Goal: Task Accomplishment & Management: Complete application form

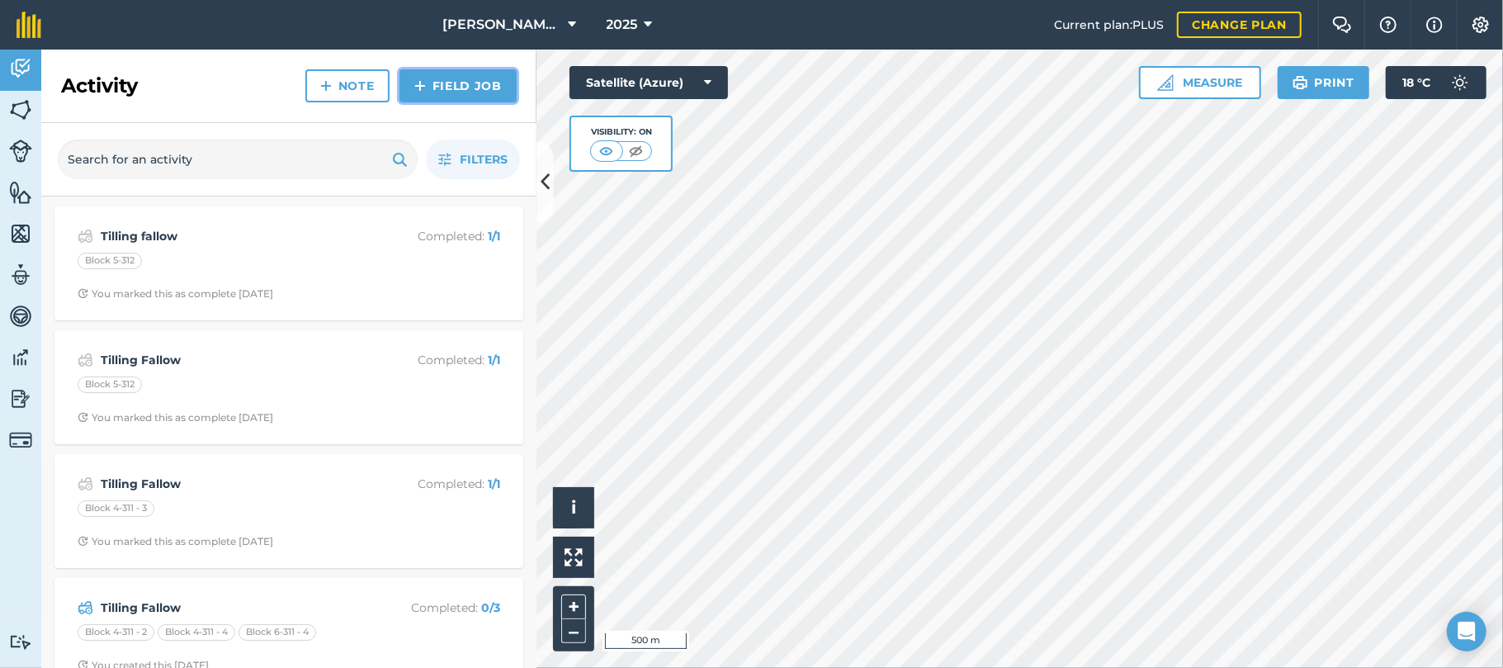
click at [446, 83] on link "Field Job" at bounding box center [458, 85] width 117 height 33
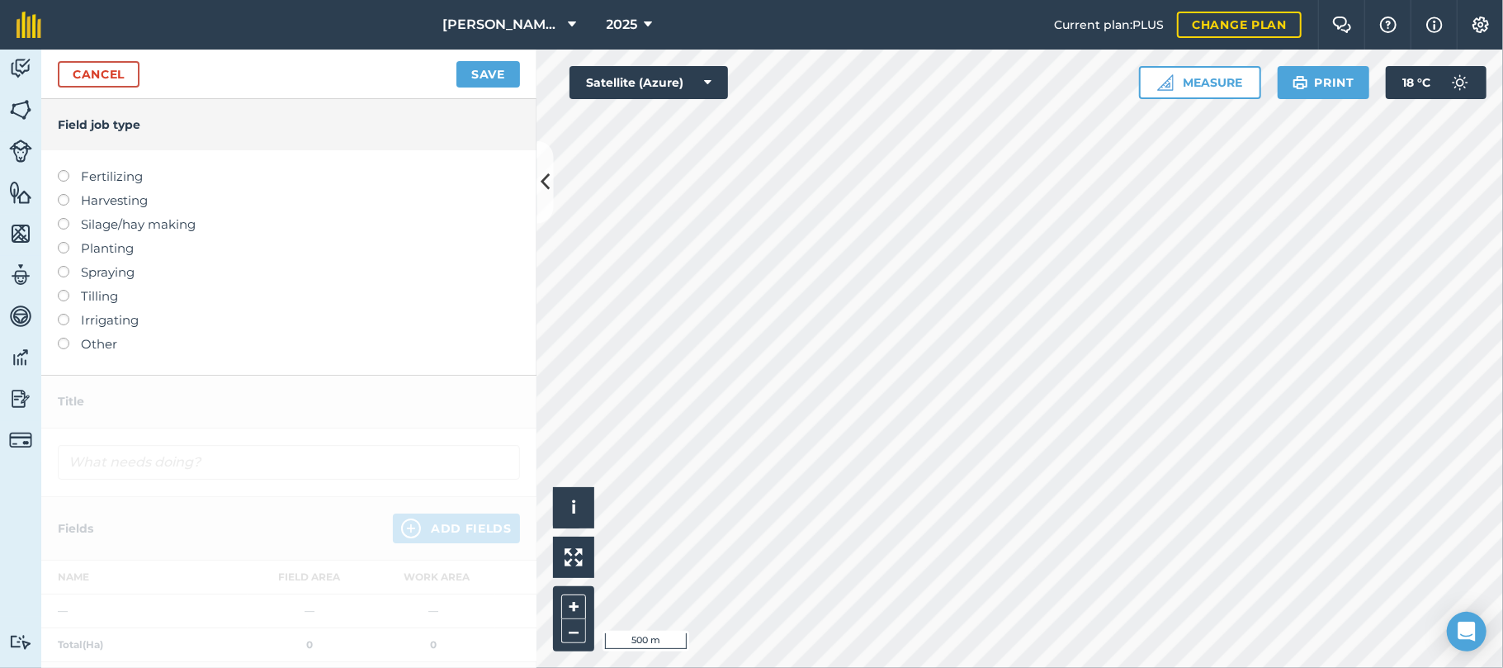
click at [64, 194] on label at bounding box center [69, 194] width 23 height 0
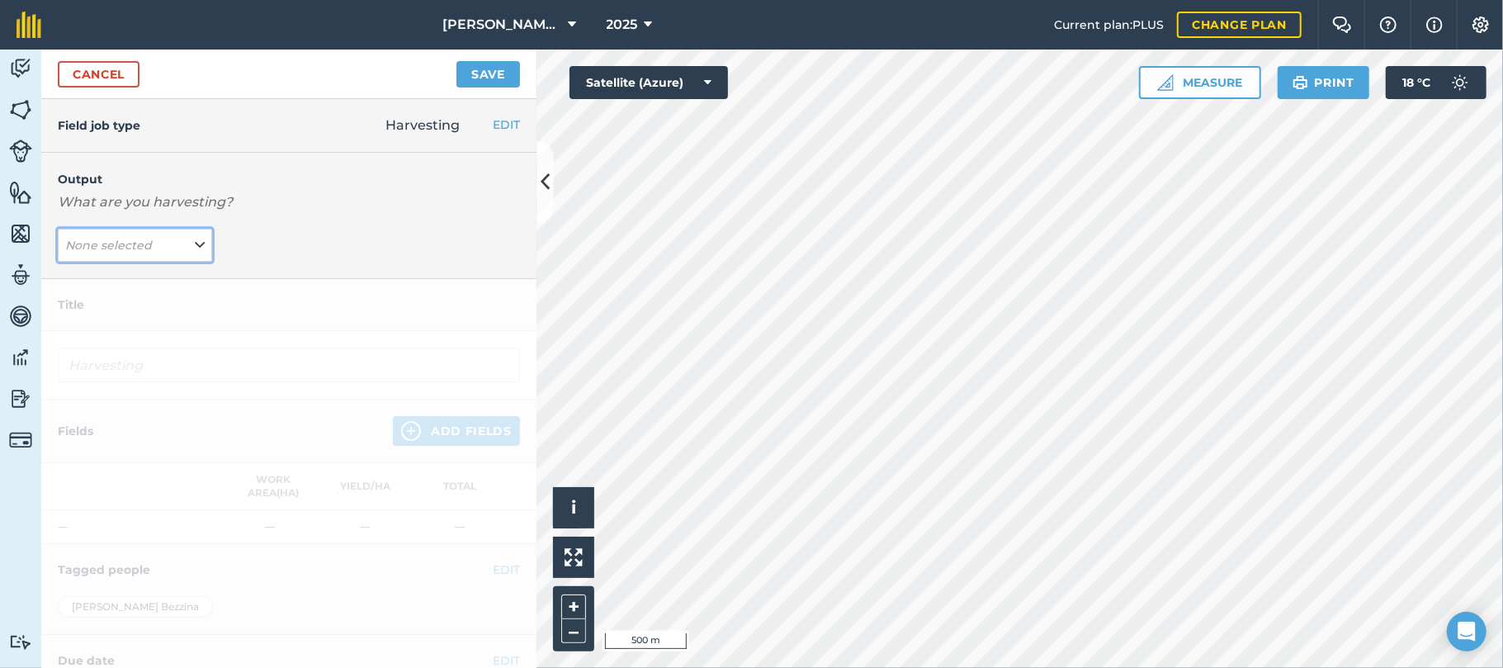
click at [195, 248] on icon at bounding box center [200, 245] width 10 height 18
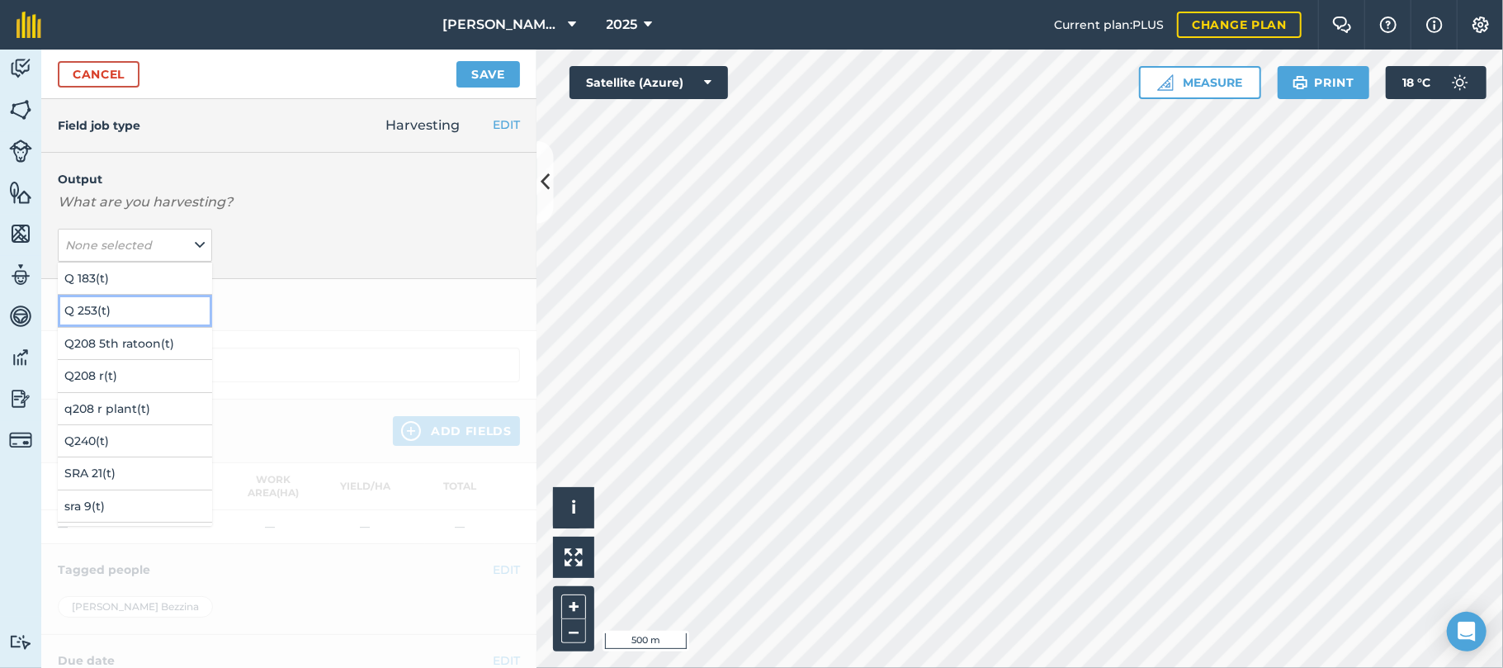
click at [80, 308] on button "Q 253 ( t )" at bounding box center [135, 310] width 154 height 31
type input "Harvesting Q 253"
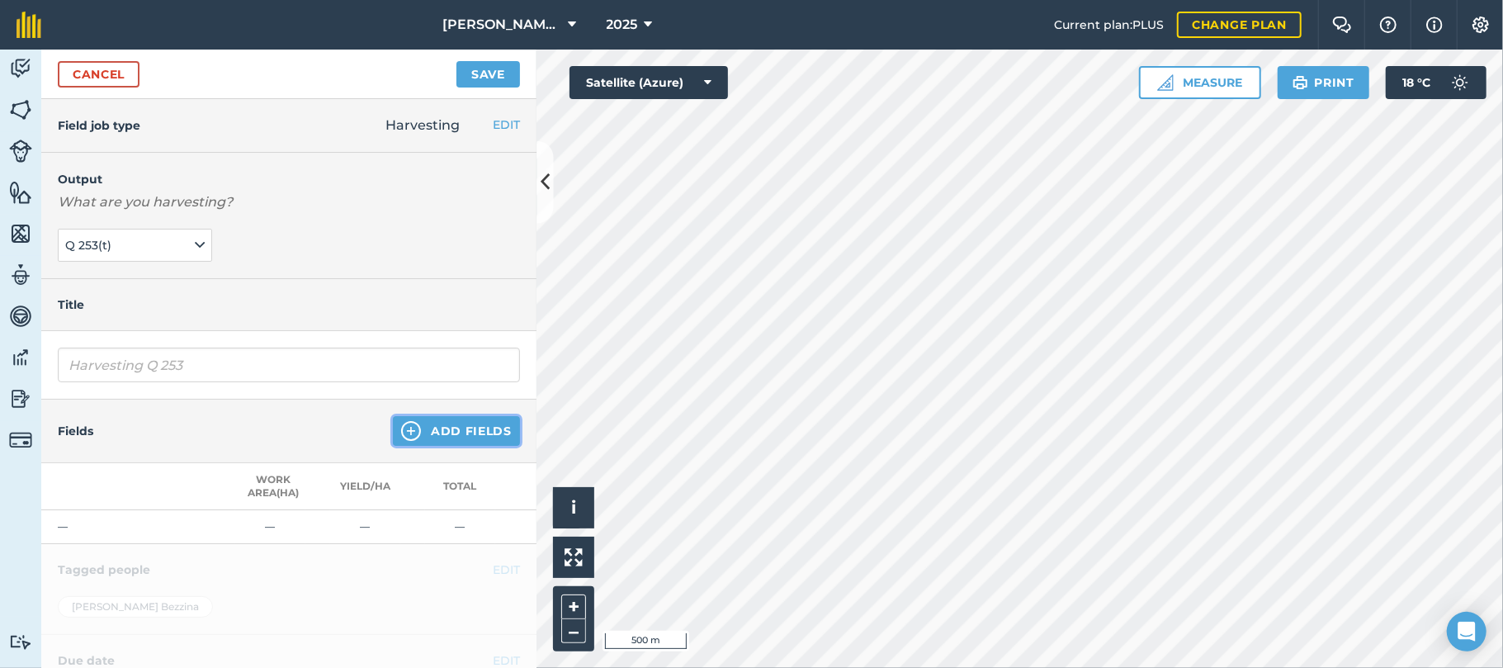
click at [418, 429] on button "Add Fields" at bounding box center [456, 431] width 127 height 30
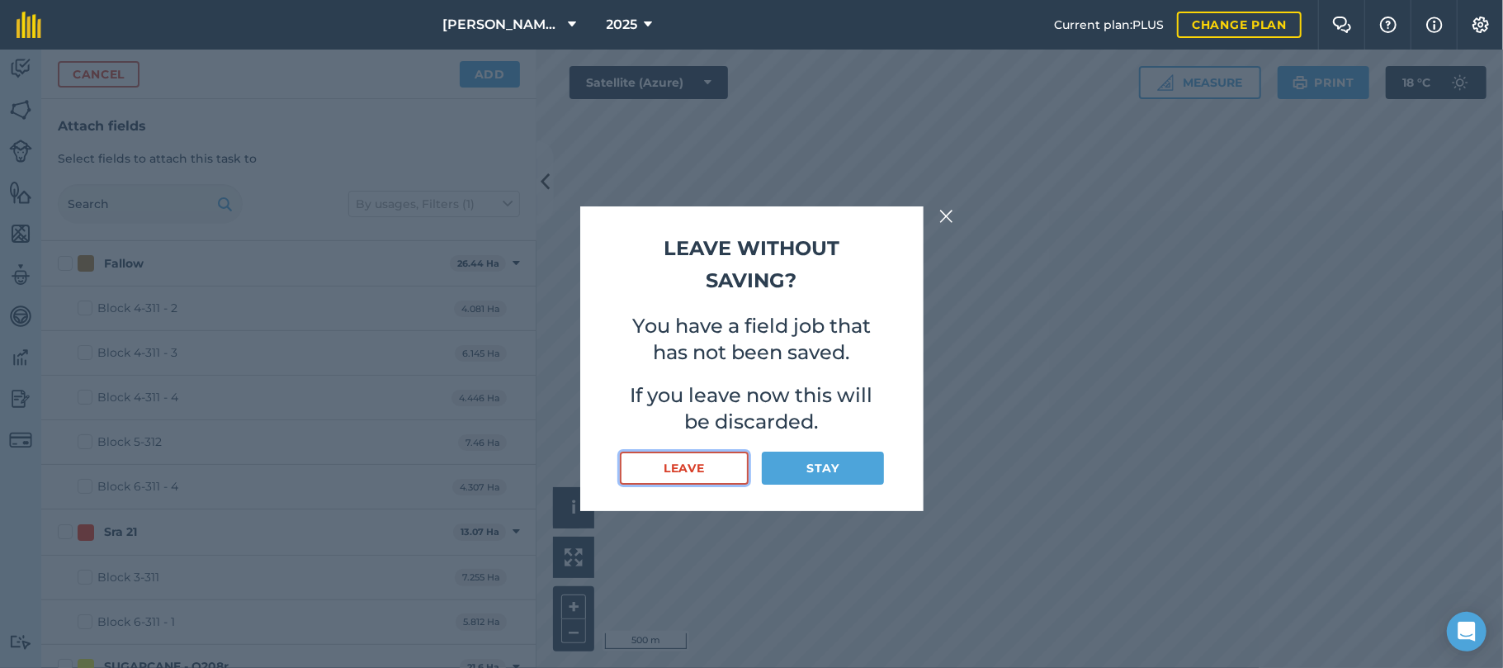
click at [688, 466] on button "Leave" at bounding box center [685, 468] width 130 height 33
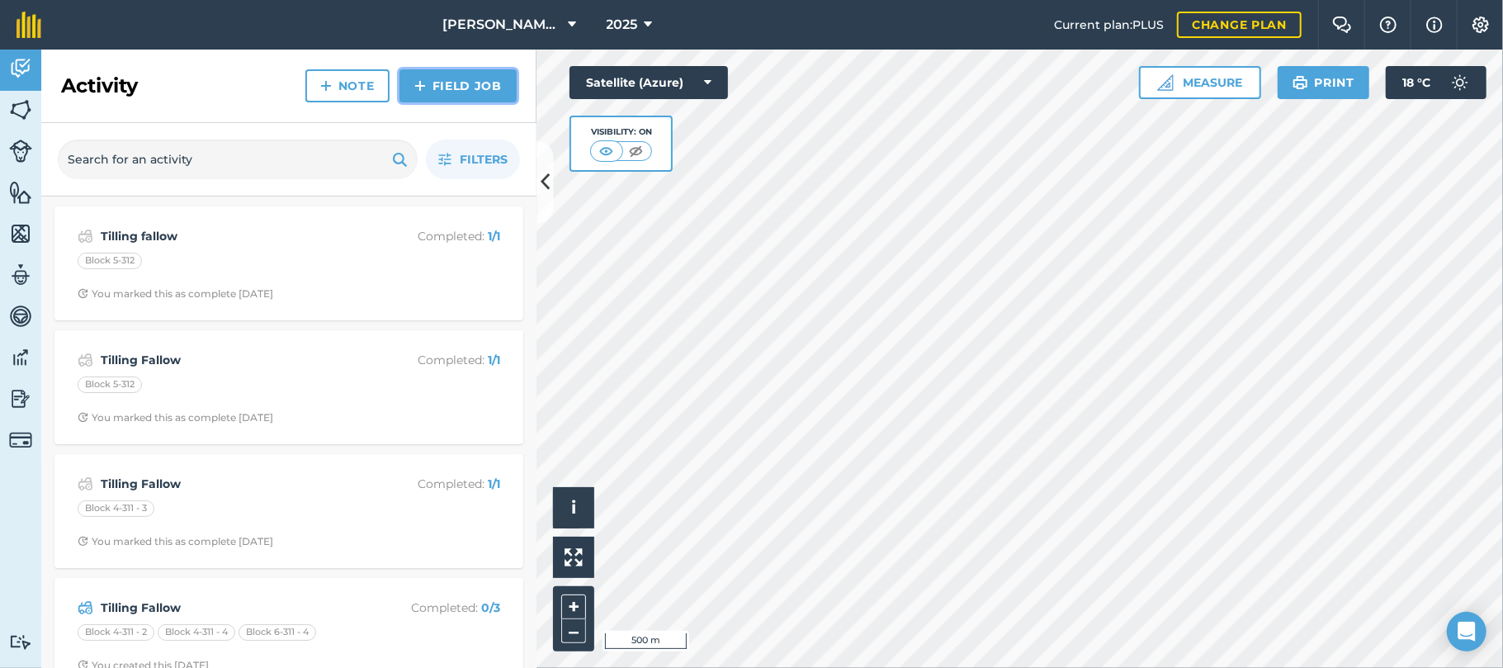
click at [473, 90] on link "Field Job" at bounding box center [458, 85] width 117 height 33
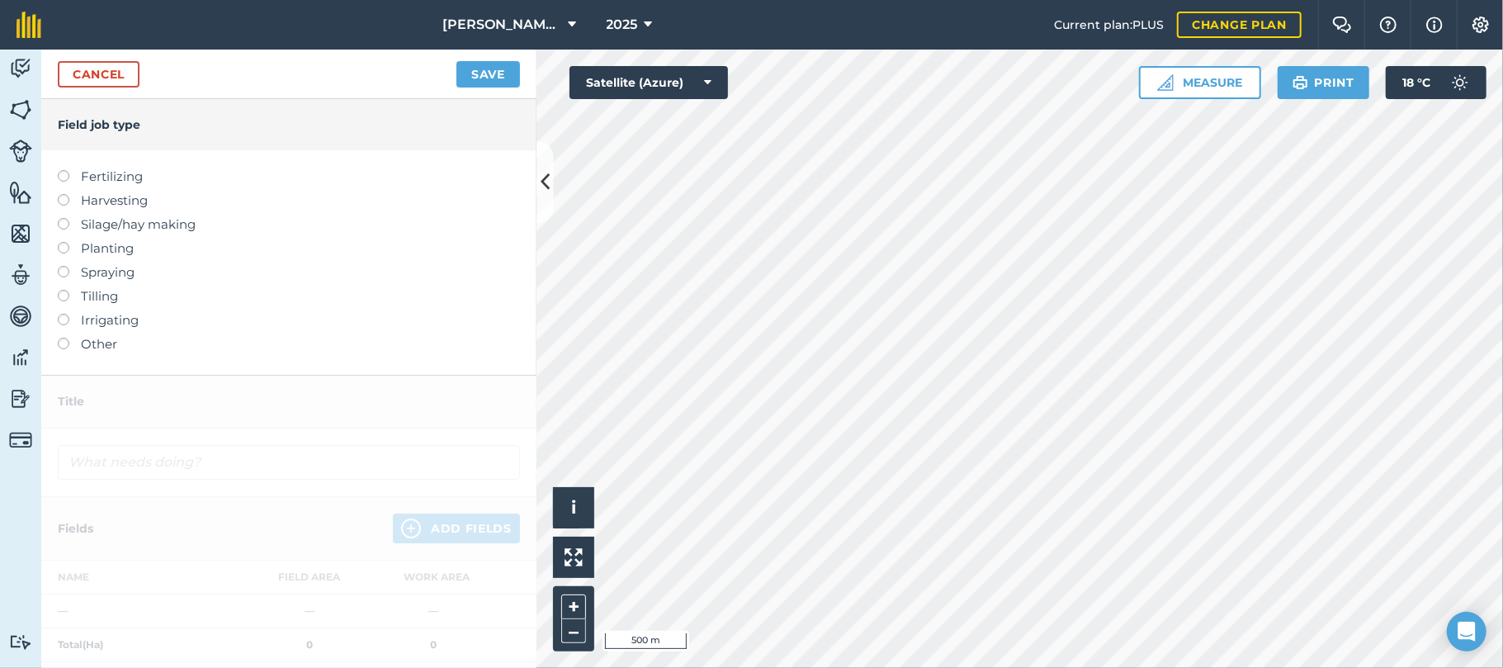
click at [90, 199] on label "Harvesting" at bounding box center [289, 201] width 462 height 20
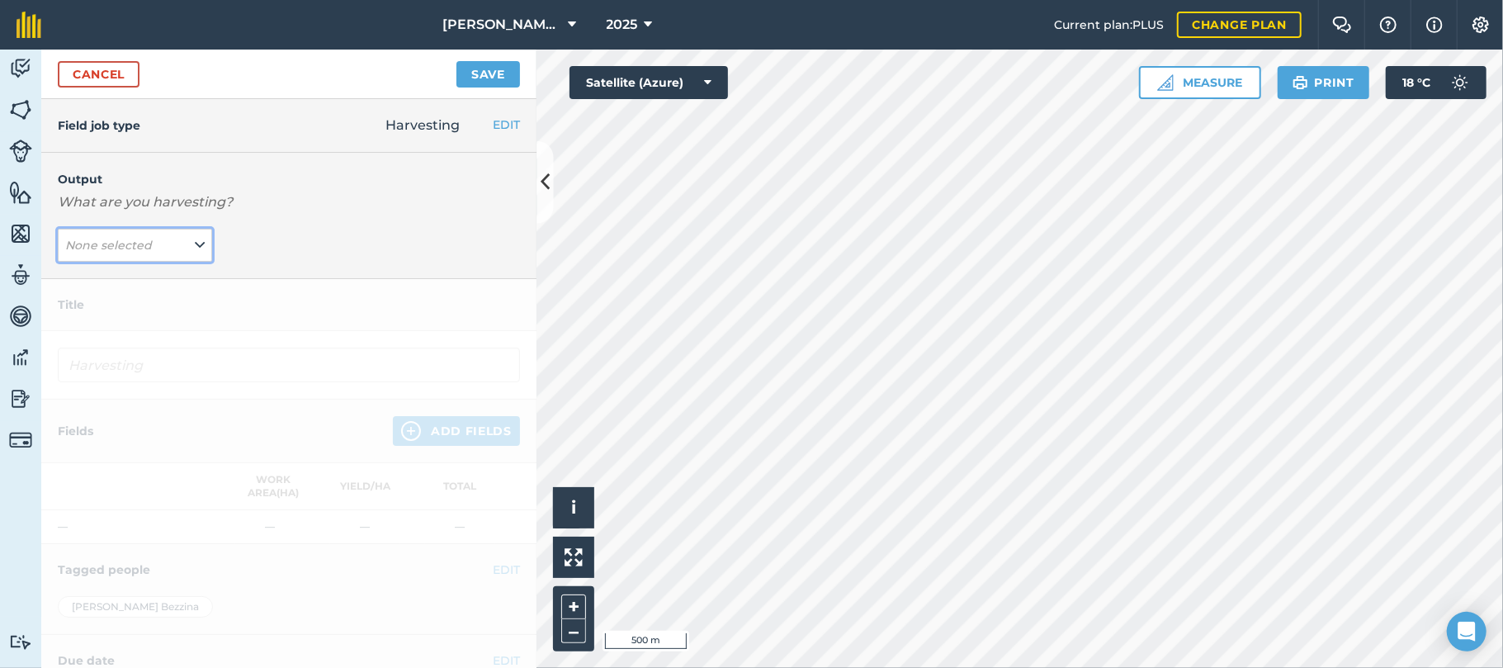
click at [195, 252] on icon at bounding box center [200, 245] width 10 height 18
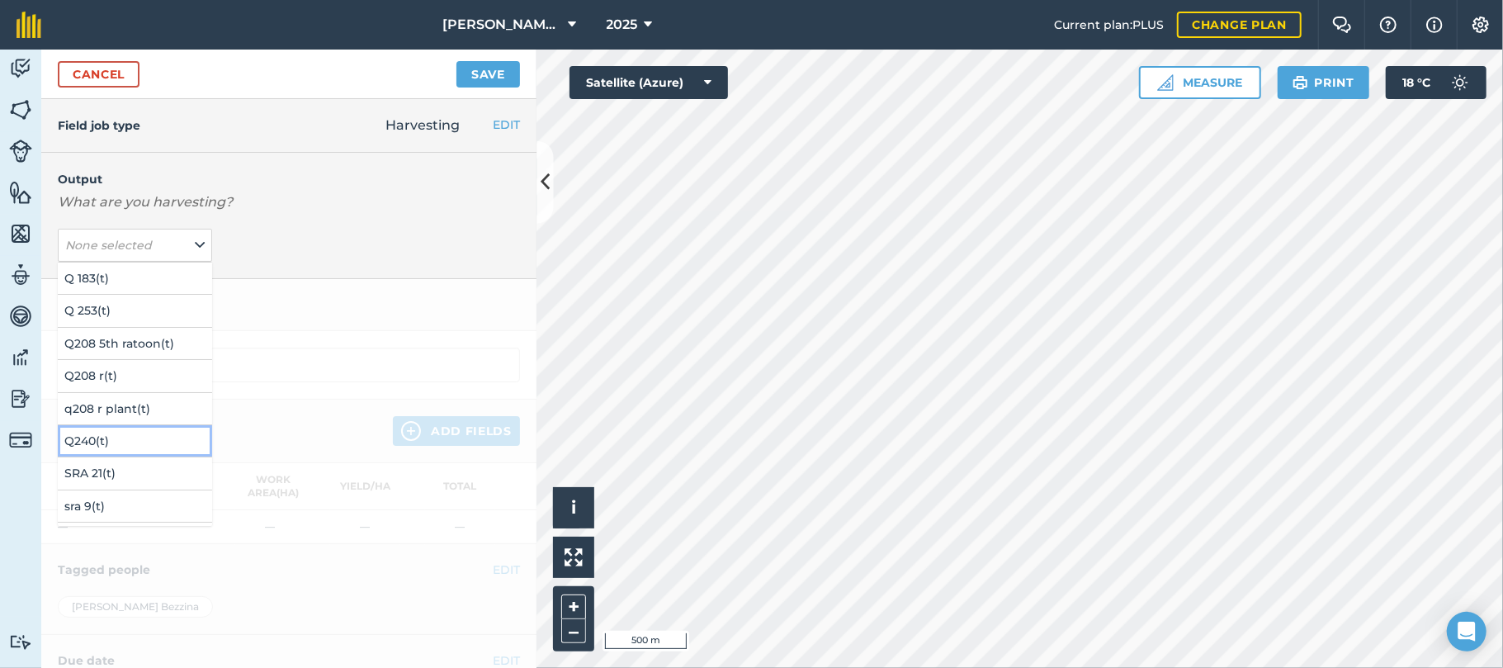
click at [84, 433] on button "Q240 ( t )" at bounding box center [135, 440] width 154 height 31
type input "Harvesting Q240"
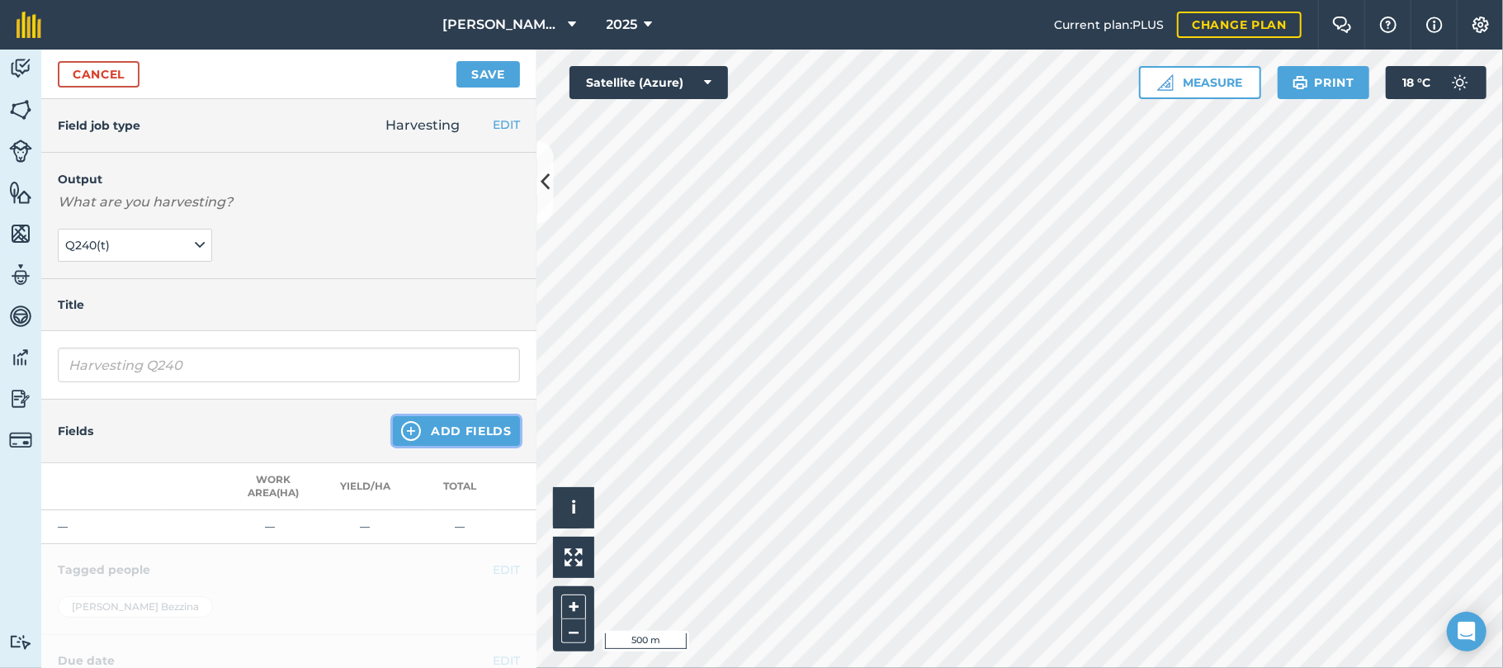
click at [441, 436] on button "Add Fields" at bounding box center [456, 431] width 127 height 30
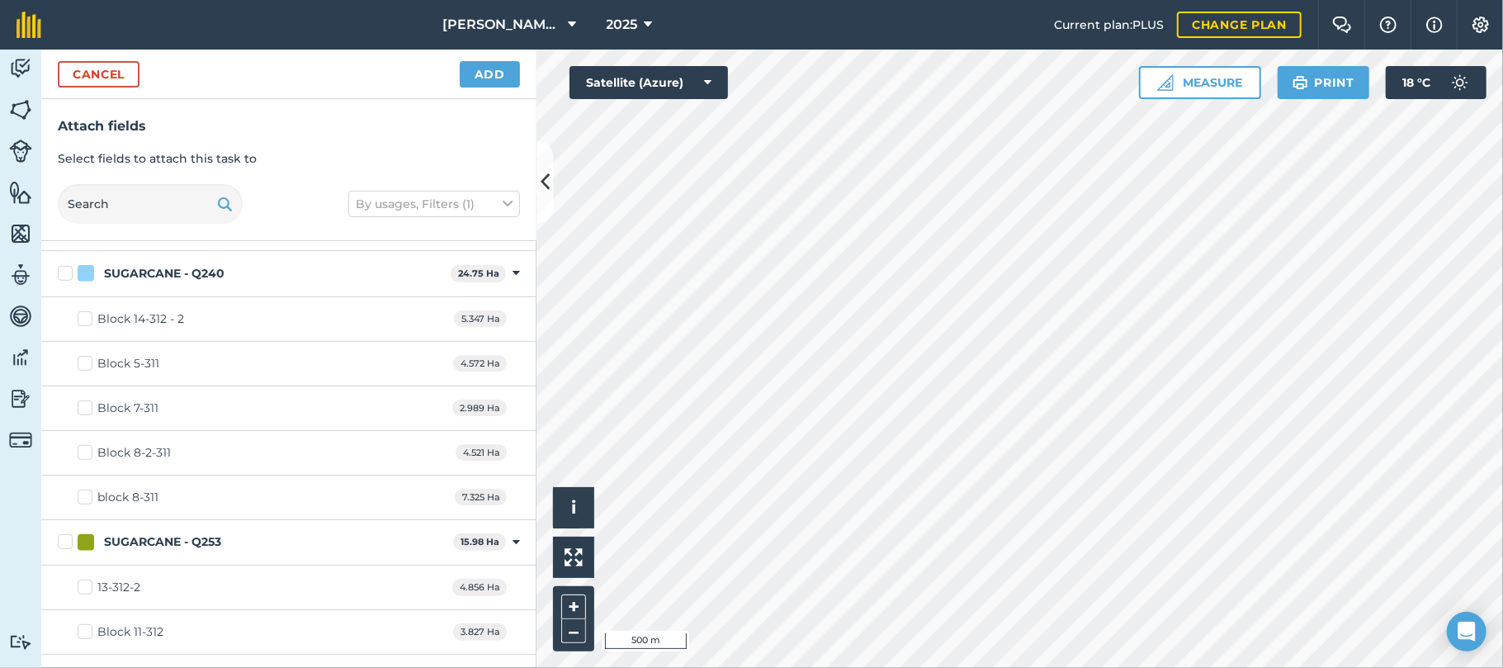
scroll to position [618, 0]
click at [119, 407] on div "Block 7-311" at bounding box center [127, 407] width 61 height 17
click at [88, 407] on input "Block 7-311" at bounding box center [83, 404] width 11 height 11
checkbox input "true"
click at [86, 497] on label "block 8-311" at bounding box center [118, 496] width 81 height 17
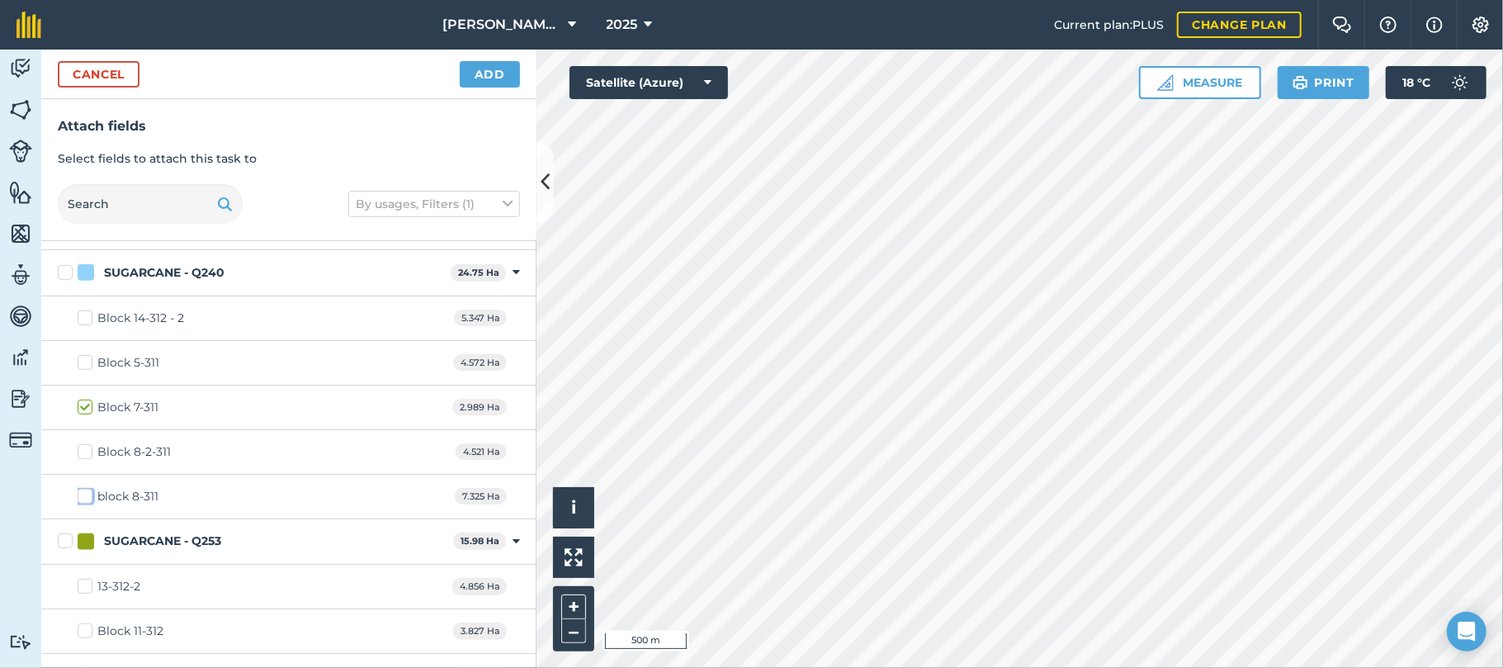
click at [86, 497] on input "block 8-311" at bounding box center [83, 493] width 11 height 11
checkbox input "true"
click at [499, 73] on button "Add" at bounding box center [490, 74] width 60 height 26
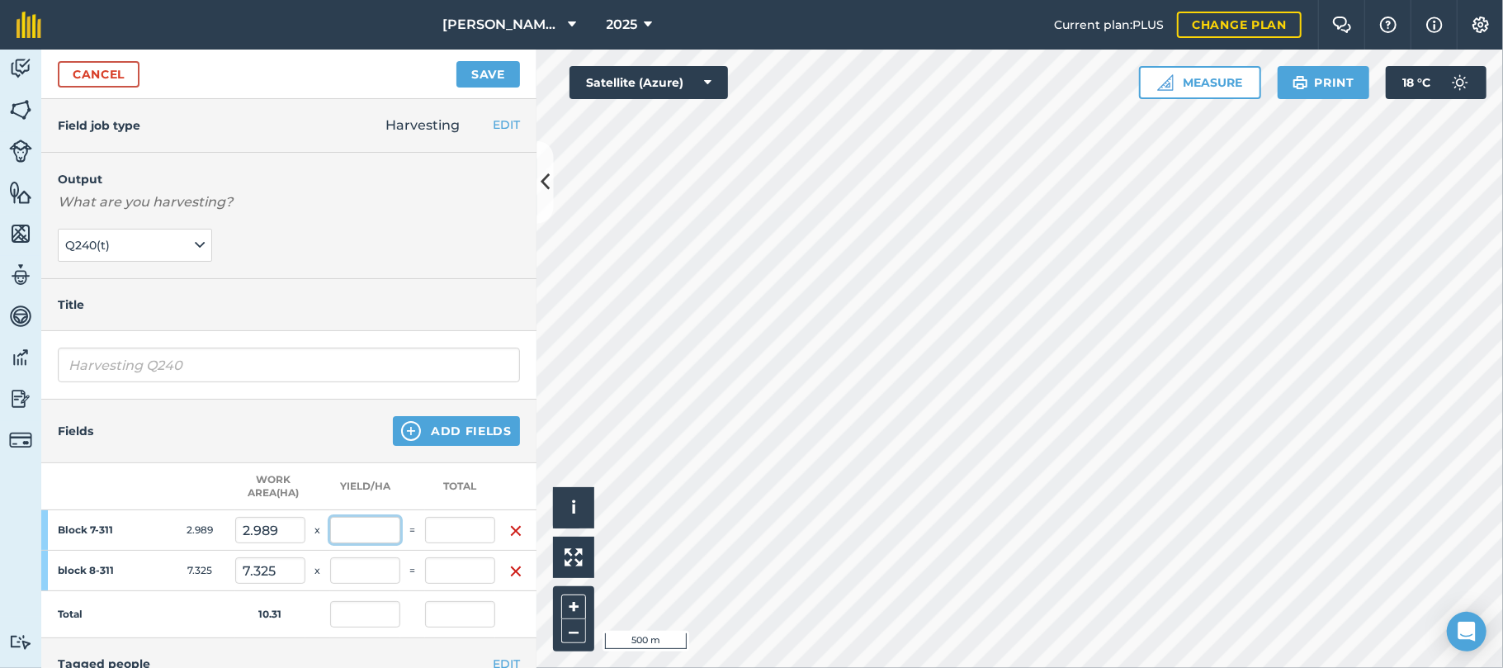
click at [375, 532] on input "text" at bounding box center [365, 530] width 70 height 26
type input "106.1"
type input "317.133"
type input "30.748"
type input "317.133"
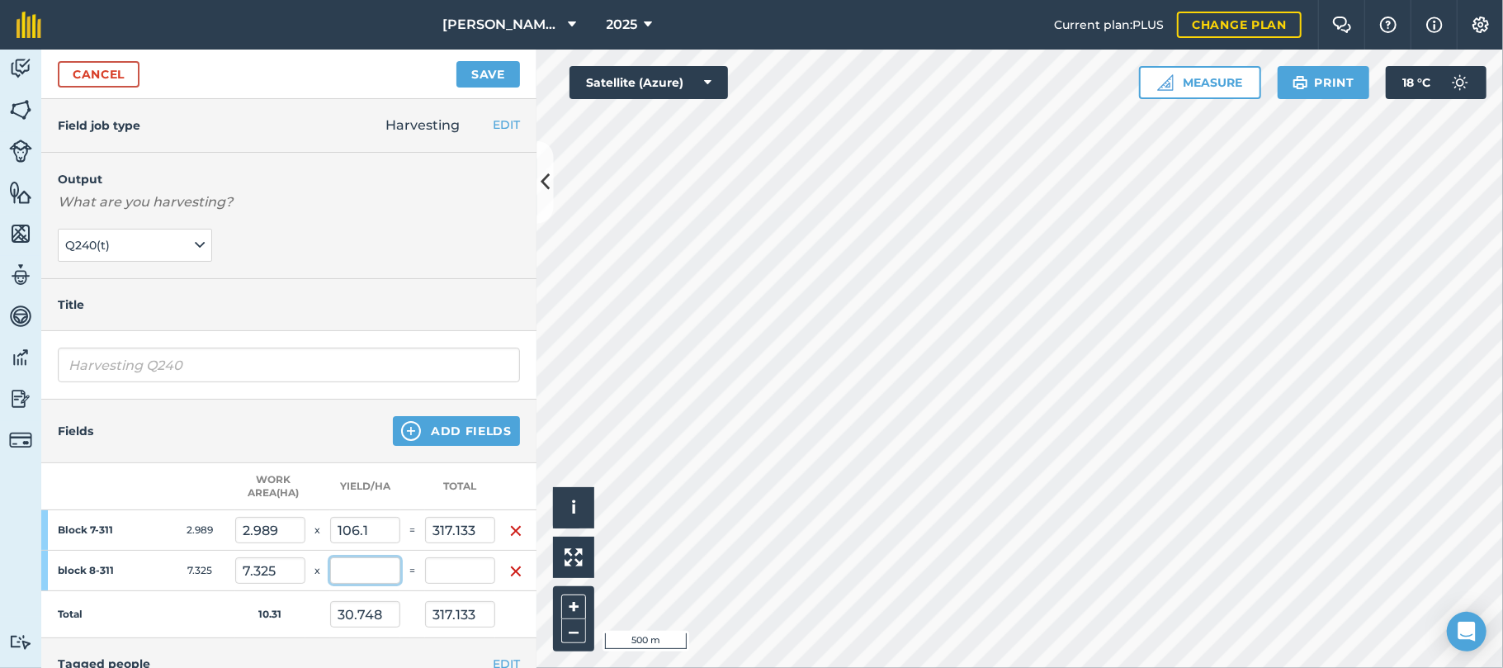
click at [367, 566] on input "text" at bounding box center [365, 570] width 70 height 26
type input "106.1"
type input "1,094.315"
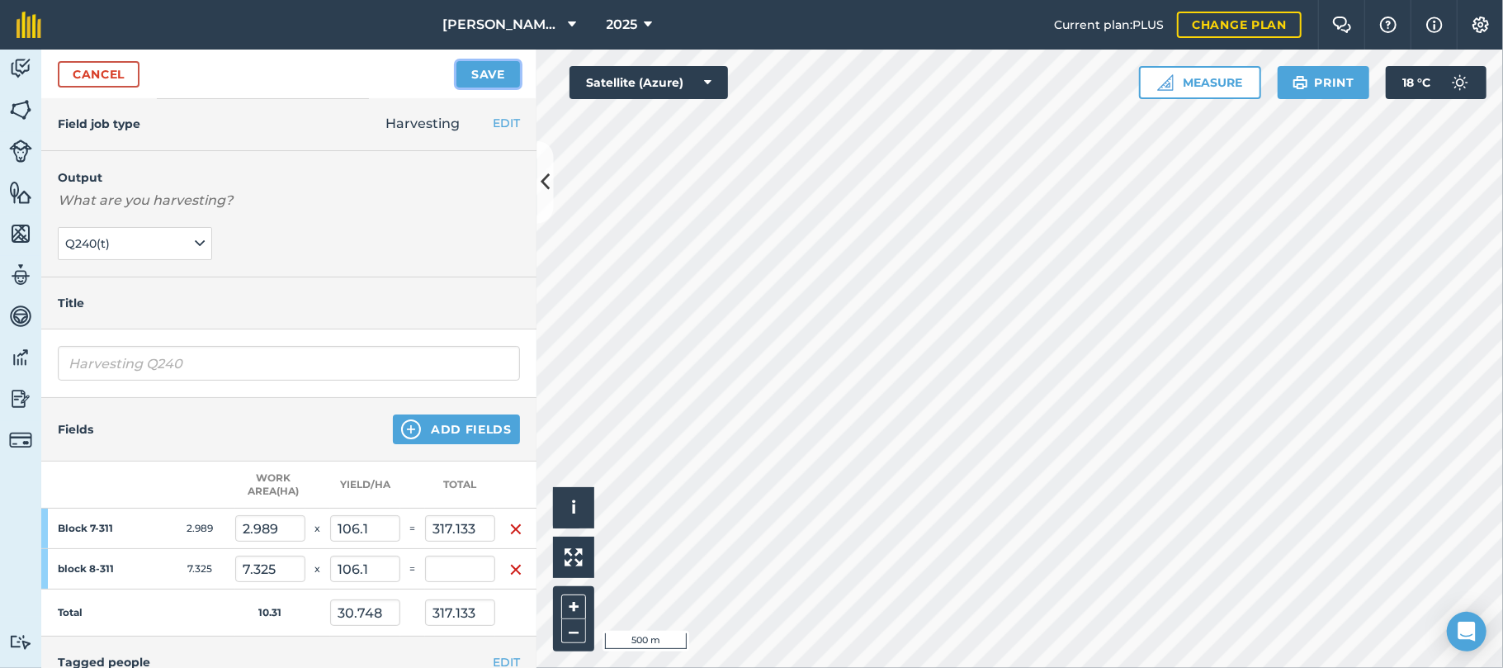
type input "777.183"
click at [485, 73] on button "Save" at bounding box center [489, 74] width 64 height 26
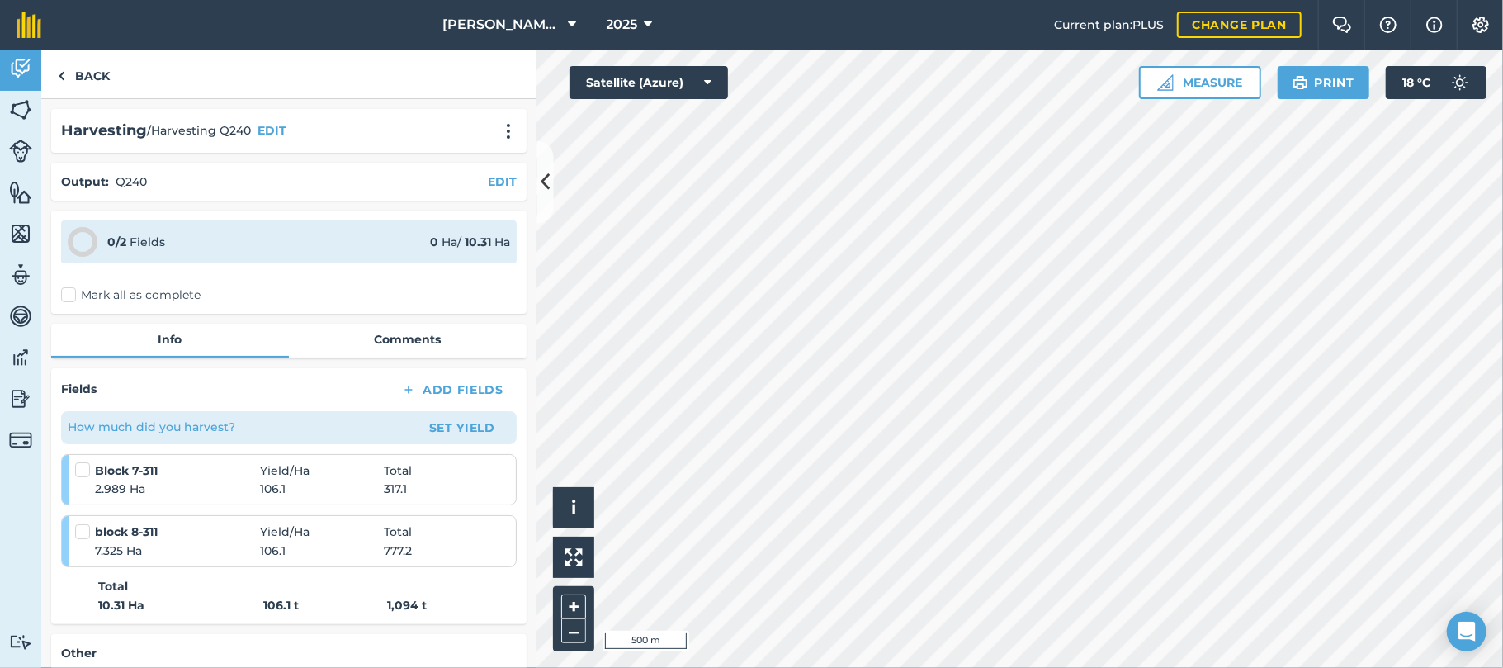
click at [68, 295] on label "Mark all as complete" at bounding box center [131, 294] width 140 height 17
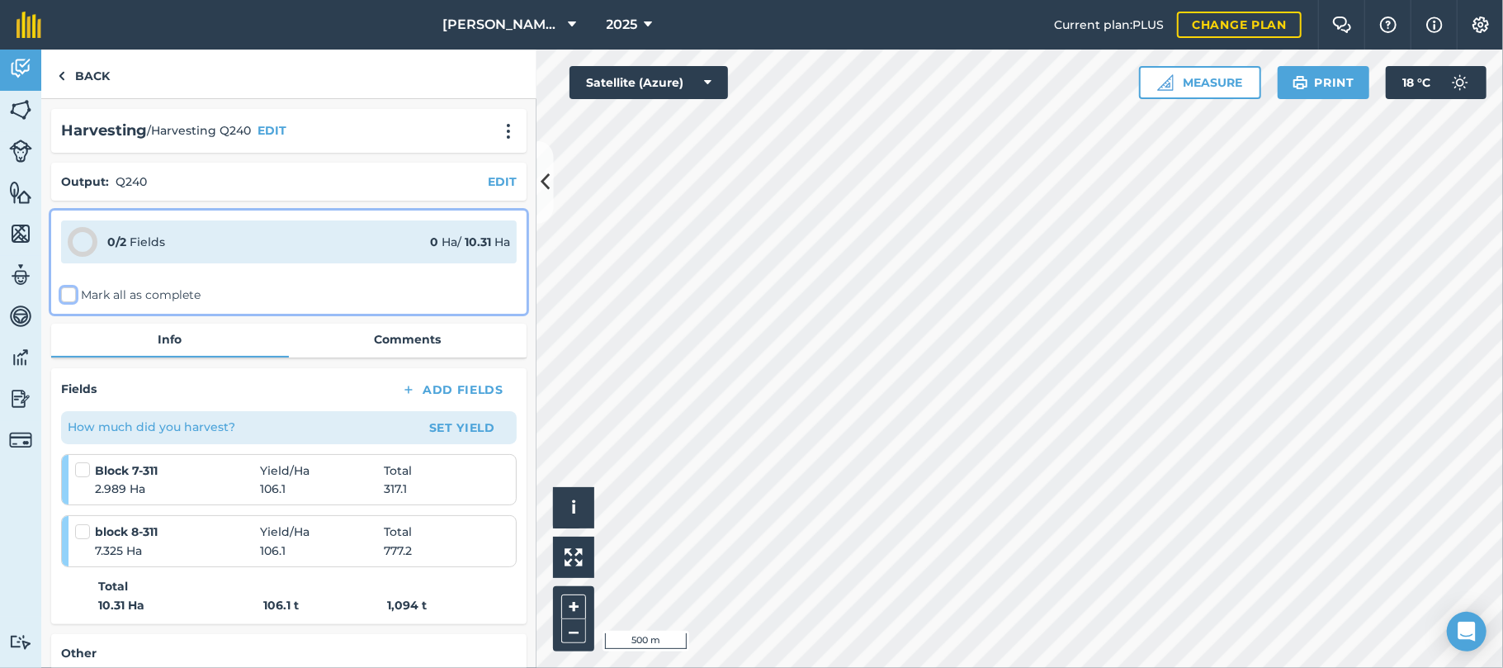
click at [68, 295] on input "Mark all as complete" at bounding box center [66, 291] width 11 height 11
checkbox input "false"
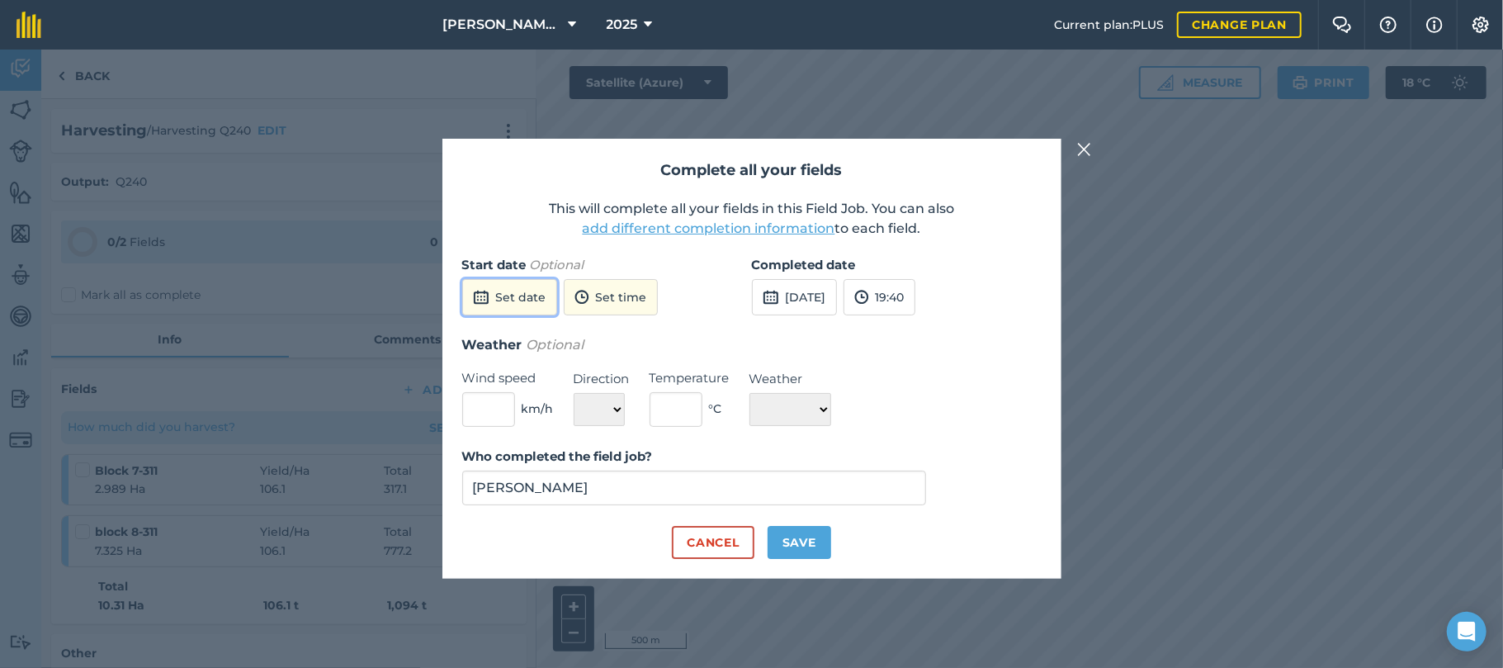
click at [502, 289] on button "Set date" at bounding box center [509, 297] width 95 height 36
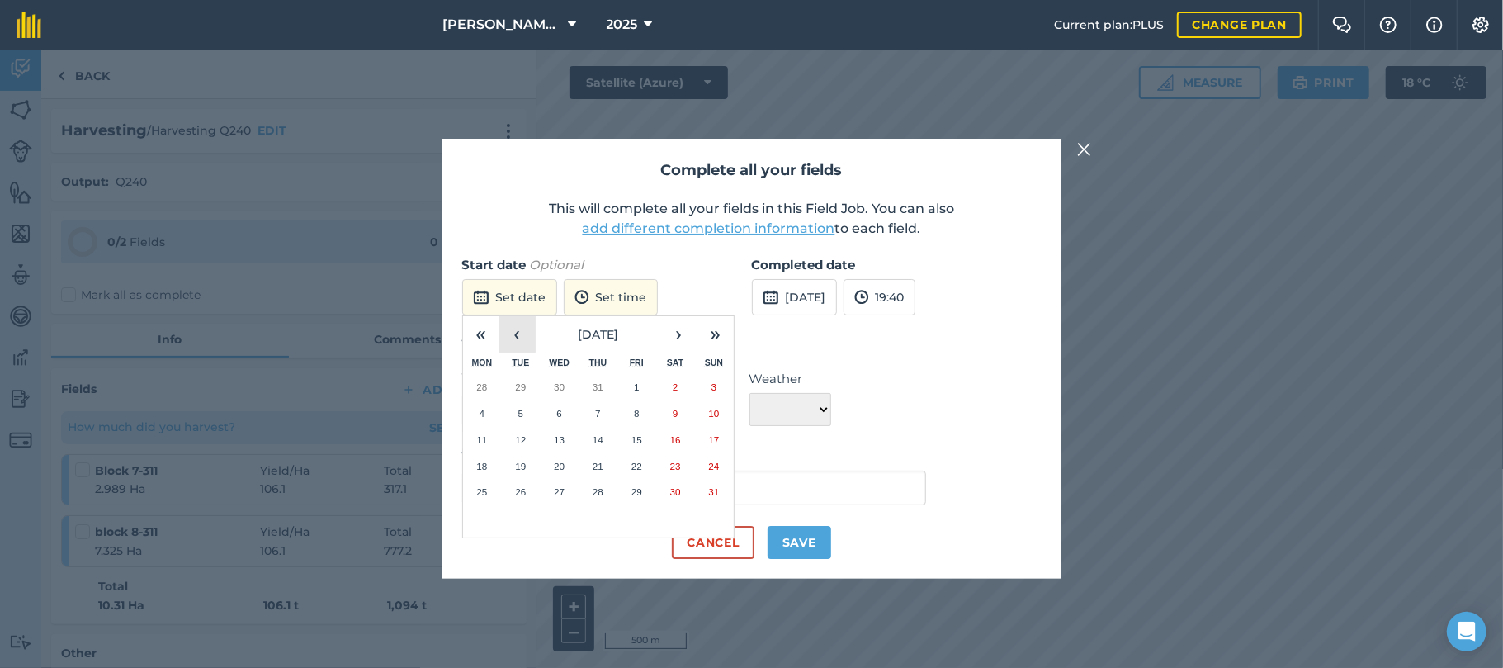
click at [514, 341] on button "‹" at bounding box center [517, 334] width 36 height 36
click at [717, 453] on button "27" at bounding box center [714, 466] width 39 height 26
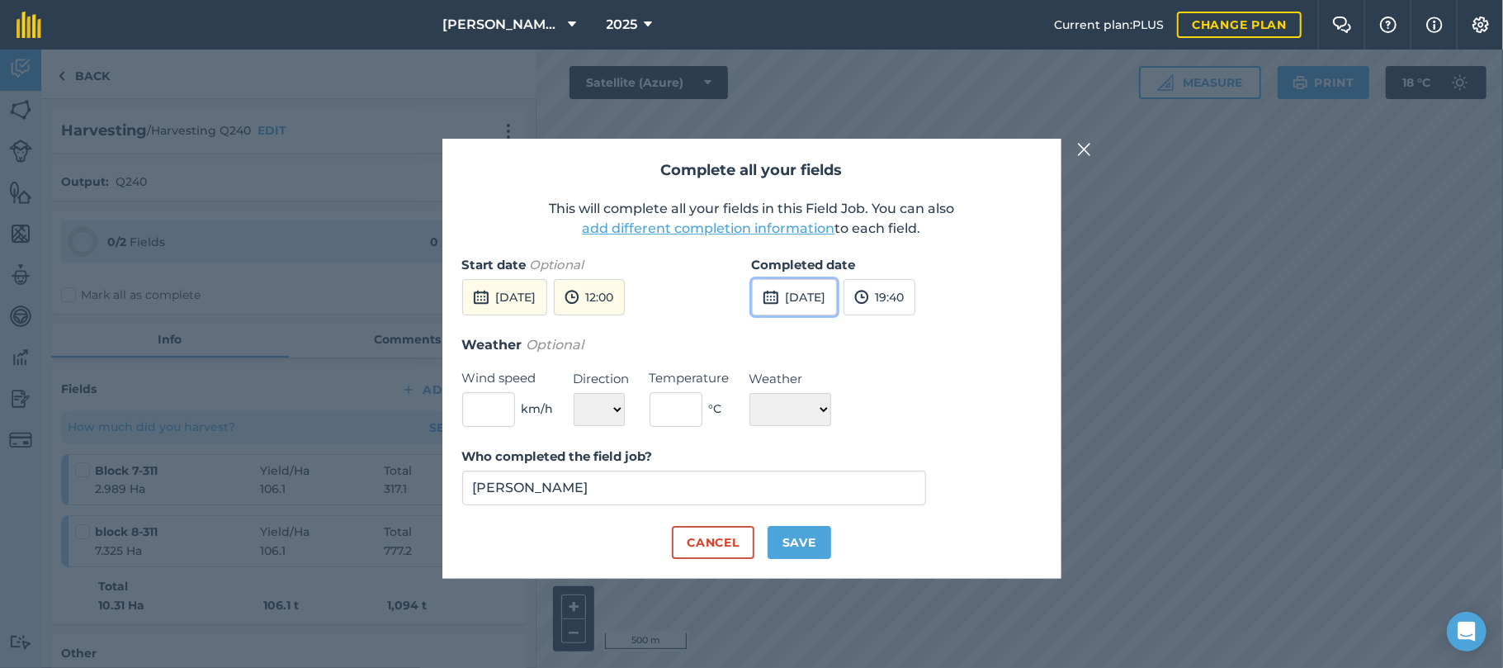
click at [816, 294] on button "[DATE]" at bounding box center [794, 297] width 85 height 36
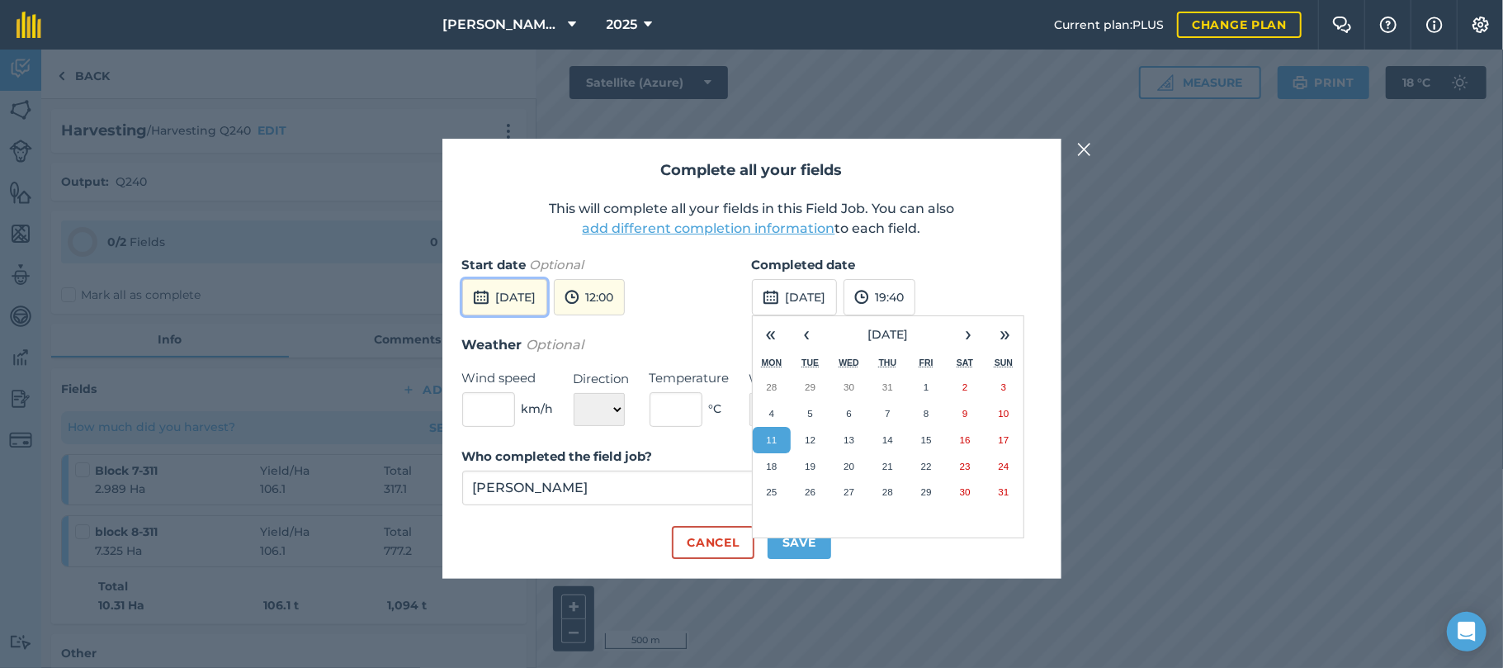
click at [533, 301] on button "[DATE]" at bounding box center [504, 297] width 85 height 36
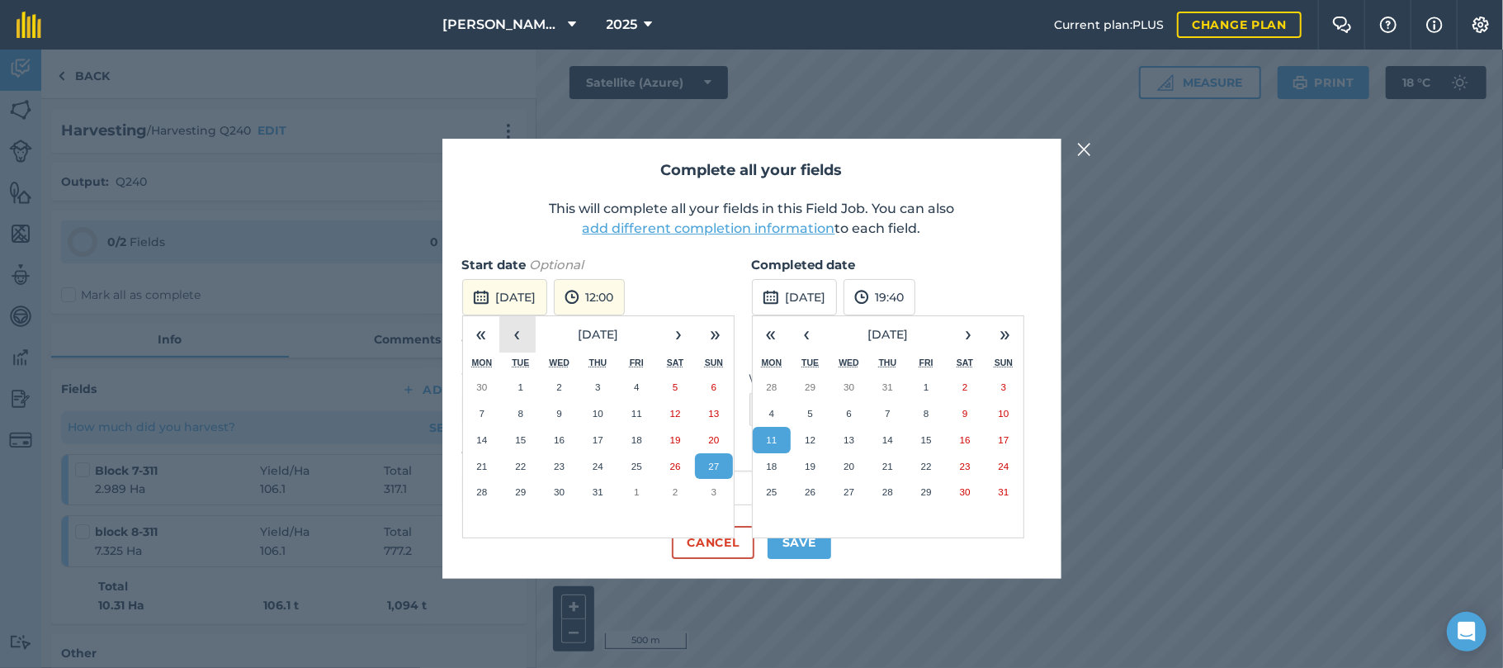
click at [517, 334] on button "‹" at bounding box center [517, 334] width 36 height 36
click at [638, 496] on abbr "27" at bounding box center [637, 491] width 11 height 11
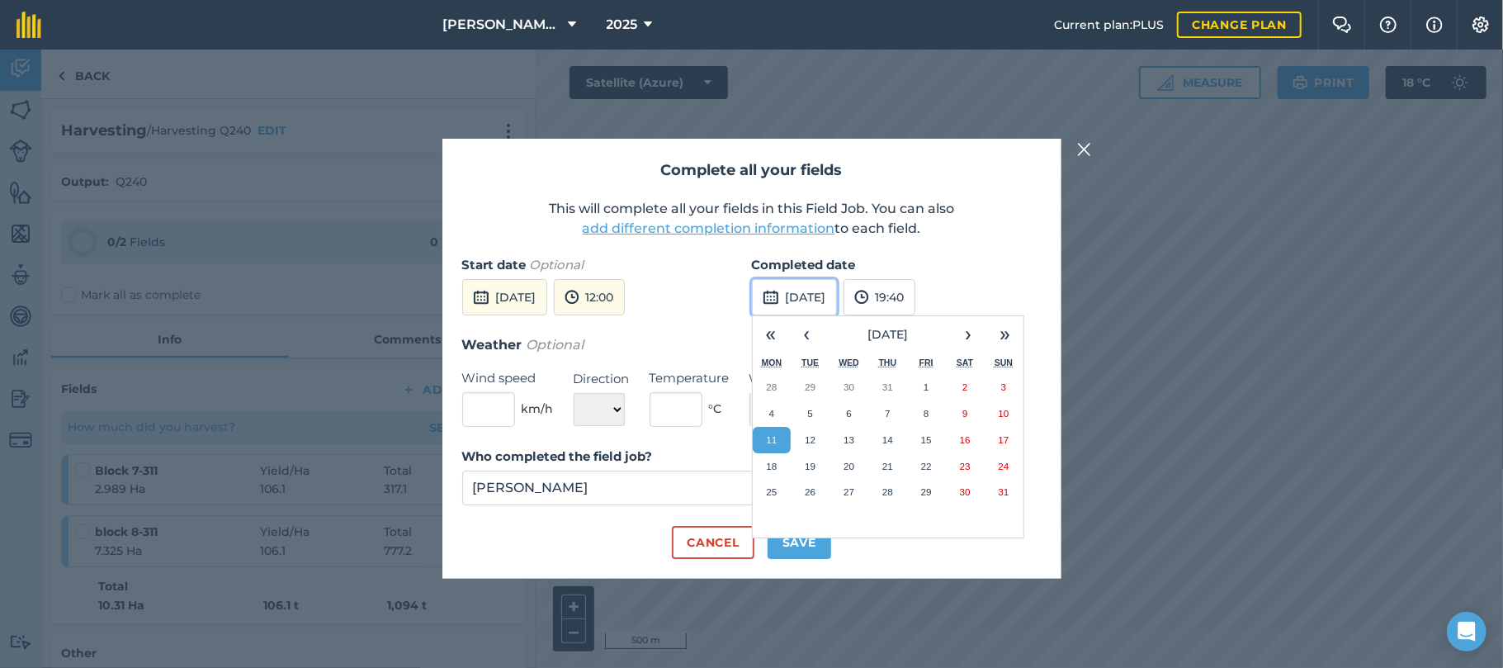
click at [829, 301] on button "[DATE]" at bounding box center [794, 297] width 85 height 36
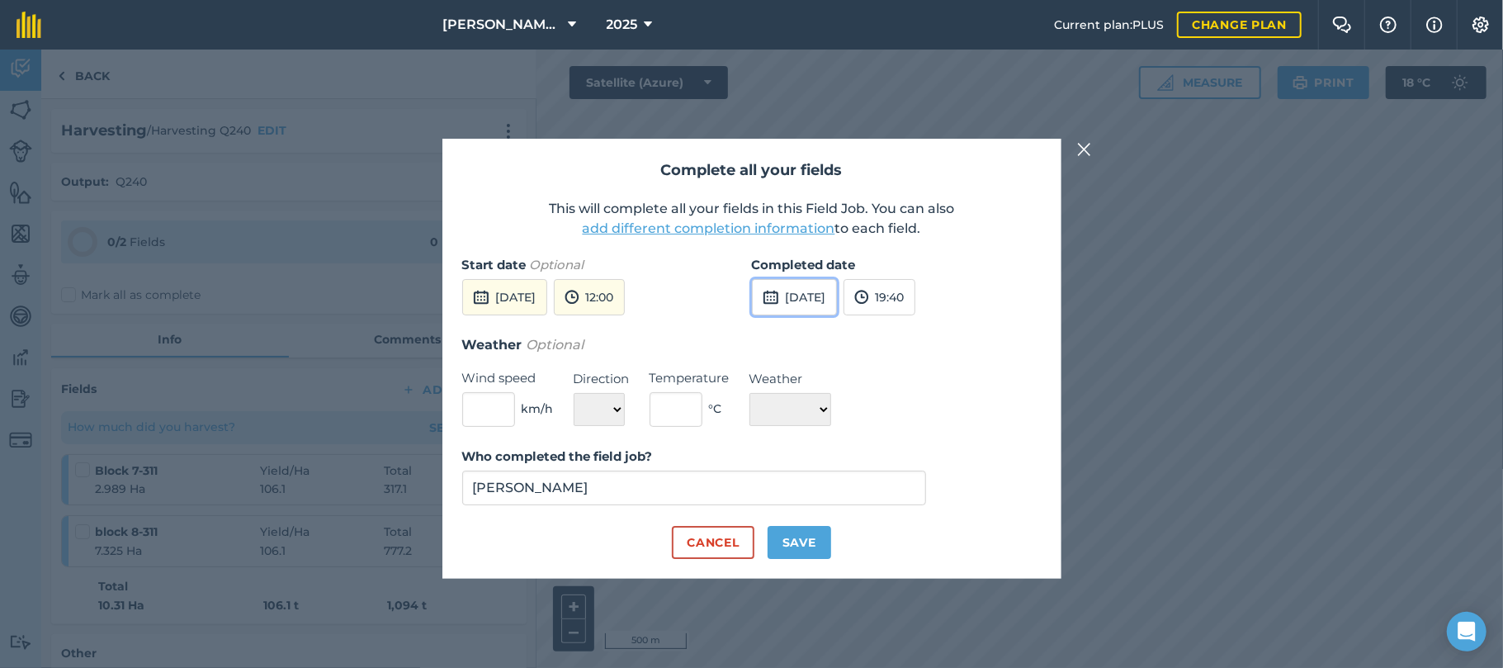
click at [829, 301] on button "[DATE]" at bounding box center [794, 297] width 85 height 36
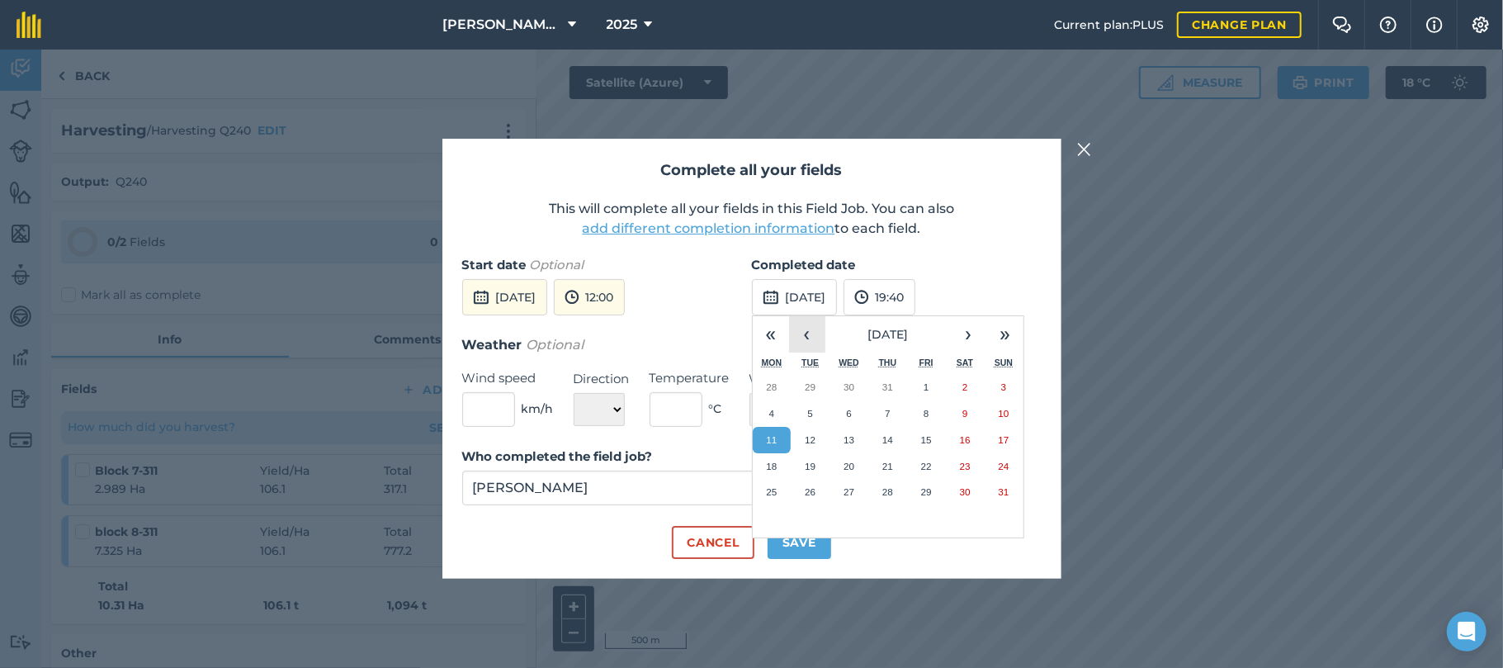
click at [804, 335] on button "‹" at bounding box center [807, 334] width 36 height 36
click at [968, 334] on button "›" at bounding box center [969, 334] width 36 height 36
click at [1001, 461] on abbr "27" at bounding box center [1004, 466] width 11 height 11
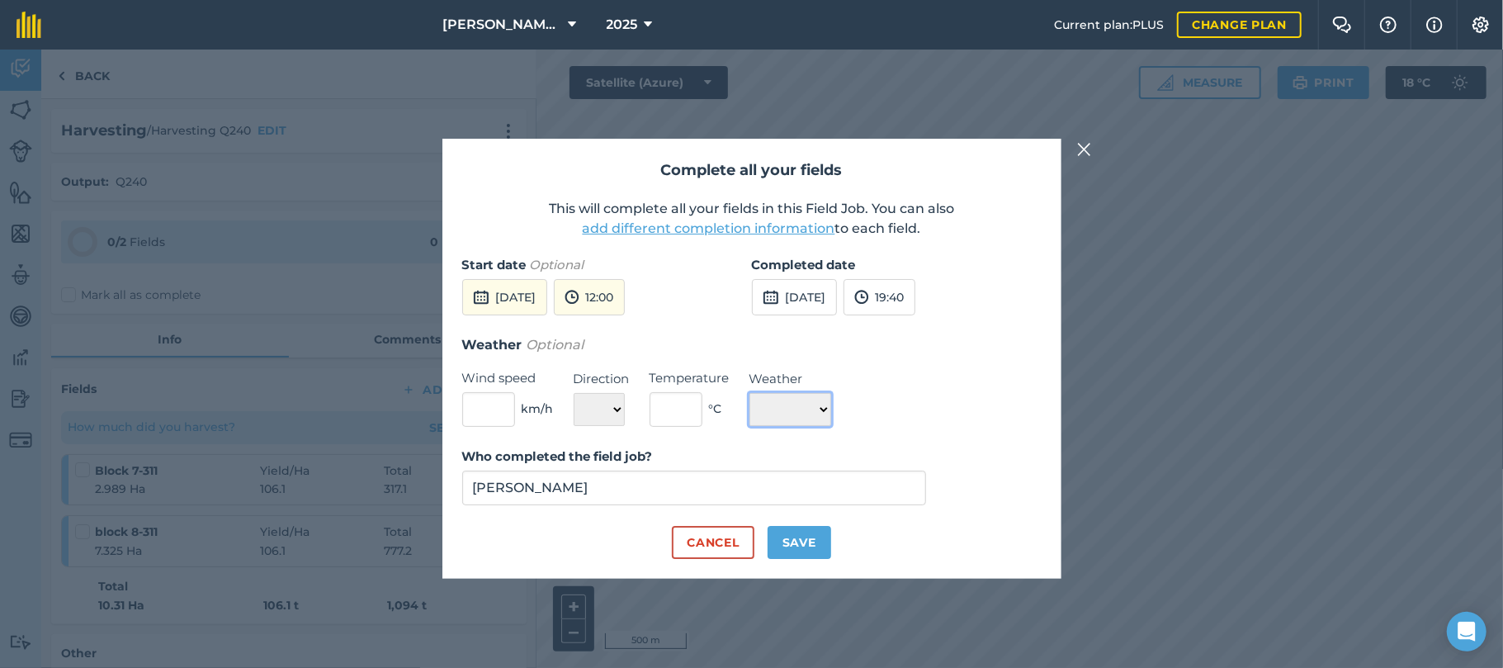
click at [824, 409] on select "☀️ Sunny 🌧 Rainy ⛅️ Cloudy 🌨 Snow ❄️ Icy" at bounding box center [791, 409] width 82 height 33
select select "Rainy"
click at [750, 393] on select "☀️ Sunny 🌧 Rainy ⛅️ Cloudy 🌨 Snow ❄️ Icy" at bounding box center [791, 409] width 82 height 33
click at [798, 543] on button "Save" at bounding box center [800, 542] width 64 height 33
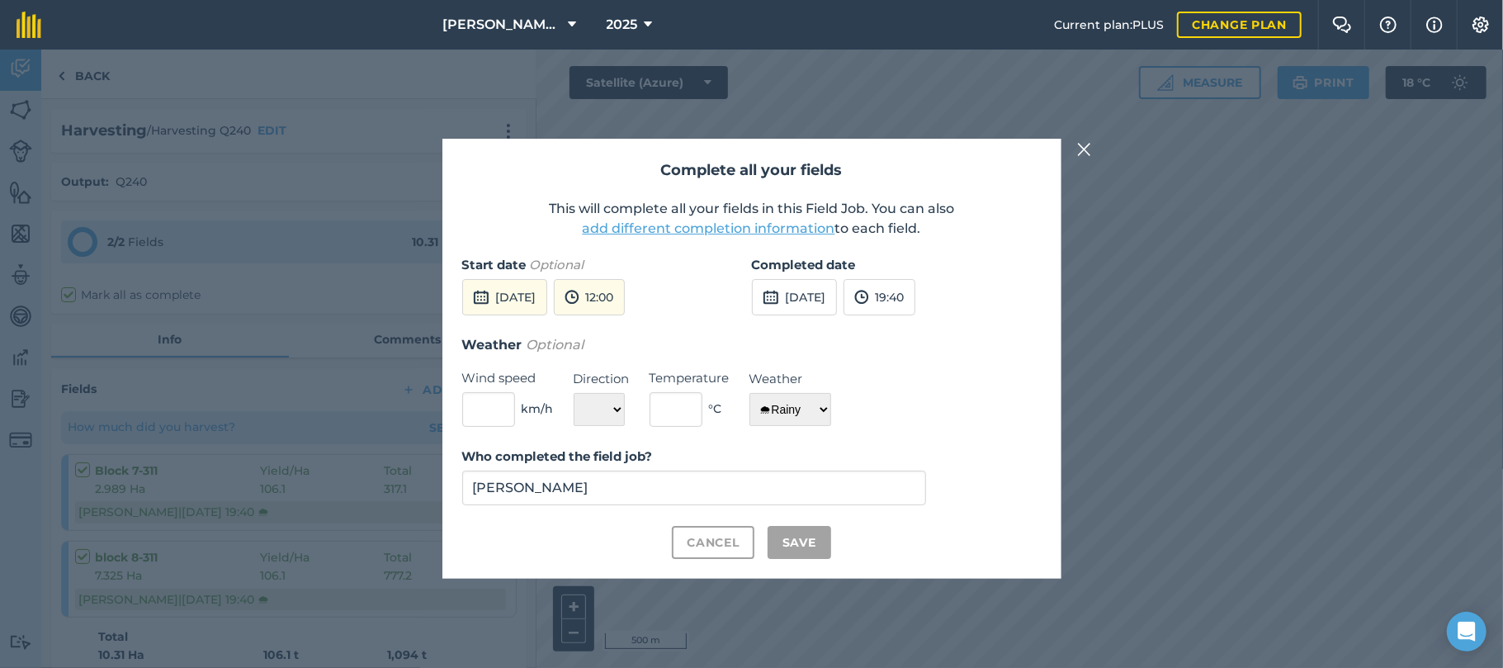
checkbox input "true"
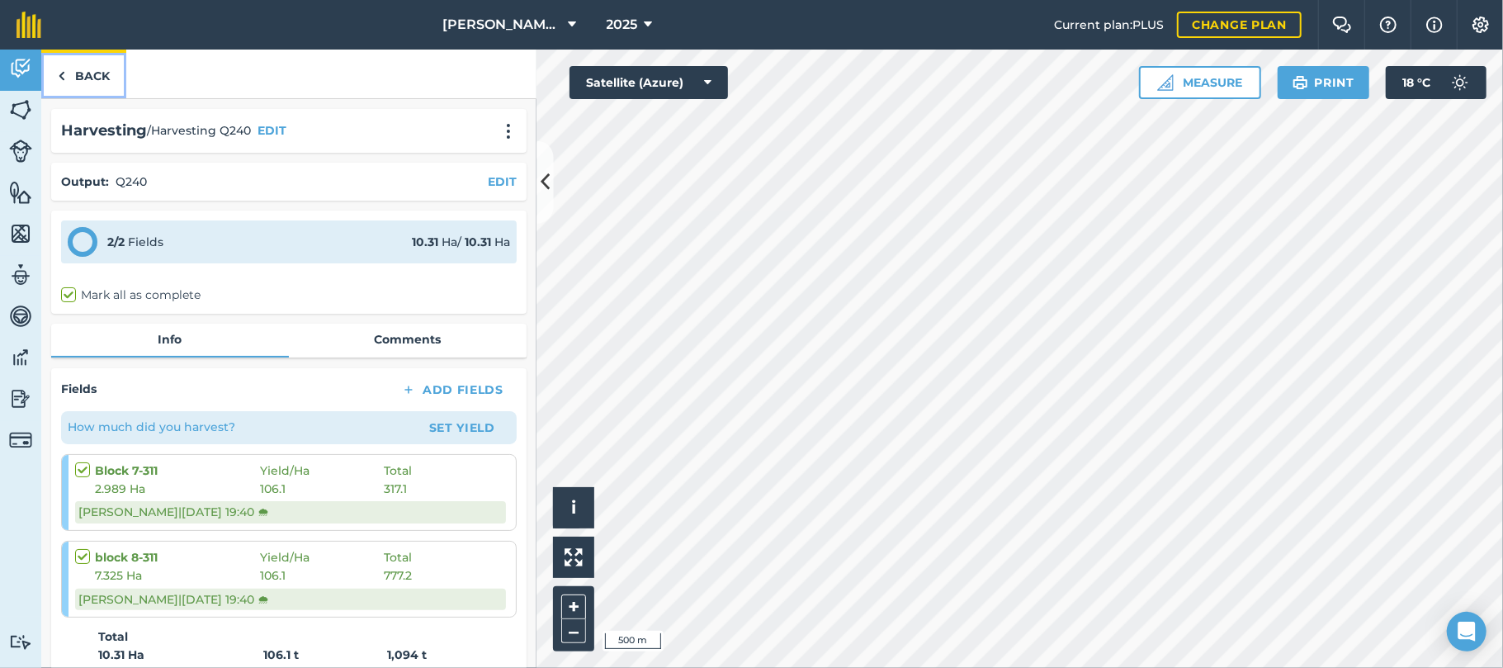
click at [99, 66] on link "Back" at bounding box center [83, 74] width 85 height 49
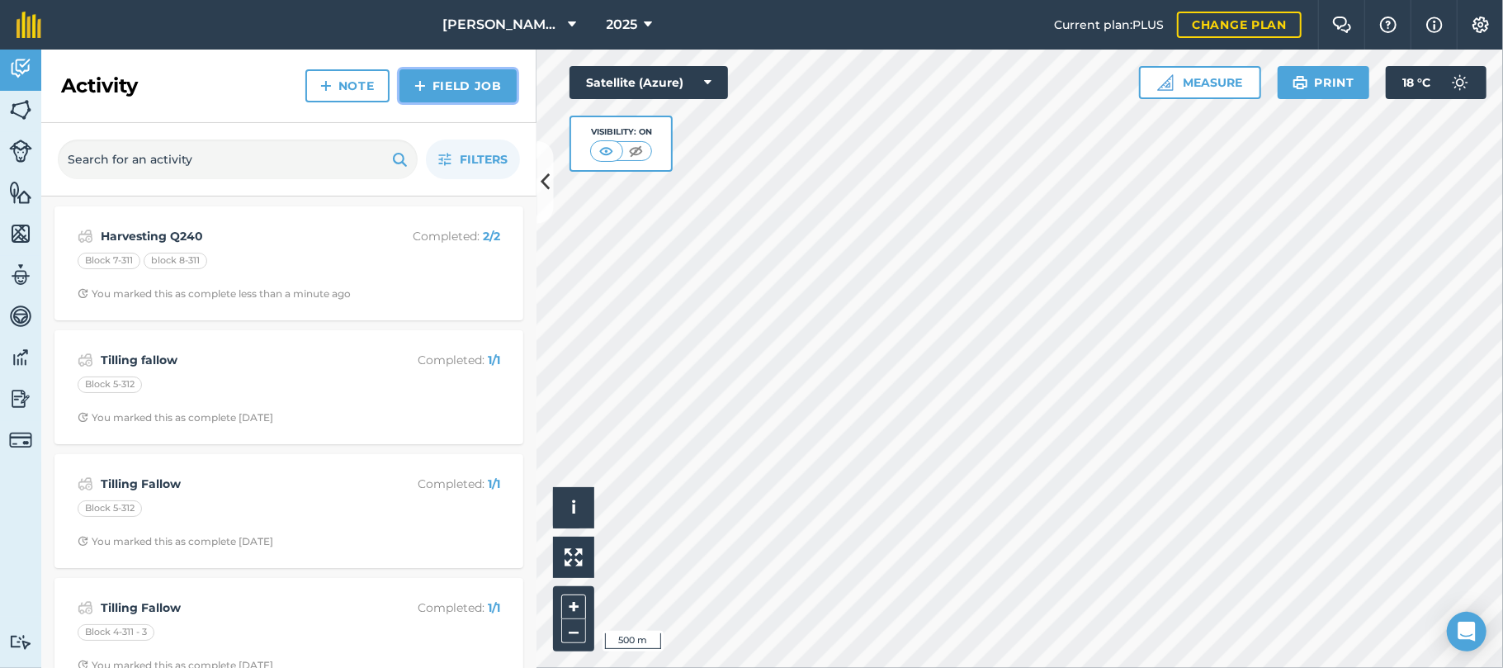
click at [470, 76] on link "Field Job" at bounding box center [458, 85] width 117 height 33
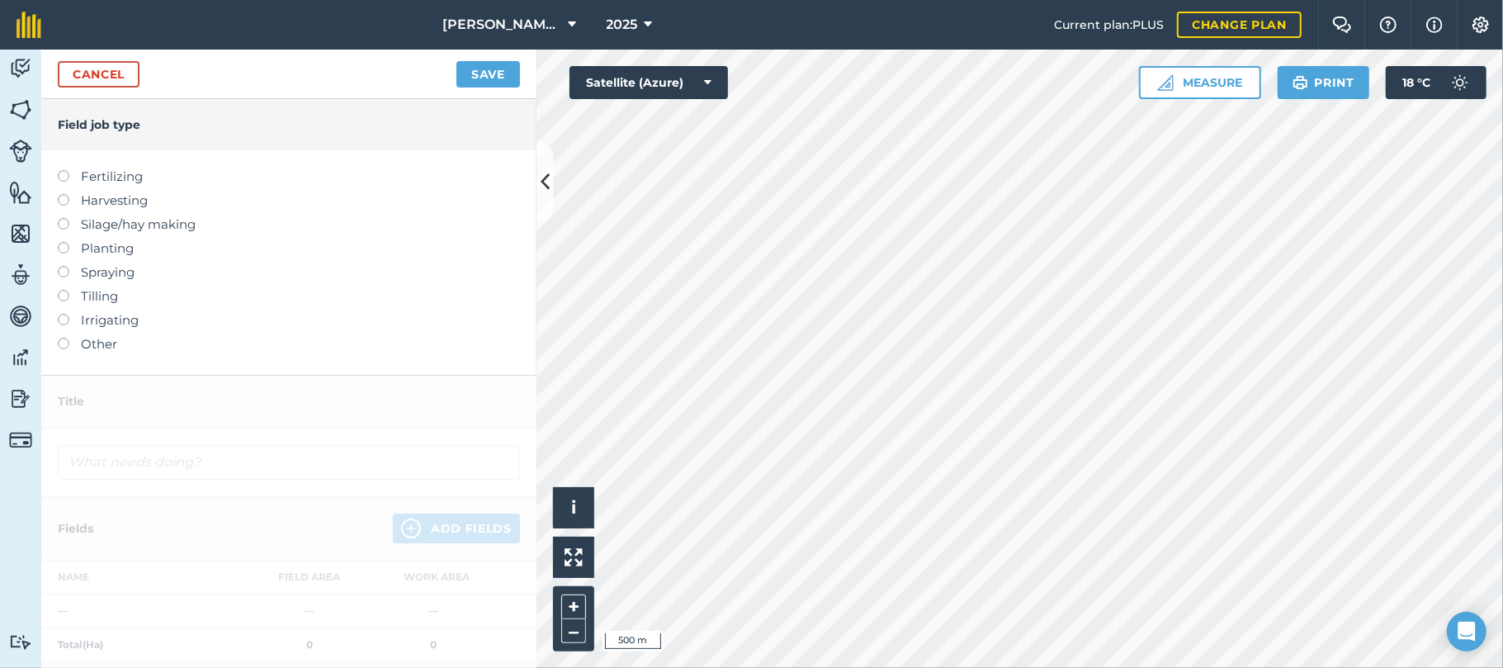
click at [64, 194] on label at bounding box center [69, 194] width 23 height 0
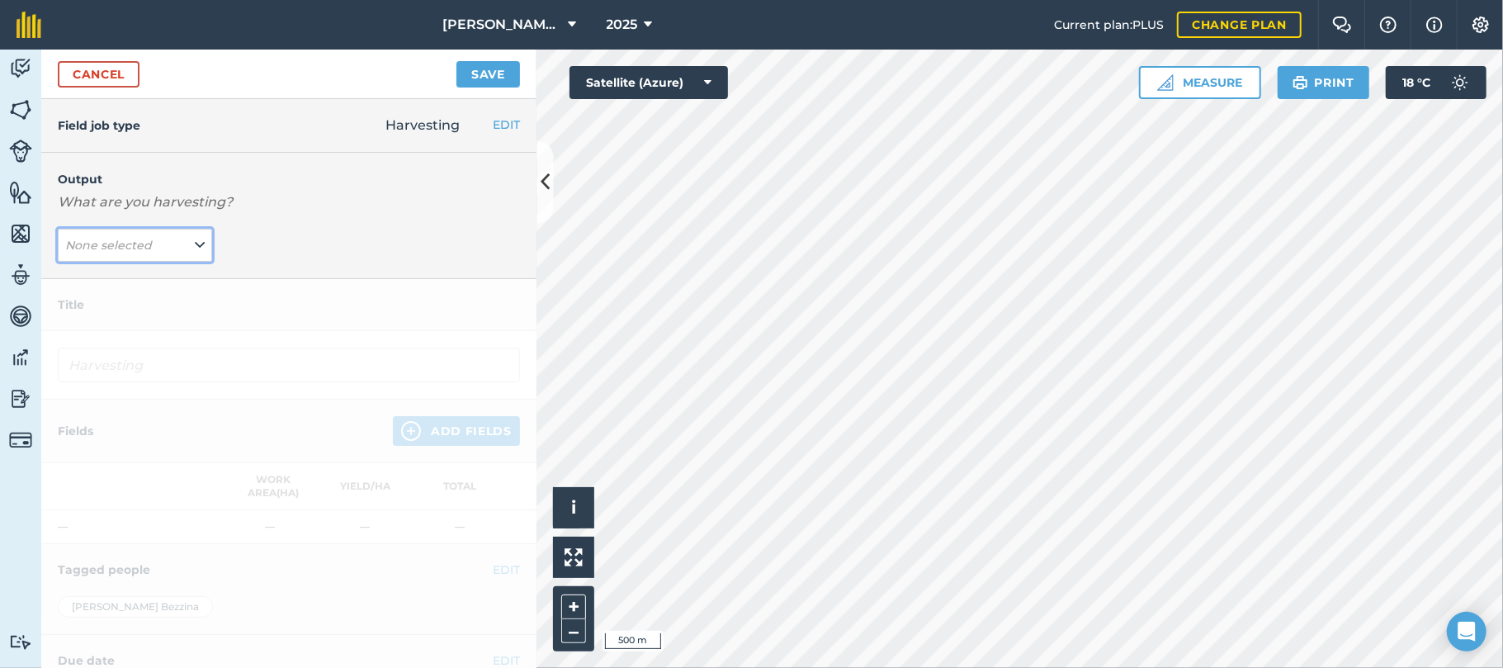
click at [195, 245] on icon at bounding box center [200, 245] width 10 height 18
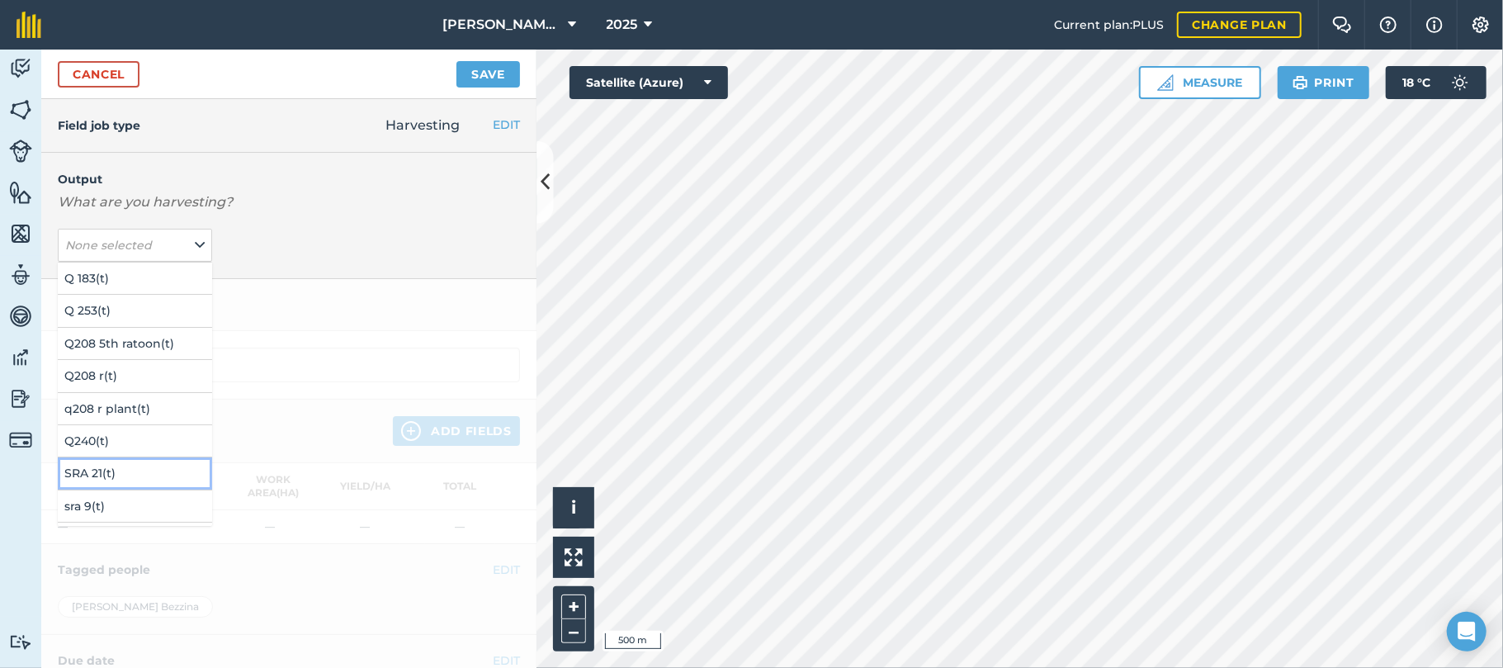
click at [81, 471] on button "SRA 21 ( t )" at bounding box center [135, 472] width 154 height 31
type input "Harvesting SRA 21"
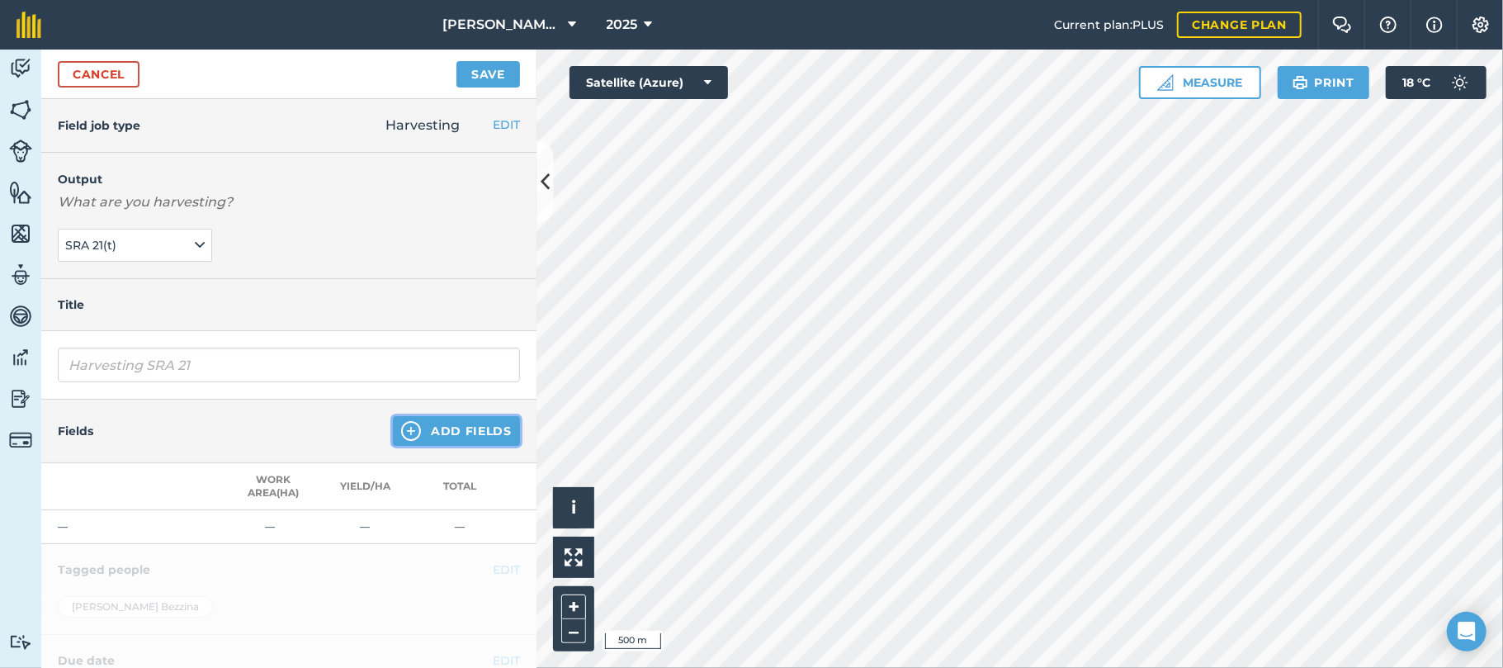
click at [446, 430] on button "Add Fields" at bounding box center [456, 431] width 127 height 30
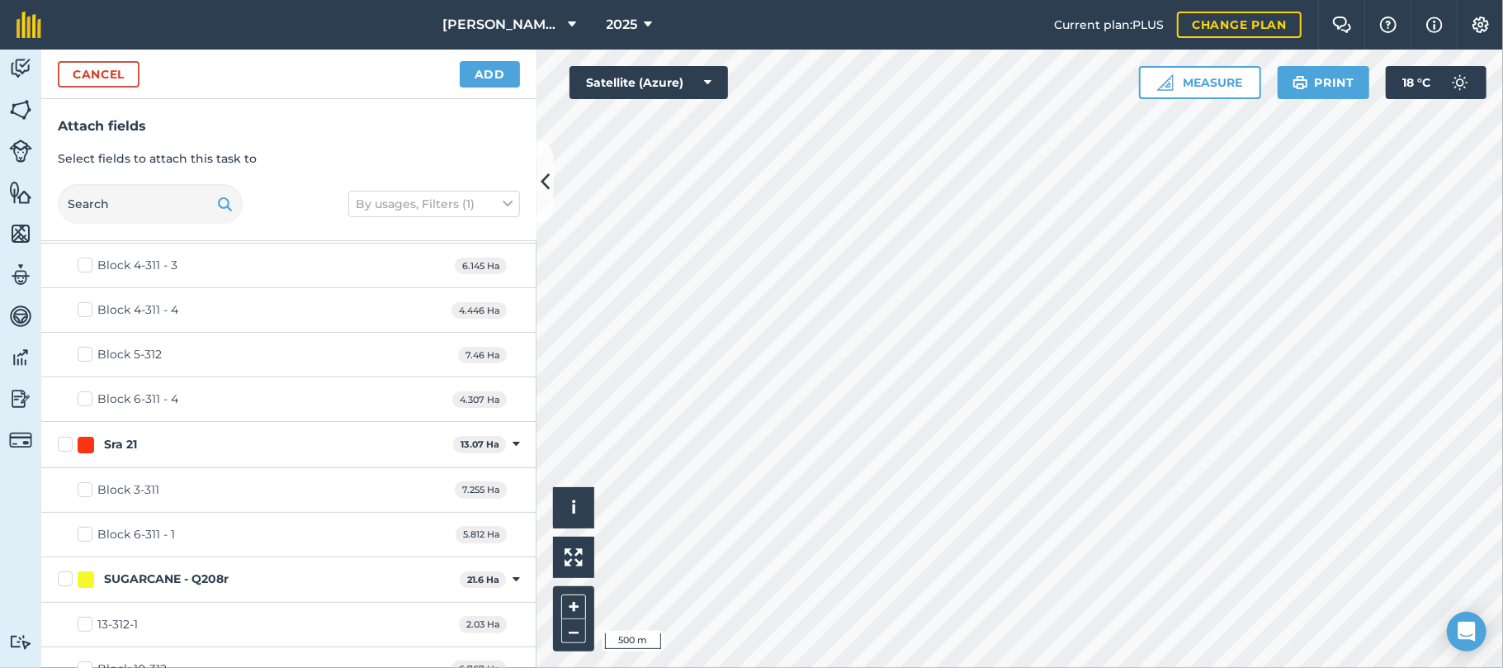
scroll to position [92, 0]
click at [104, 487] on div "Block 3-311" at bounding box center [128, 484] width 62 height 17
click at [88, 487] on input "Block 3-311" at bounding box center [83, 481] width 11 height 11
checkbox input "true"
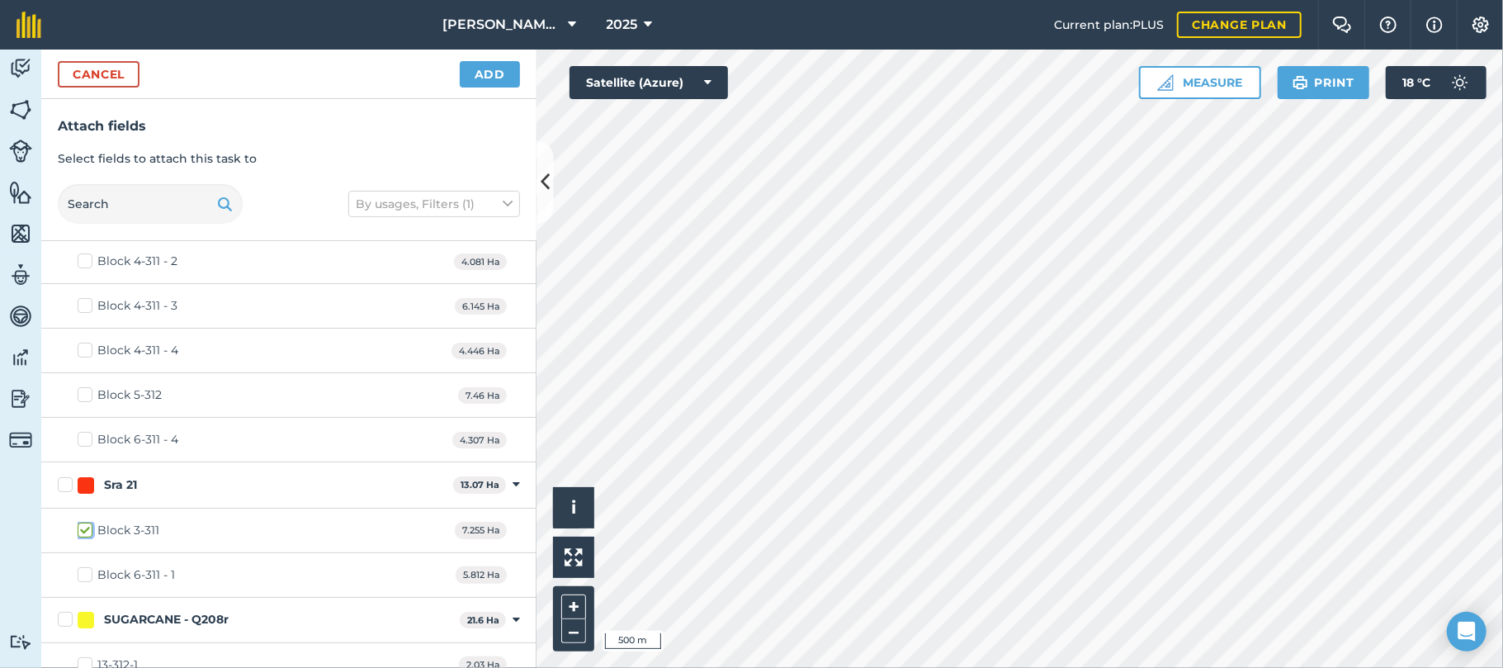
scroll to position [46, 0]
click at [494, 76] on button "Add" at bounding box center [490, 74] width 60 height 26
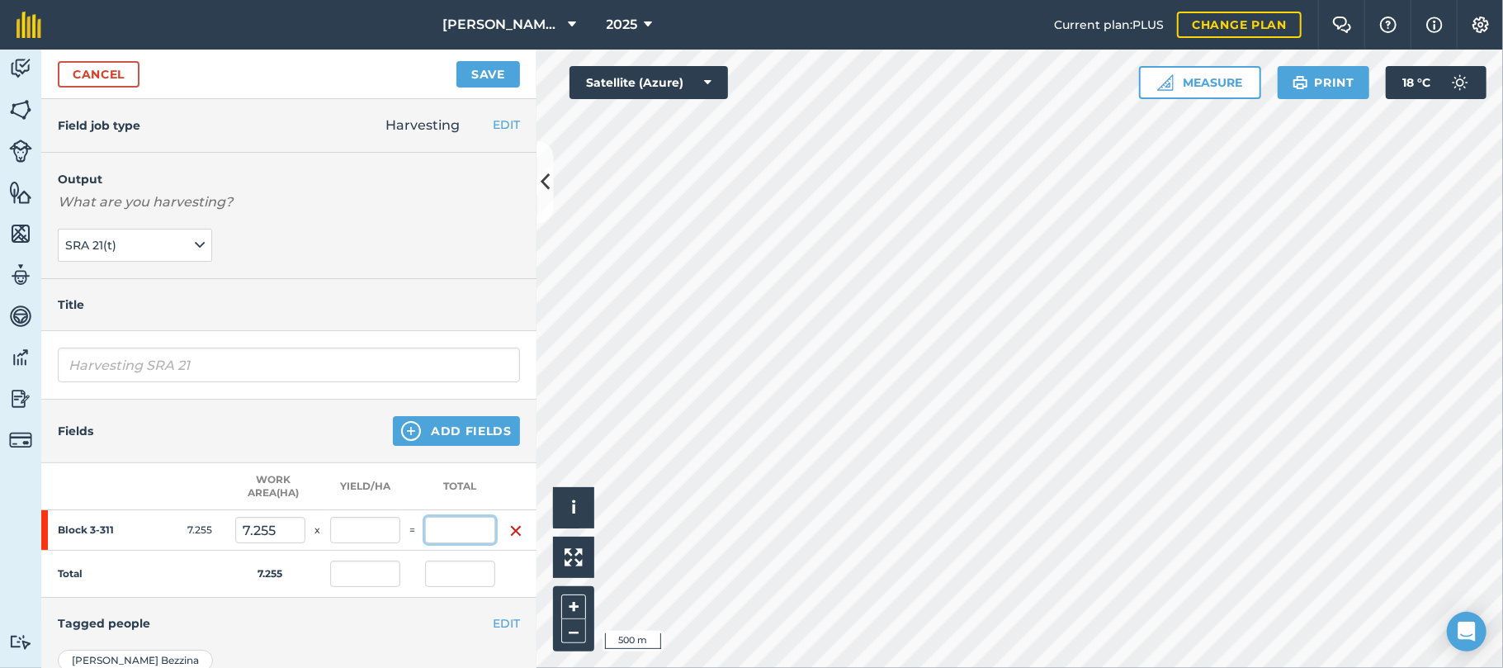
click at [452, 533] on input "text" at bounding box center [460, 530] width 70 height 26
type input "692.4"
type input "95.438"
type input "692.4"
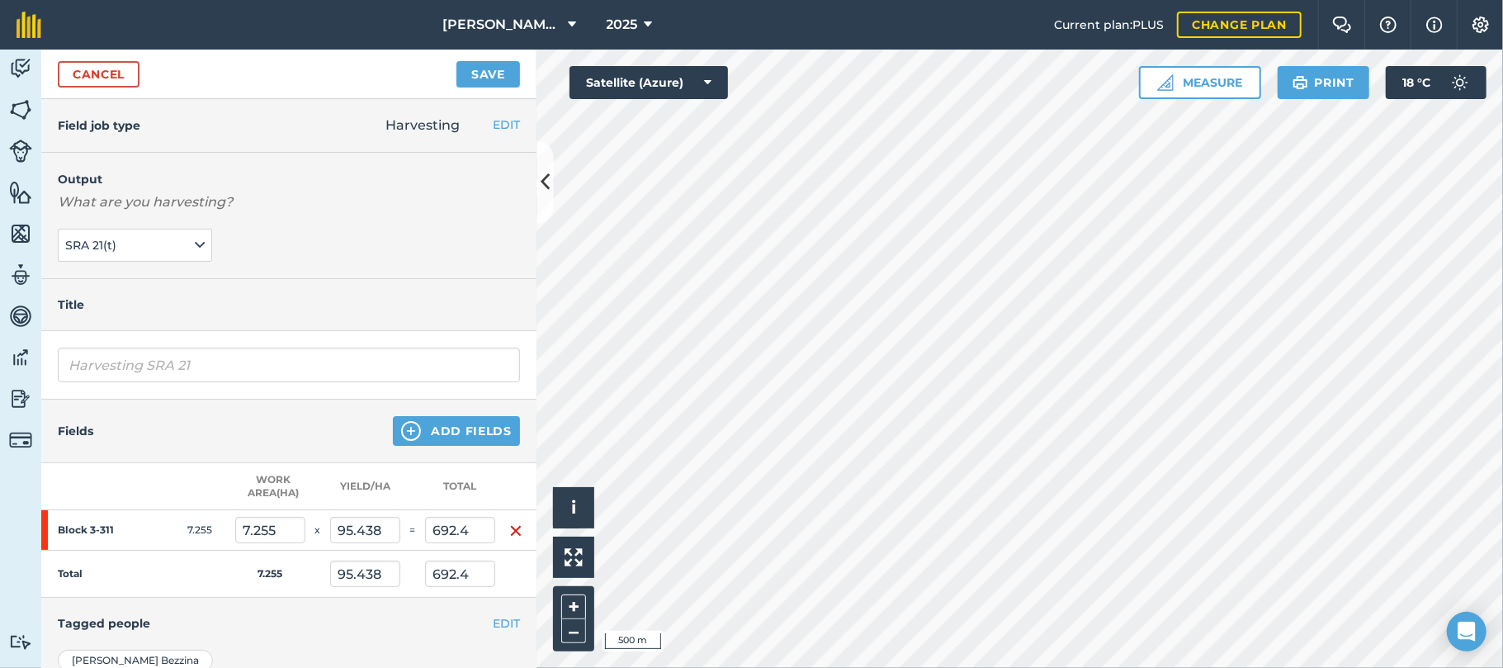
click at [320, 619] on h4 "Tagged people" at bounding box center [289, 623] width 462 height 18
click at [570, 598] on button "+" at bounding box center [573, 606] width 25 height 25
click at [476, 71] on button "Save" at bounding box center [489, 74] width 64 height 26
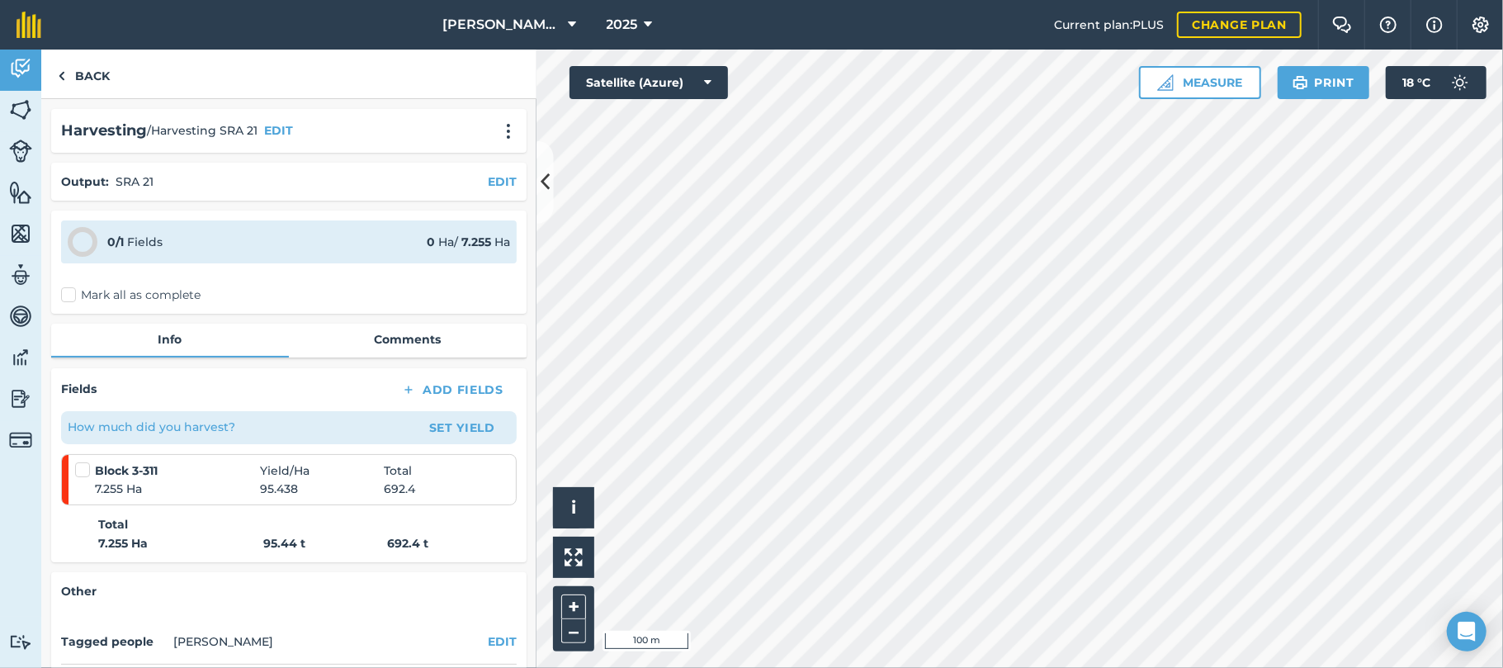
click at [68, 292] on label "Mark all as complete" at bounding box center [131, 294] width 140 height 17
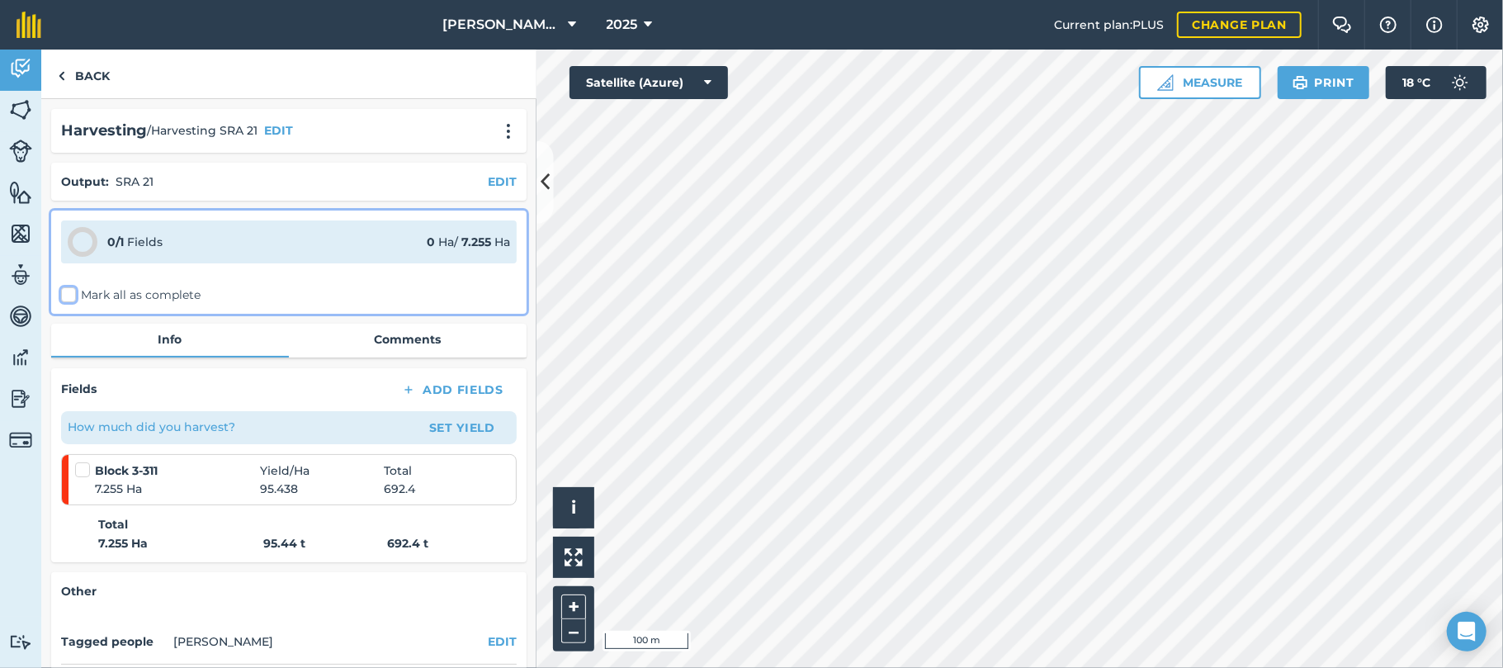
click at [68, 292] on input "Mark all as complete" at bounding box center [66, 291] width 11 height 11
checkbox input "false"
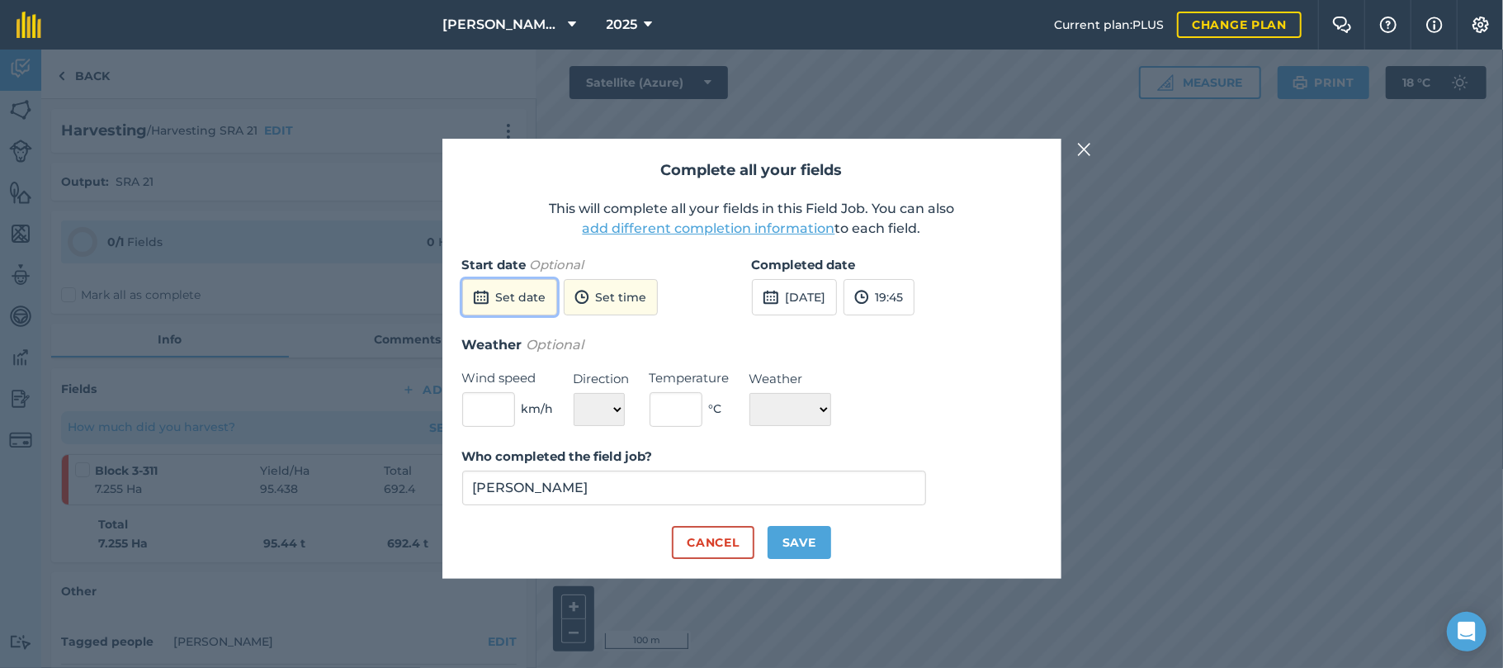
click at [513, 295] on button "Set date" at bounding box center [509, 297] width 95 height 36
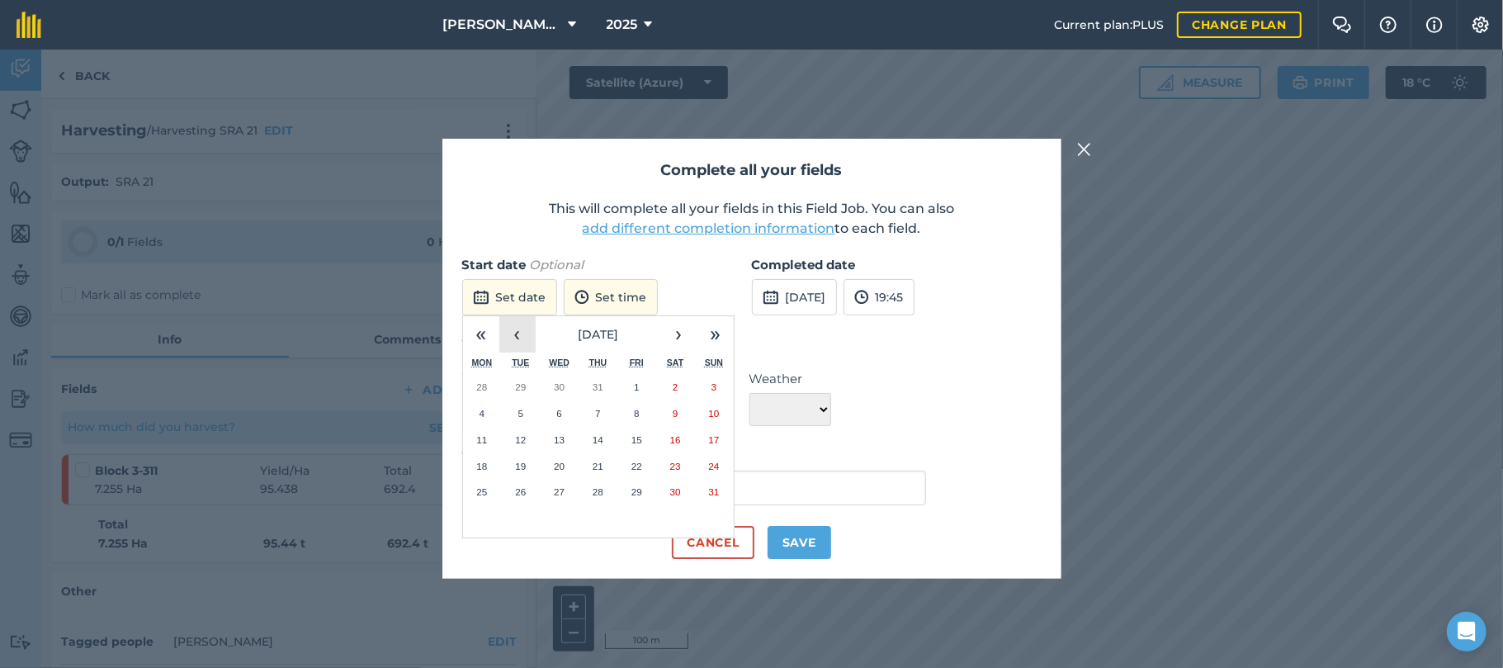
click at [523, 334] on button "‹" at bounding box center [517, 334] width 36 height 36
click at [714, 467] on abbr "27" at bounding box center [714, 466] width 11 height 11
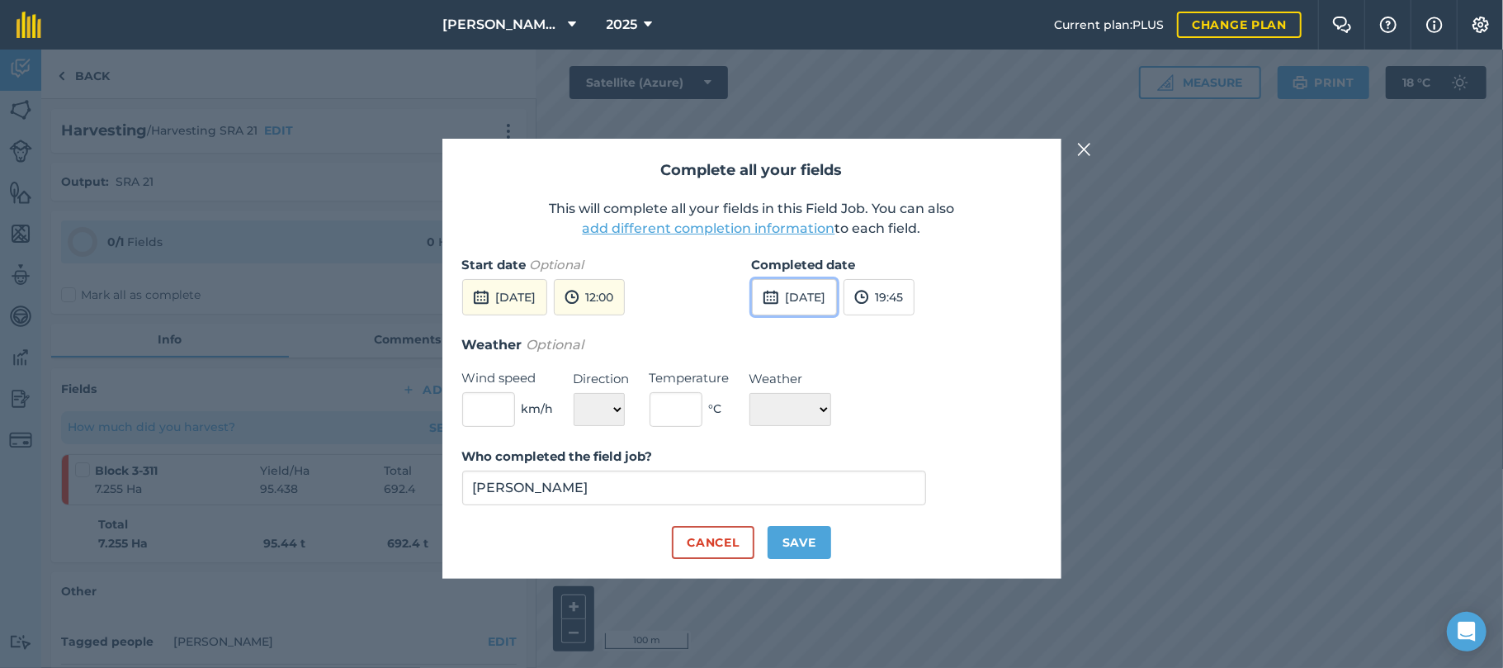
click at [837, 292] on button "[DATE]" at bounding box center [794, 297] width 85 height 36
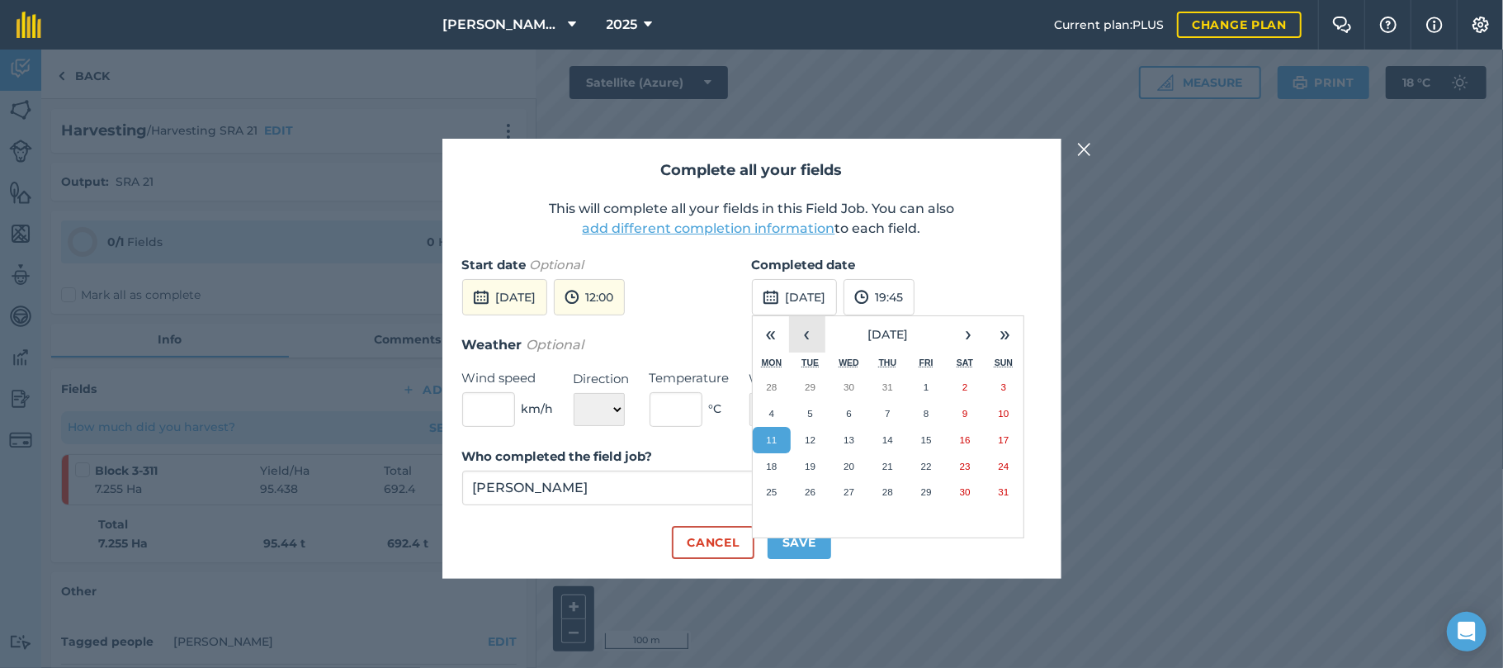
click at [809, 322] on button "‹" at bounding box center [807, 334] width 36 height 36
click at [770, 487] on abbr "28" at bounding box center [771, 491] width 11 height 11
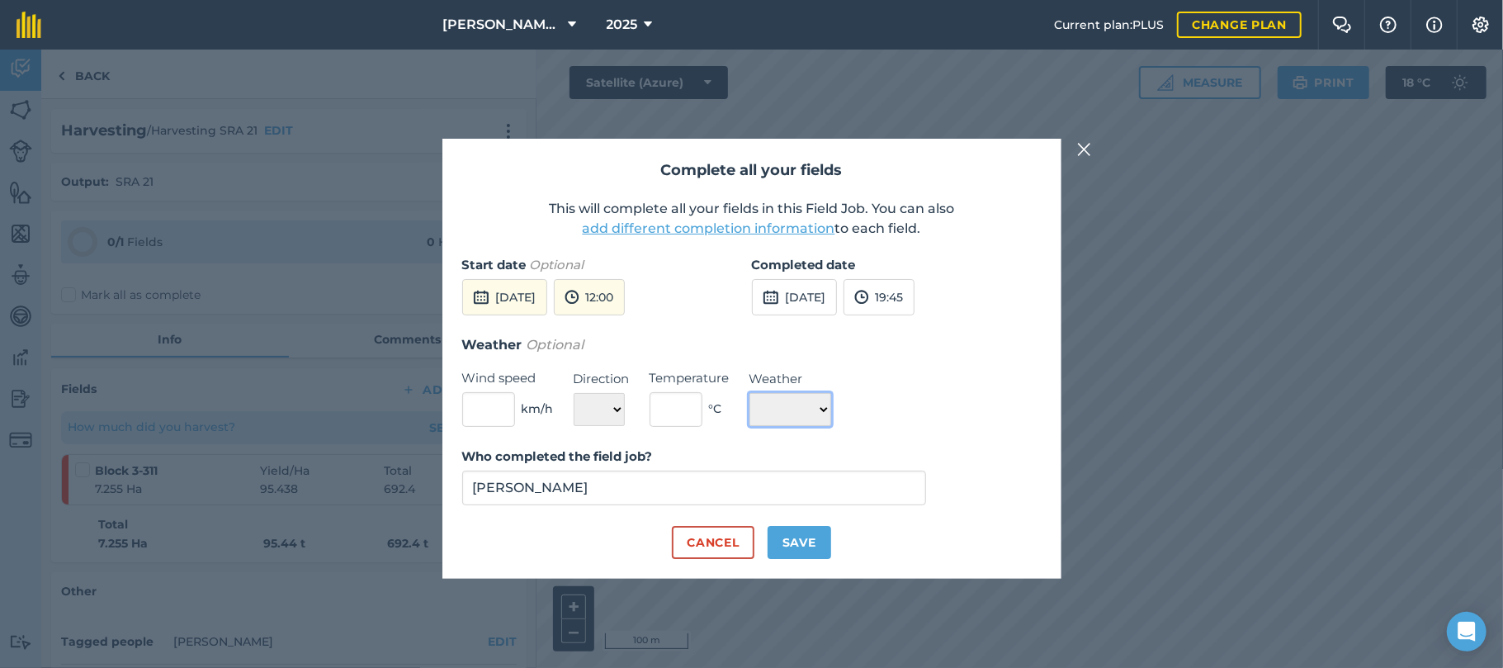
click at [830, 409] on select "☀️ Sunny 🌧 Rainy ⛅️ Cloudy 🌨 Snow ❄️ Icy" at bounding box center [791, 409] width 82 height 33
select select "Rainy"
click at [750, 393] on select "☀️ Sunny 🌧 Rainy ⛅️ Cloudy 🌨 Snow ❄️ Icy" at bounding box center [791, 409] width 82 height 33
click at [791, 546] on button "Save" at bounding box center [800, 542] width 64 height 33
checkbox input "true"
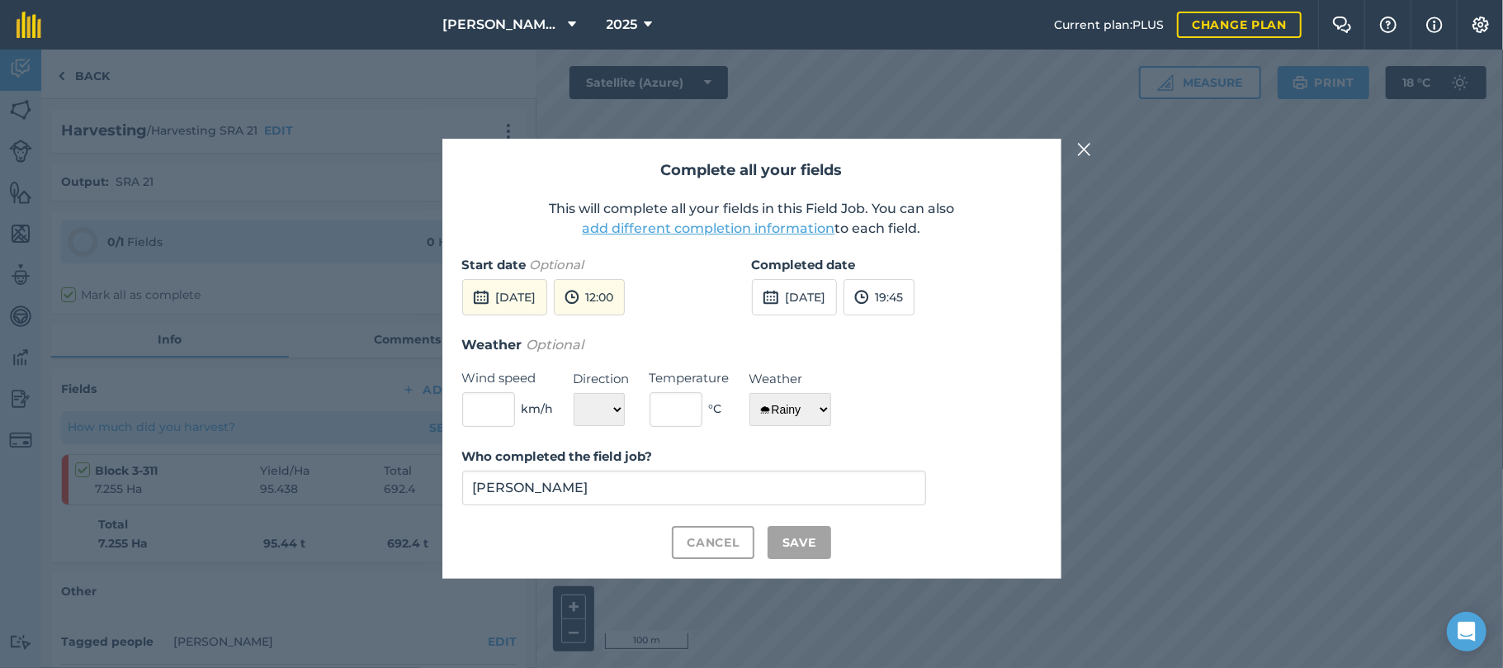
checkbox input "true"
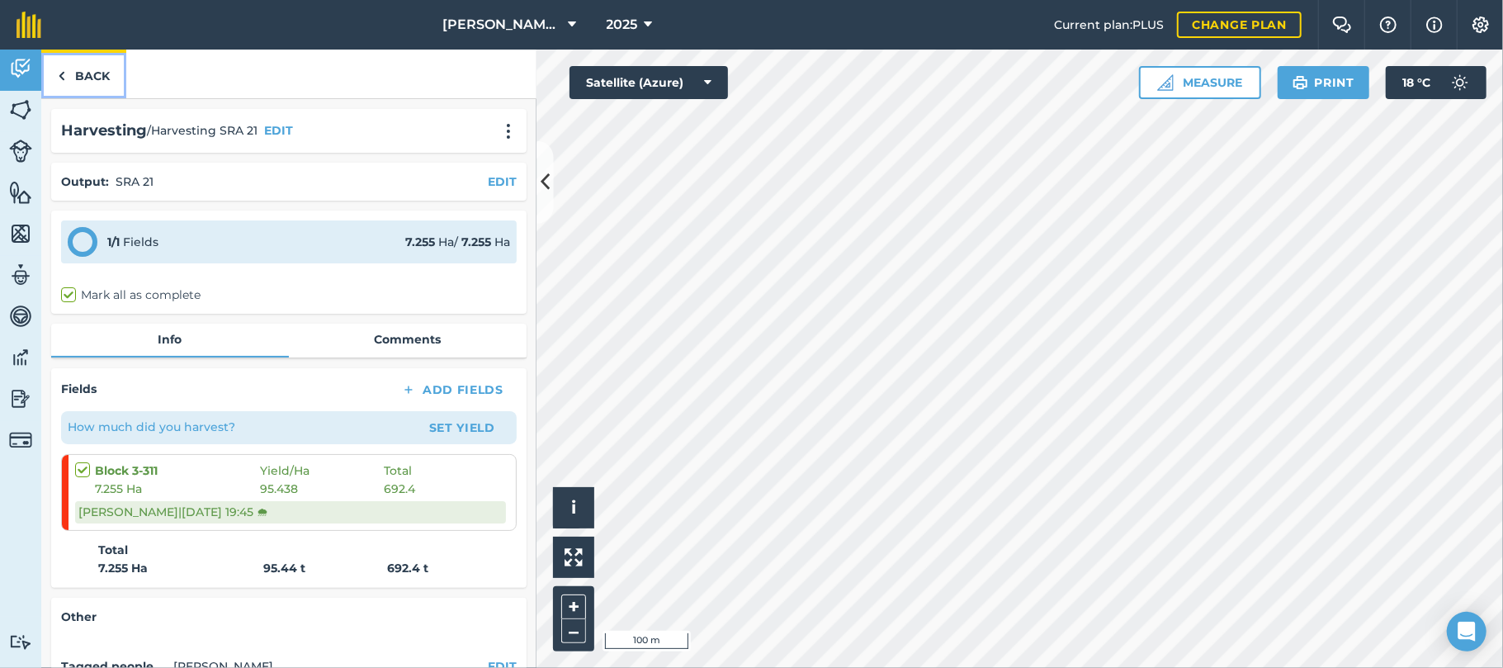
click at [100, 69] on link "Back" at bounding box center [83, 74] width 85 height 49
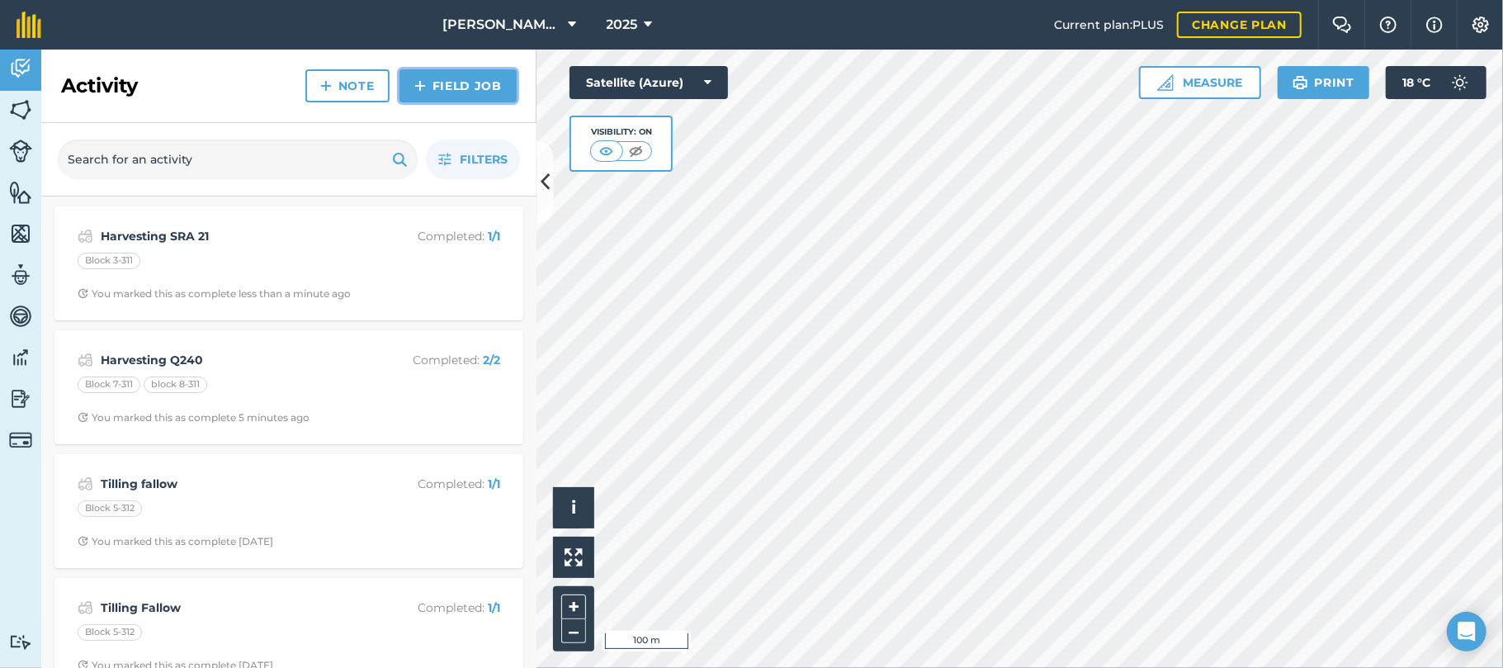
click at [444, 88] on link "Field Job" at bounding box center [458, 85] width 117 height 33
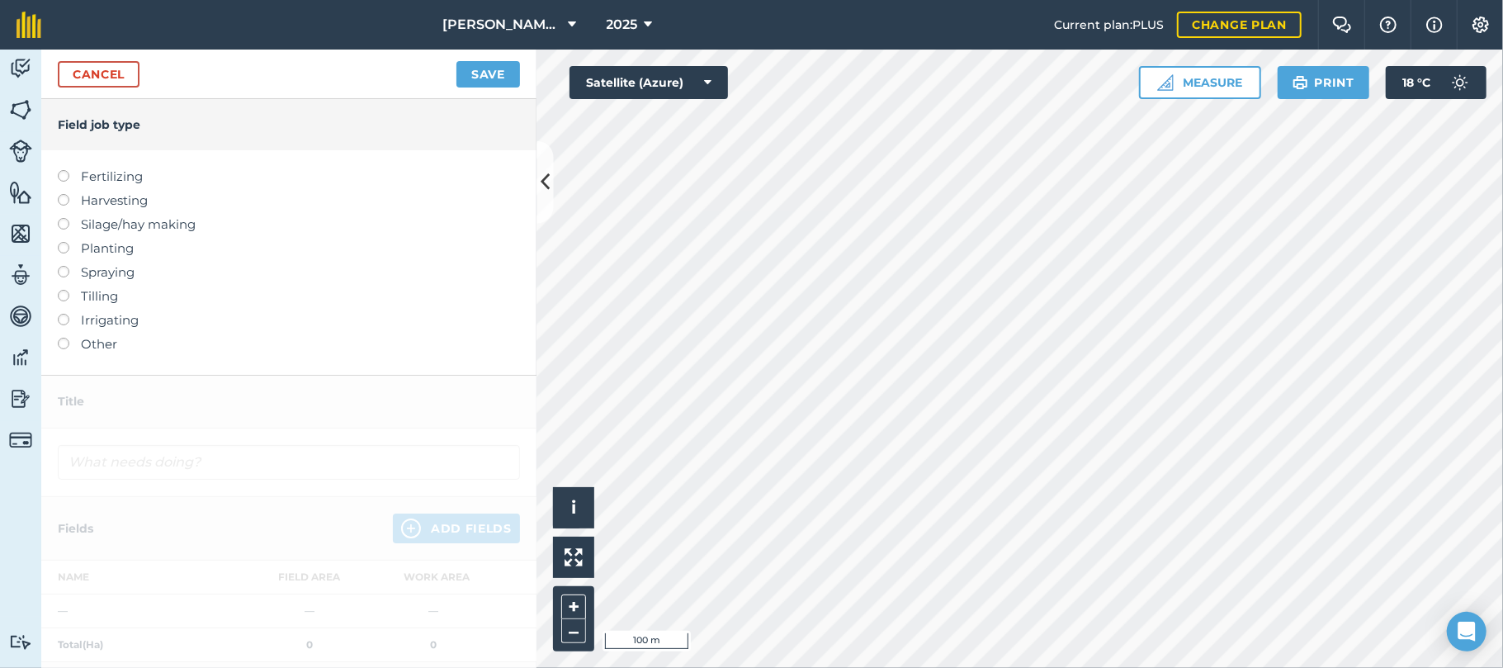
click at [60, 170] on label at bounding box center [69, 170] width 23 height 0
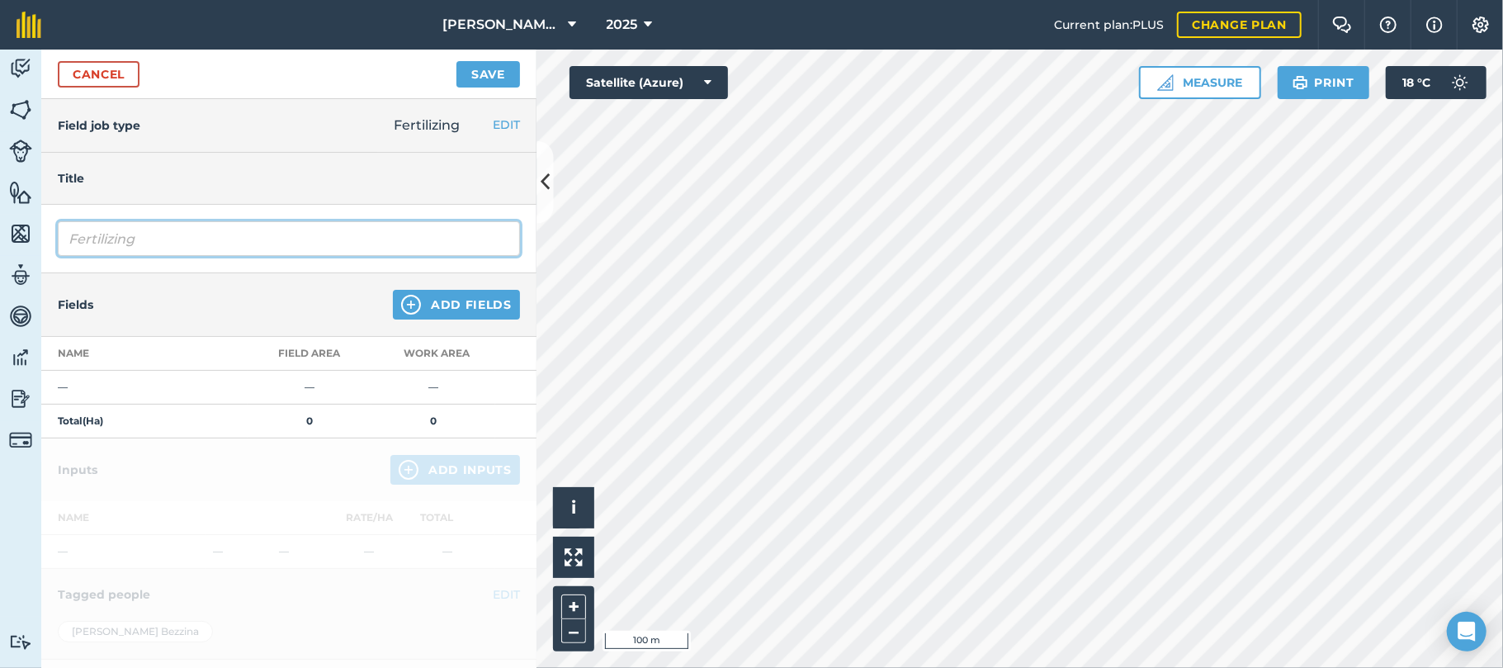
click at [145, 239] on input "Fertilizing" at bounding box center [289, 238] width 462 height 35
type input "Fertilizing dunder rotoons"
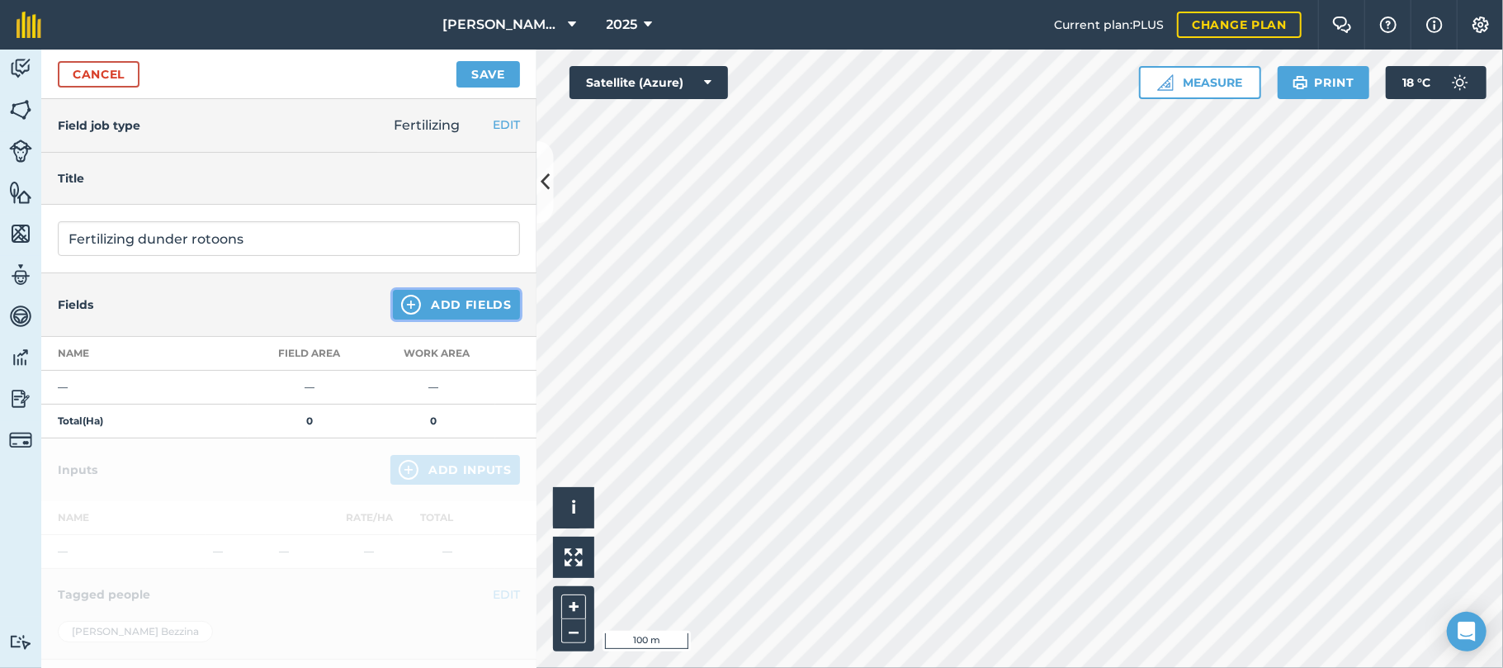
click at [416, 296] on button "Add Fields" at bounding box center [456, 305] width 127 height 30
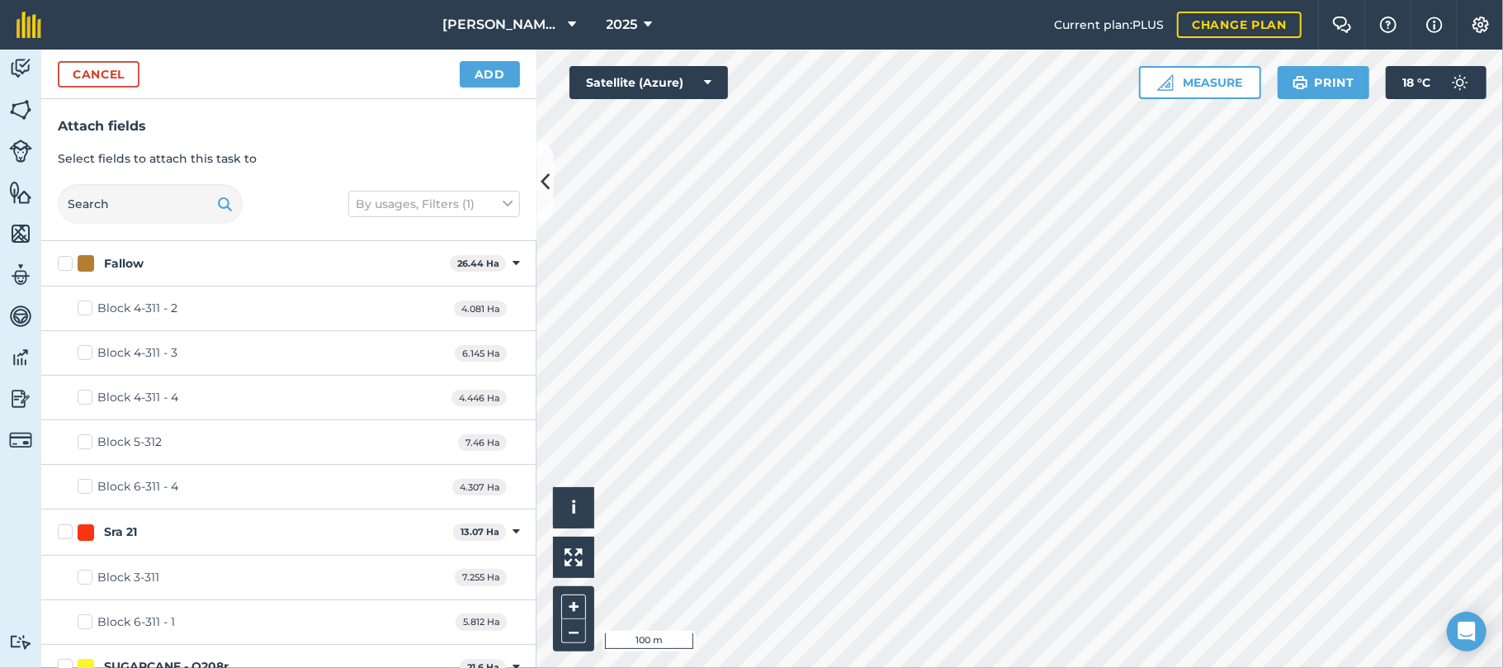
click at [1291, 667] on html "[PERSON_NAME] Farming 2025 Current plan : PLUS Change plan Farm Chat Help Info …" at bounding box center [751, 334] width 1503 height 668
checkbox input "true"
click at [487, 76] on button "Add" at bounding box center [490, 74] width 60 height 26
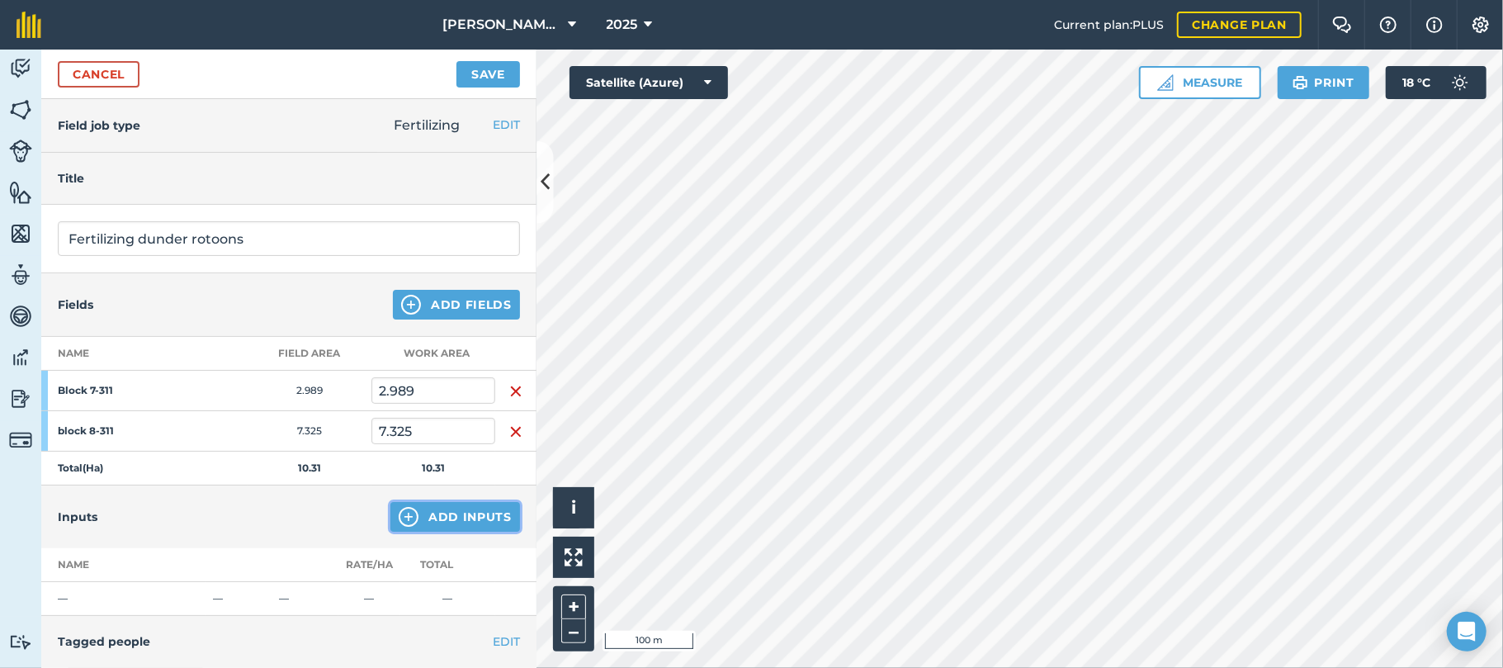
click at [440, 522] on button "Add Inputs" at bounding box center [456, 517] width 130 height 30
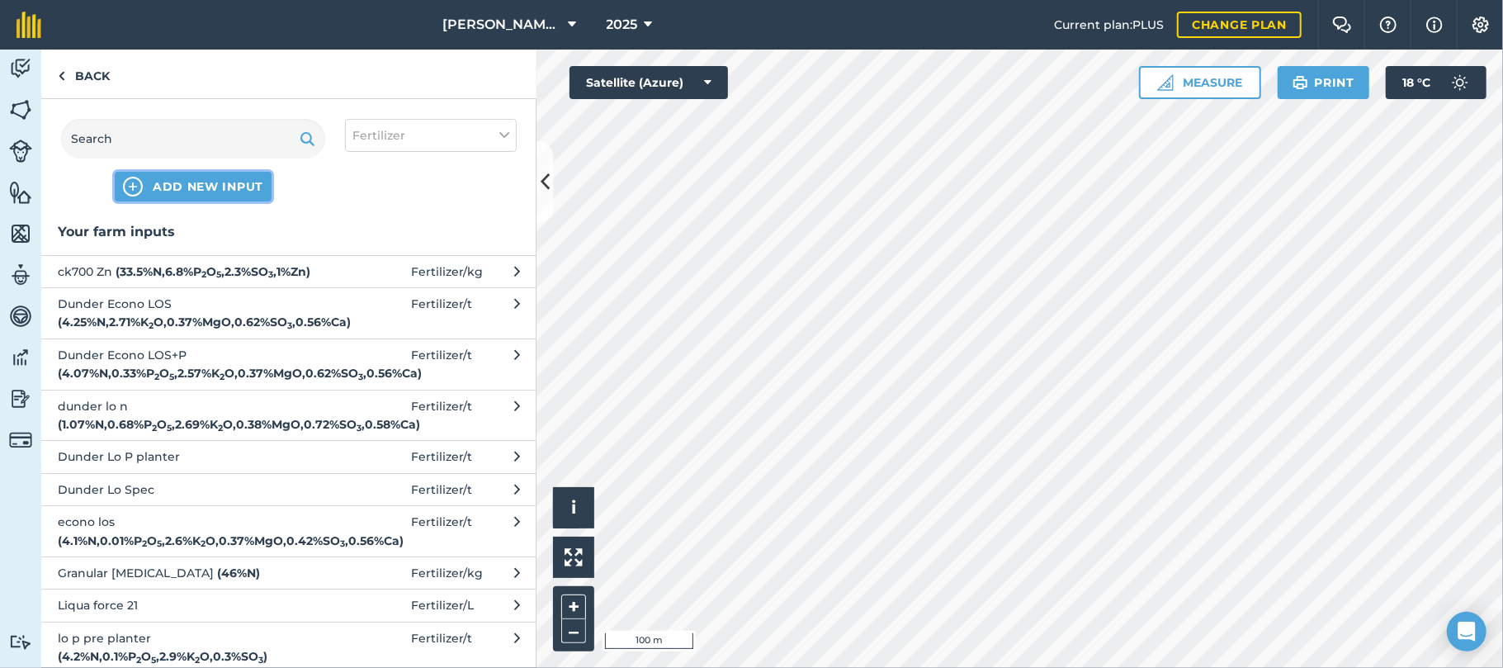
click at [211, 180] on span "ADD NEW INPUT" at bounding box center [208, 186] width 111 height 17
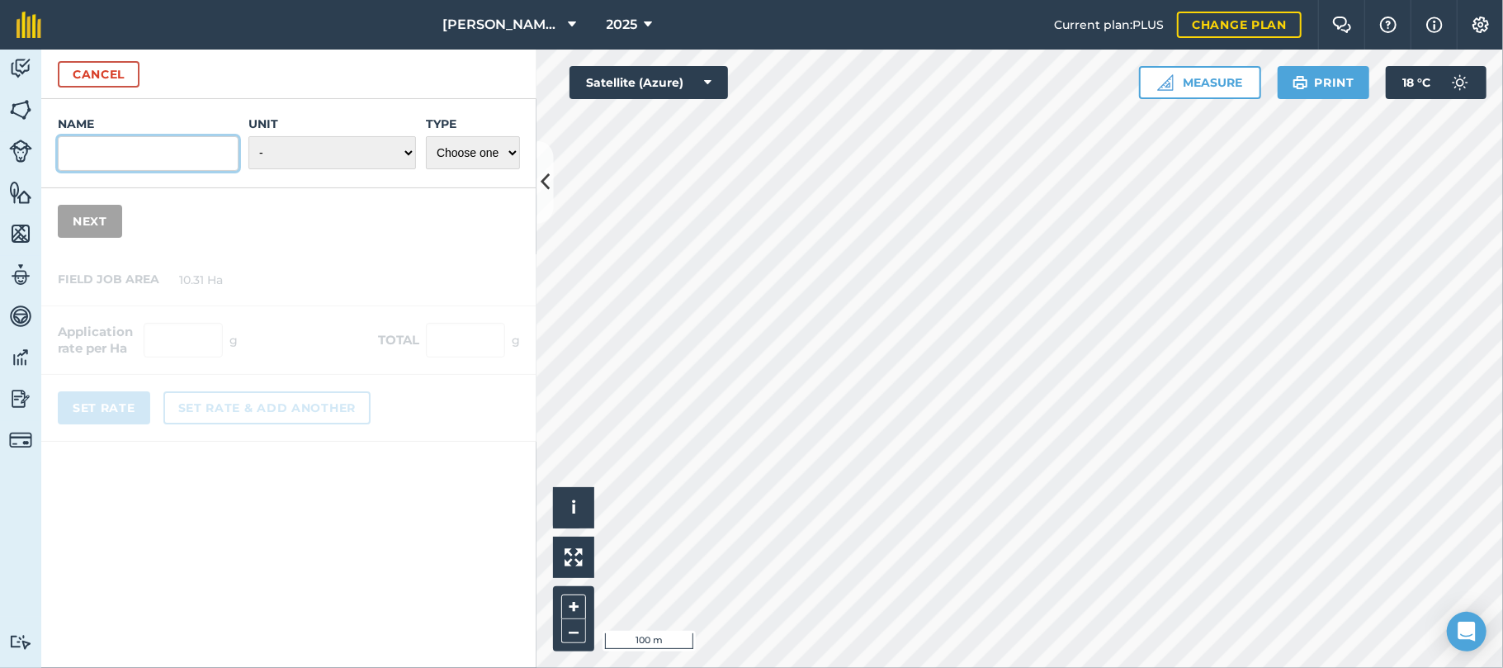
click at [172, 140] on input "Name" at bounding box center [148, 153] width 181 height 35
type input "dunder mky 140p"
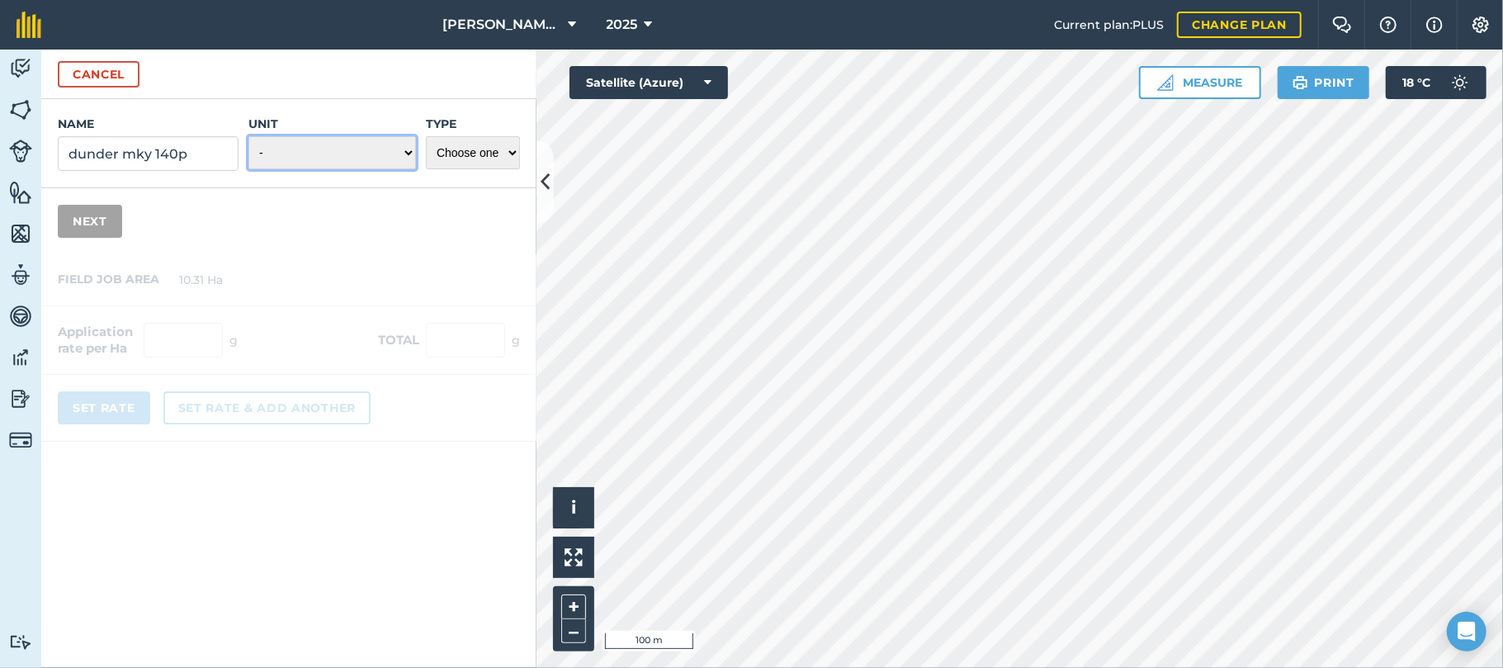
click at [403, 154] on select "- Grams/g Kilograms/kg Metric tonnes/t Millilitres/ml Litres/L Ounces/oz Pounds…" at bounding box center [333, 152] width 168 height 33
select select "CUBIC_METER"
click at [249, 136] on select "- Grams/g Kilograms/kg Metric tonnes/t Millilitres/ml Litres/L Ounces/oz Pounds…" at bounding box center [333, 152] width 168 height 33
click at [509, 157] on select "Choose one Fertilizer Seed Spray Fuel Other" at bounding box center [473, 152] width 94 height 33
select select "FERTILIZER"
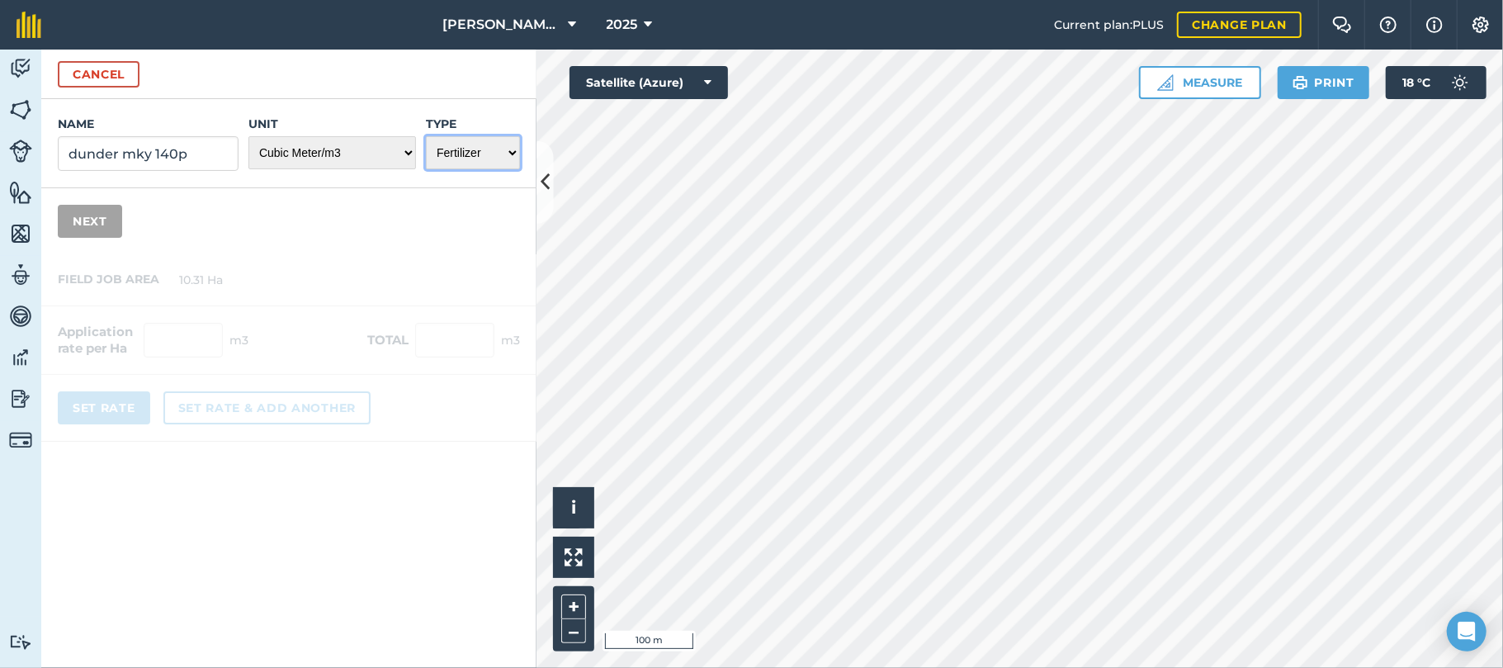
click at [426, 136] on select "Choose one Fertilizer Seed Spray Fuel Other" at bounding box center [473, 152] width 94 height 33
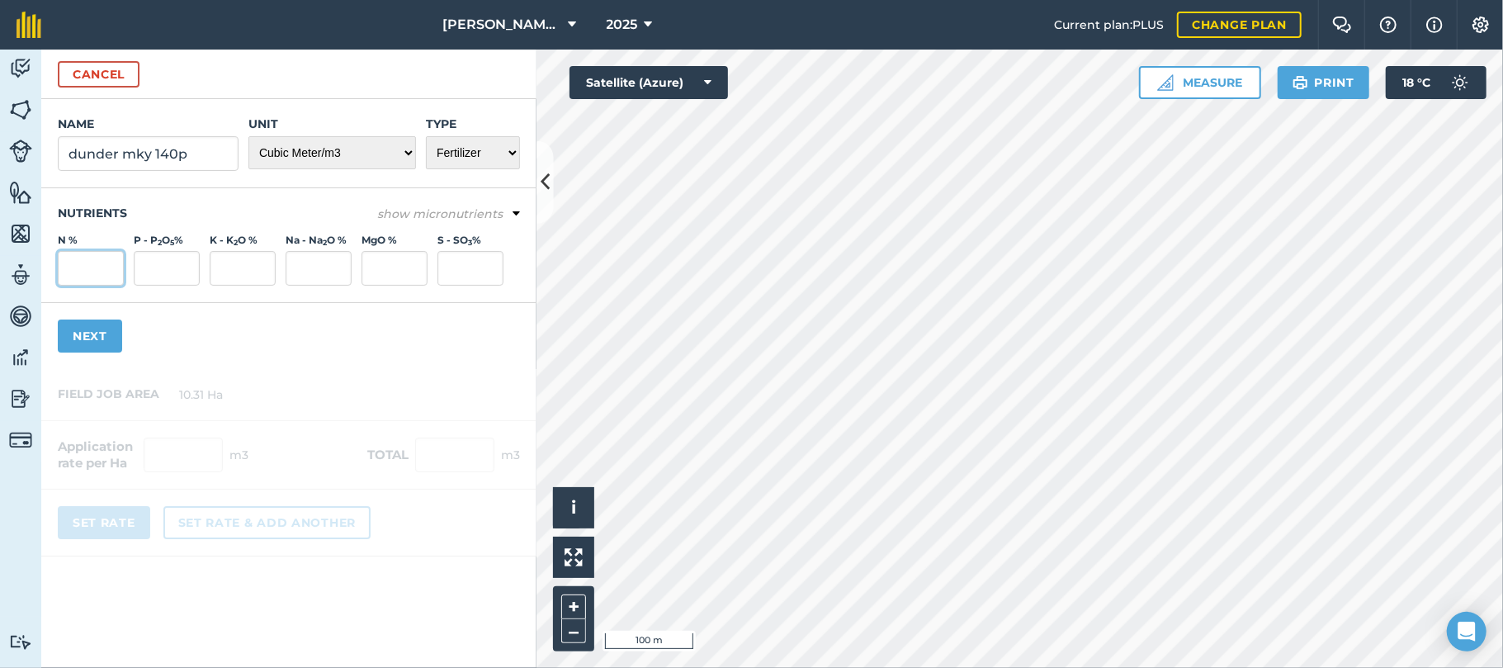
click at [99, 266] on input "N %" at bounding box center [91, 268] width 66 height 35
type input "3.55"
click at [143, 267] on input "P - P 2 O 5 %" at bounding box center [167, 268] width 66 height 35
click at [223, 272] on input "K - K 2 O %" at bounding box center [243, 268] width 66 height 35
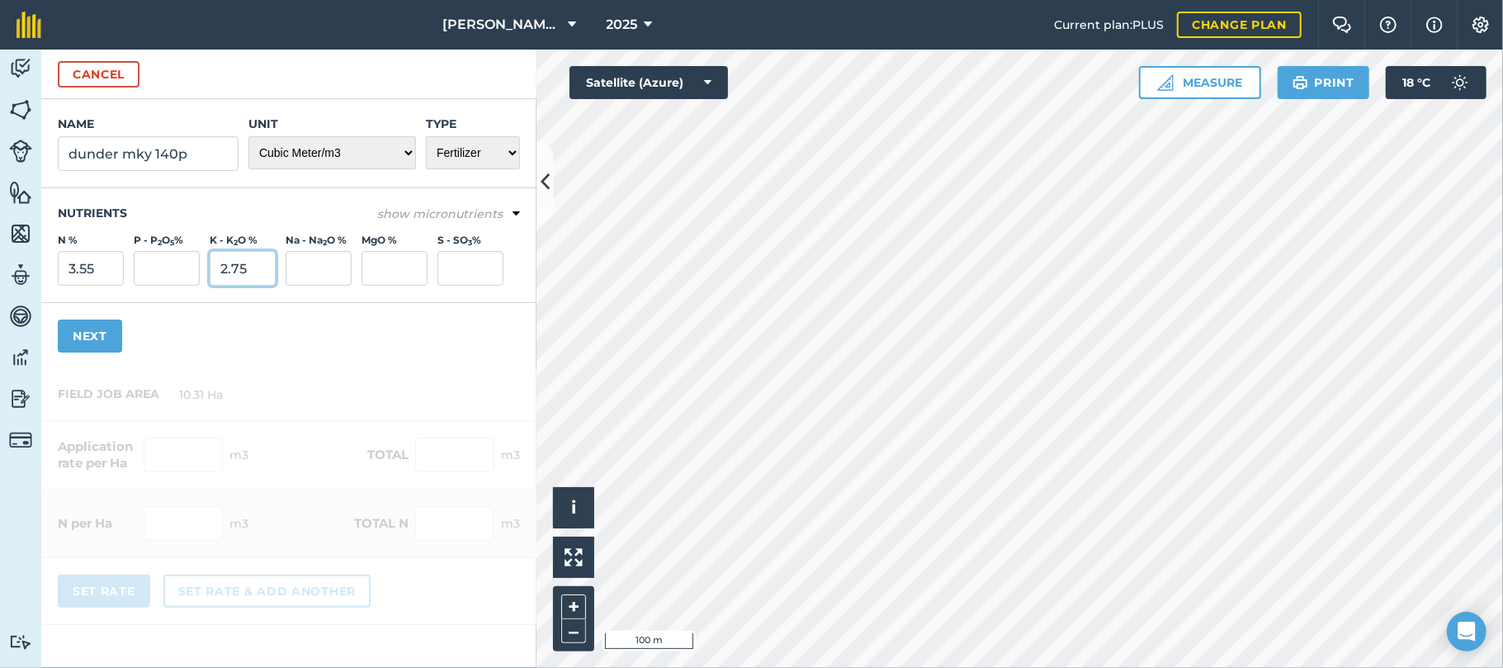
type input "2.75"
click at [463, 272] on input "S - SO 3 %" at bounding box center [471, 268] width 66 height 35
type input "0.41"
click at [400, 272] on input "MgO %" at bounding box center [395, 268] width 66 height 35
type input "0.38"
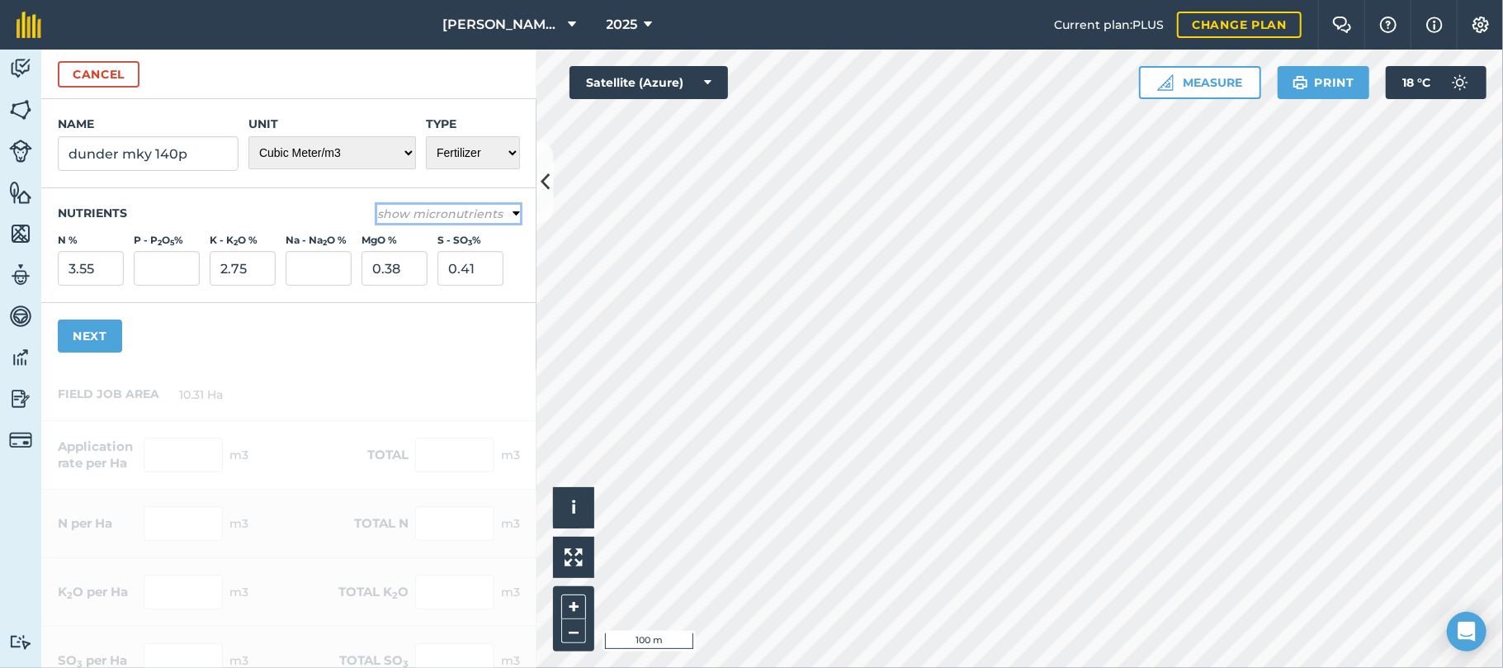
click at [513, 213] on icon at bounding box center [516, 213] width 7 height 15
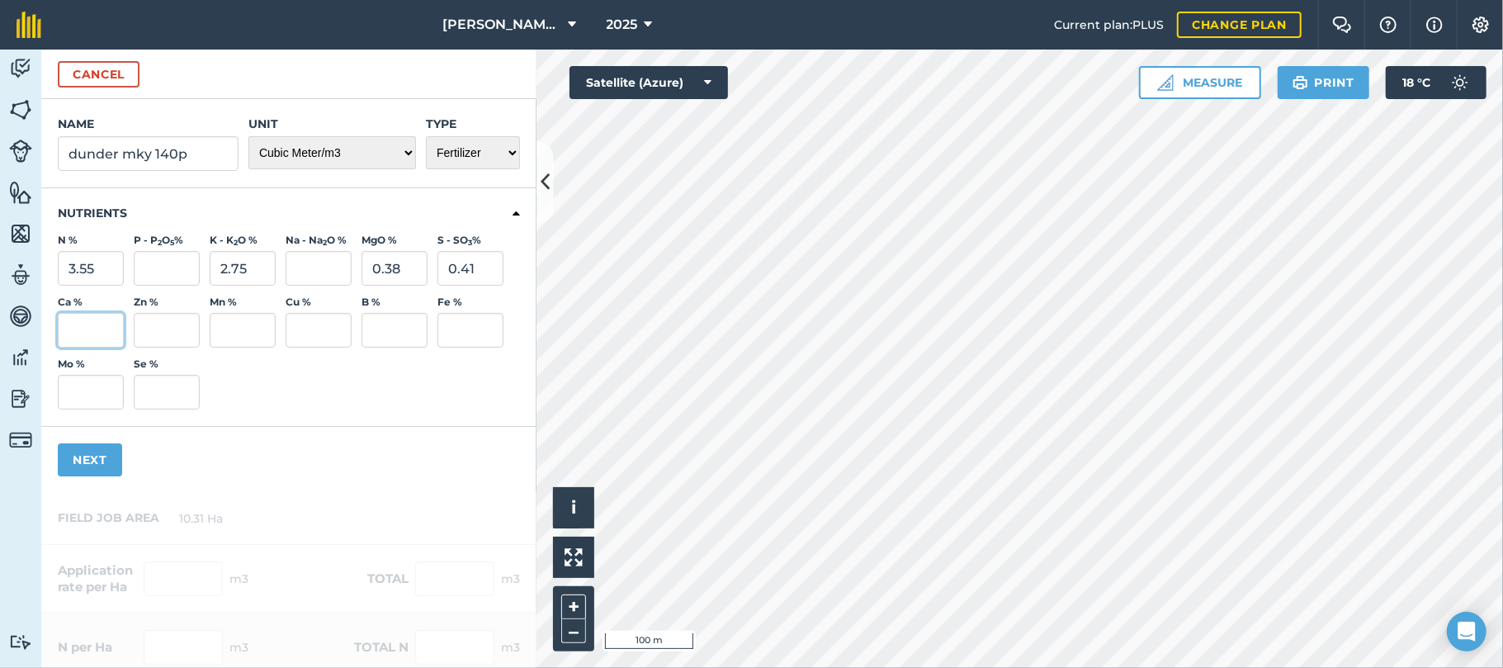
click at [94, 328] on input "Ca %" at bounding box center [91, 330] width 66 height 35
type input "0.57"
click at [93, 457] on button "Next" at bounding box center [90, 459] width 64 height 33
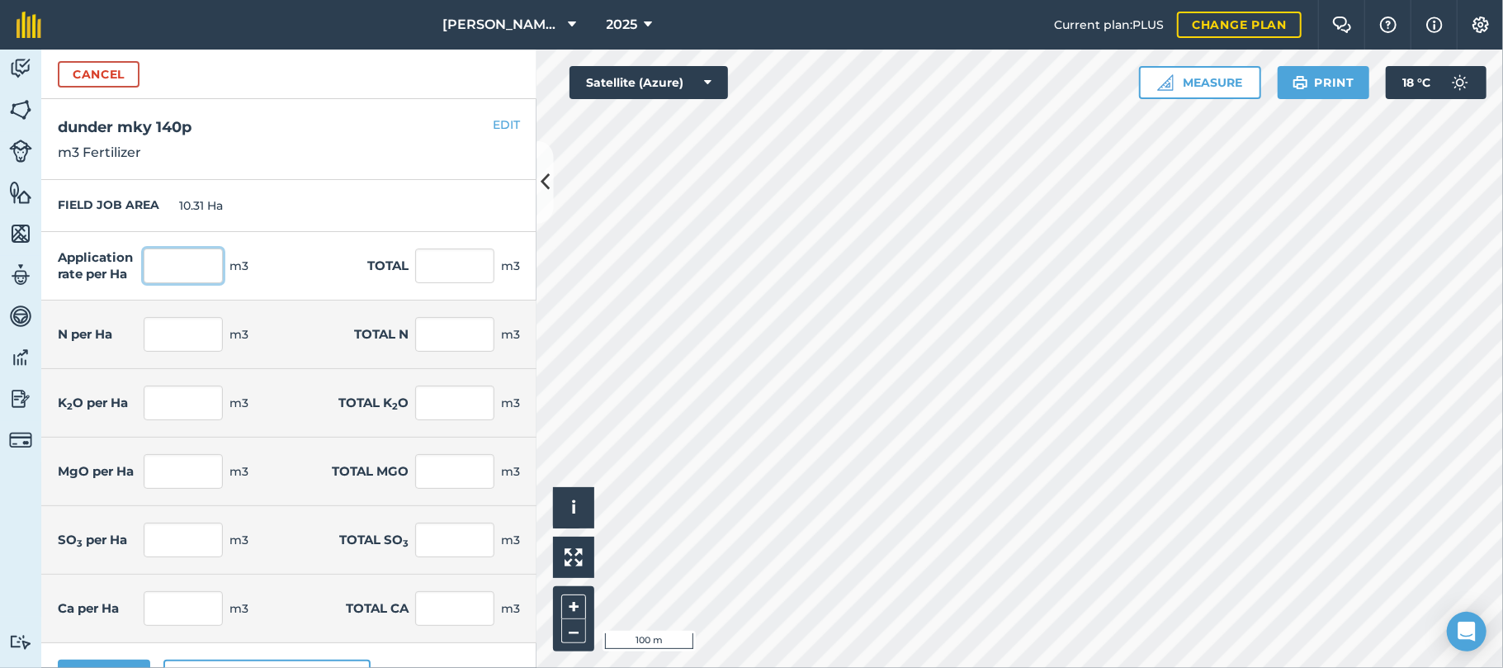
click at [177, 258] on input "text" at bounding box center [183, 266] width 79 height 35
click at [493, 123] on button "EDIT" at bounding box center [506, 125] width 27 height 18
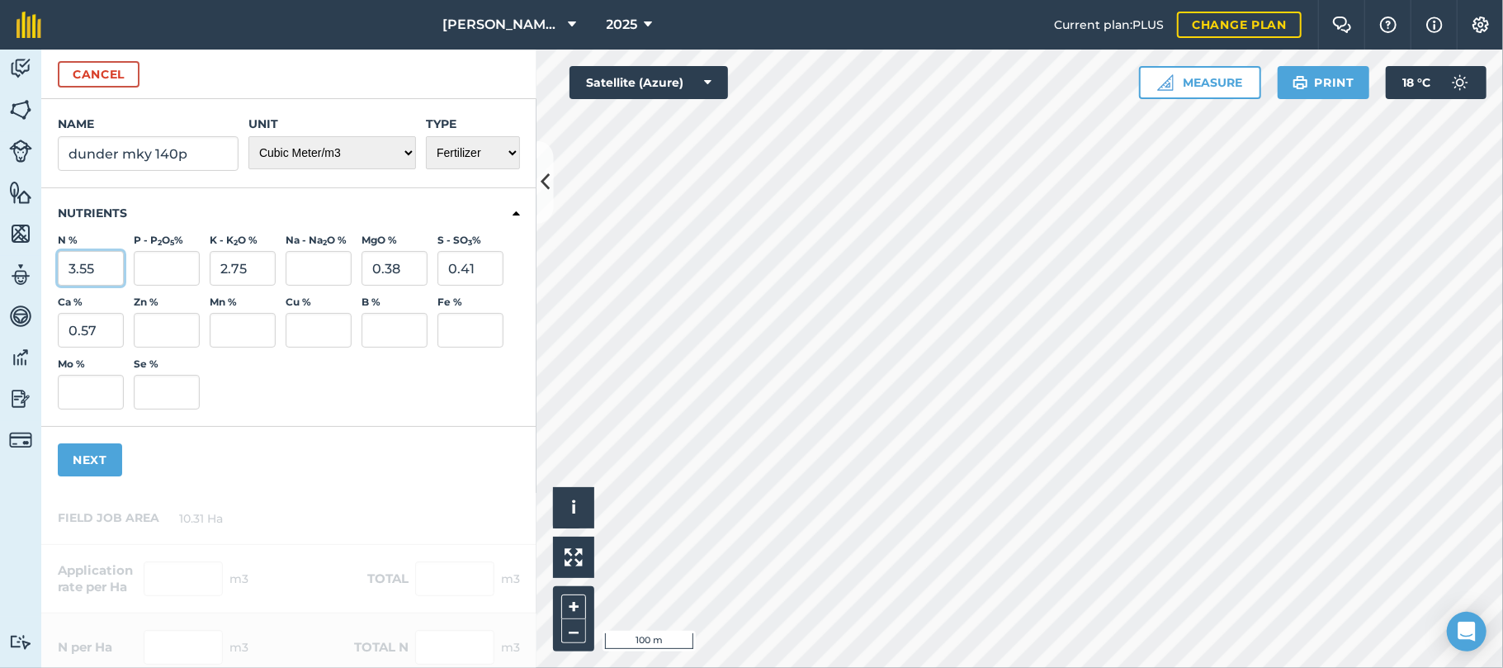
click at [109, 269] on input "3.55" at bounding box center [91, 268] width 66 height 35
type input "3.33"
click at [159, 267] on input "P - P 2 O 5 %" at bounding box center [167, 268] width 66 height 35
type input "0.28"
click at [251, 268] on input "2.75" at bounding box center [243, 268] width 66 height 35
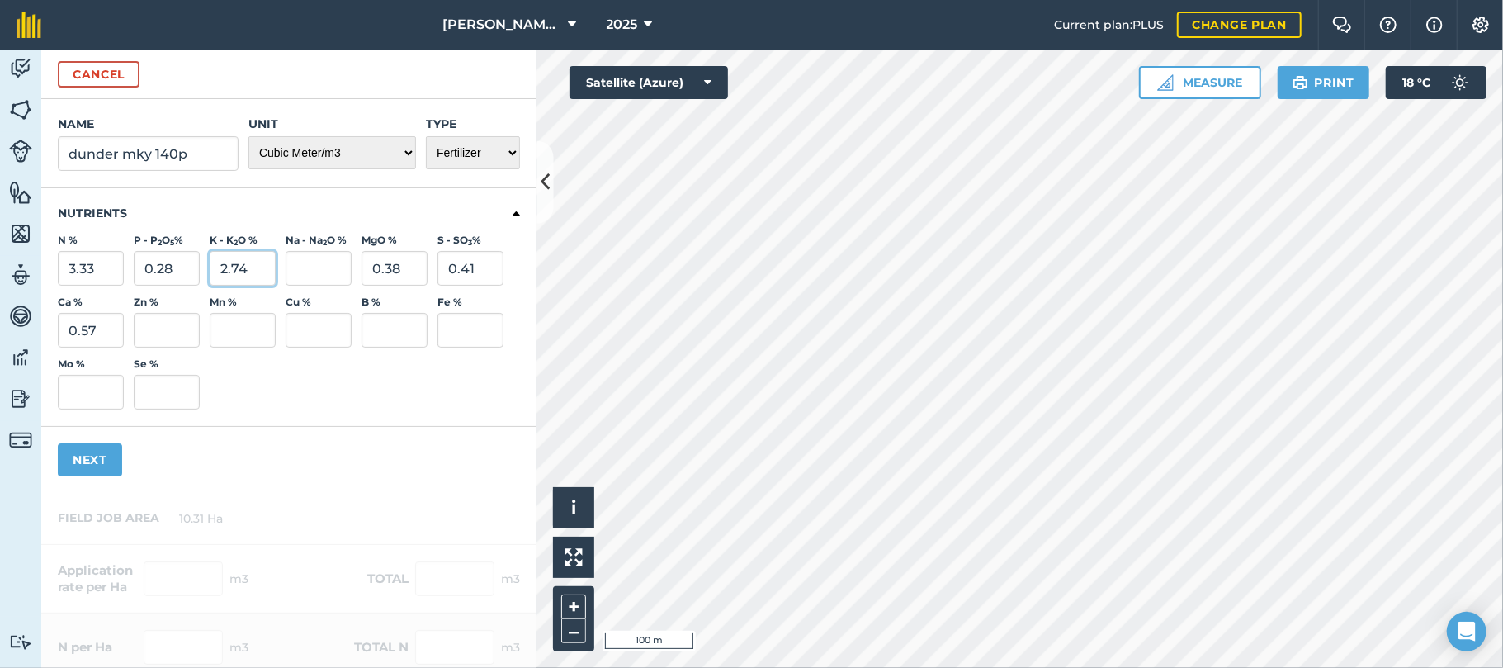
type input "2.74"
click at [484, 259] on input "0.41" at bounding box center [471, 268] width 66 height 35
type input "0.57"
click at [107, 453] on button "Next" at bounding box center [90, 459] width 64 height 33
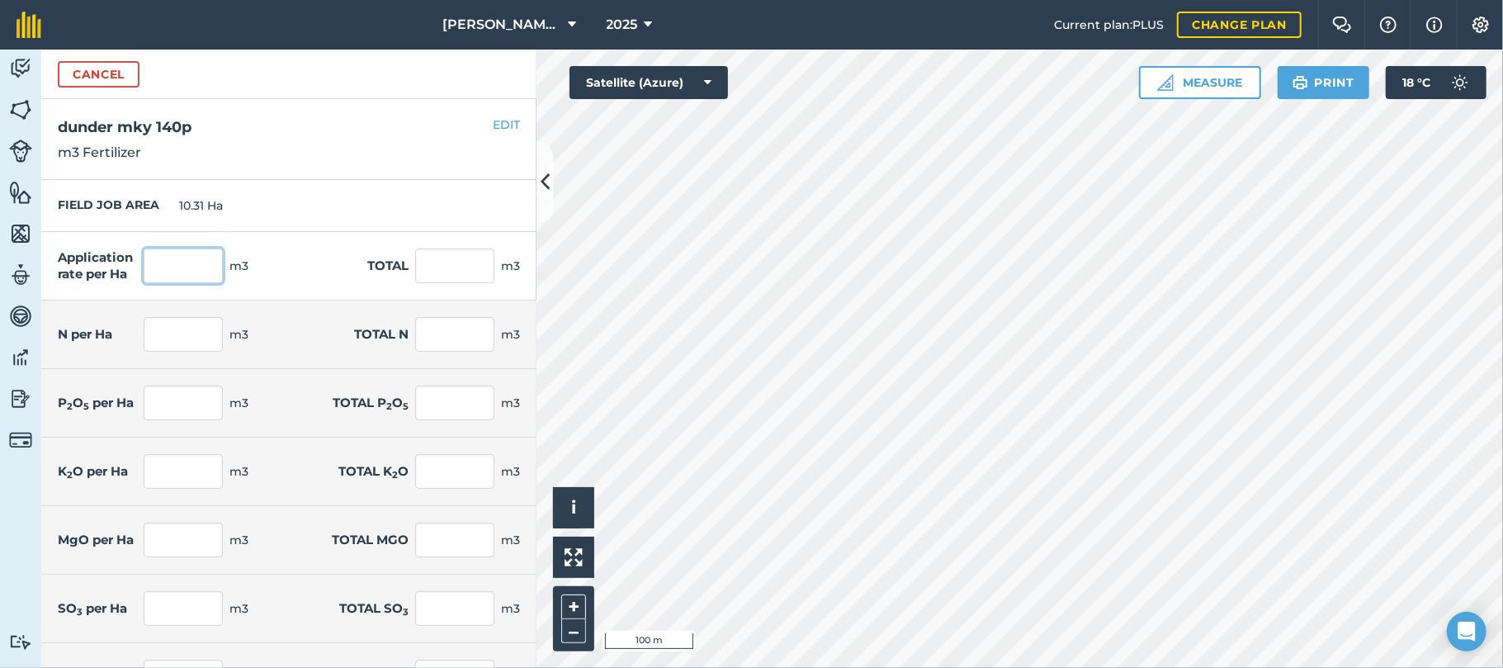
click at [176, 267] on input "text" at bounding box center [183, 266] width 79 height 35
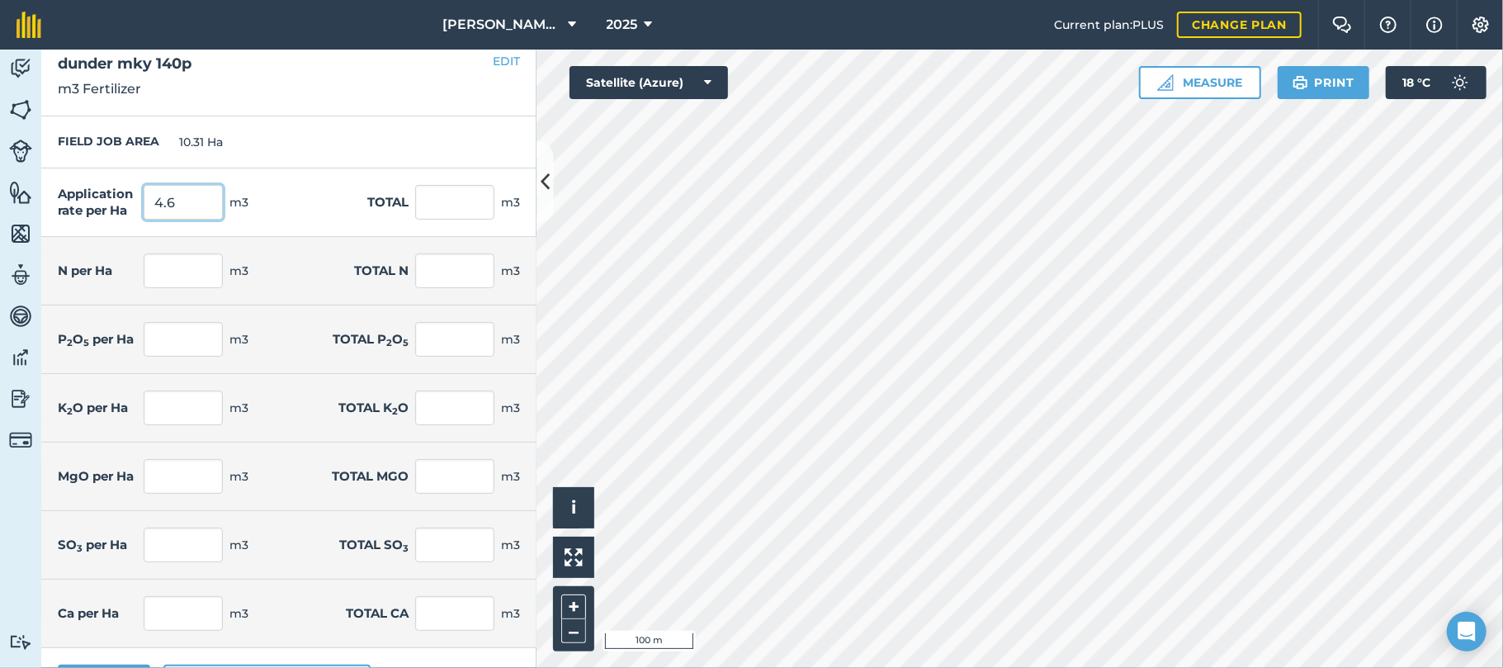
scroll to position [112, 0]
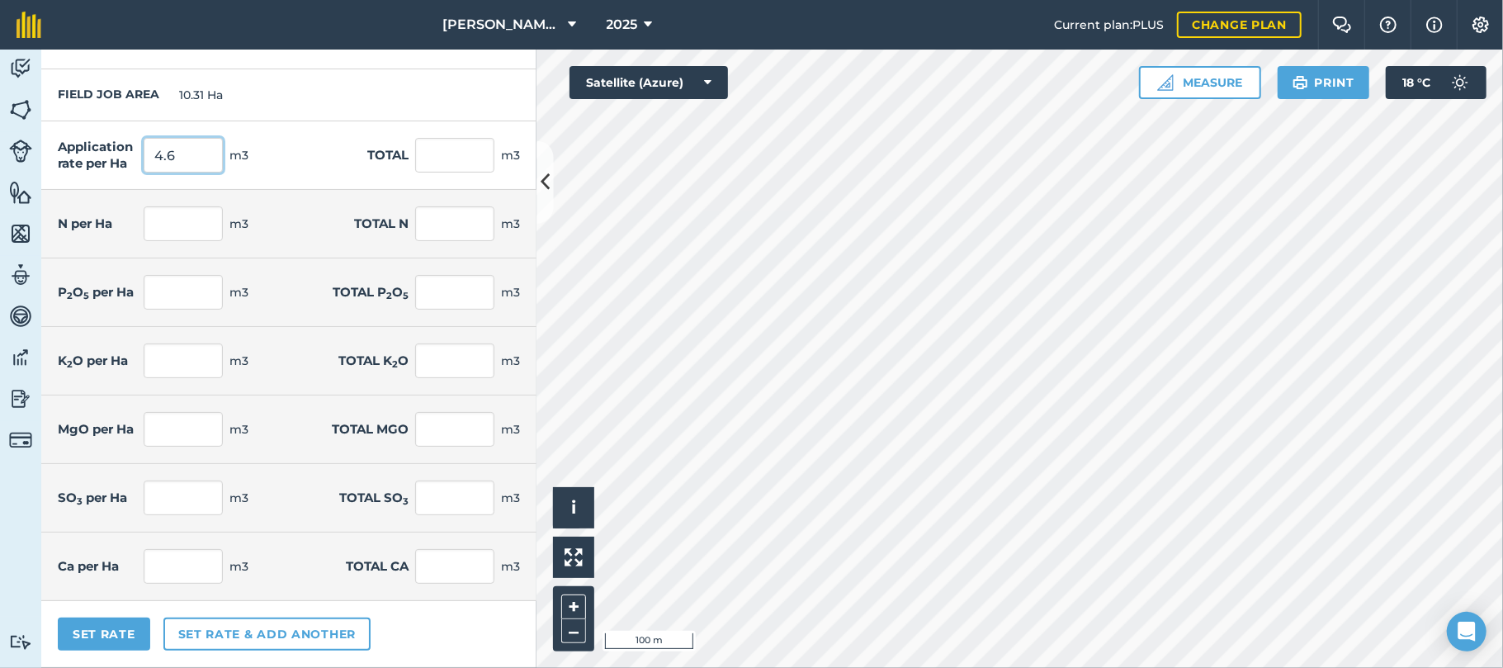
type input "4.6"
type input "47.426"
type input "0.153"
type input "1.579"
type input "0.126"
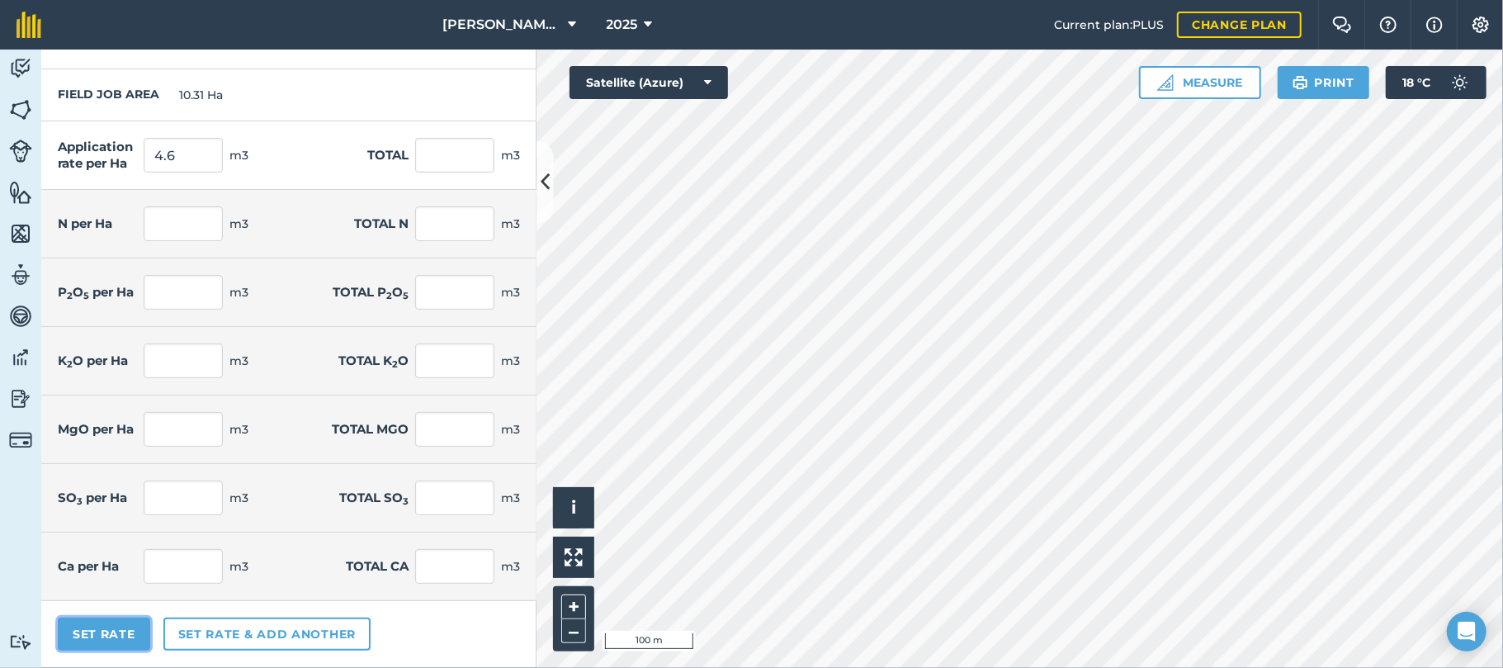
type input "1.299"
type input "0.026"
type input "0.27"
type input "0.017"
type input "0.18"
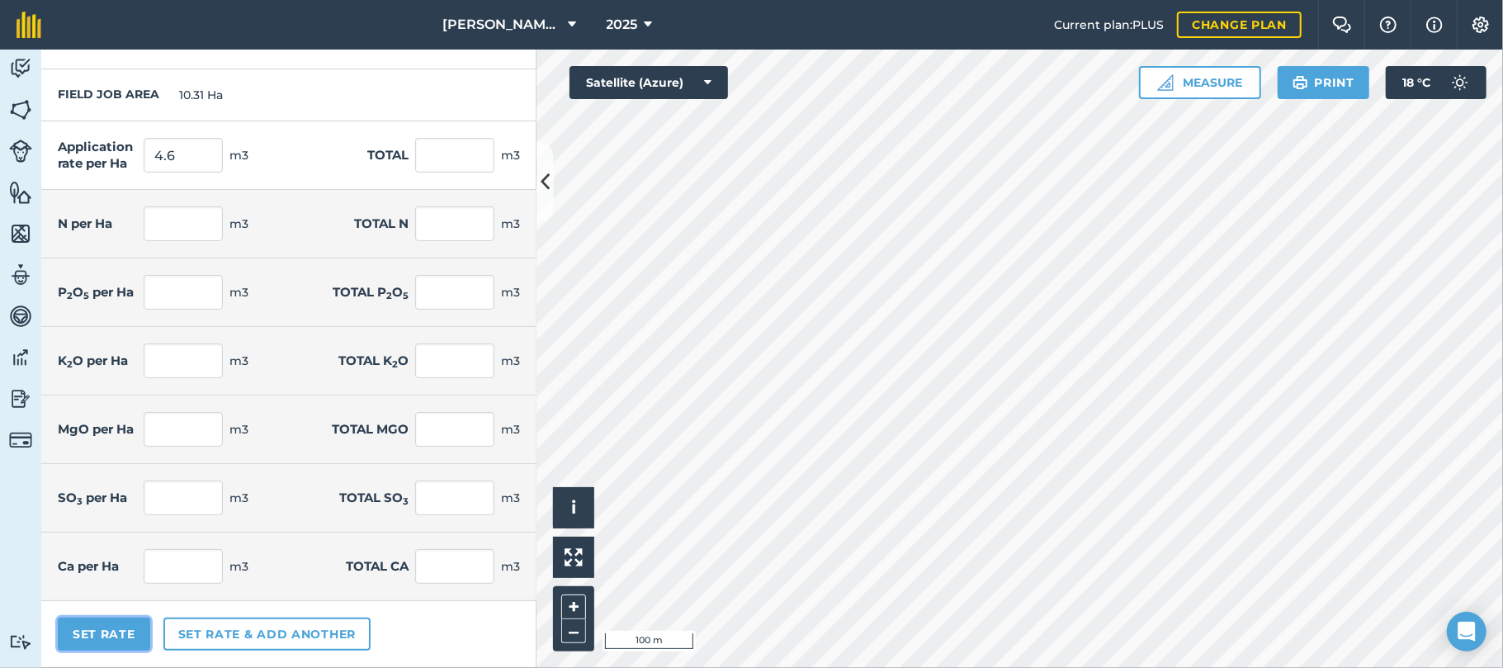
type input "0.026"
type input "0.27"
type input "0.013"
type input "0.133"
click at [106, 631] on button "Set Rate" at bounding box center [104, 634] width 92 height 33
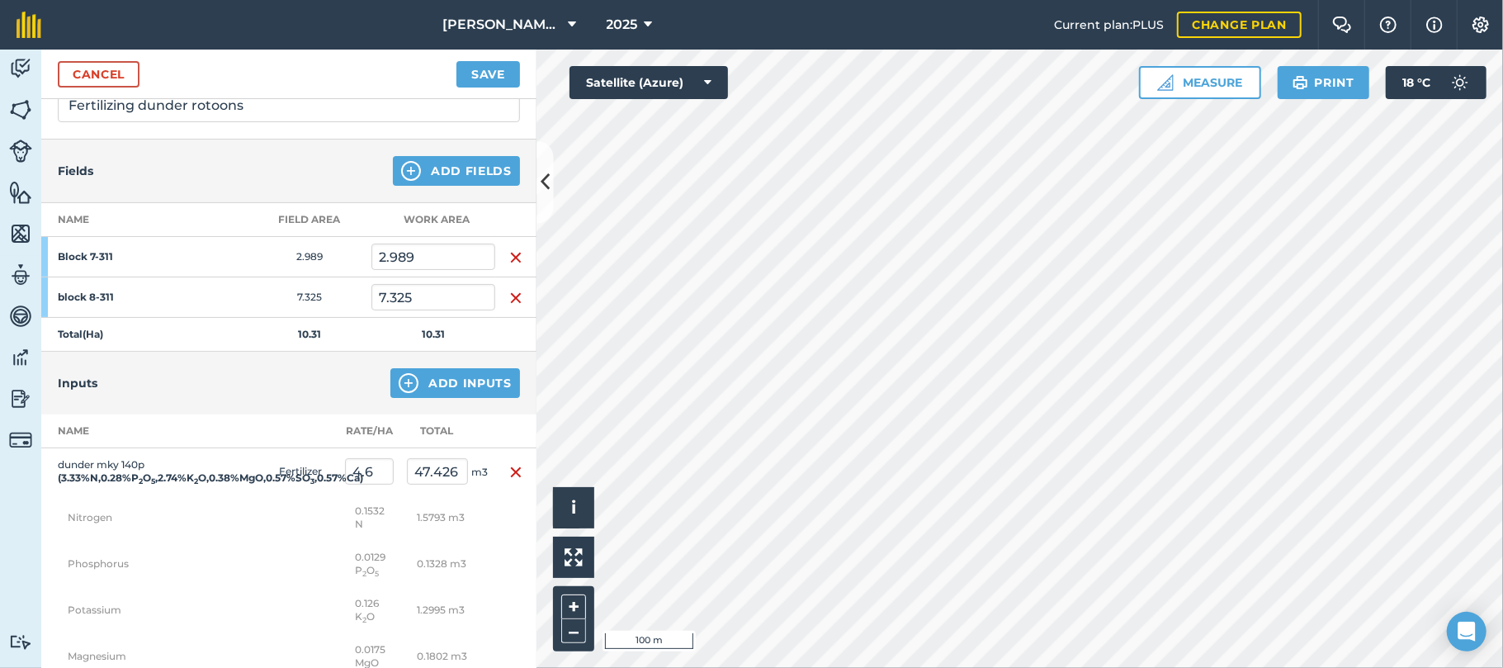
scroll to position [132, 0]
click at [492, 70] on button "Save" at bounding box center [489, 74] width 64 height 26
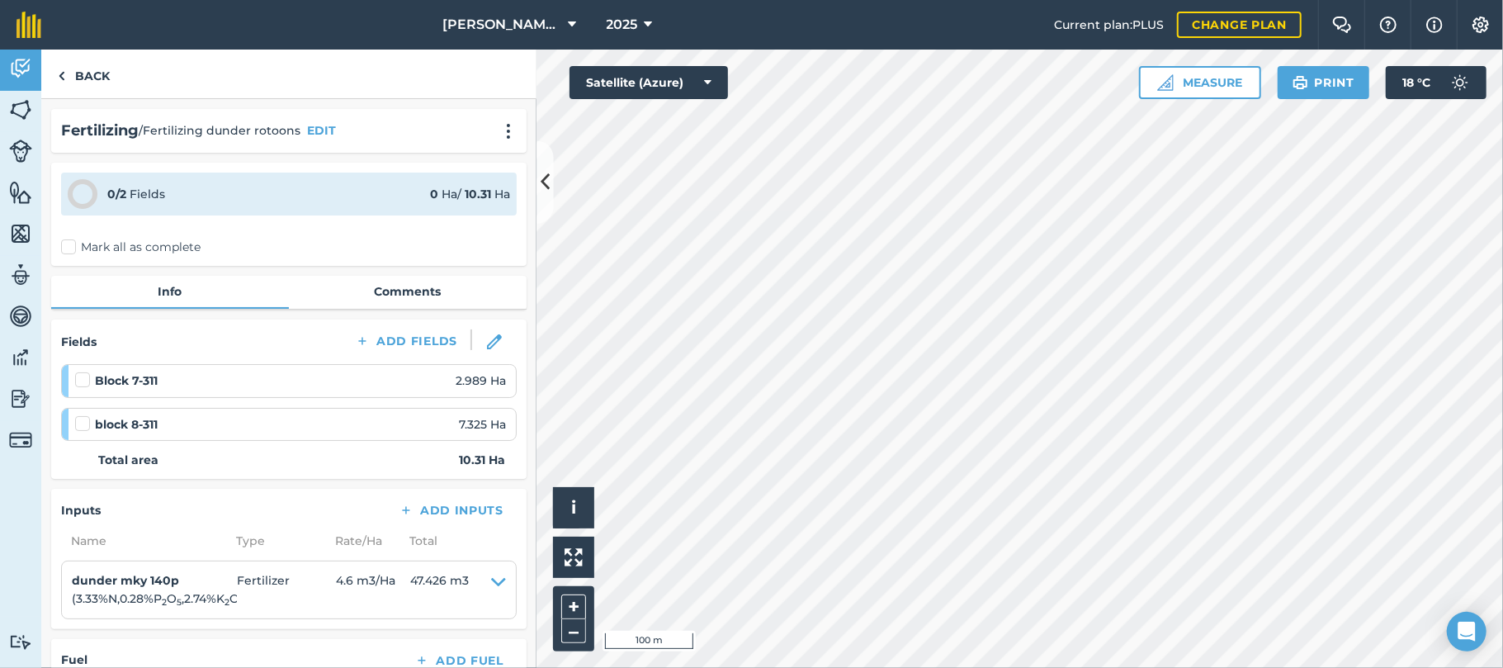
click at [67, 243] on label "Mark all as complete" at bounding box center [131, 247] width 140 height 17
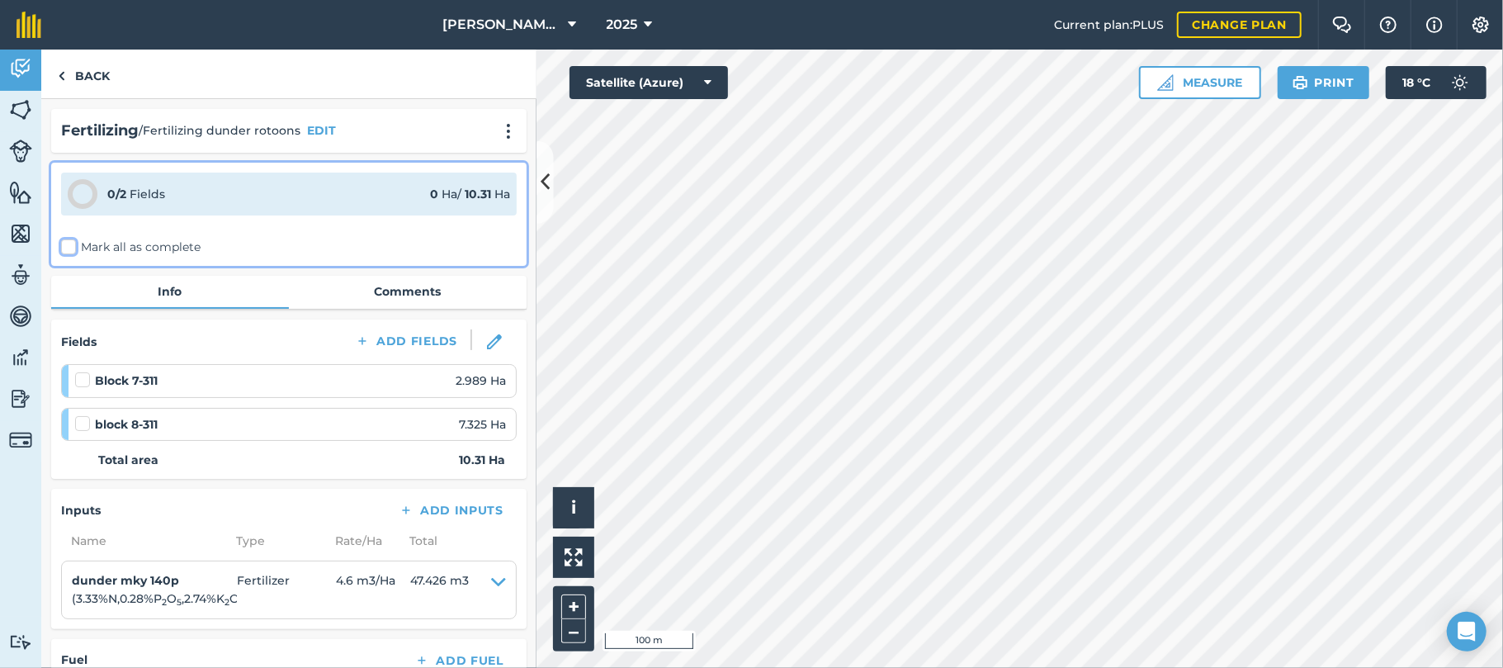
click at [67, 243] on input "Mark all as complete" at bounding box center [66, 244] width 11 height 11
checkbox input "false"
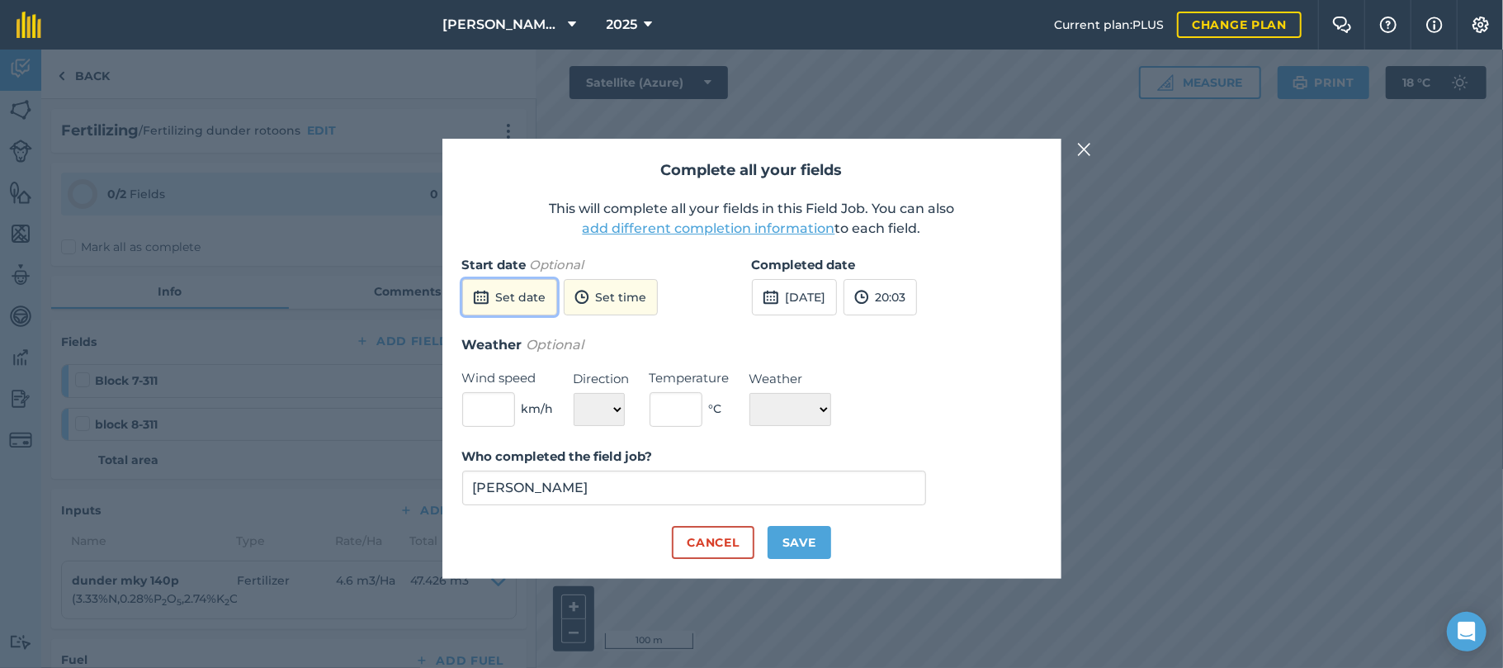
click at [517, 295] on button "Set date" at bounding box center [509, 297] width 95 height 36
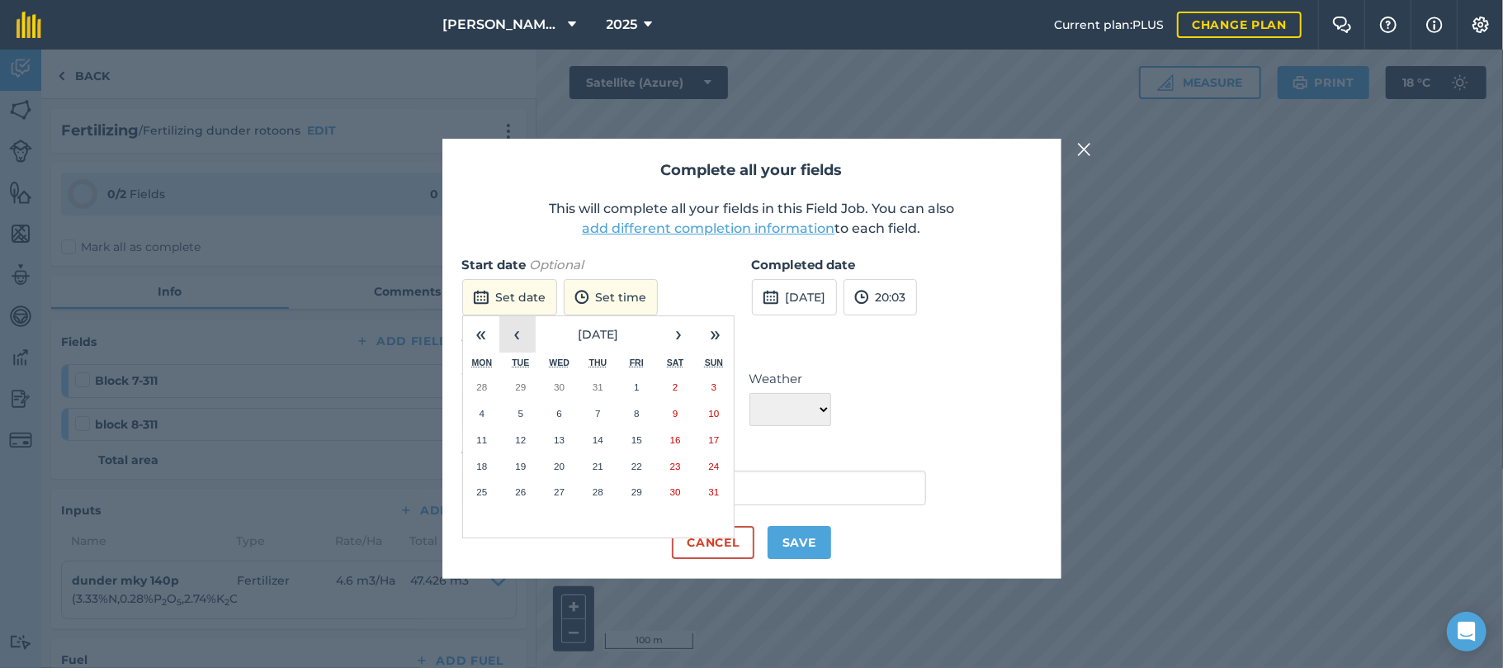
click at [513, 338] on button "‹" at bounding box center [517, 334] width 36 height 36
click at [477, 462] on abbr "21" at bounding box center [481, 466] width 11 height 11
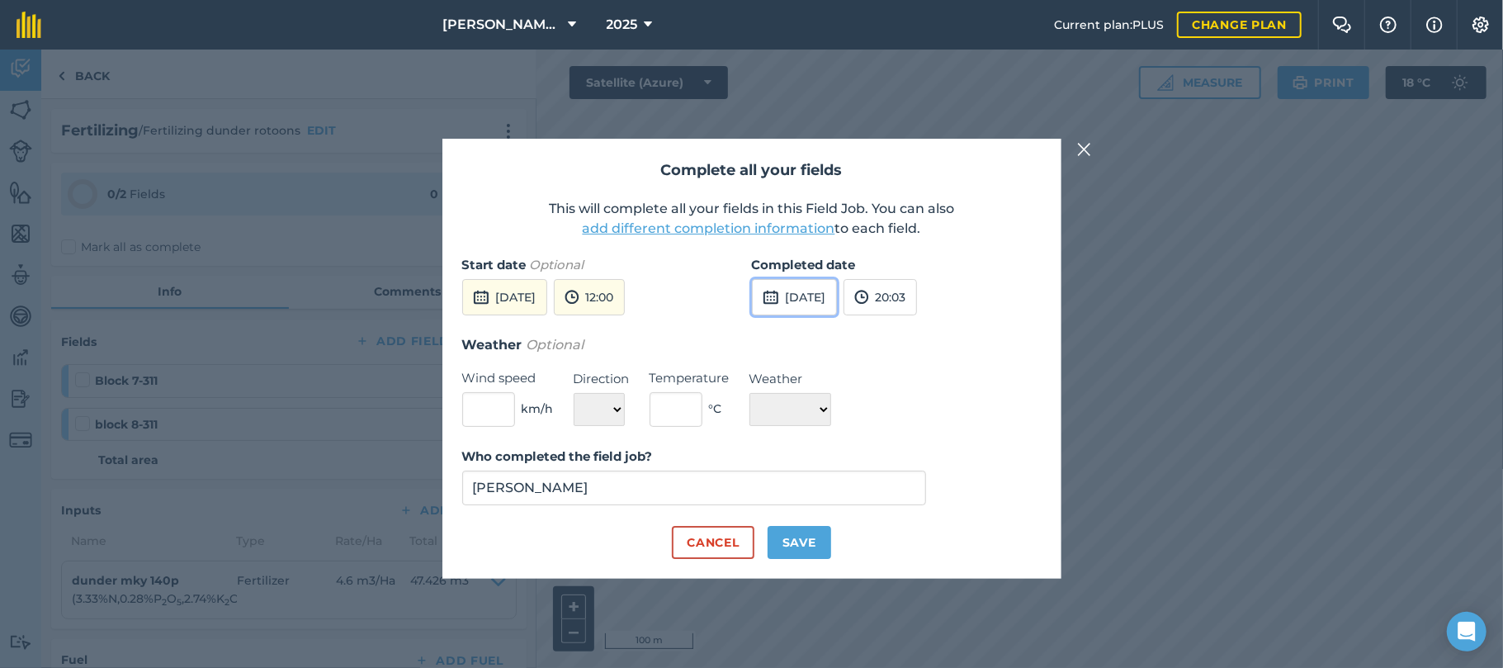
click at [814, 296] on button "[DATE]" at bounding box center [794, 297] width 85 height 36
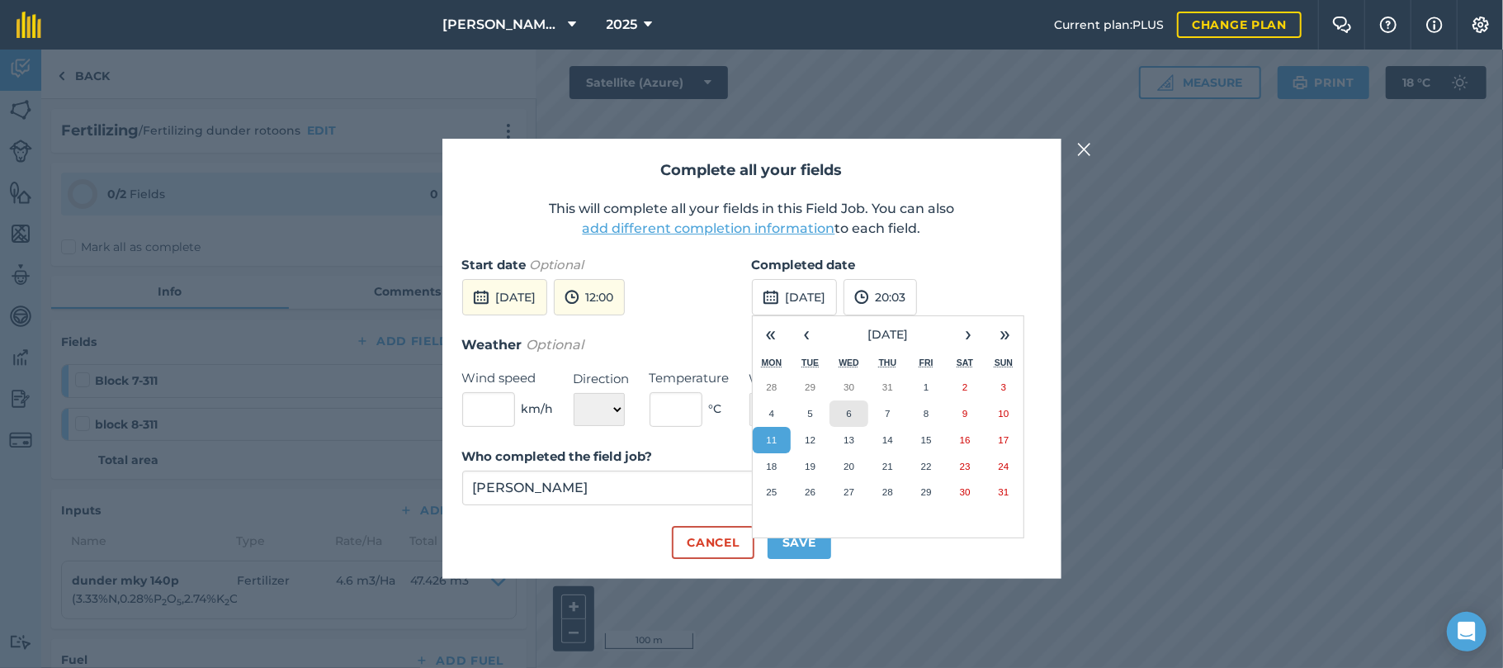
click at [849, 406] on button "6" at bounding box center [849, 413] width 39 height 26
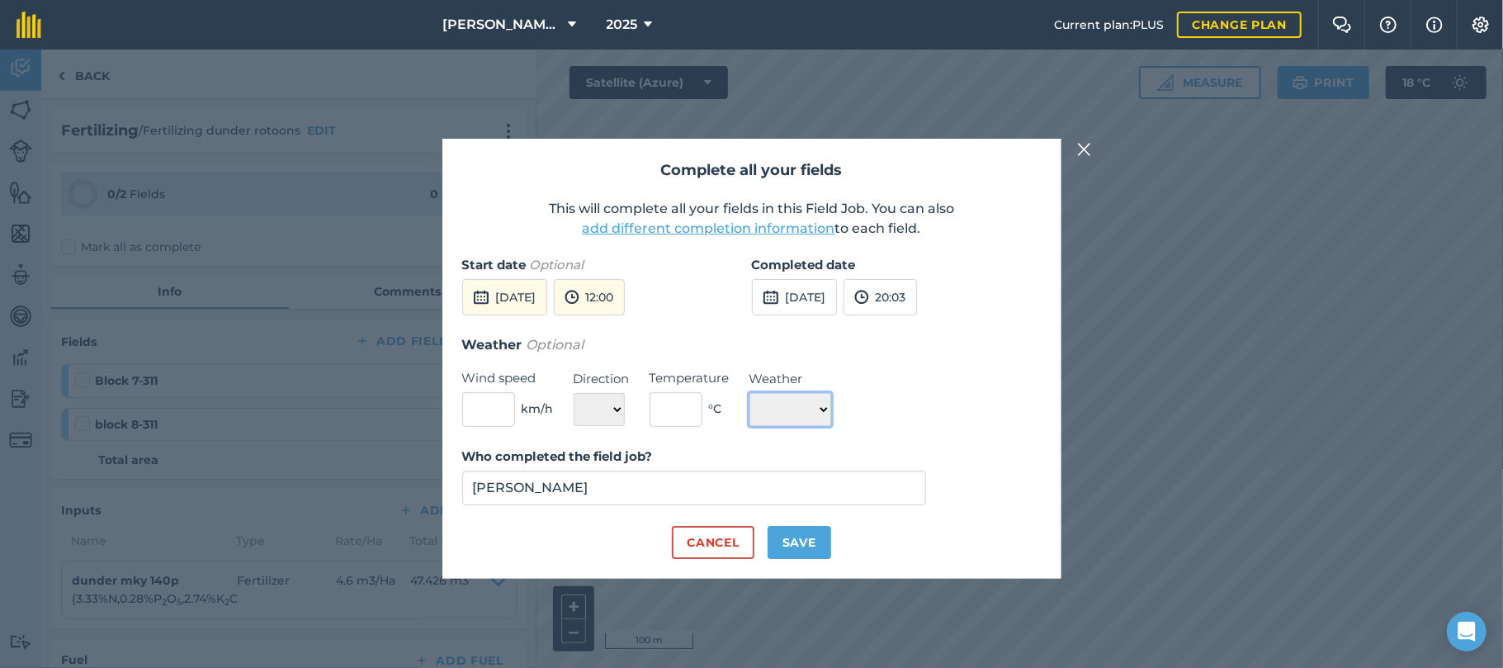
click at [831, 414] on select "☀️ Sunny 🌧 Rainy ⛅️ Cloudy 🌨 Snow ❄️ Icy" at bounding box center [791, 409] width 82 height 33
select select "Cloudy"
click at [750, 393] on select "☀️ Sunny 🌧 Rainy ⛅️ Cloudy 🌨 Snow ❄️ Icy" at bounding box center [791, 409] width 82 height 33
click at [804, 545] on button "Save" at bounding box center [800, 542] width 64 height 33
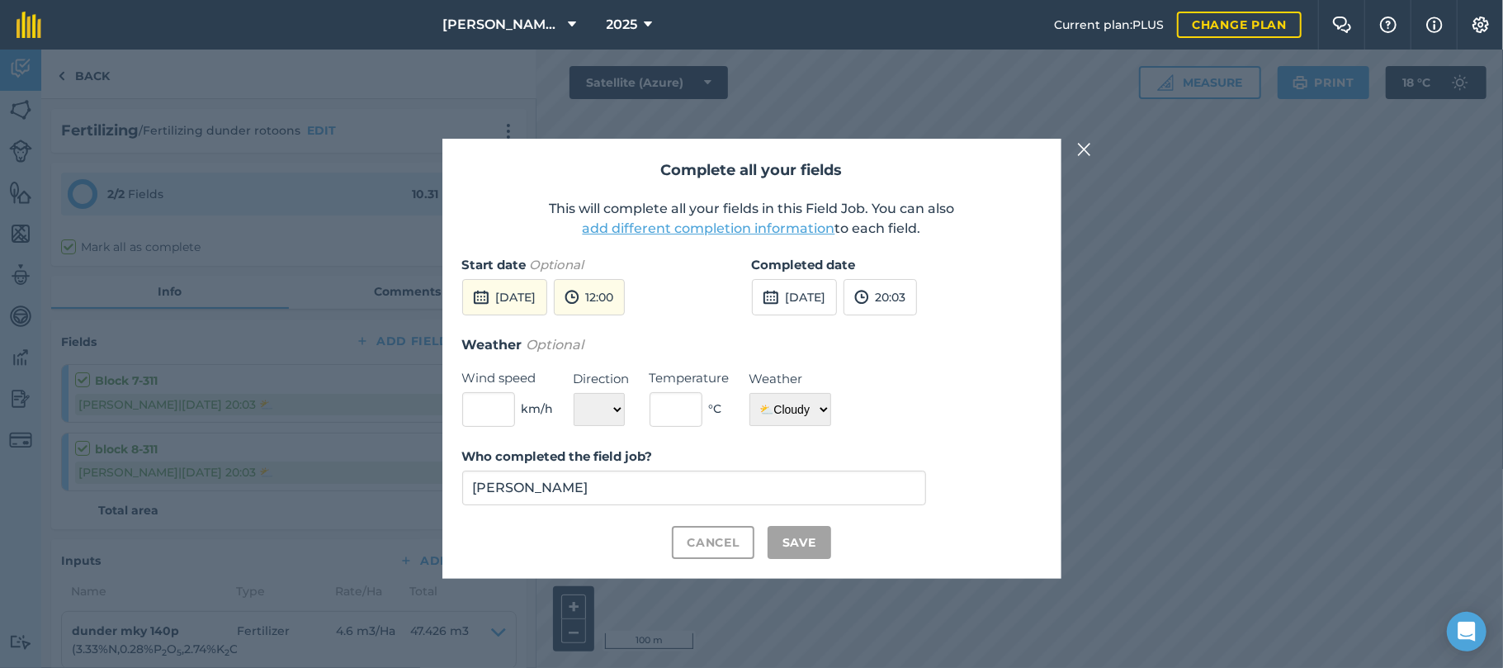
checkbox input "true"
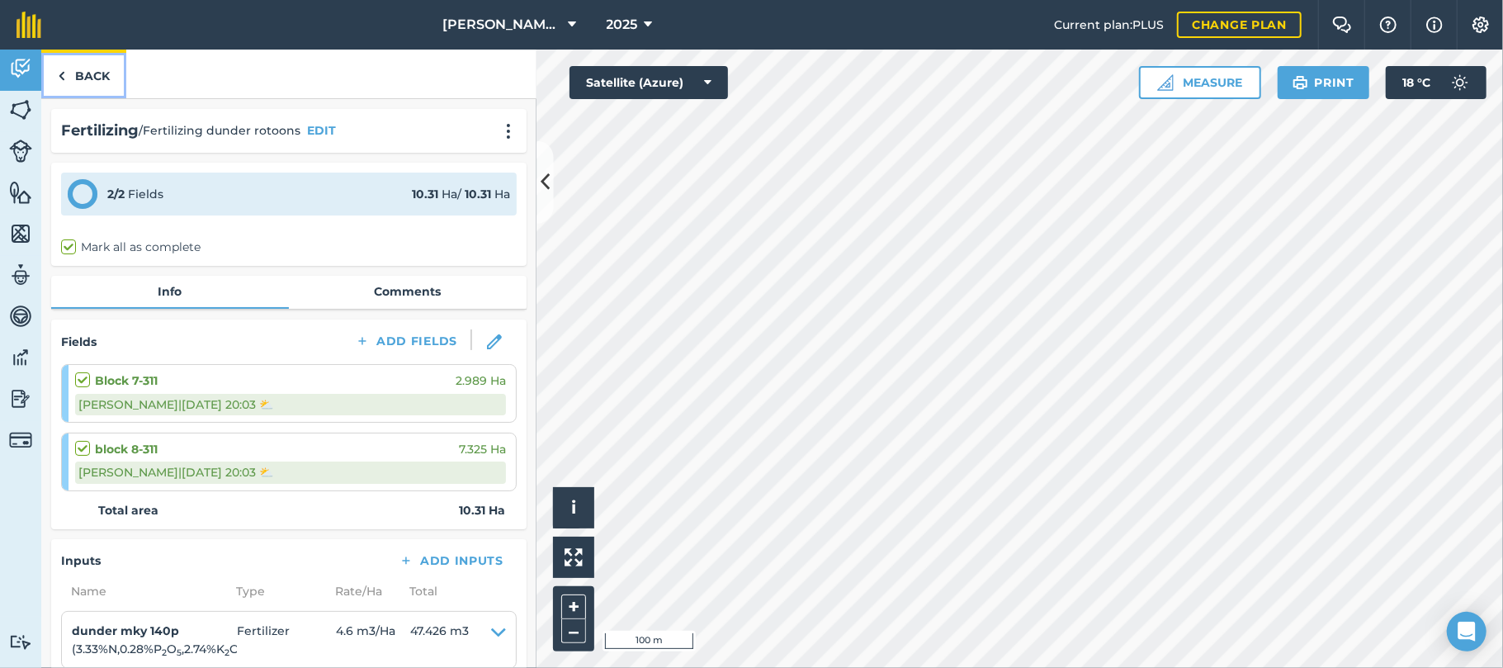
click at [104, 73] on link "Back" at bounding box center [83, 74] width 85 height 49
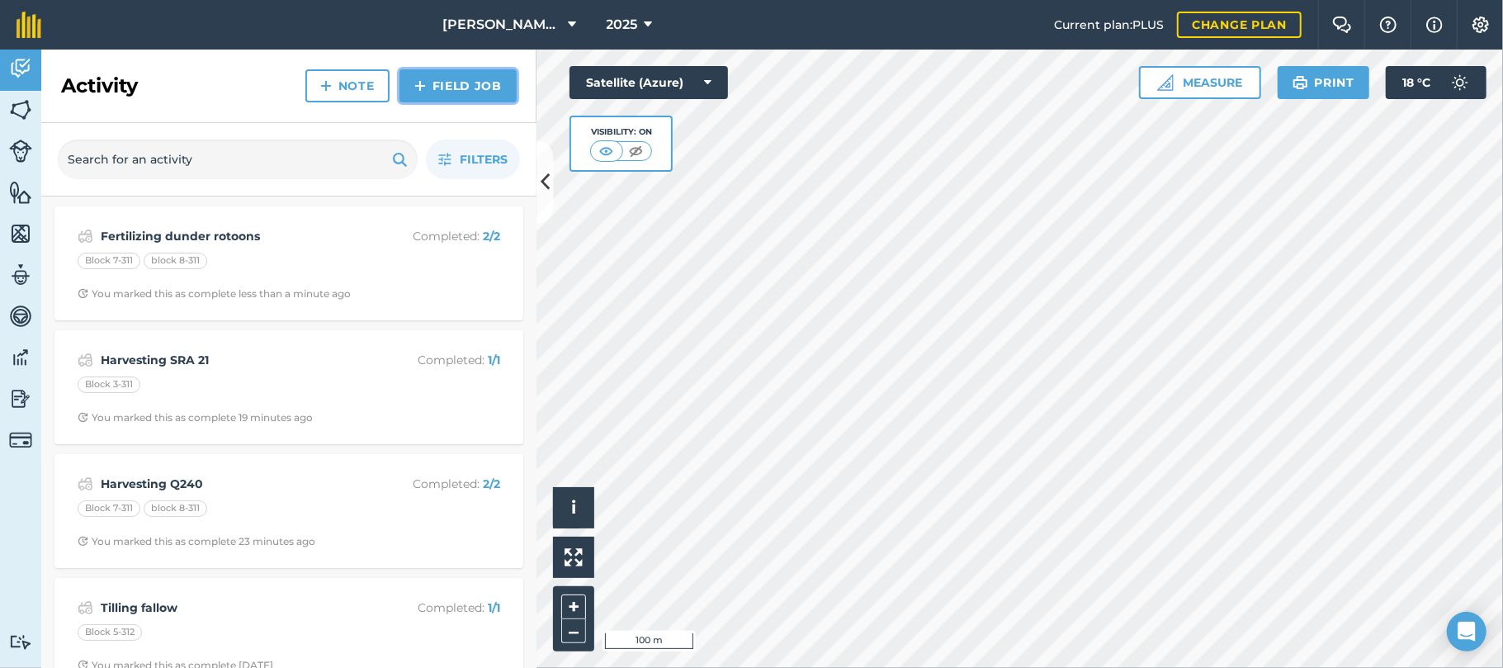
click at [450, 81] on link "Field Job" at bounding box center [458, 85] width 117 height 33
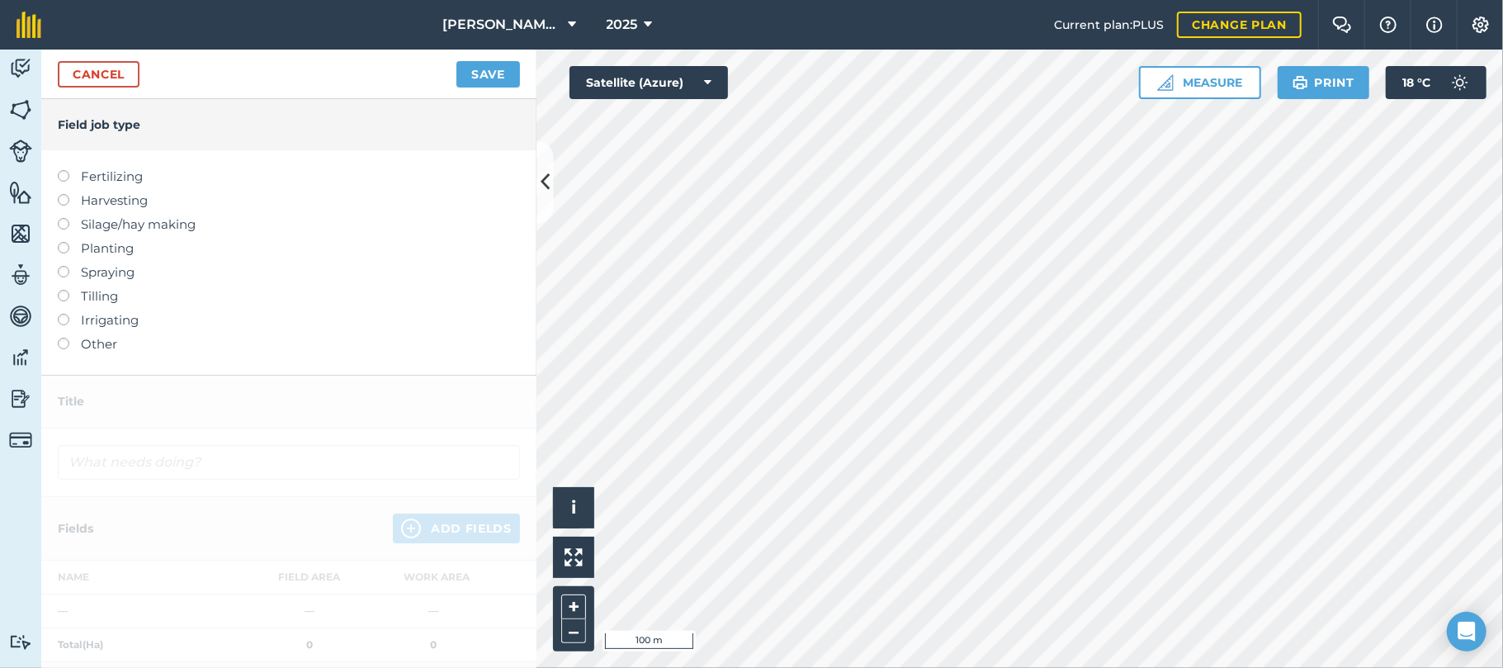
click at [67, 170] on label at bounding box center [69, 170] width 23 height 0
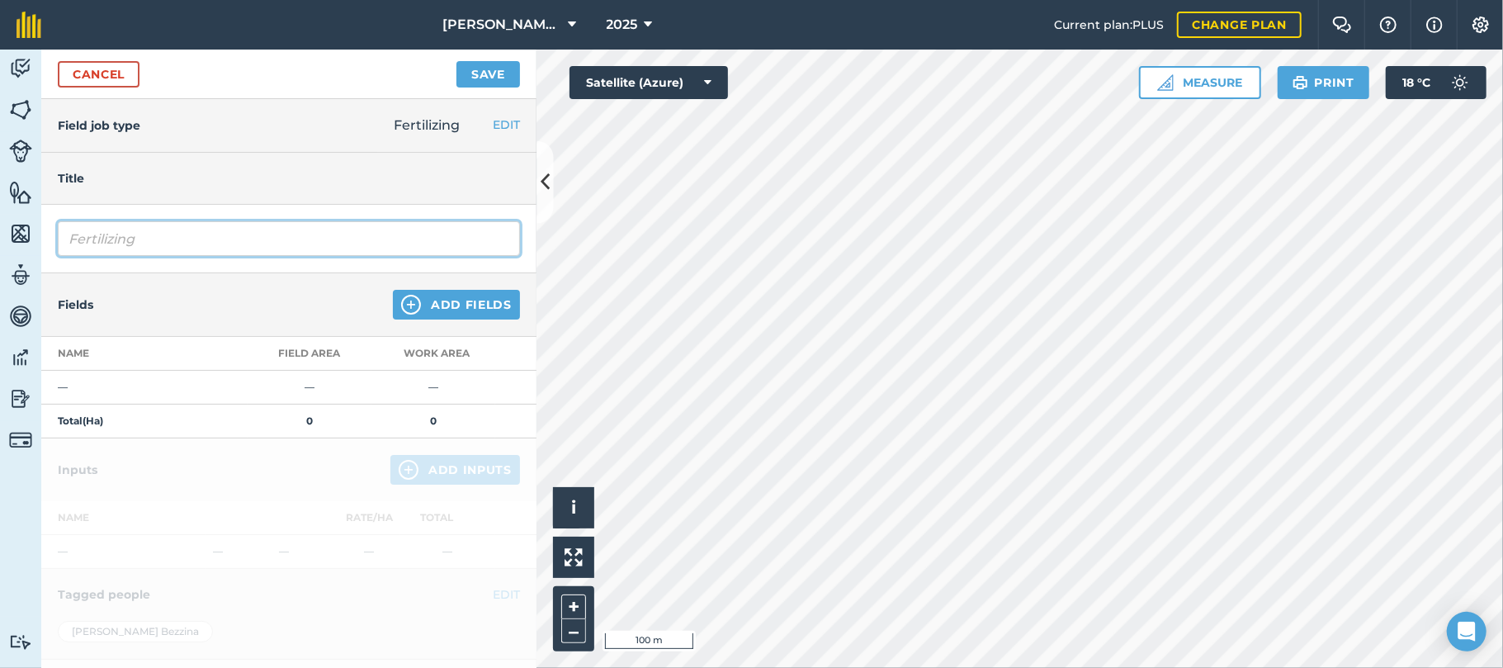
click at [175, 244] on input "Fertilizing" at bounding box center [289, 238] width 462 height 35
type input "Fertilizing dunder ratoons"
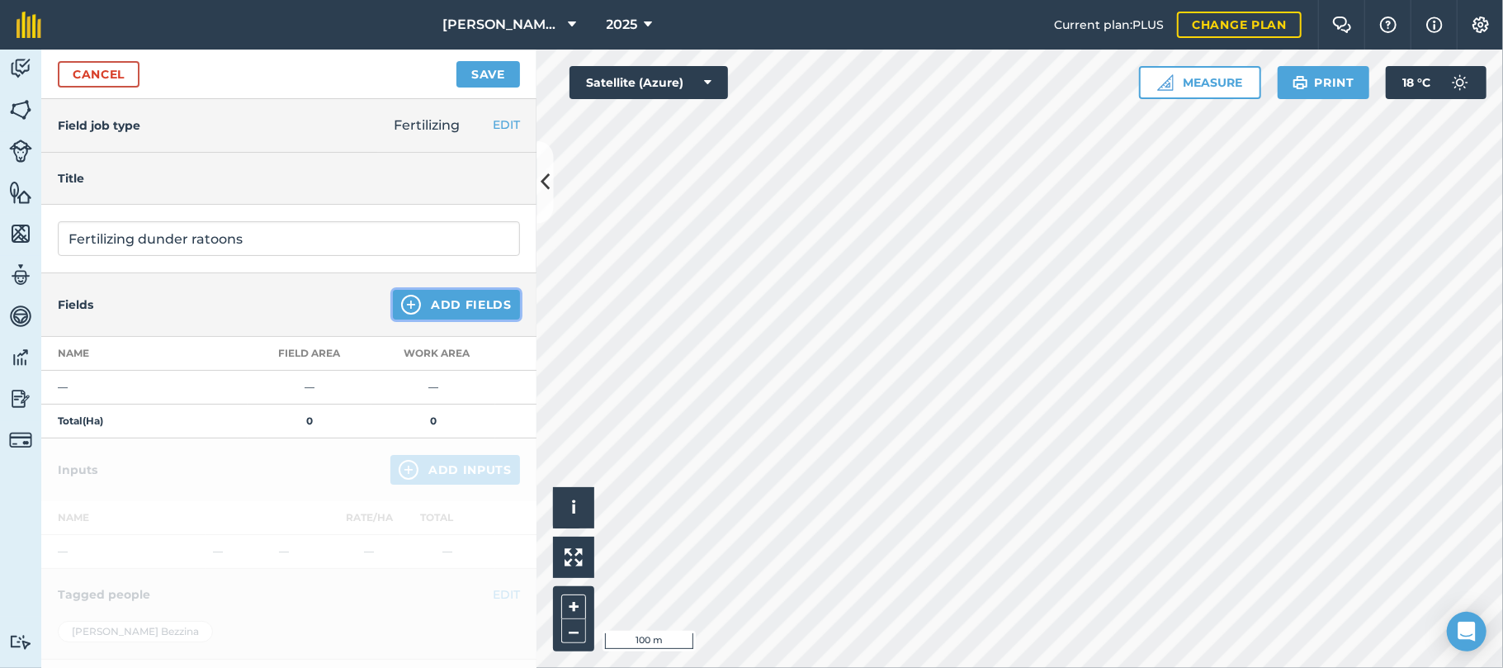
click at [423, 304] on button "Add Fields" at bounding box center [456, 305] width 127 height 30
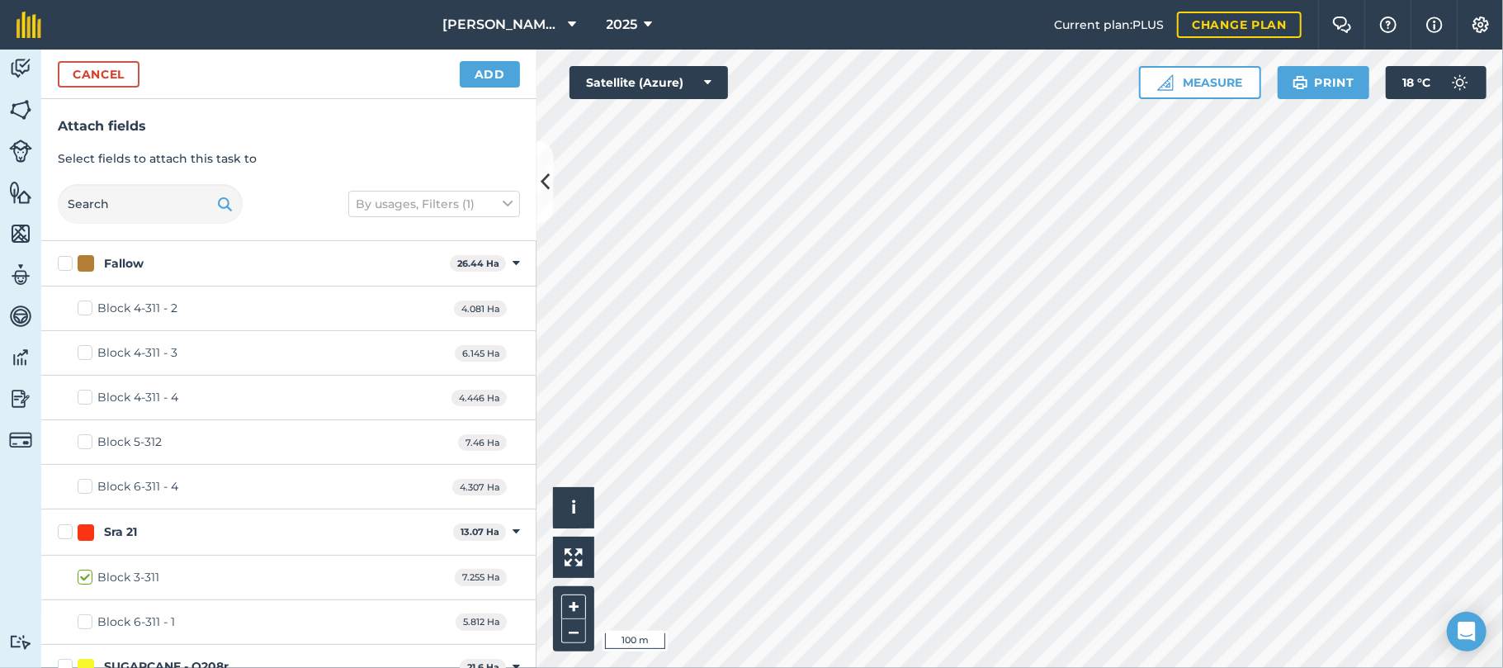
checkbox input "true"
click at [487, 73] on button "Add" at bounding box center [490, 74] width 60 height 26
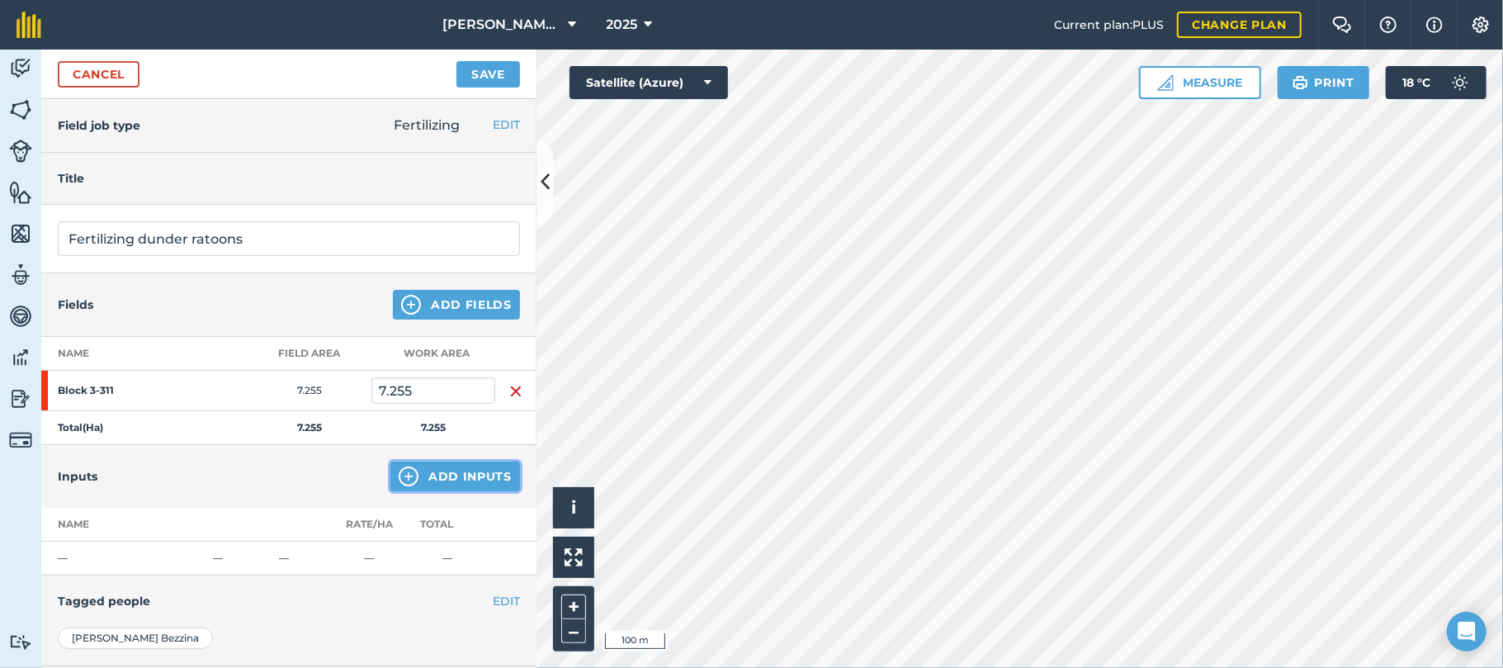
click at [434, 480] on button "Add Inputs" at bounding box center [456, 477] width 130 height 30
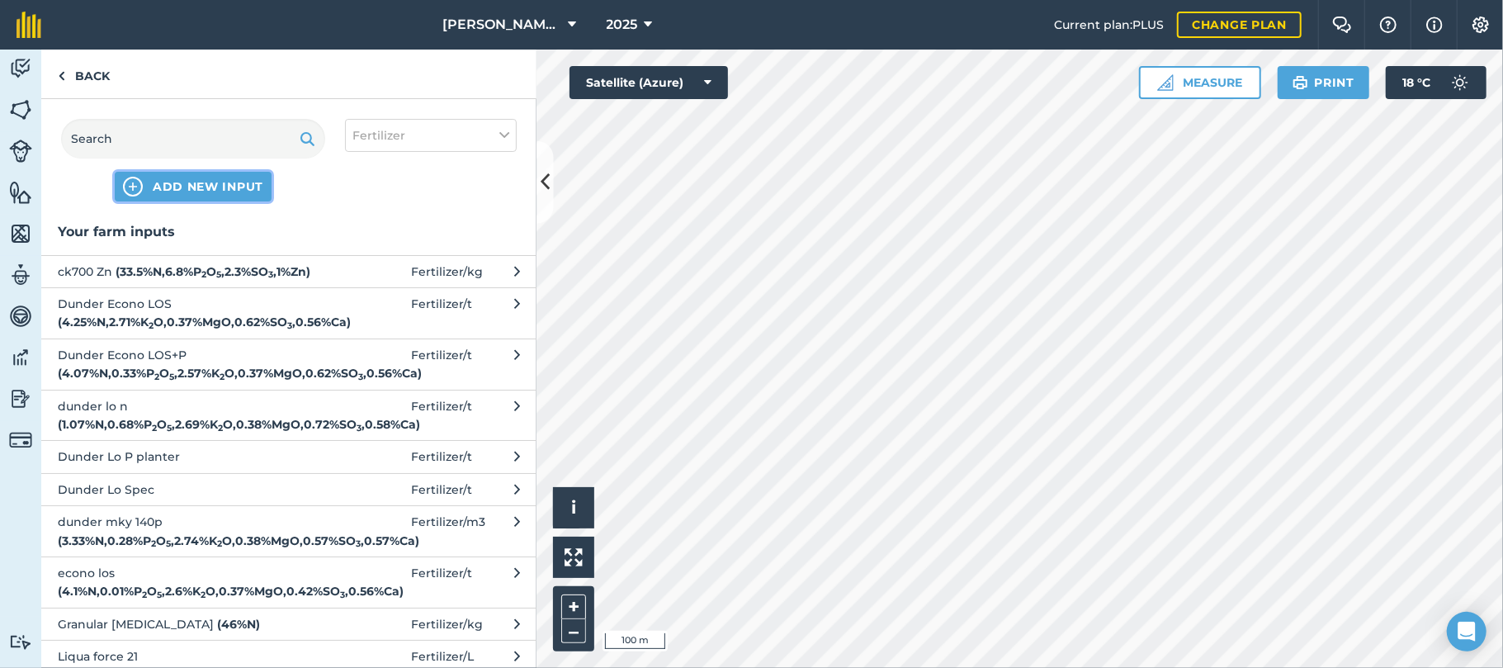
click at [226, 188] on span "ADD NEW INPUT" at bounding box center [208, 186] width 111 height 17
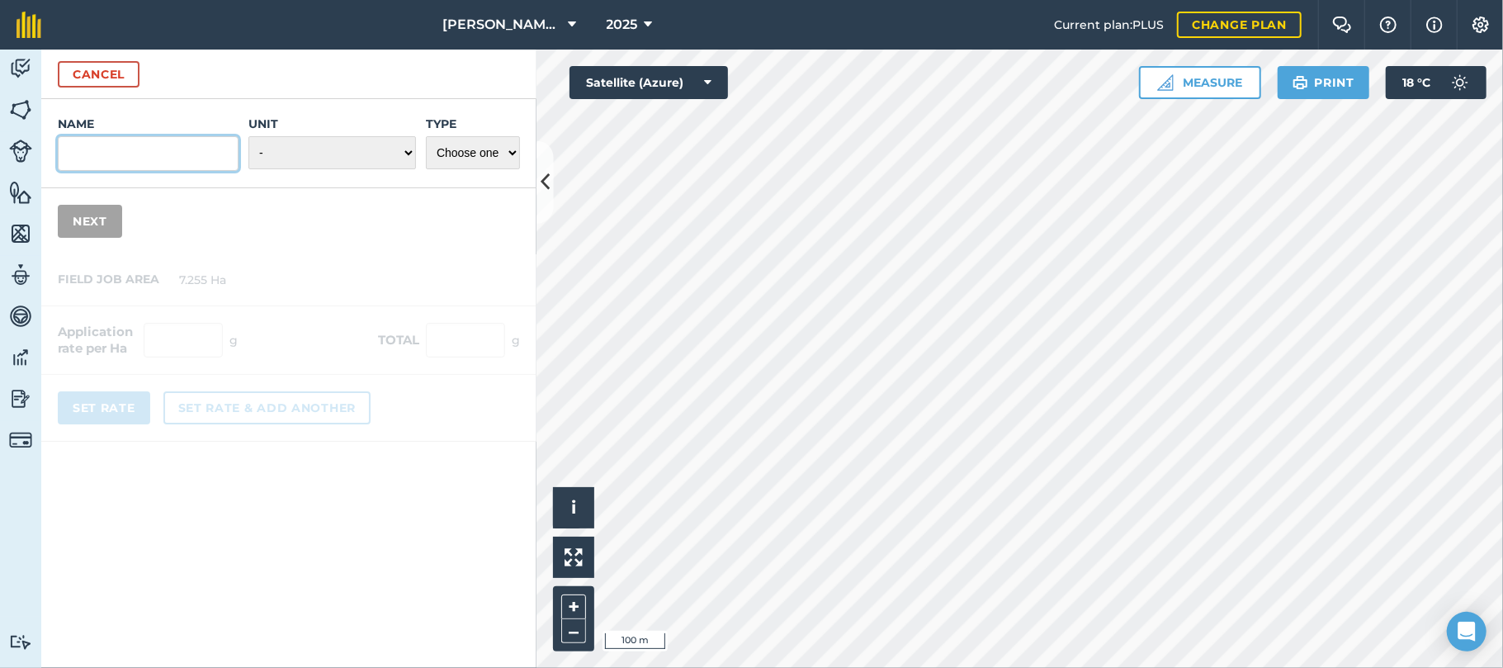
click at [192, 154] on input "Name" at bounding box center [148, 153] width 181 height 35
type input "dunder mky160"
click at [404, 147] on select "- Grams/g Kilograms/kg Metric tonnes/t Millilitres/ml Litres/L Ounces/oz Pounds…" at bounding box center [333, 152] width 168 height 33
select select "CUBIC_METER"
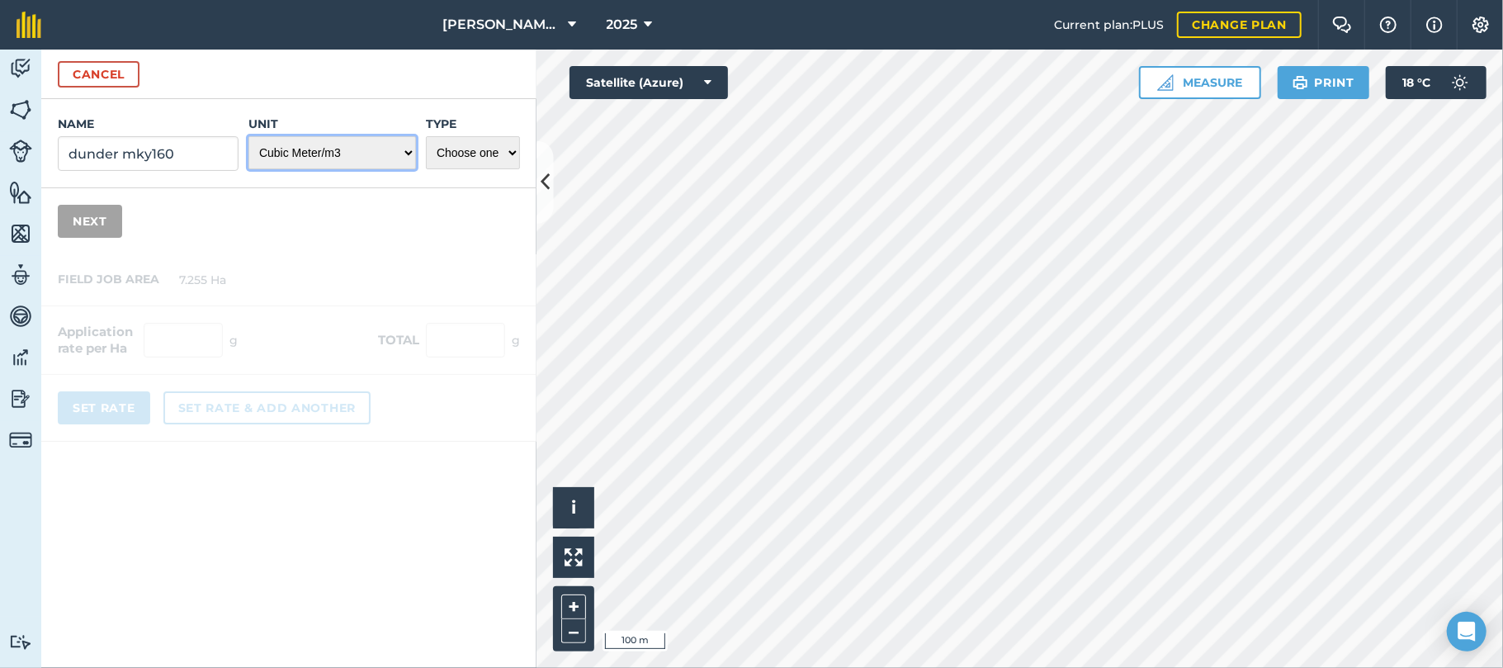
click at [249, 136] on select "- Grams/g Kilograms/kg Metric tonnes/t Millilitres/ml Litres/L Ounces/oz Pounds…" at bounding box center [333, 152] width 168 height 33
click at [509, 154] on select "Choose one Fertilizer Seed Spray Fuel Other" at bounding box center [473, 152] width 94 height 33
select select "FERTILIZER"
click at [426, 136] on select "Choose one Fertilizer Seed Spray Fuel Other" at bounding box center [473, 152] width 94 height 33
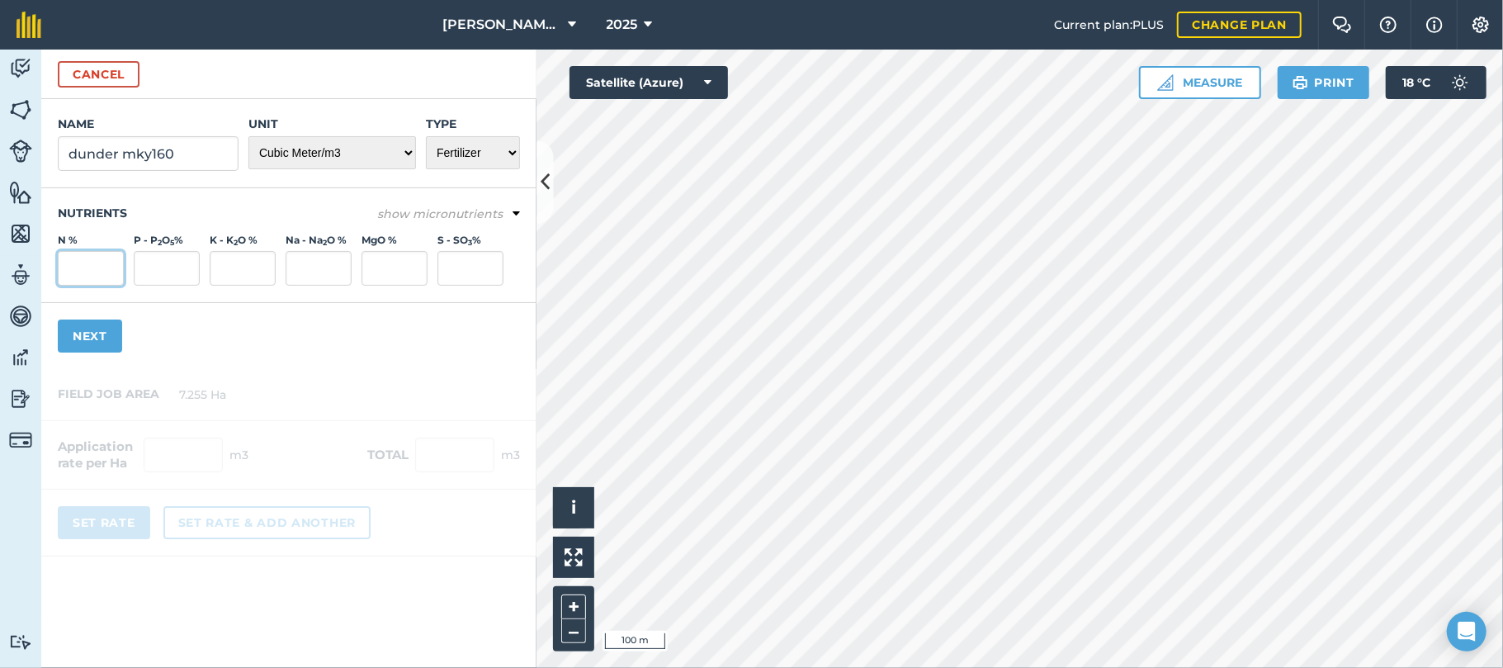
click at [89, 263] on input "N %" at bounding box center [91, 268] width 66 height 35
type input "3.55"
click at [236, 264] on input "K - K 2 O %" at bounding box center [243, 268] width 66 height 35
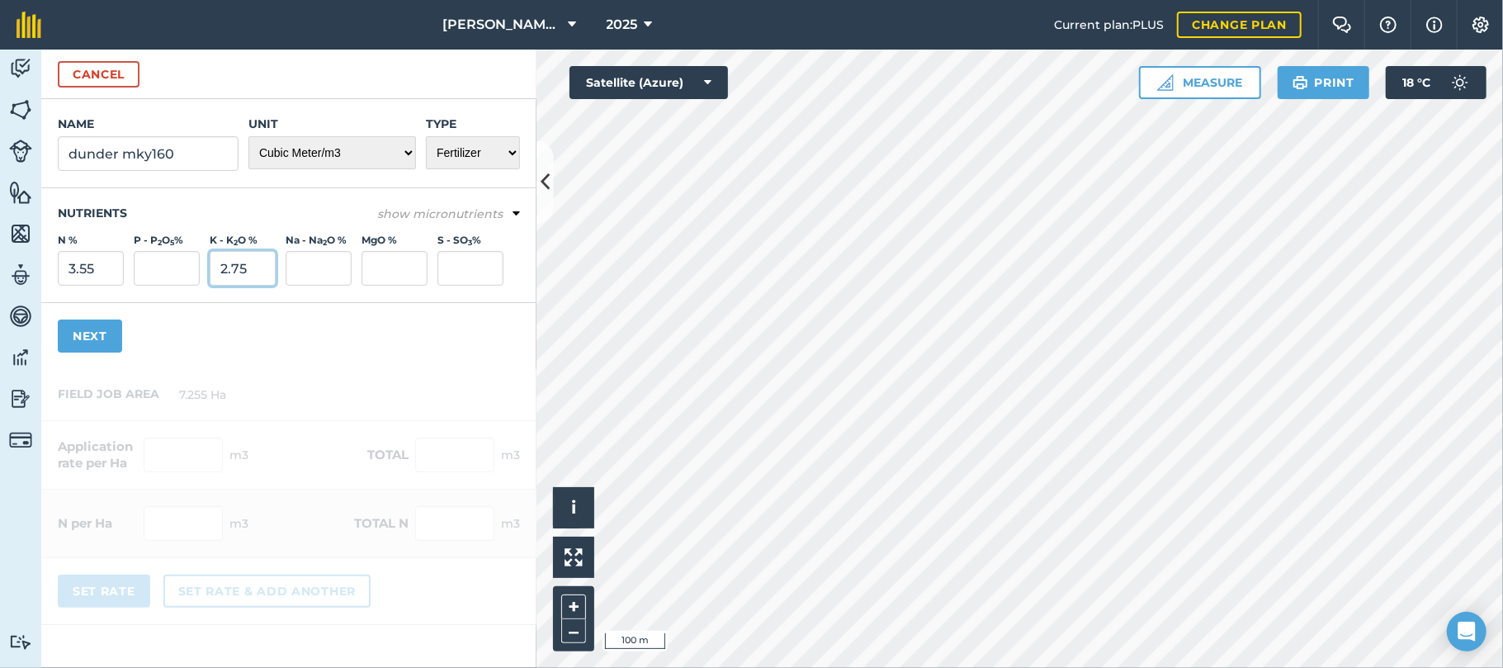
type input "2.75"
click at [410, 268] on input "MgO %" at bounding box center [395, 268] width 66 height 35
type input "0.38"
click at [461, 258] on input "S - SO 3 %" at bounding box center [471, 268] width 66 height 35
type input "0.41"
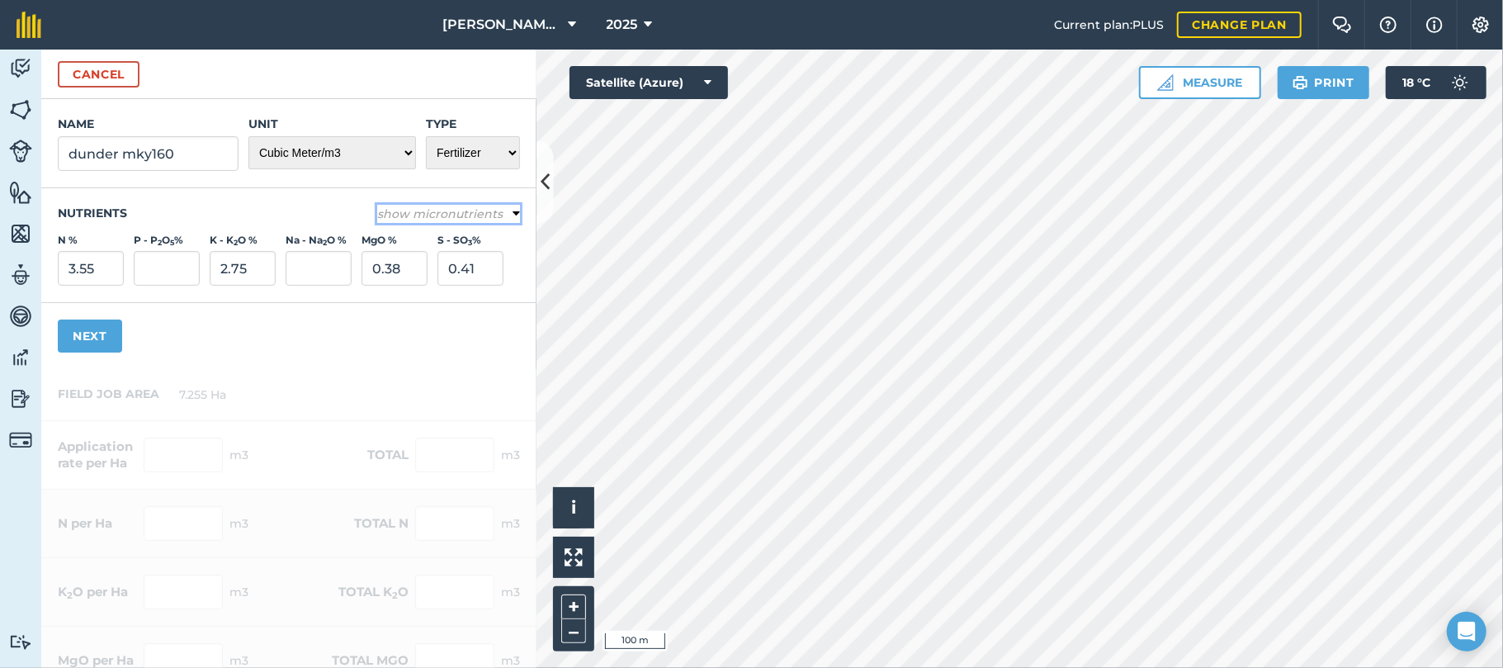
click at [476, 205] on button "show micronutrients" at bounding box center [448, 214] width 143 height 18
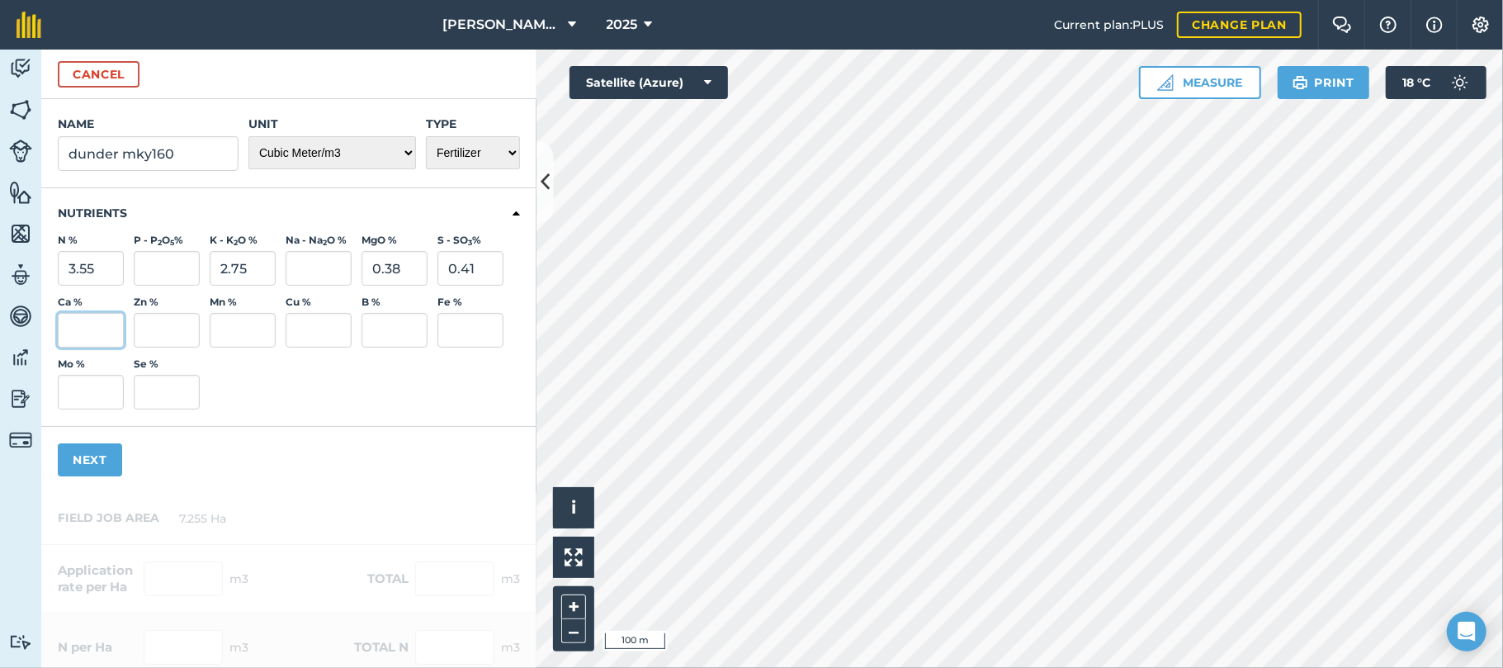
click at [102, 335] on input "Ca %" at bounding box center [91, 330] width 66 height 35
type input "0.57"
click at [101, 454] on button "Next" at bounding box center [90, 459] width 64 height 33
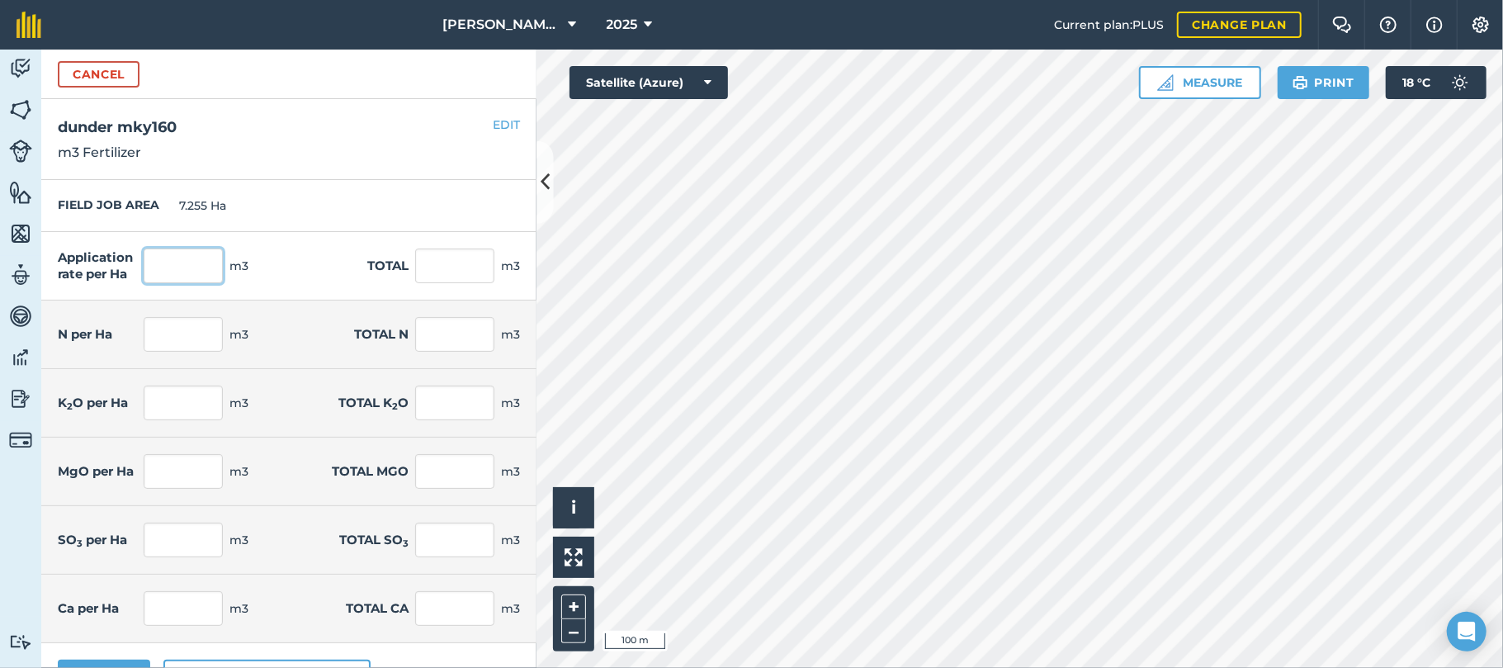
click at [190, 254] on input "text" at bounding box center [183, 266] width 79 height 35
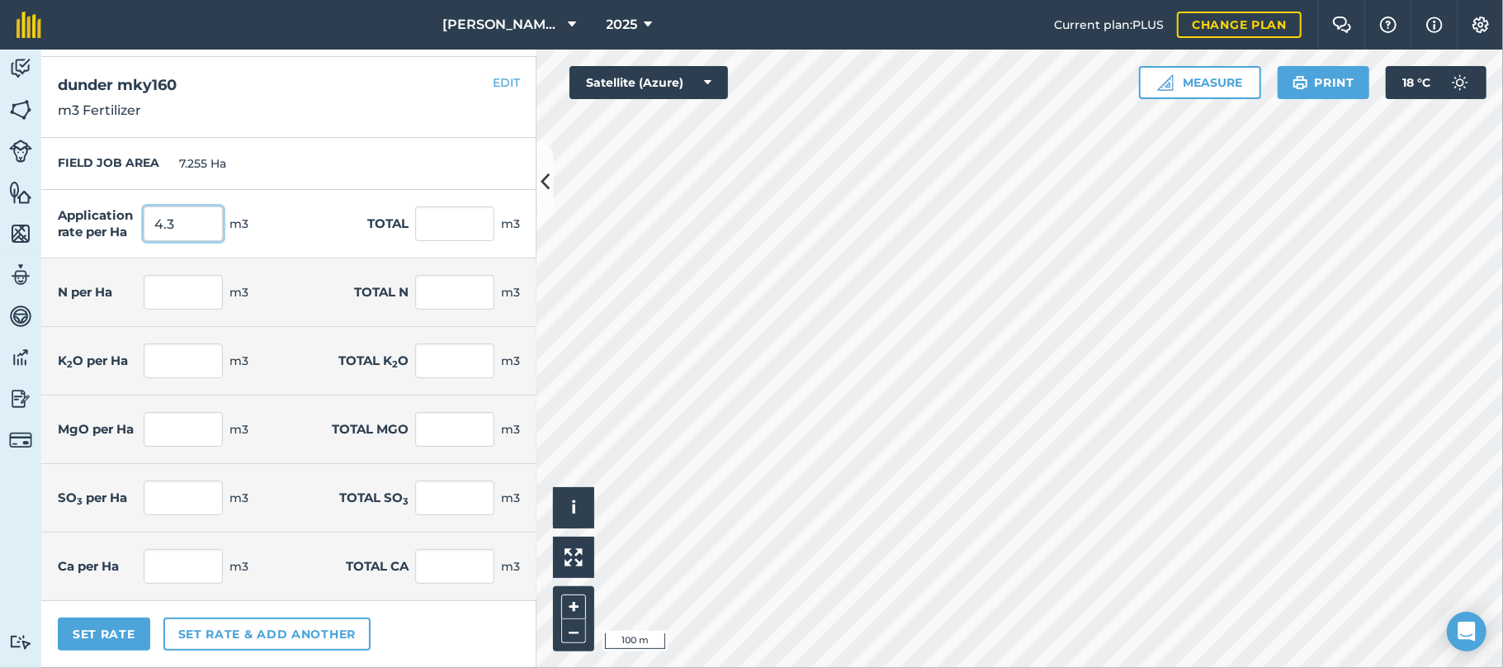
type input "4.3"
type input "31.196"
type input "0.153"
type input "1.107"
type input "0.118"
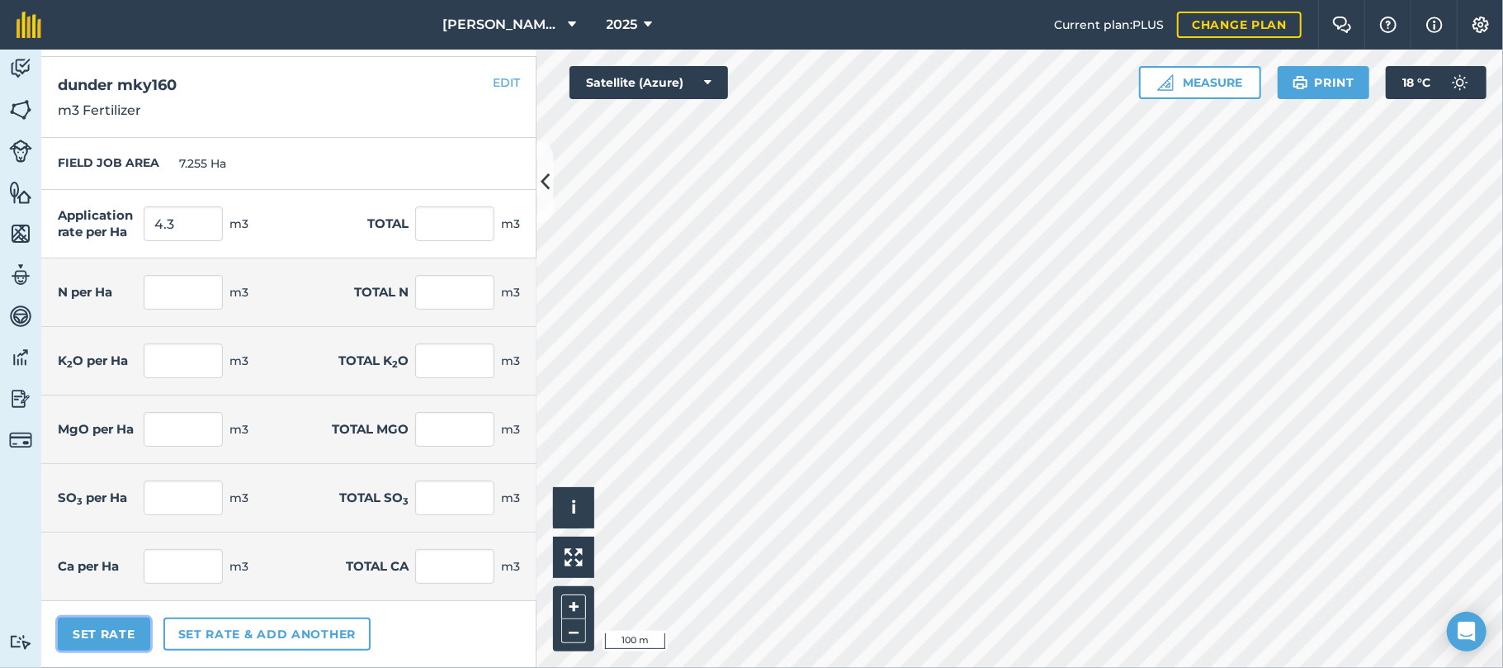
type input "0.858"
type input "0.016"
type input "0.119"
type input "0.018"
type input "0.128"
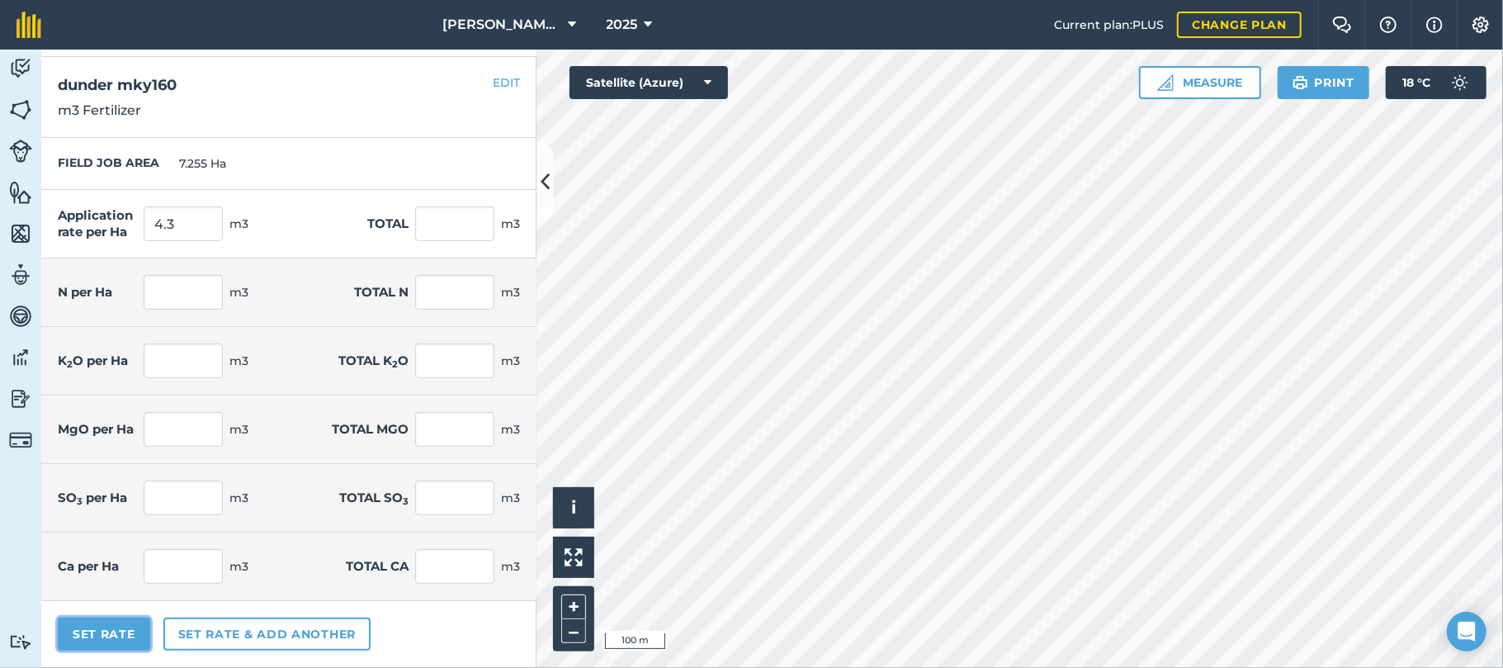
type input "0.025"
type input "0.178"
click at [113, 634] on button "Set Rate" at bounding box center [104, 634] width 92 height 33
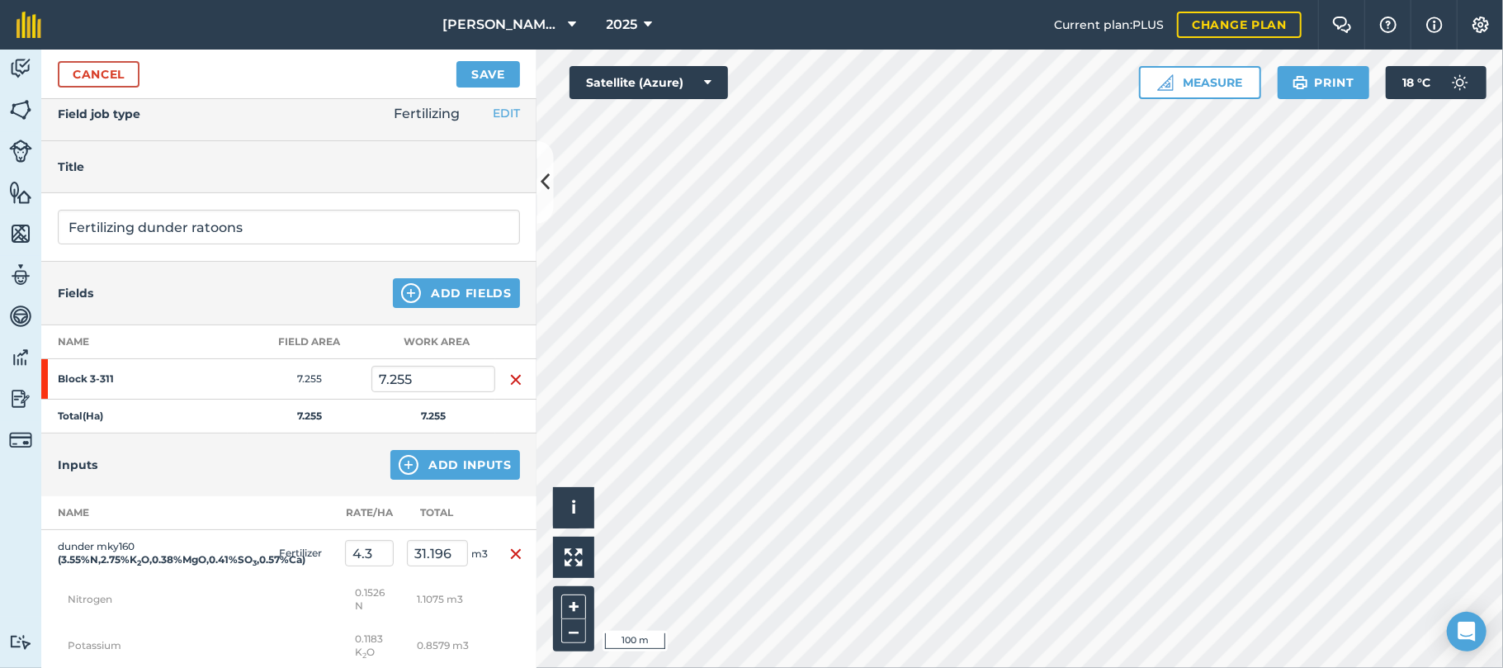
scroll to position [13, 0]
click at [480, 74] on button "Save" at bounding box center [489, 74] width 64 height 26
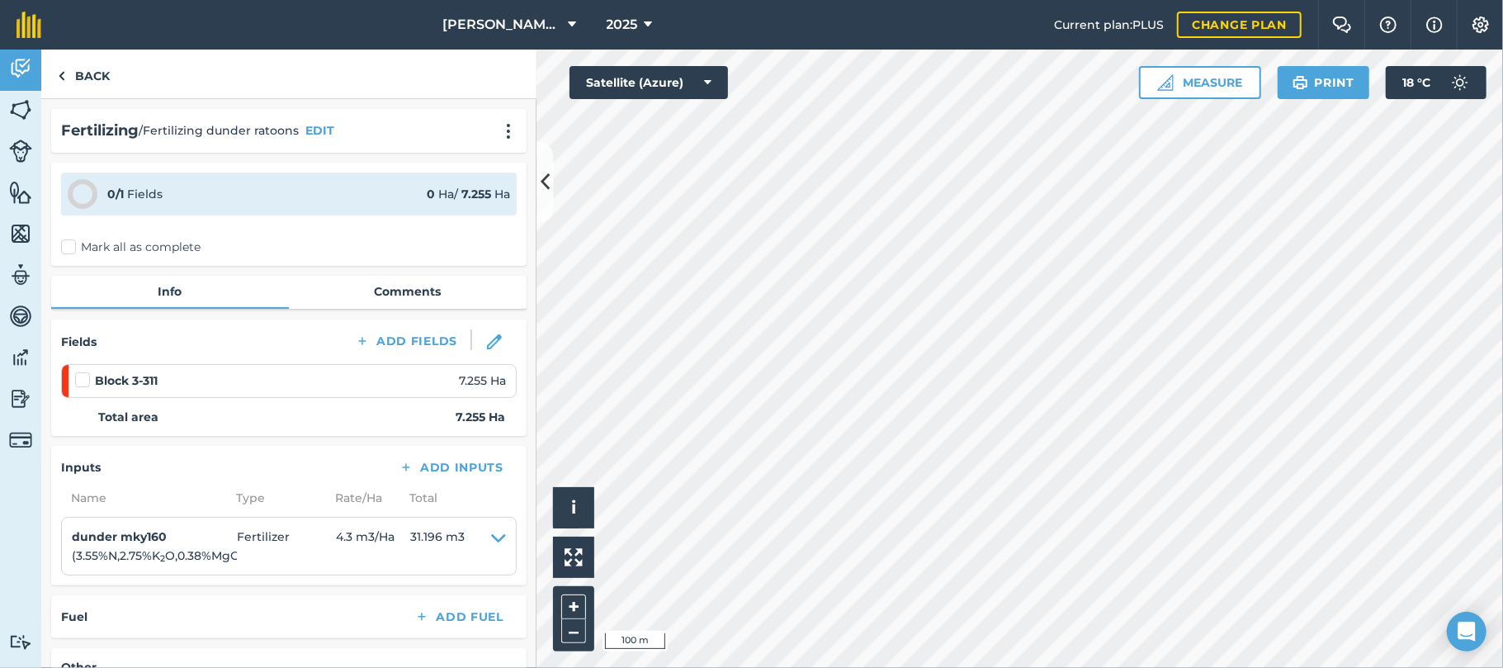
click at [70, 244] on label "Mark all as complete" at bounding box center [131, 247] width 140 height 17
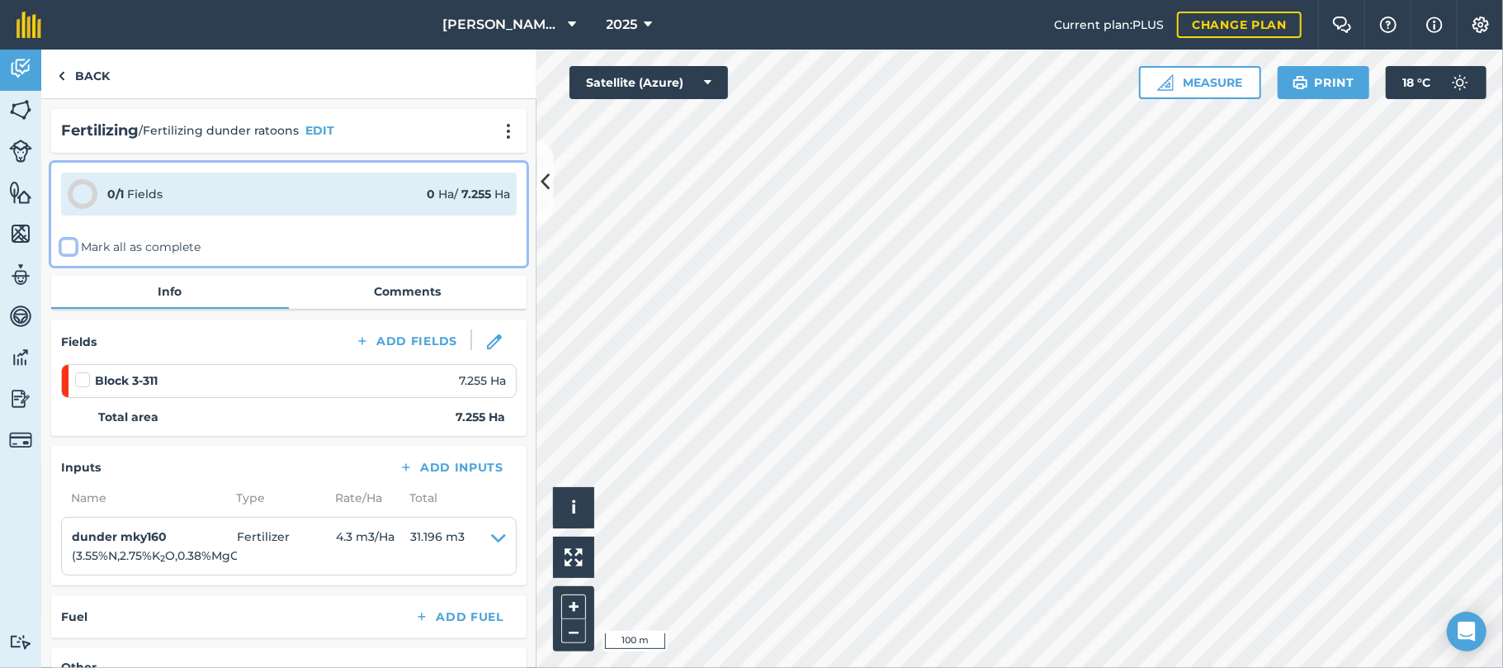
click at [70, 244] on input "Mark all as complete" at bounding box center [66, 244] width 11 height 11
checkbox input "false"
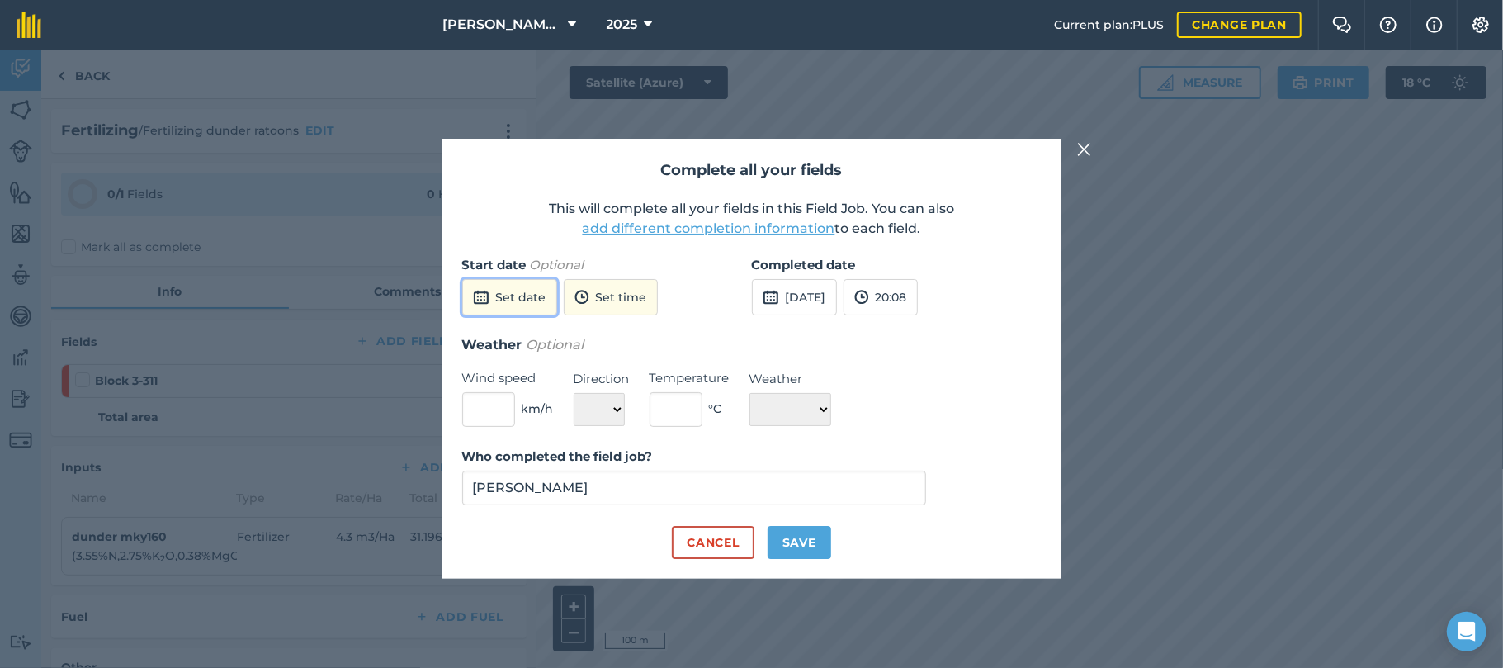
click at [509, 296] on button "Set date" at bounding box center [509, 297] width 95 height 36
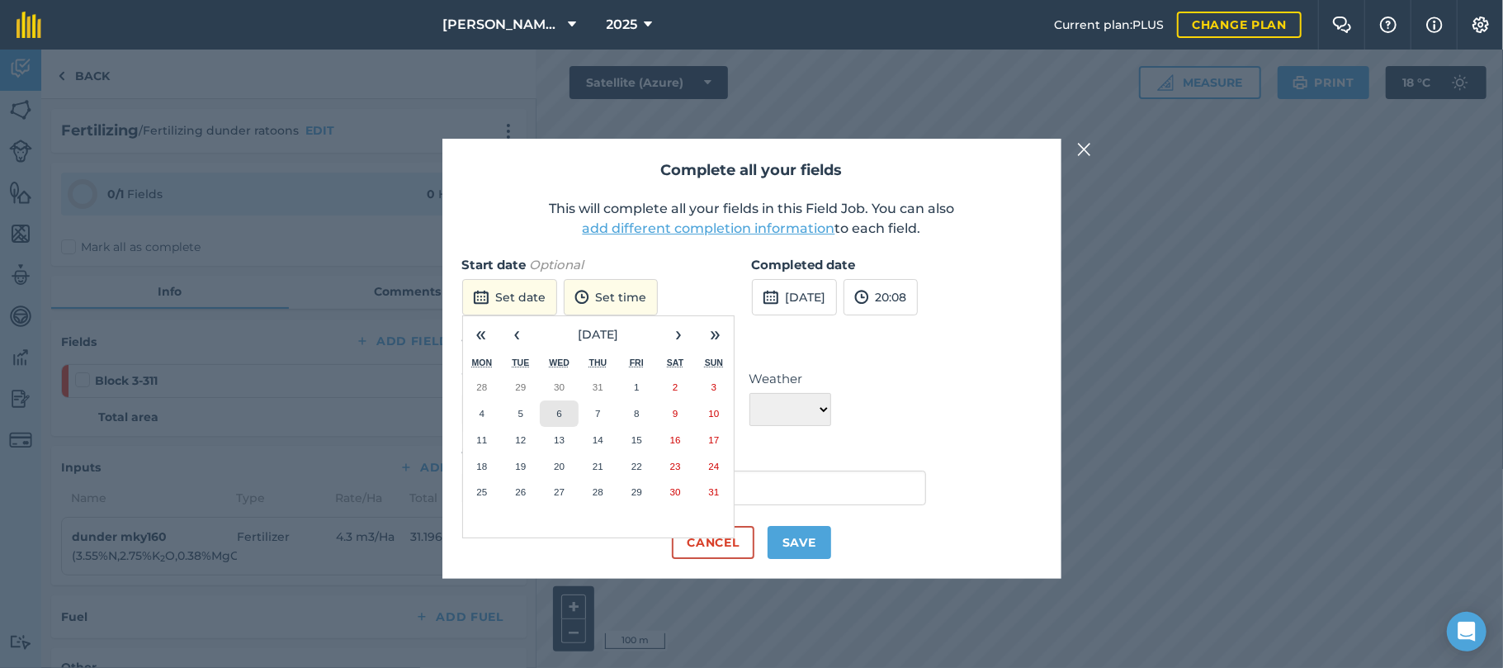
click at [561, 409] on abbr "6" at bounding box center [558, 413] width 5 height 11
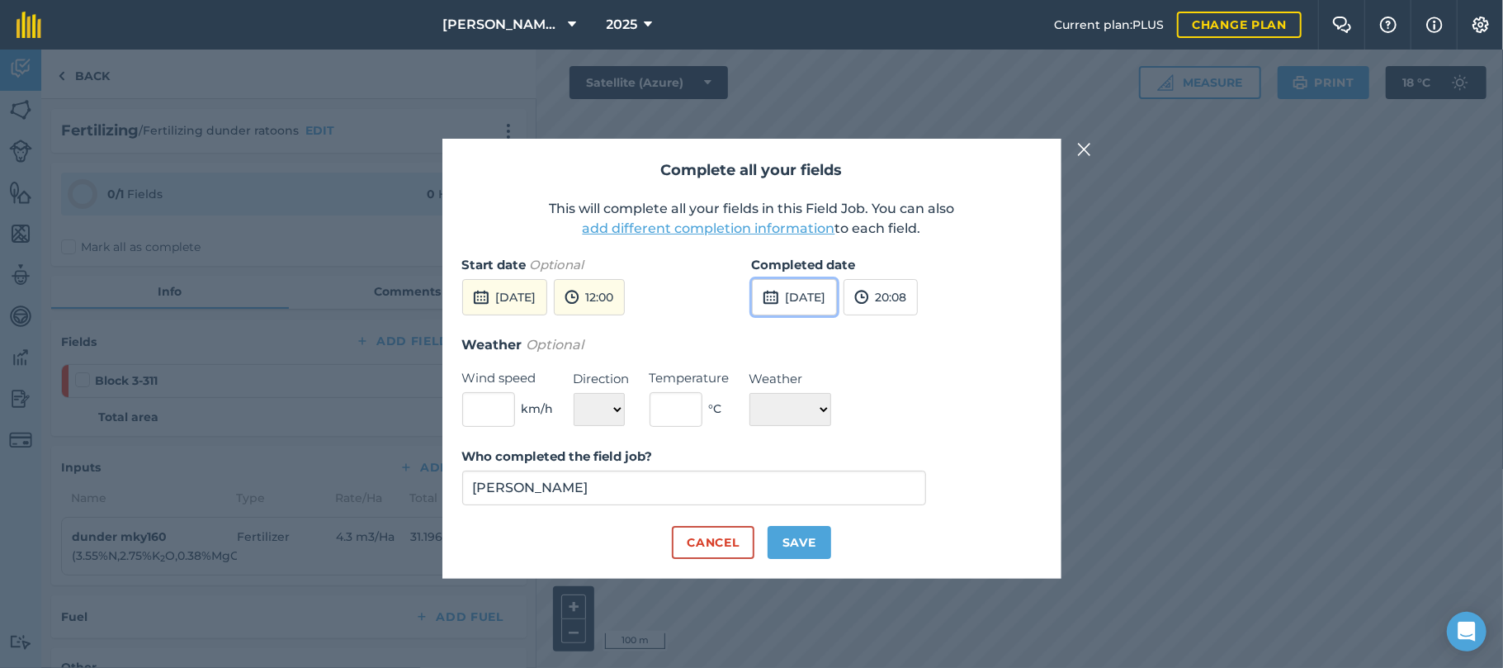
click at [830, 299] on button "[DATE]" at bounding box center [794, 297] width 85 height 36
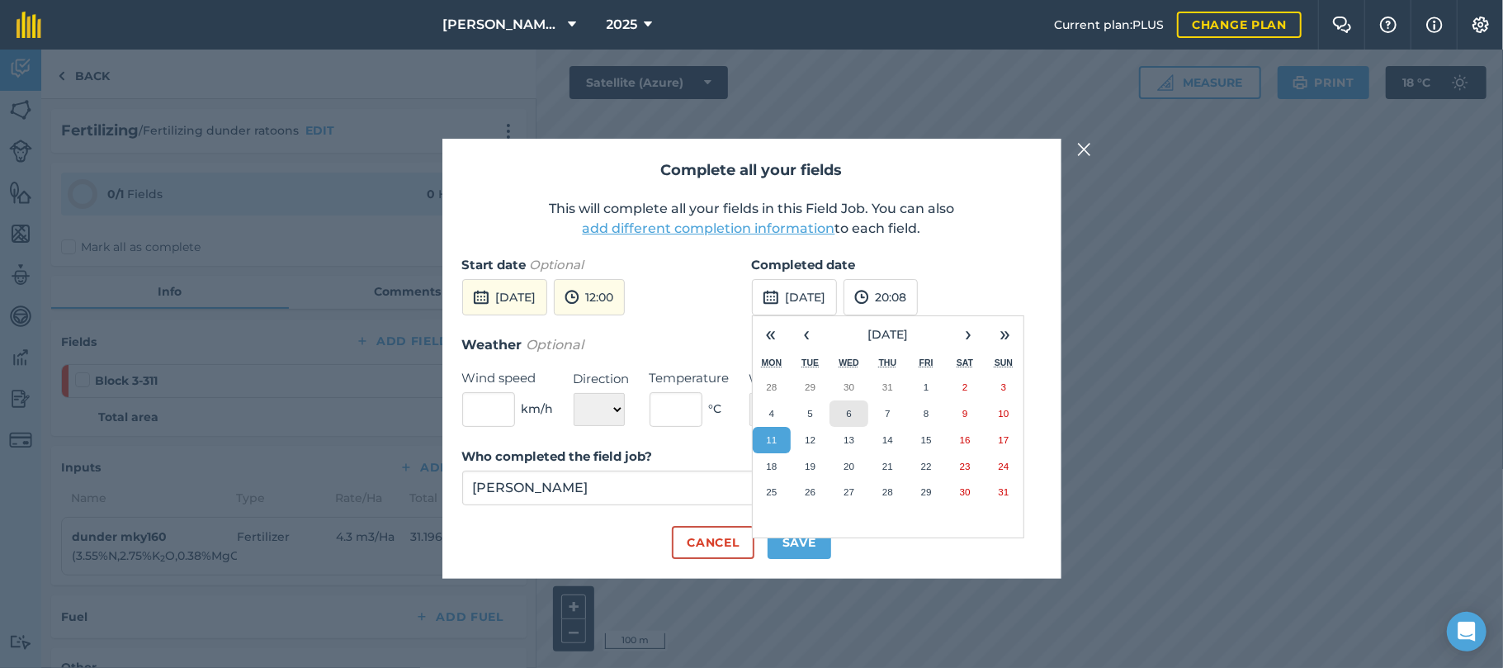
click at [850, 411] on abbr "6" at bounding box center [848, 413] width 5 height 11
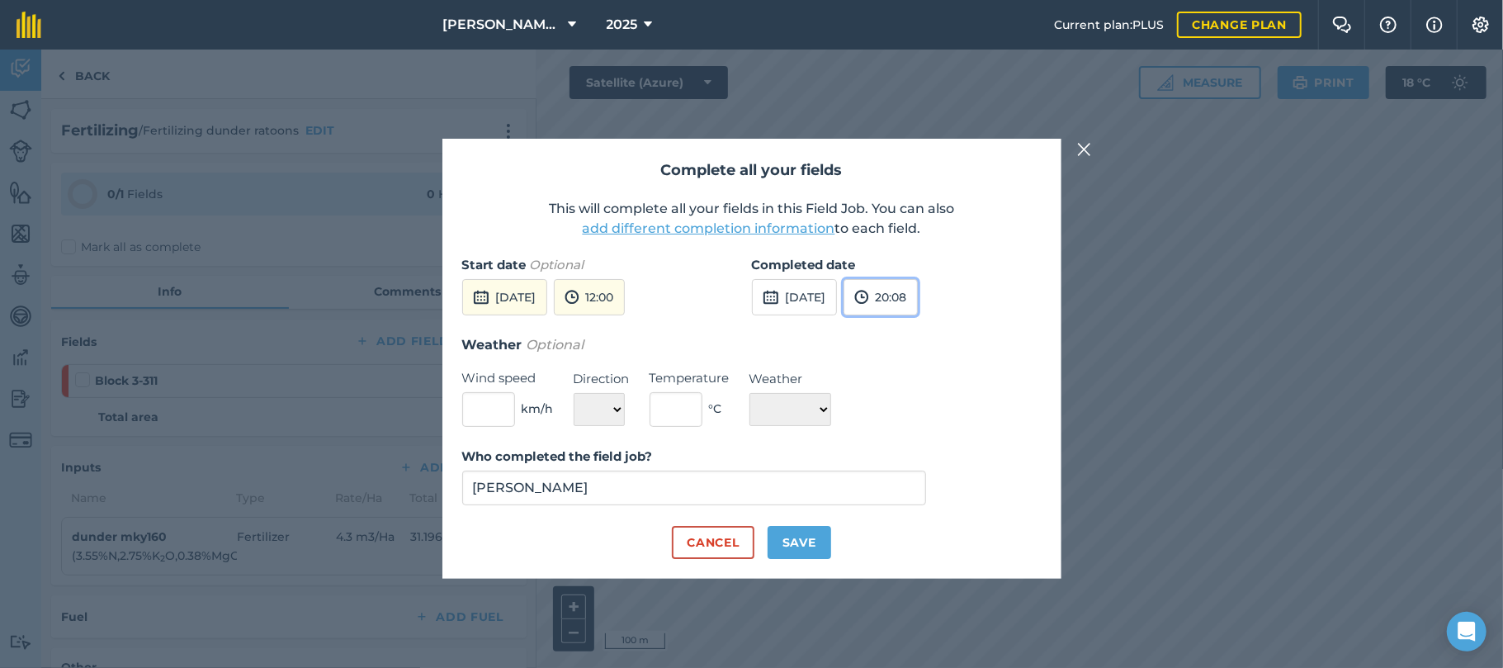
click at [918, 299] on button "20:08" at bounding box center [881, 297] width 74 height 36
click at [918, 321] on button "13:00" at bounding box center [884, 321] width 78 height 26
click at [831, 411] on select "☀️ Sunny 🌧 Rainy ⛅️ Cloudy 🌨 Snow ❄️ Icy" at bounding box center [791, 409] width 82 height 33
select select "Cloudy"
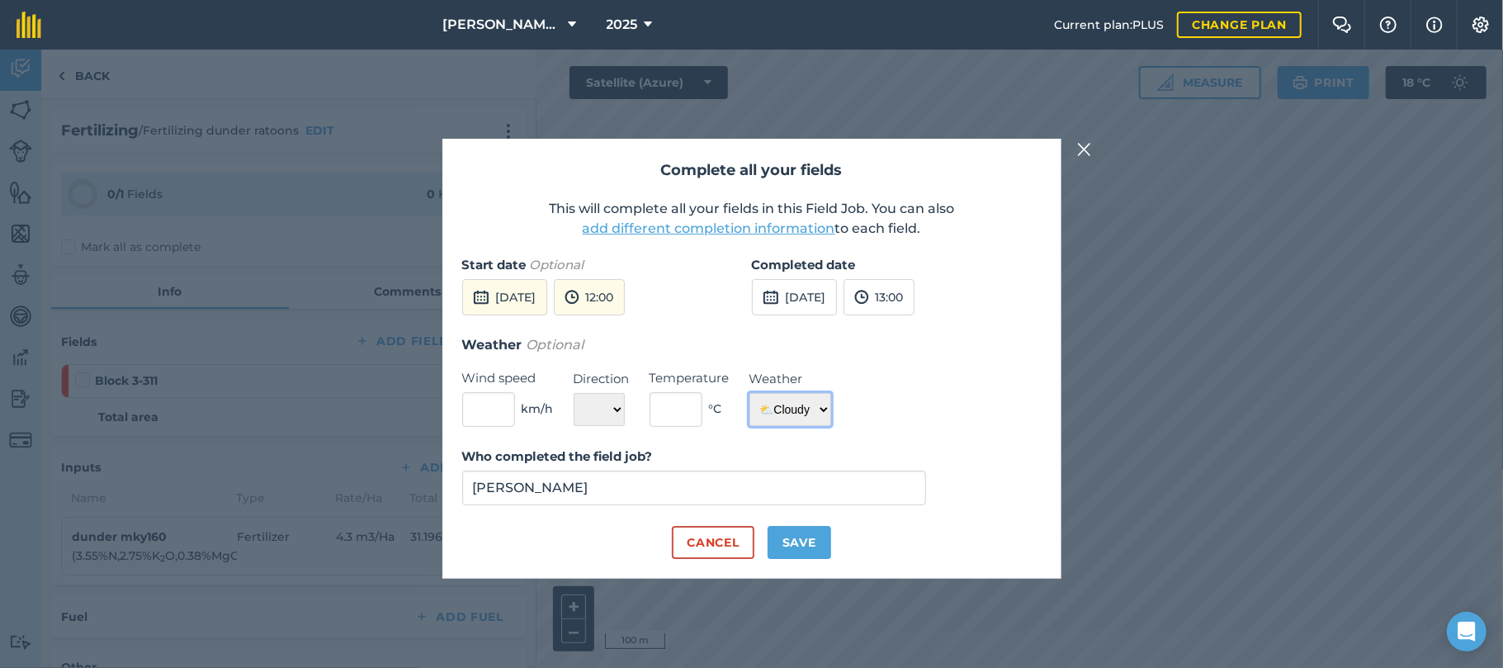
click at [750, 393] on select "☀️ Sunny 🌧 Rainy ⛅️ Cloudy 🌨 Snow ❄️ Icy" at bounding box center [791, 409] width 82 height 33
click at [798, 545] on button "Save" at bounding box center [800, 542] width 64 height 33
checkbox input "true"
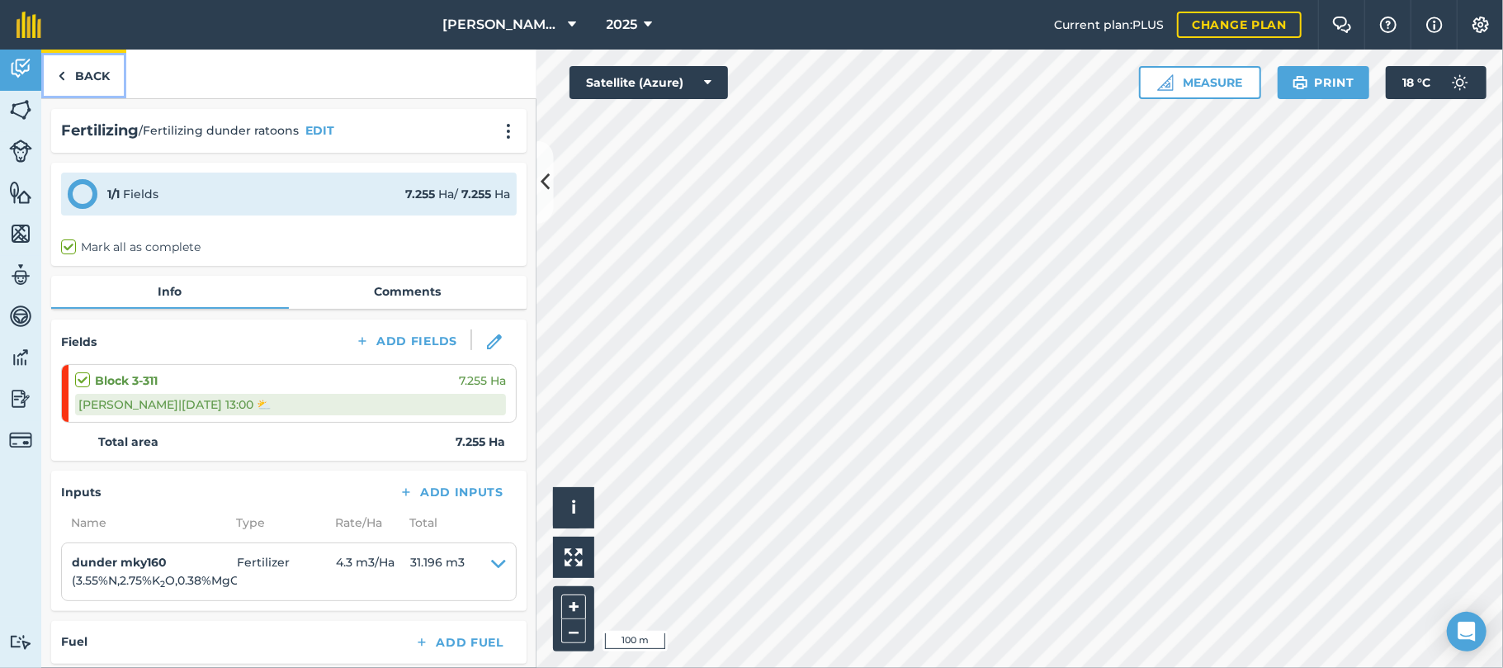
click at [93, 71] on link "Back" at bounding box center [83, 74] width 85 height 49
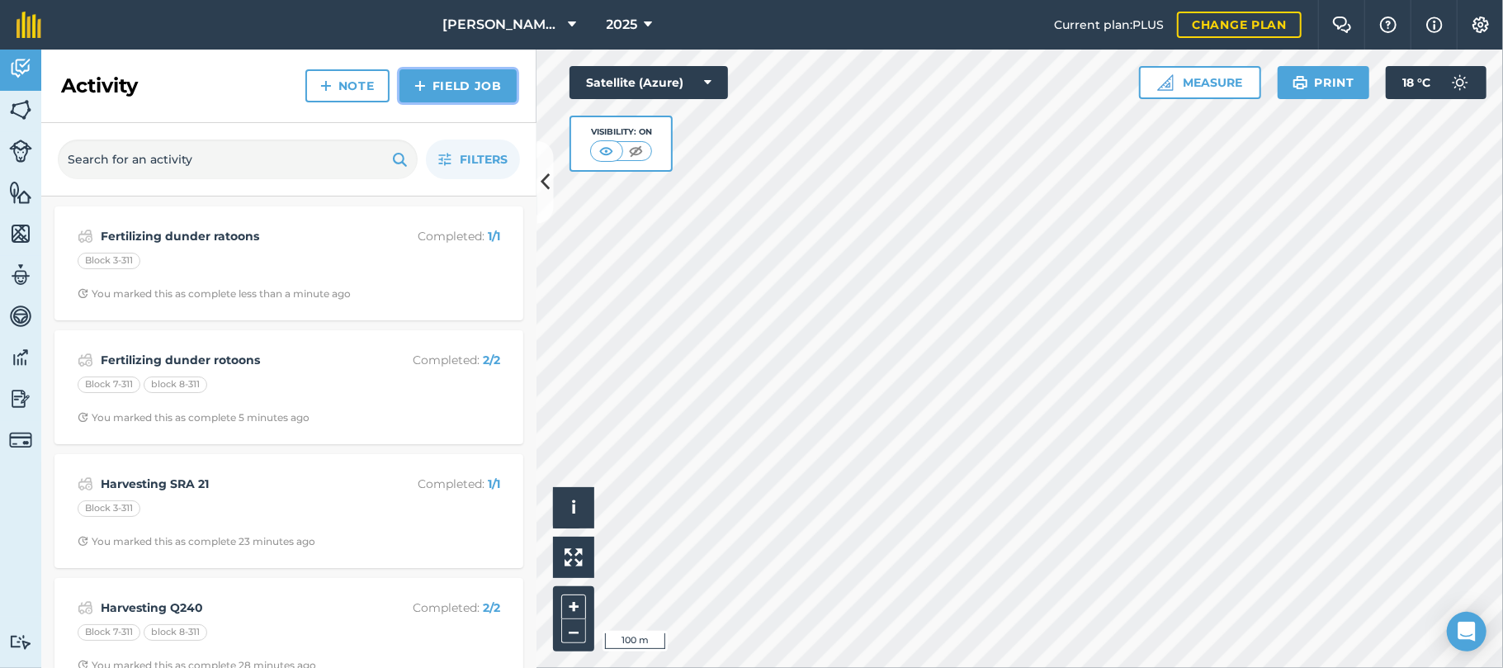
click at [437, 84] on link "Field Job" at bounding box center [458, 85] width 117 height 33
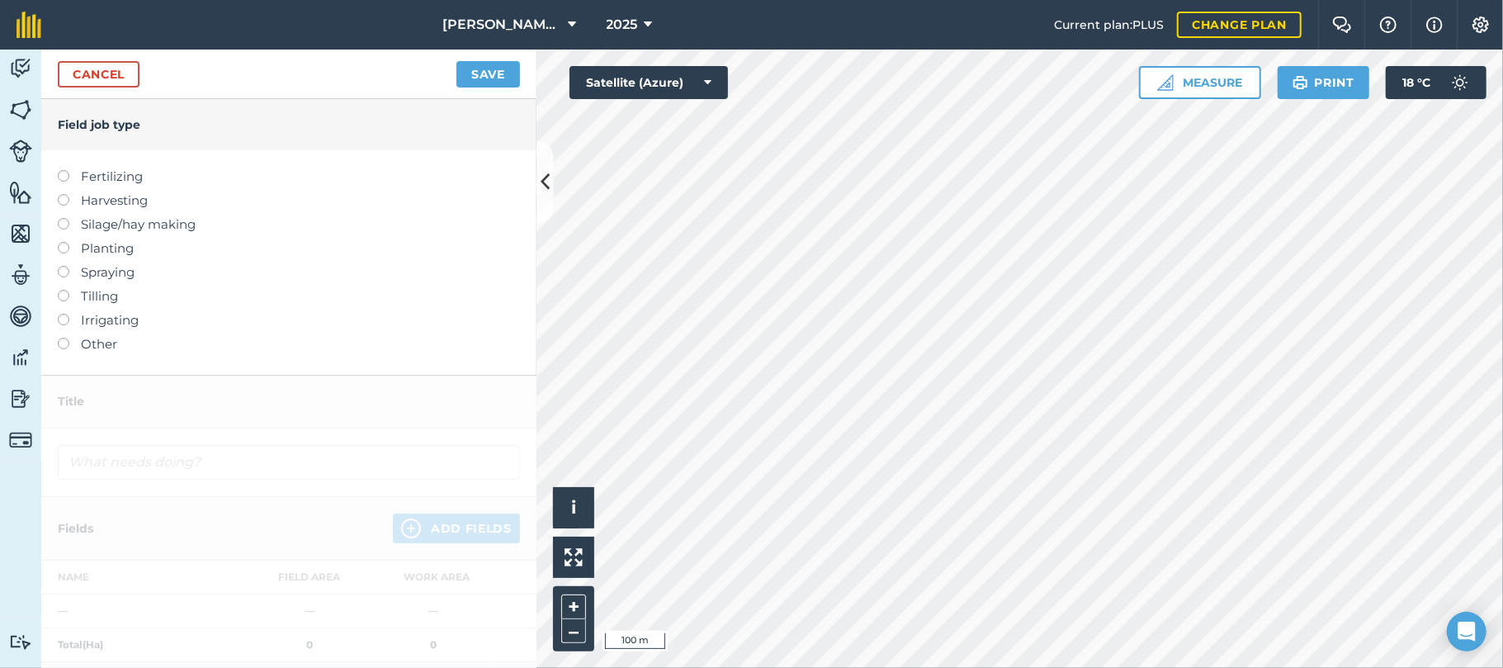
click at [61, 242] on label at bounding box center [69, 242] width 23 height 0
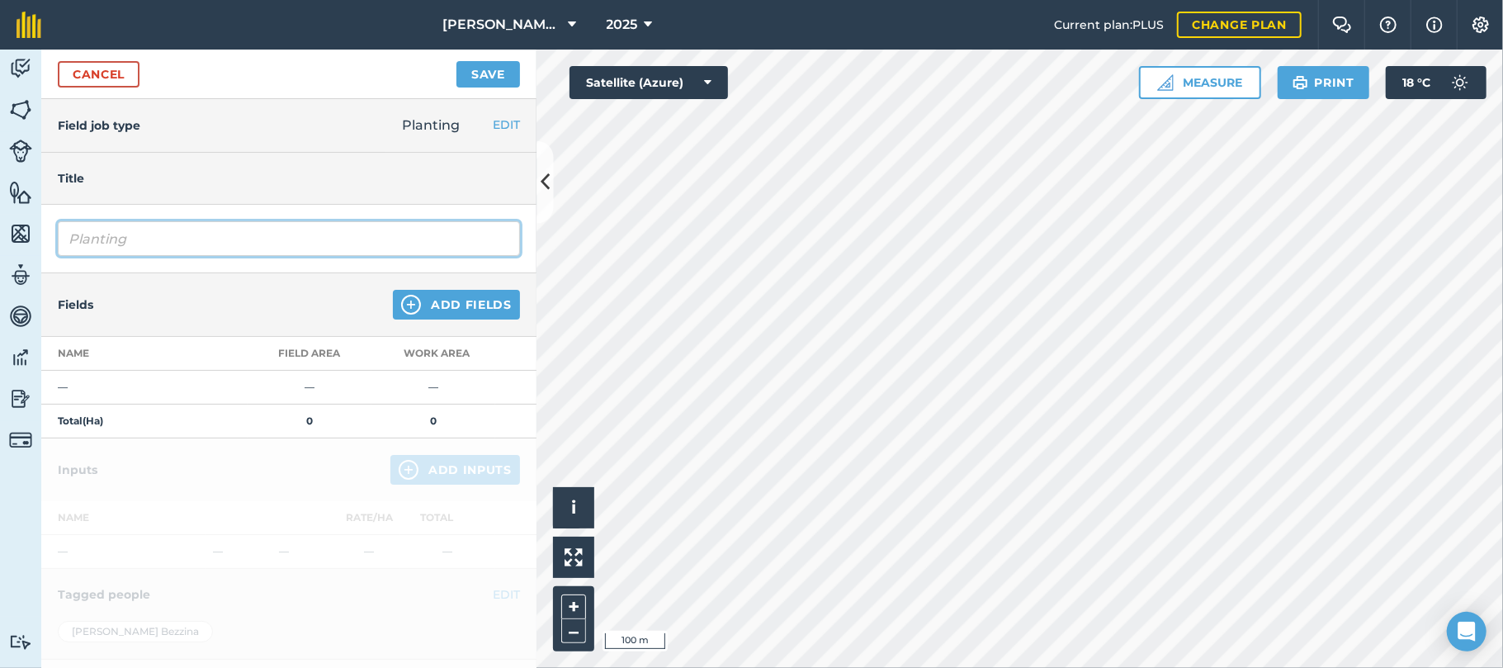
click at [142, 241] on input "Planting" at bounding box center [289, 238] width 462 height 35
type input "Planting replant"
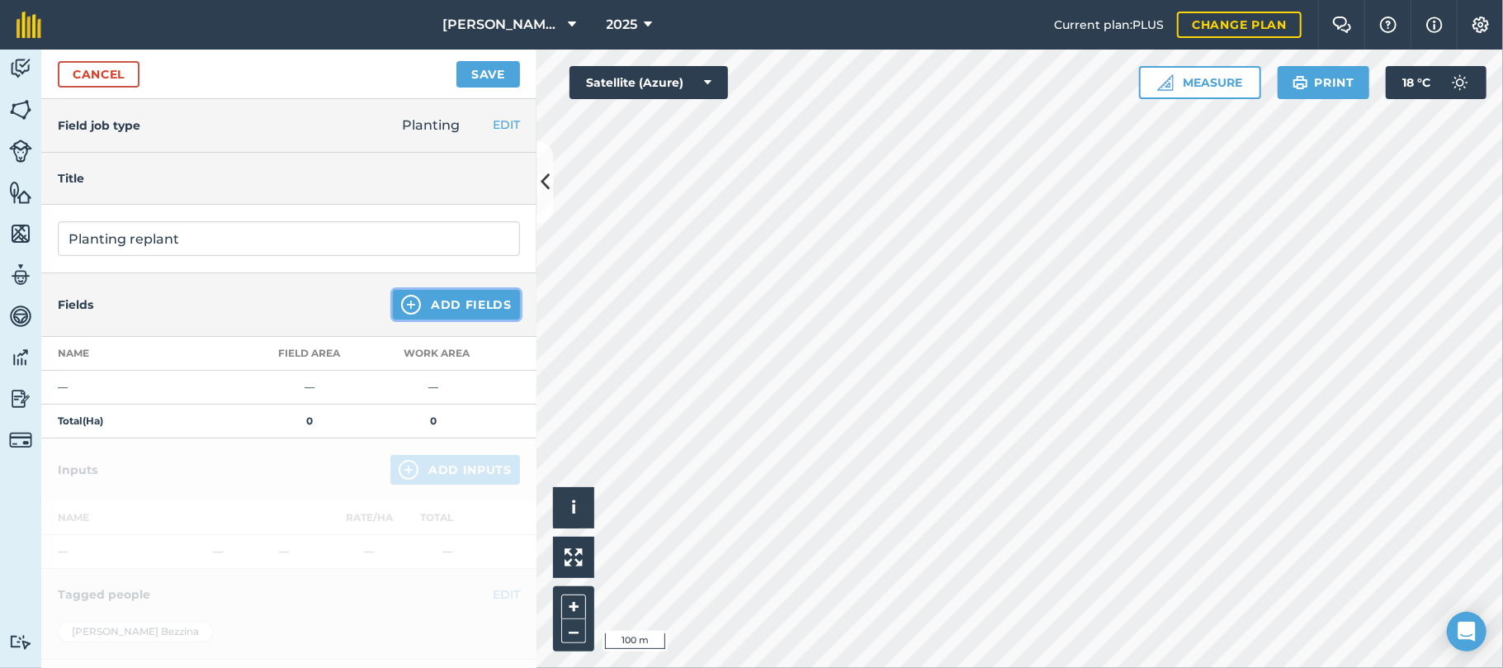
click at [460, 304] on button "Add Fields" at bounding box center [456, 305] width 127 height 30
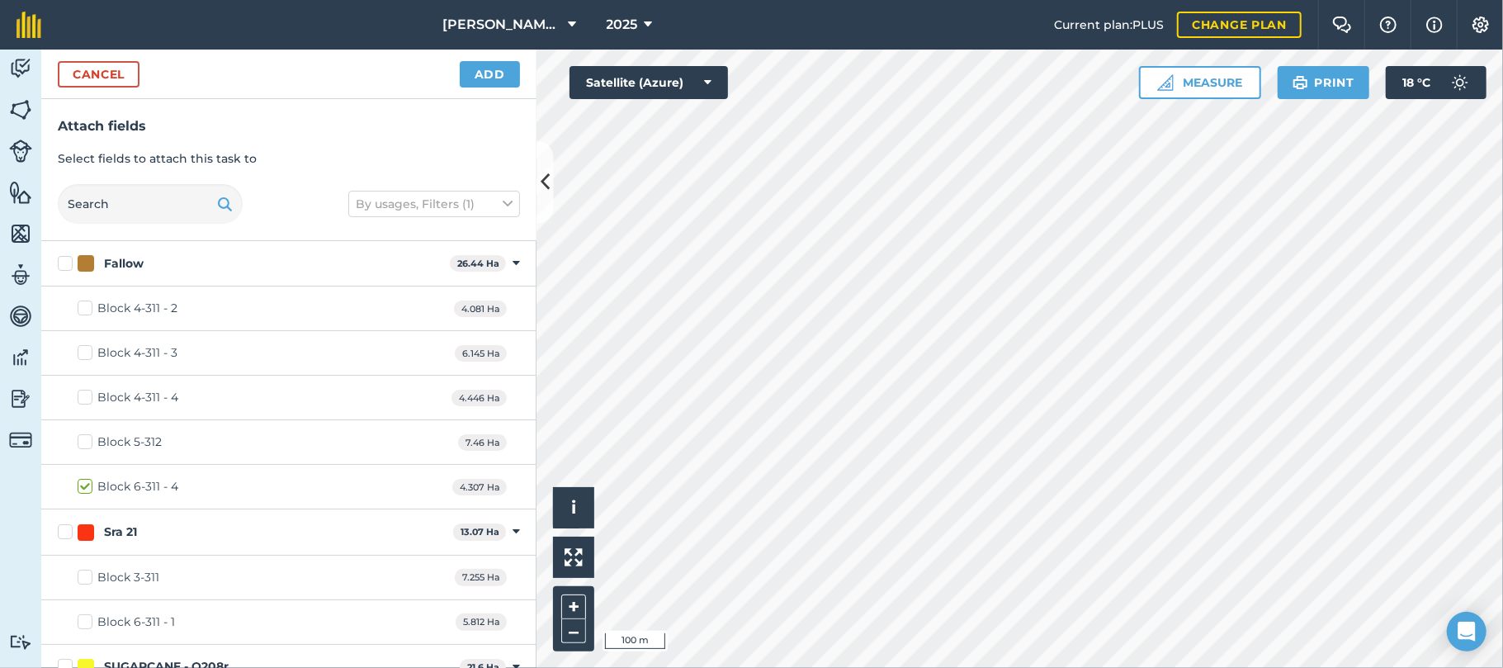
checkbox input "true"
click at [499, 76] on button "Add" at bounding box center [490, 74] width 60 height 26
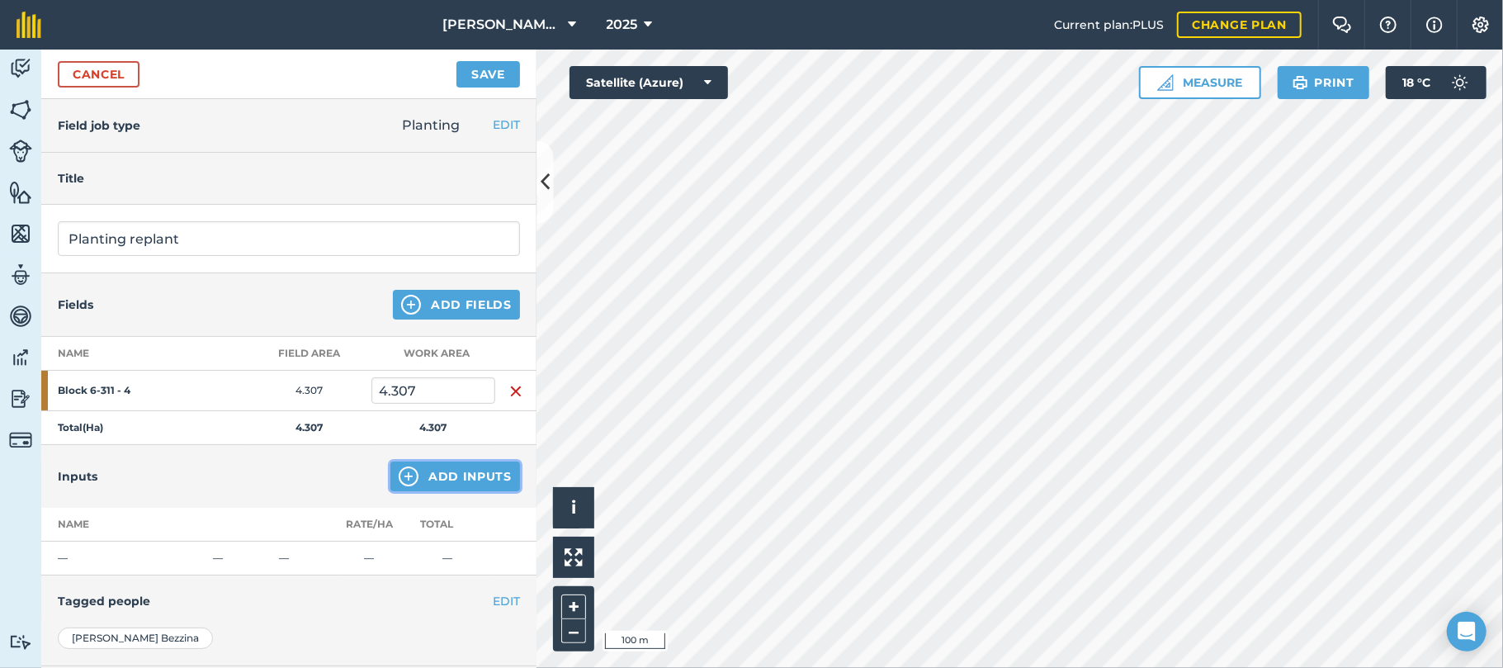
click at [443, 477] on button "Add Inputs" at bounding box center [456, 477] width 130 height 30
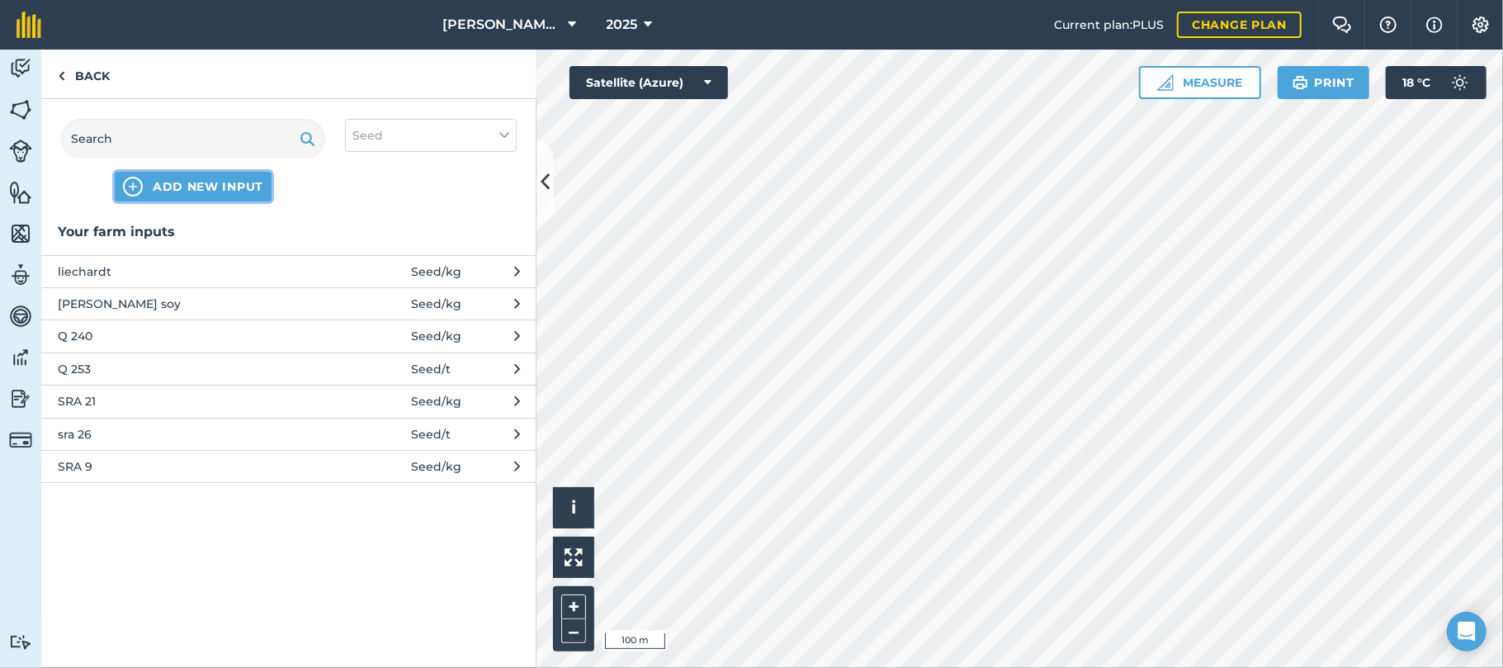
click at [179, 195] on button "ADD NEW INPUT" at bounding box center [193, 187] width 157 height 30
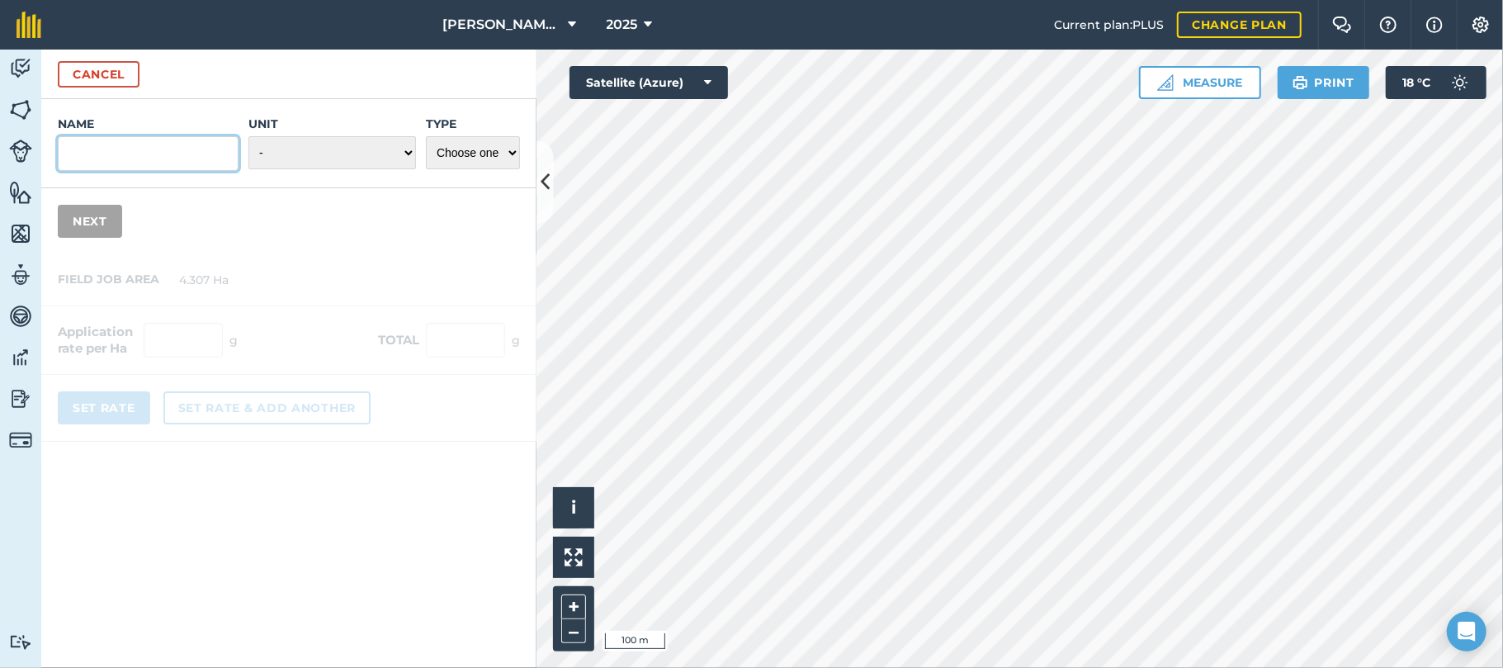
click at [173, 156] on input "Name" at bounding box center [148, 153] width 181 height 35
type input "sra 22"
click at [400, 147] on select "- Grams/g Kilograms/kg Metric tonnes/t Millilitres/ml Litres/L Ounces/oz Pounds…" at bounding box center [333, 152] width 168 height 33
select select "METRIC_TONNES"
click at [249, 136] on select "- Grams/g Kilograms/kg Metric tonnes/t Millilitres/ml Litres/L Ounces/oz Pounds…" at bounding box center [333, 152] width 168 height 33
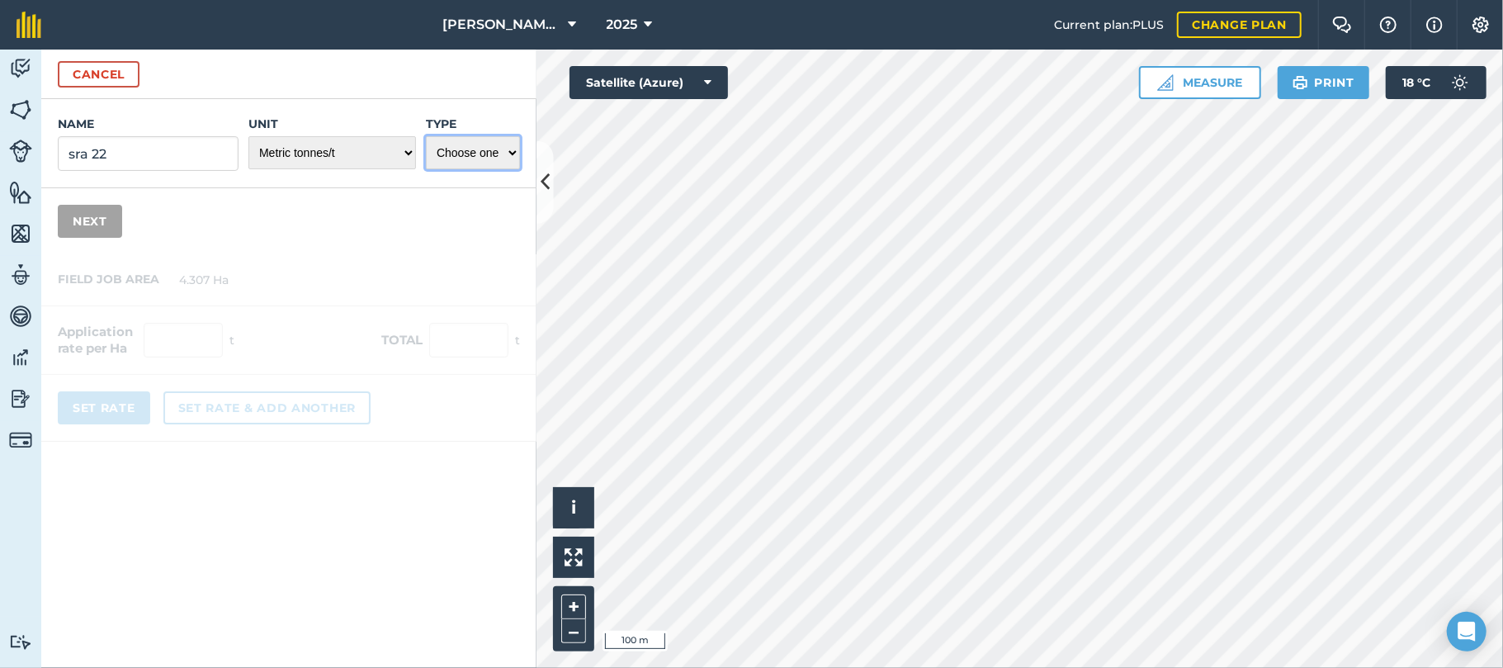
click at [506, 155] on select "Choose one Fertilizer Seed Spray Fuel Other" at bounding box center [473, 152] width 94 height 33
select select "SEED"
click at [426, 136] on select "Choose one Fertilizer Seed Spray Fuel Other" at bounding box center [473, 152] width 94 height 33
click at [97, 222] on button "Next" at bounding box center [90, 221] width 64 height 33
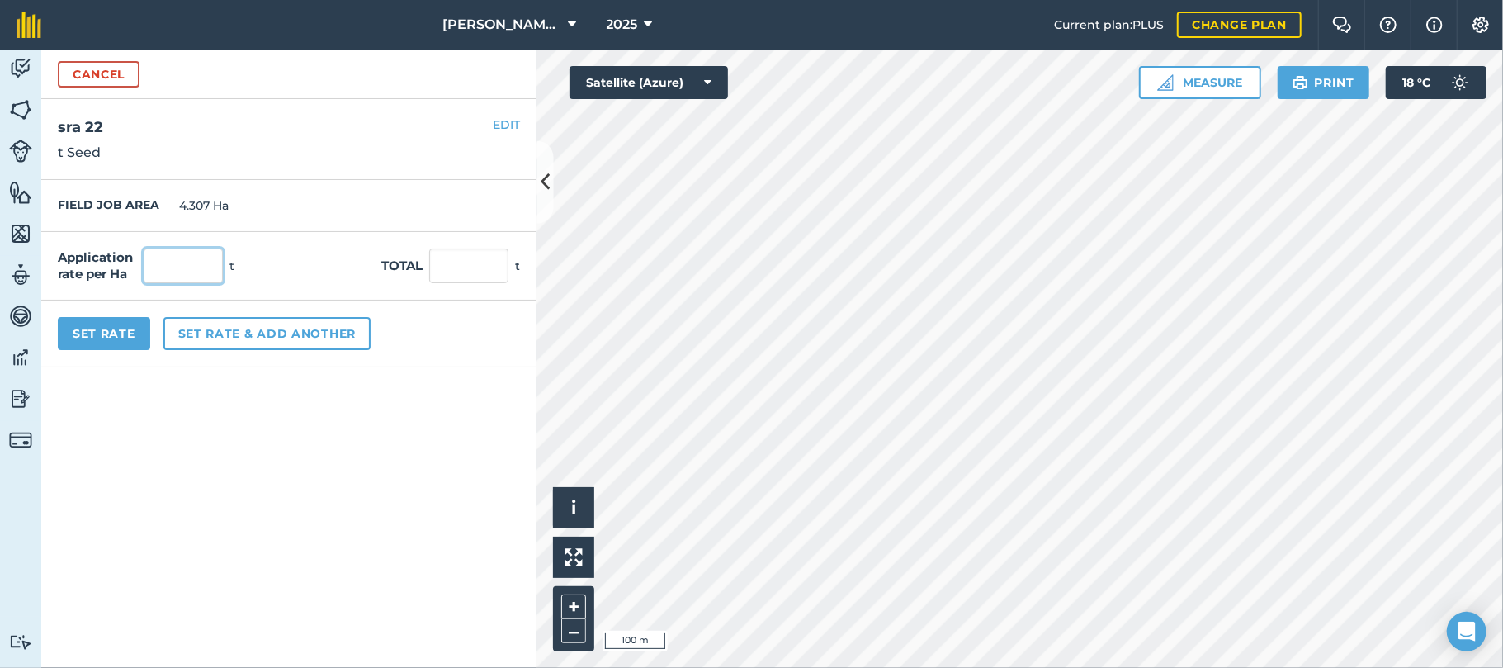
click at [159, 262] on input "text" at bounding box center [183, 266] width 79 height 35
type input "10"
type input "43.07"
click at [116, 327] on button "Set Rate" at bounding box center [104, 333] width 92 height 33
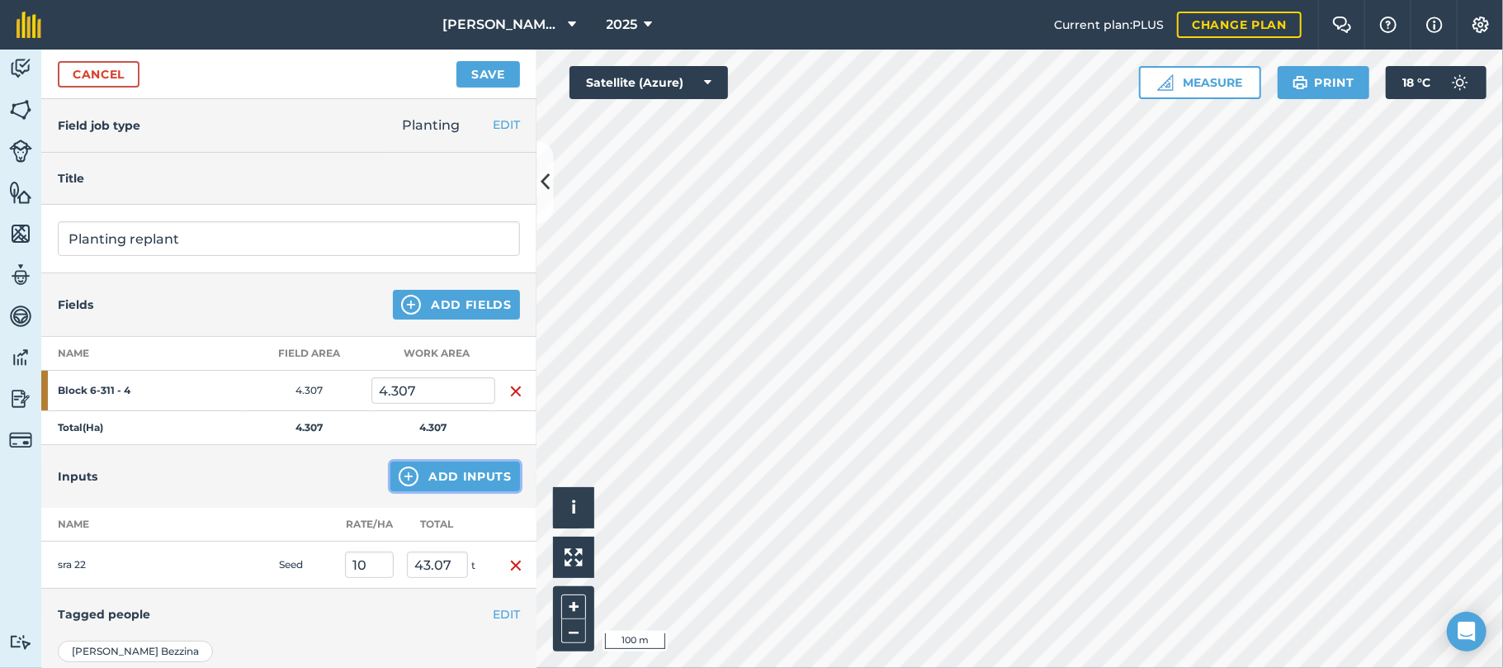
click at [436, 473] on button "Add Inputs" at bounding box center [456, 477] width 130 height 30
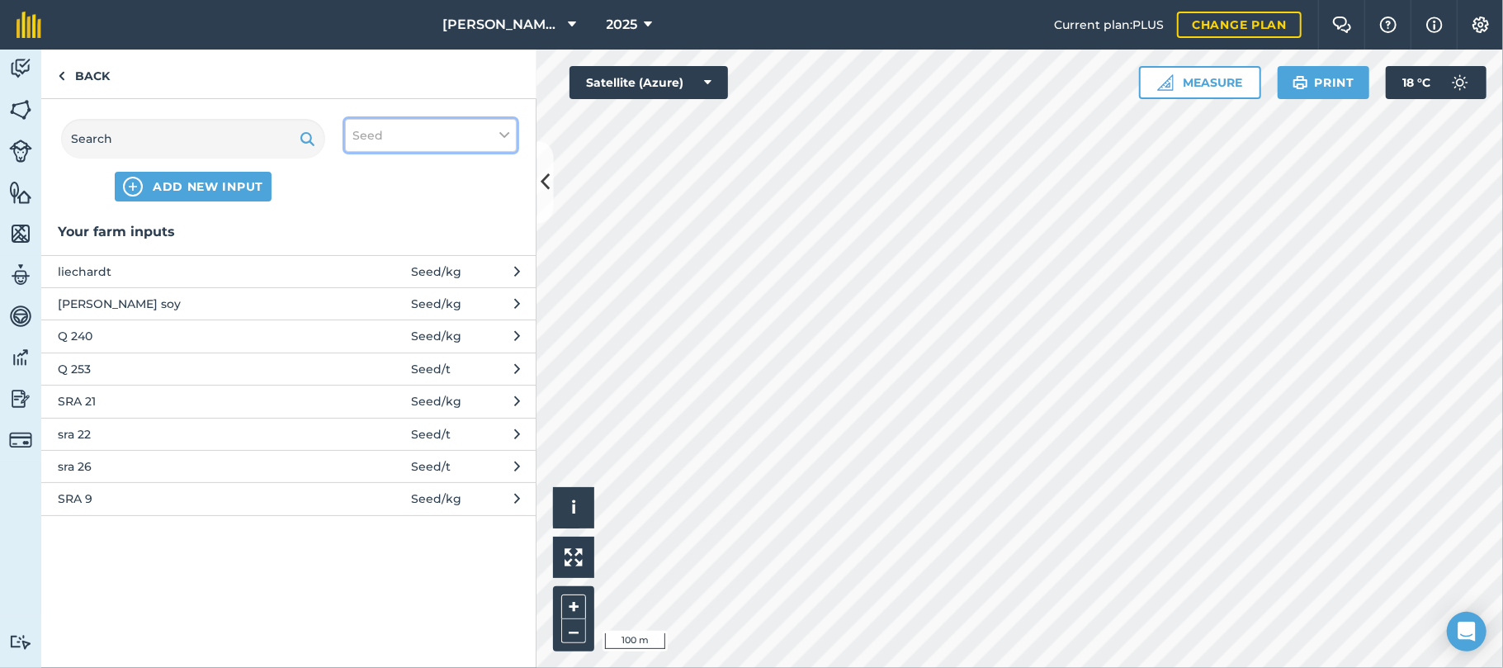
click at [507, 130] on icon at bounding box center [504, 135] width 10 height 18
click at [363, 196] on label "Fertilizer" at bounding box center [431, 199] width 157 height 17
click at [363, 196] on input "Fertilizer" at bounding box center [358, 196] width 11 height 11
checkbox input "true"
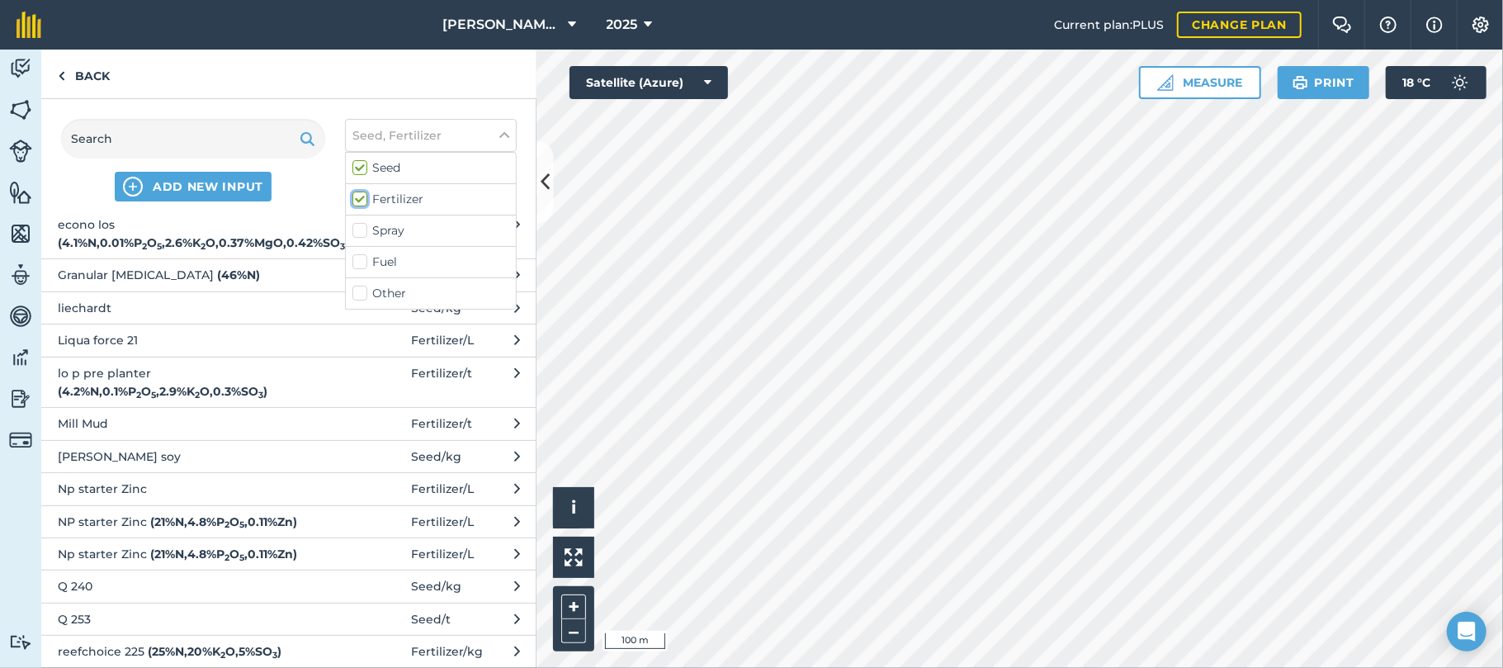
scroll to position [400, 0]
click at [100, 530] on span "NP starter Zinc ( 21 % N , 4.8 % P 2 O 5 , 0.11 % Zn )" at bounding box center [193, 521] width 270 height 18
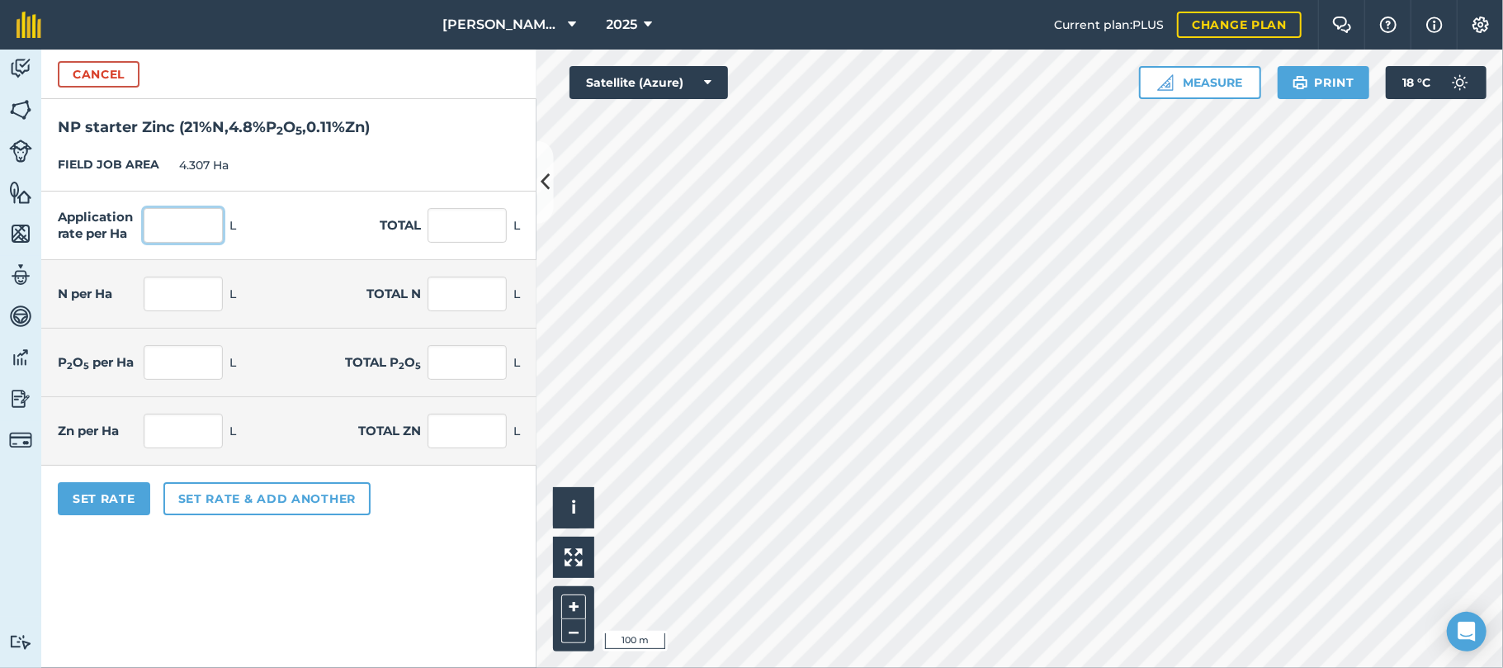
click at [178, 230] on input "text" at bounding box center [183, 225] width 79 height 35
type input "50"
type input "215.35"
type input "10.5"
type input "45.224"
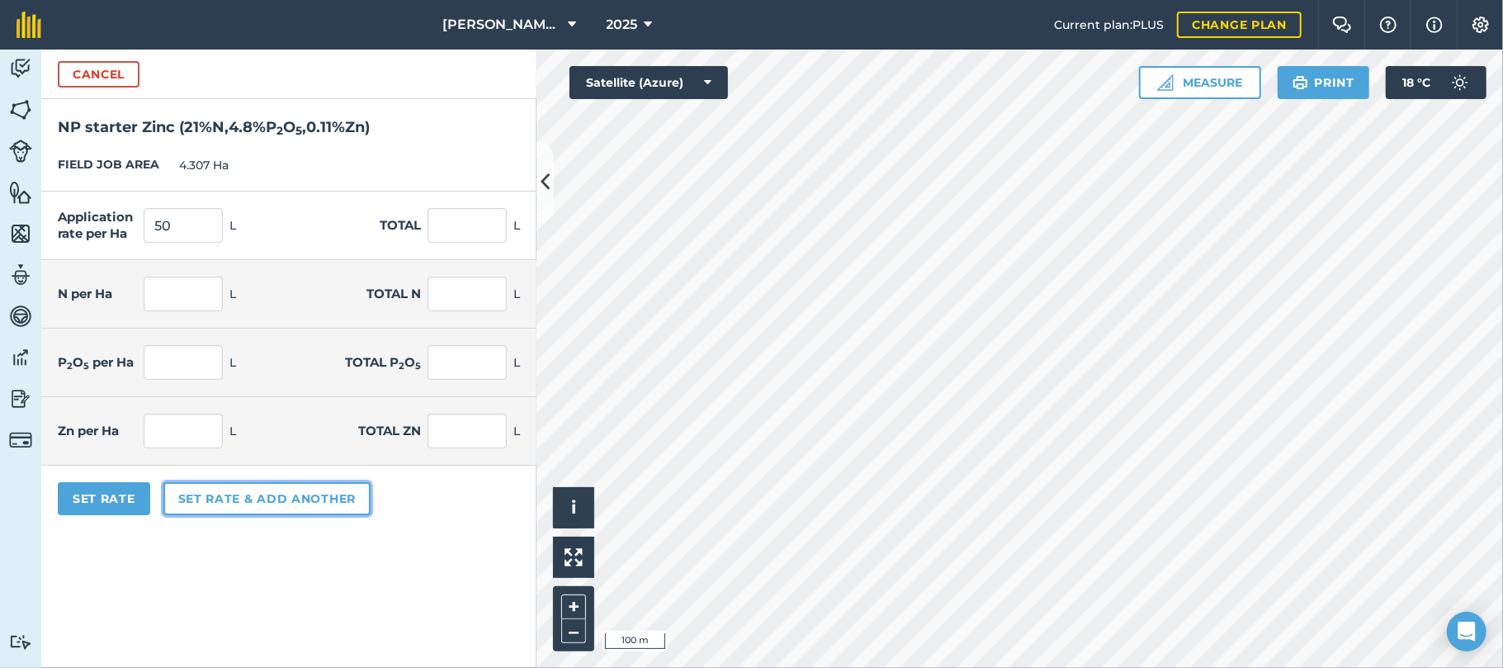
type input "2.4"
type input "10.337"
type input "0.055"
type input "0.237"
click at [201, 495] on button "Set rate & add another" at bounding box center [266, 498] width 207 height 33
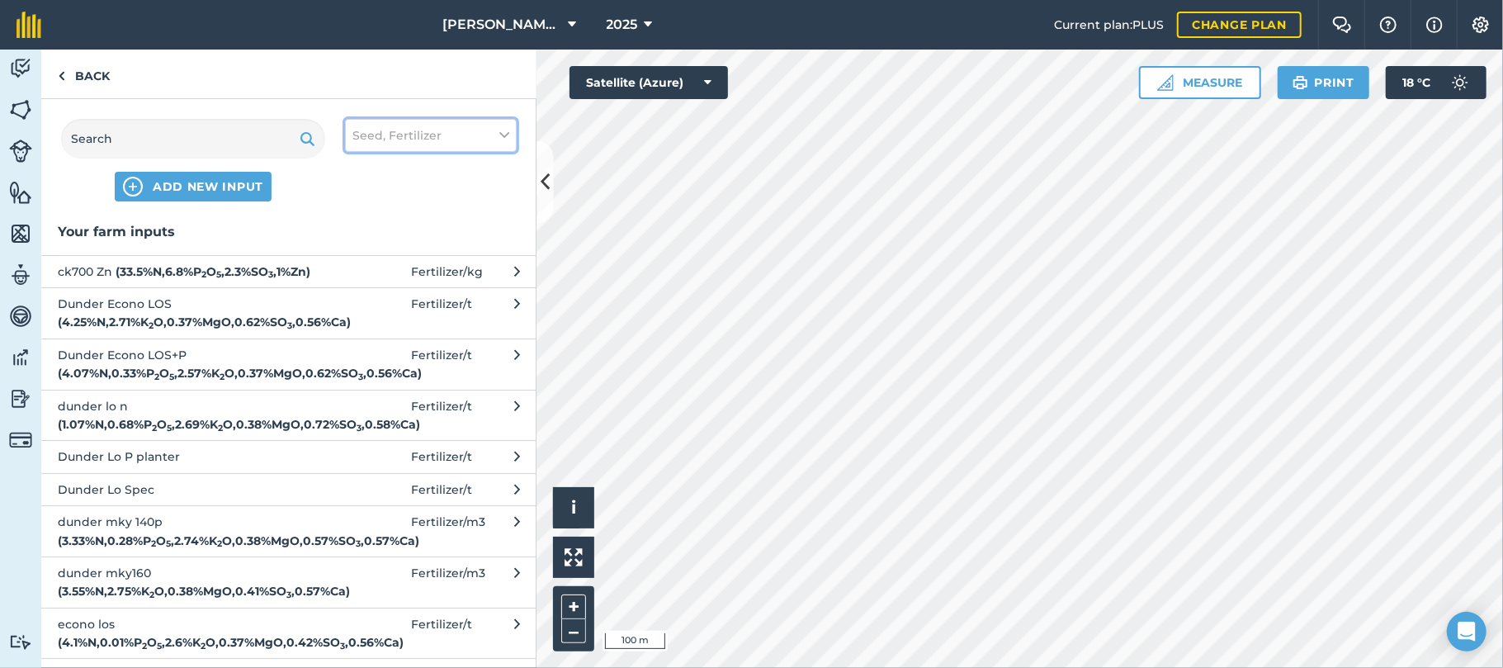
click at [504, 133] on icon at bounding box center [504, 135] width 10 height 18
click at [364, 226] on label "Spray" at bounding box center [431, 230] width 157 height 17
click at [363, 226] on input "Spray" at bounding box center [358, 227] width 11 height 11
checkbox input "true"
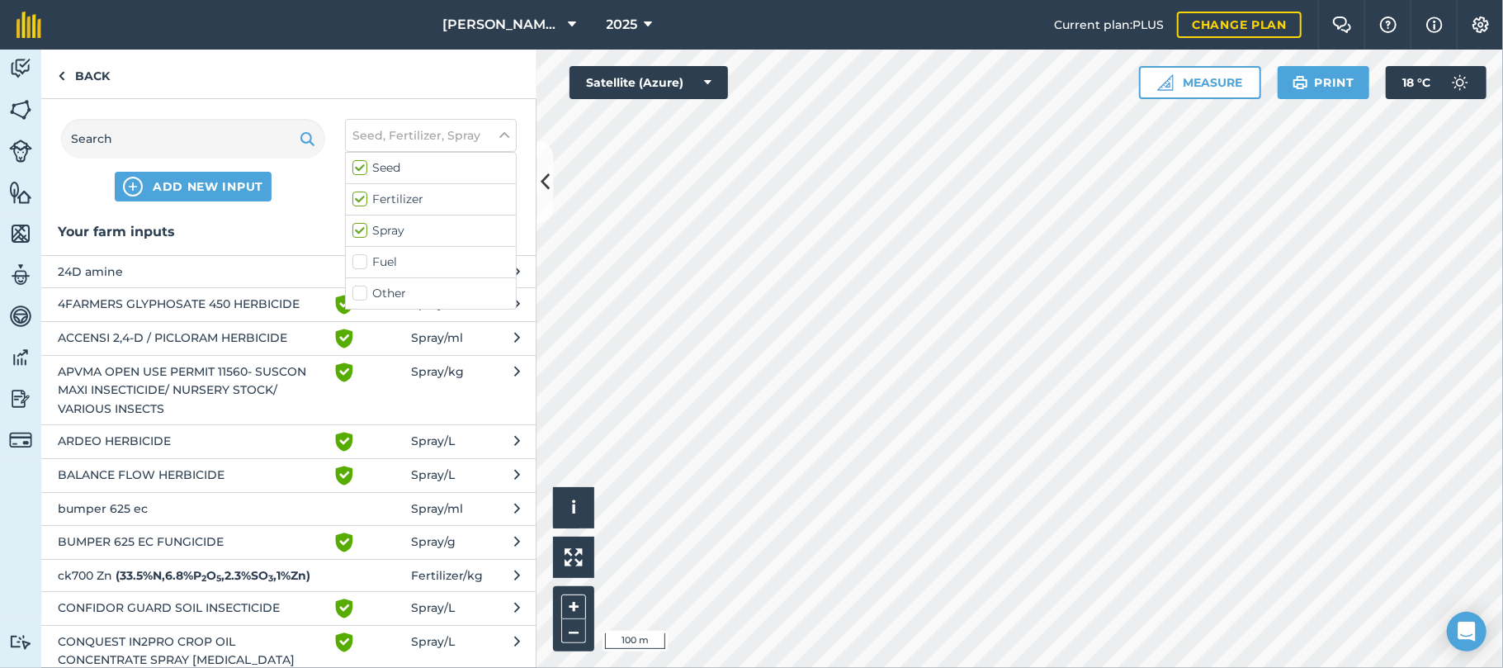
click at [153, 537] on span "BUMPER 625 EC FUNGICIDE" at bounding box center [193, 543] width 270 height 20
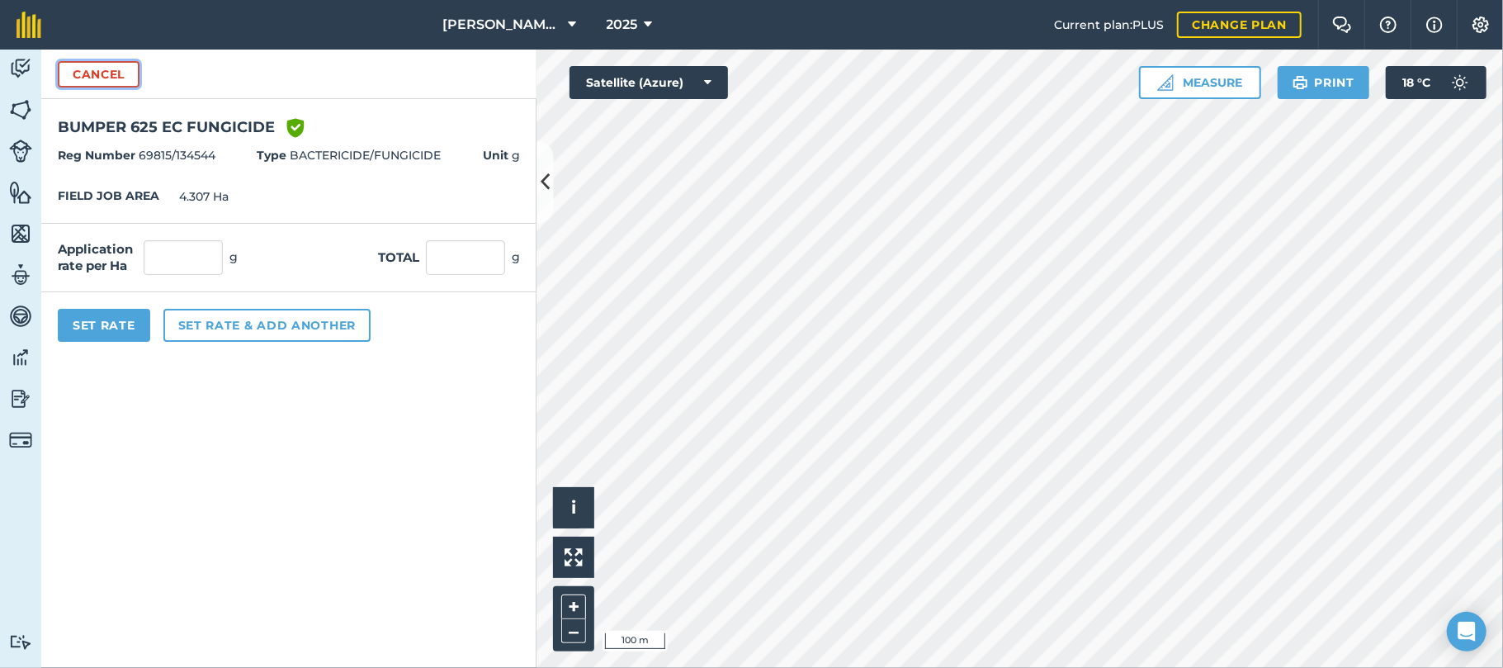
click at [107, 61] on button "Cancel" at bounding box center [99, 74] width 82 height 26
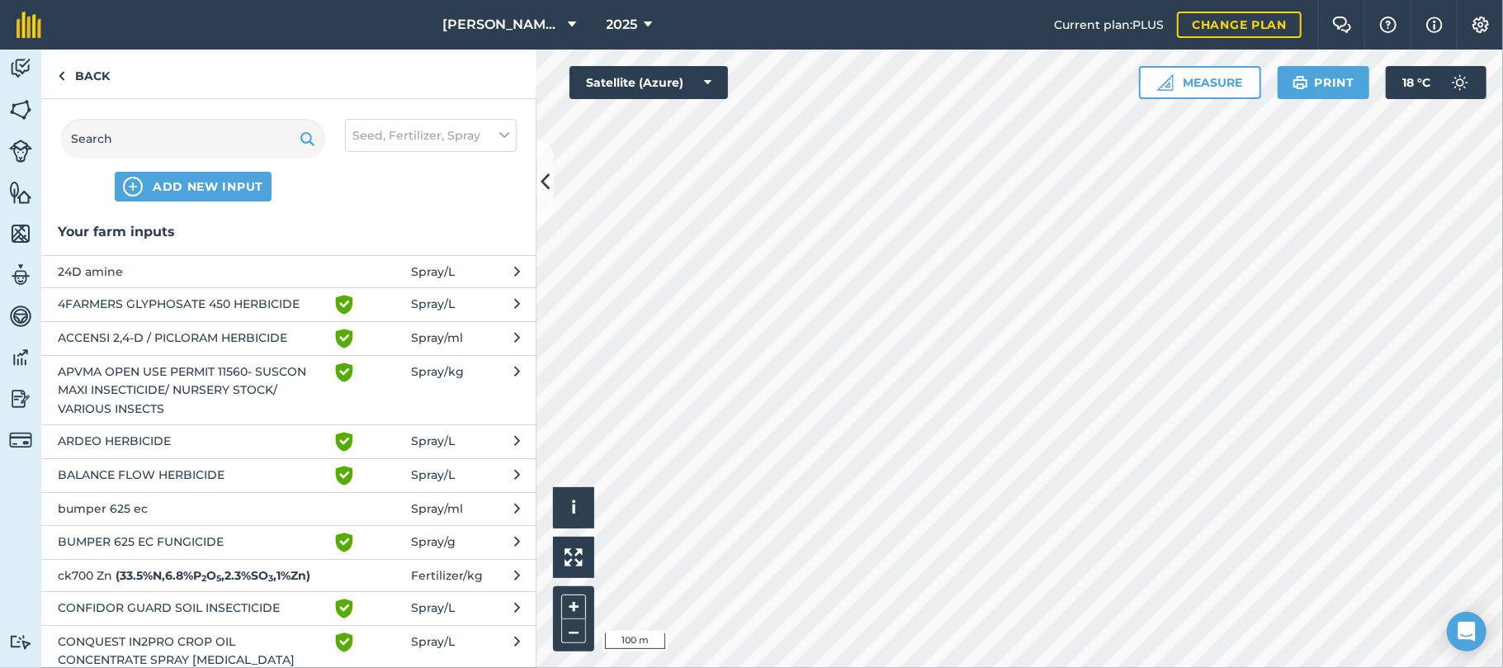
click at [172, 540] on span "BUMPER 625 EC FUNGICIDE" at bounding box center [193, 543] width 270 height 20
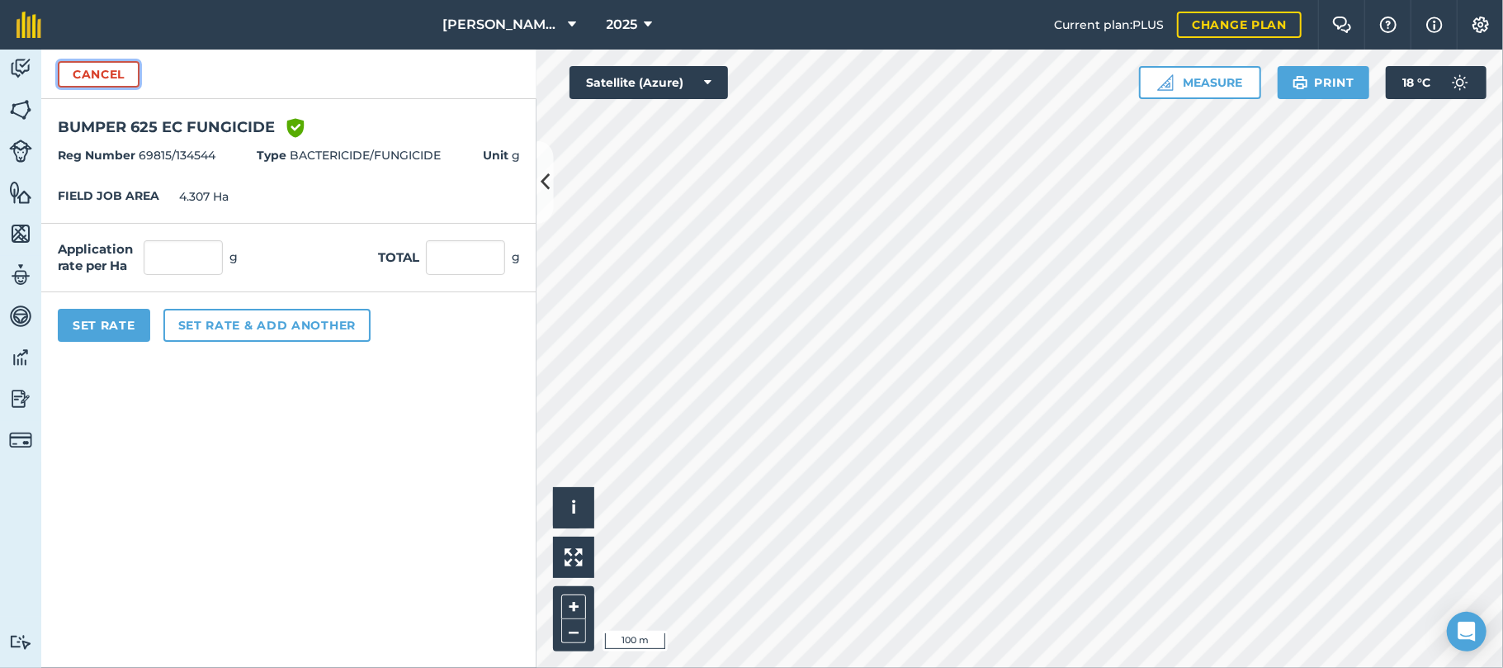
click at [101, 73] on button "Cancel" at bounding box center [99, 74] width 82 height 26
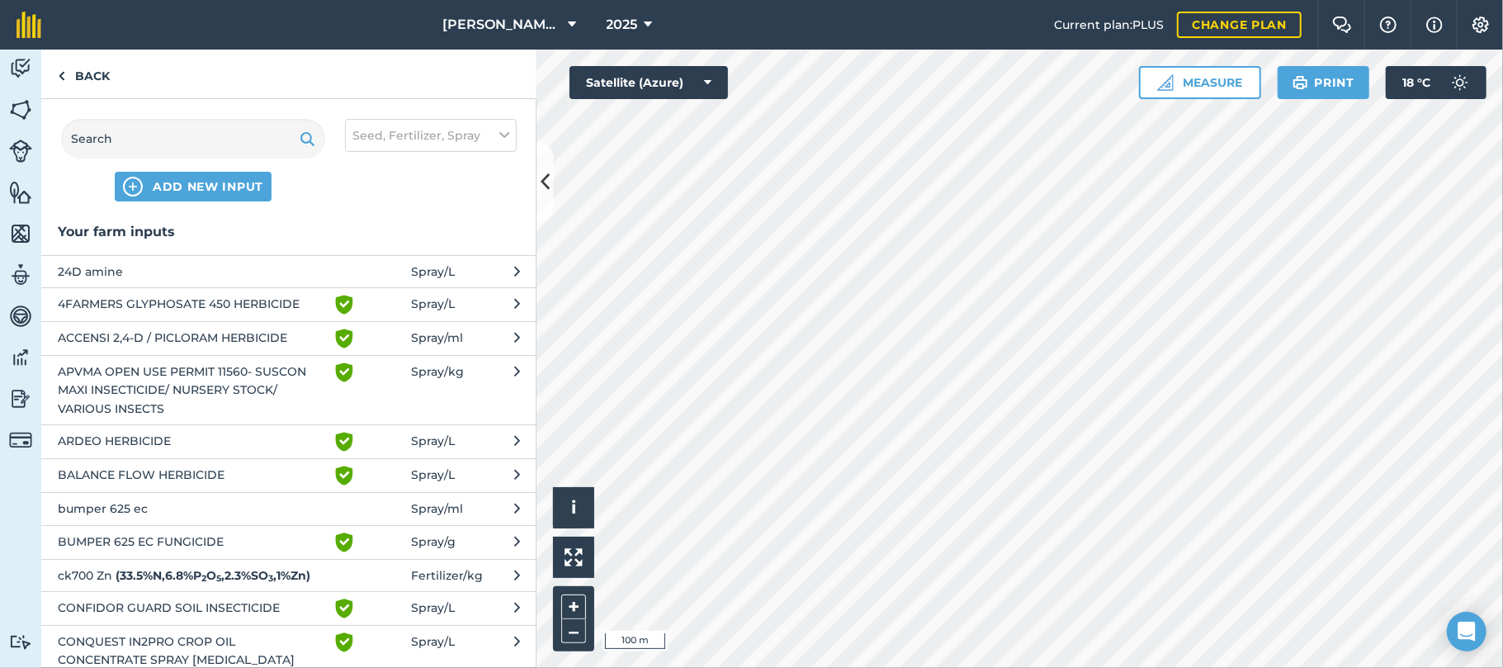
click at [116, 502] on span "bumper 625 ec" at bounding box center [193, 508] width 270 height 18
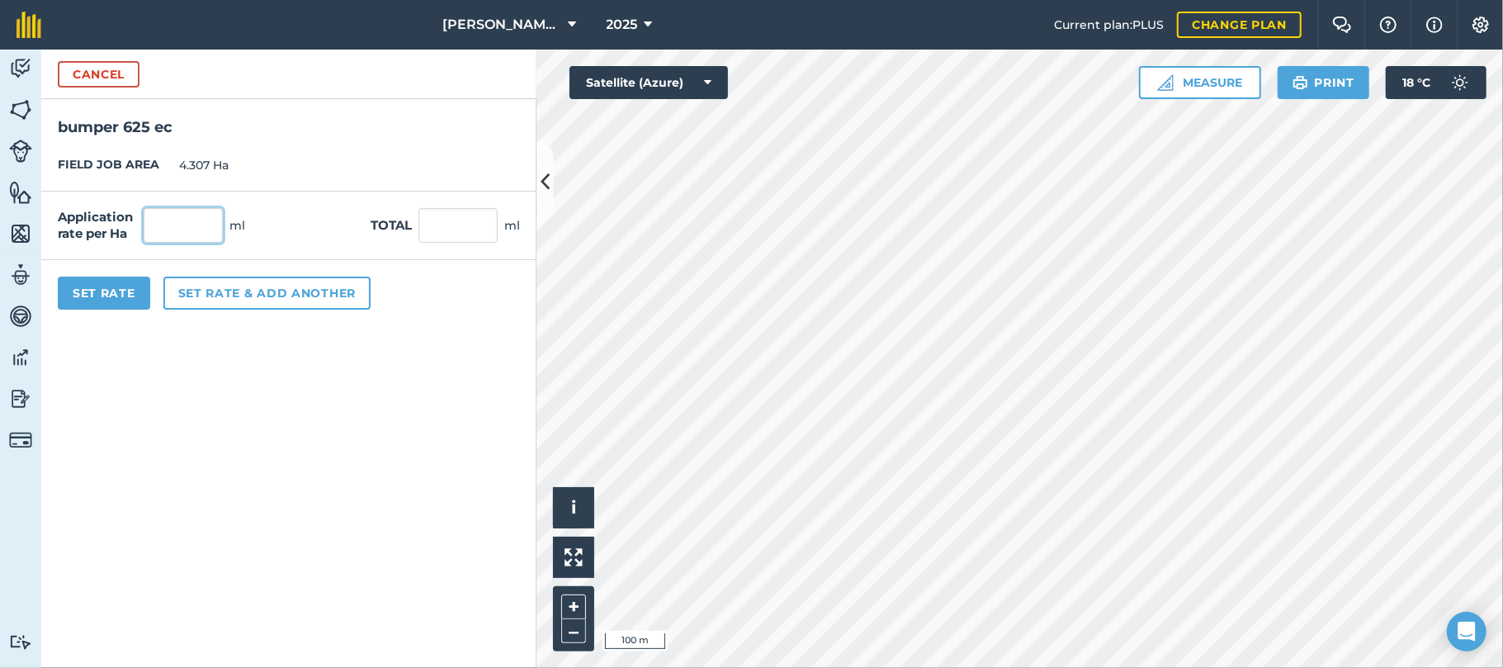
click at [167, 226] on input "text" at bounding box center [183, 225] width 79 height 35
type input "17"
type input "73.219"
click at [119, 289] on button "Set Rate" at bounding box center [104, 293] width 92 height 33
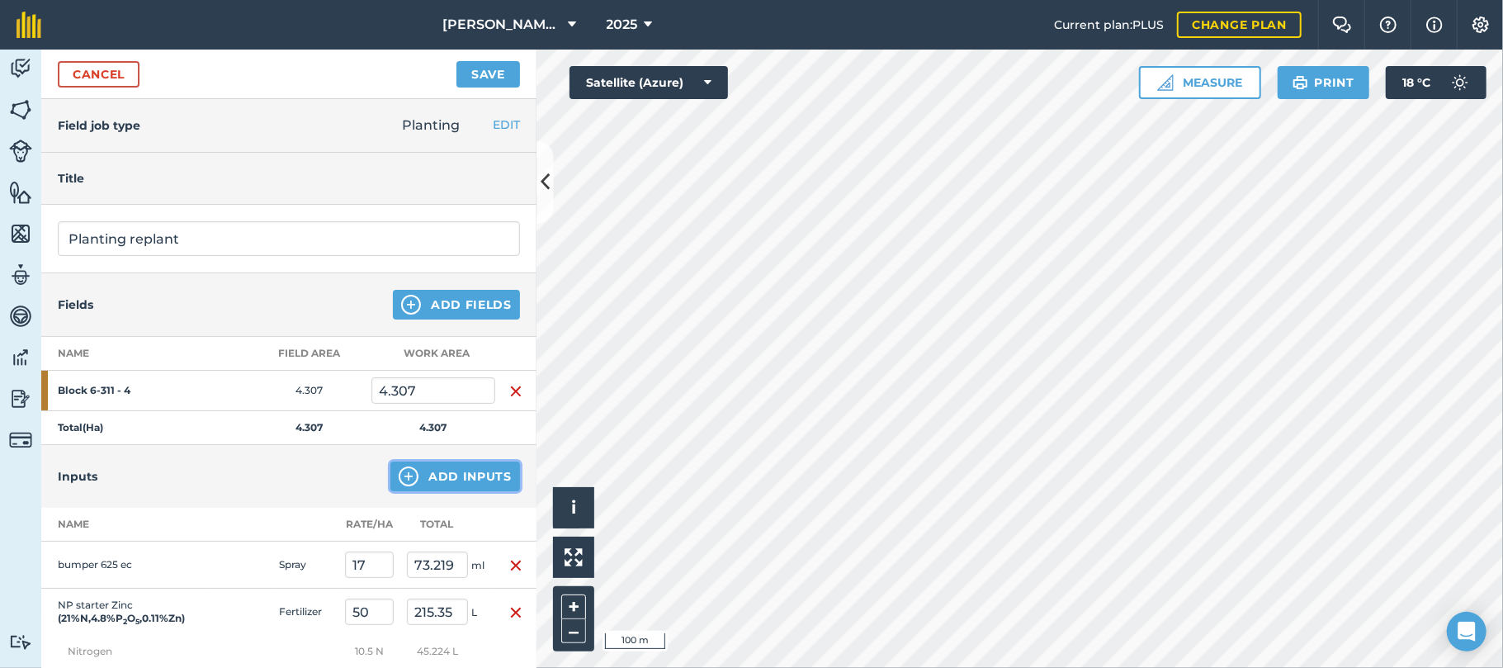
click at [428, 474] on button "Add Inputs" at bounding box center [456, 477] width 130 height 30
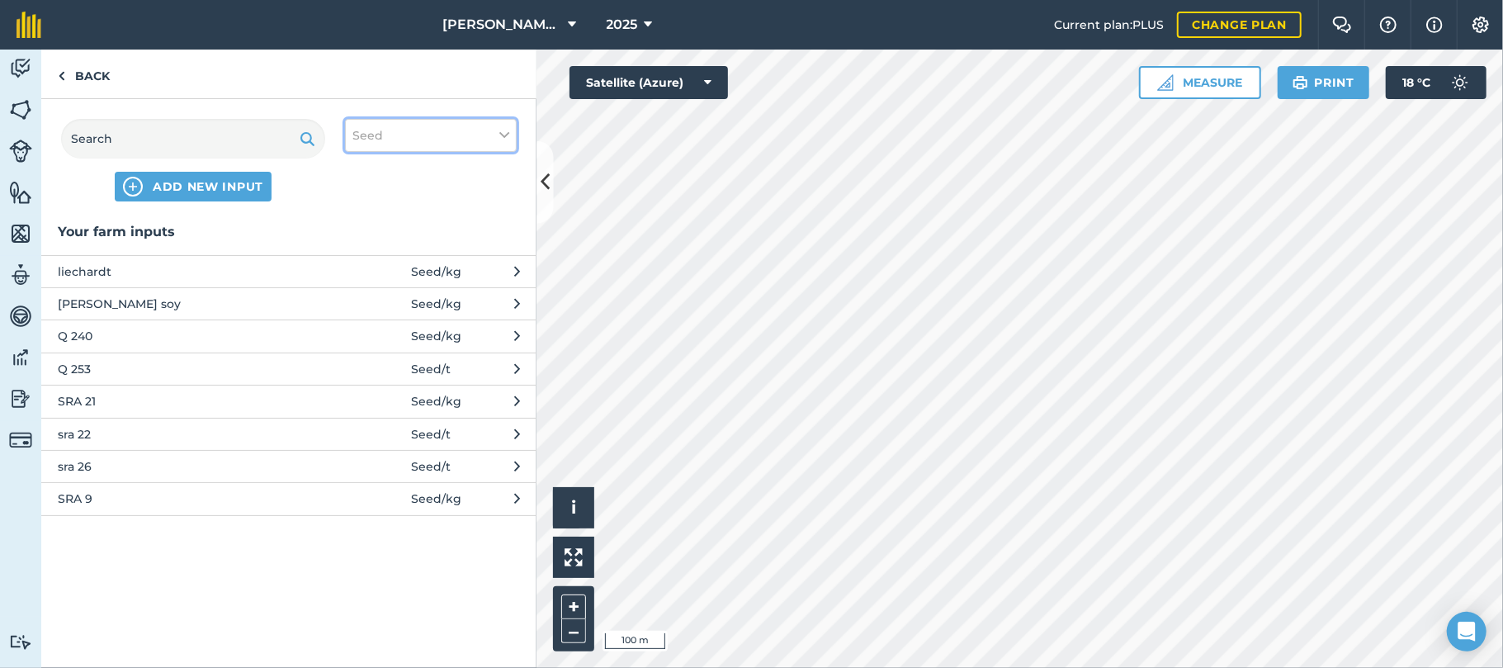
click at [504, 137] on icon at bounding box center [504, 135] width 10 height 18
click at [371, 228] on label "Spray" at bounding box center [431, 230] width 157 height 17
click at [363, 228] on input "Spray" at bounding box center [358, 227] width 11 height 11
checkbox input "true"
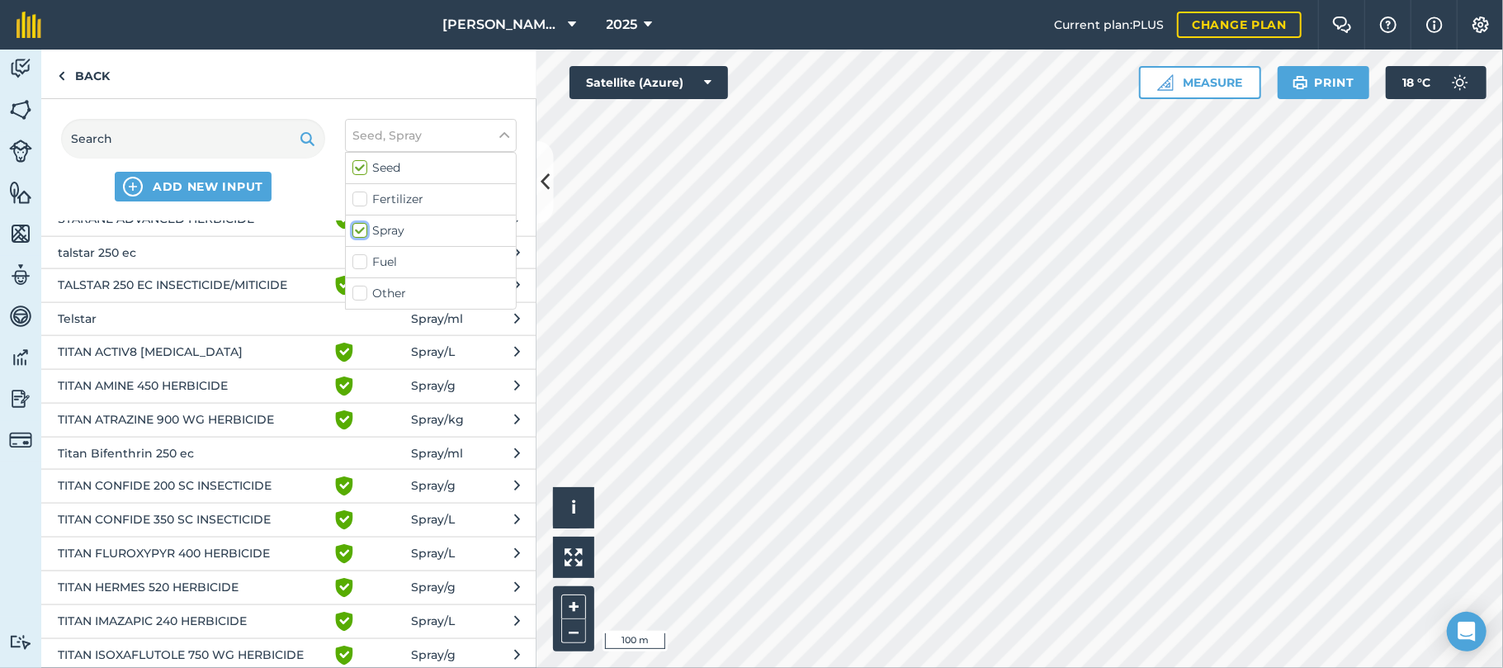
scroll to position [1697, 0]
click at [142, 274] on span "TALSTAR 250 EC INSECTICIDE/MITICIDE" at bounding box center [193, 284] width 270 height 20
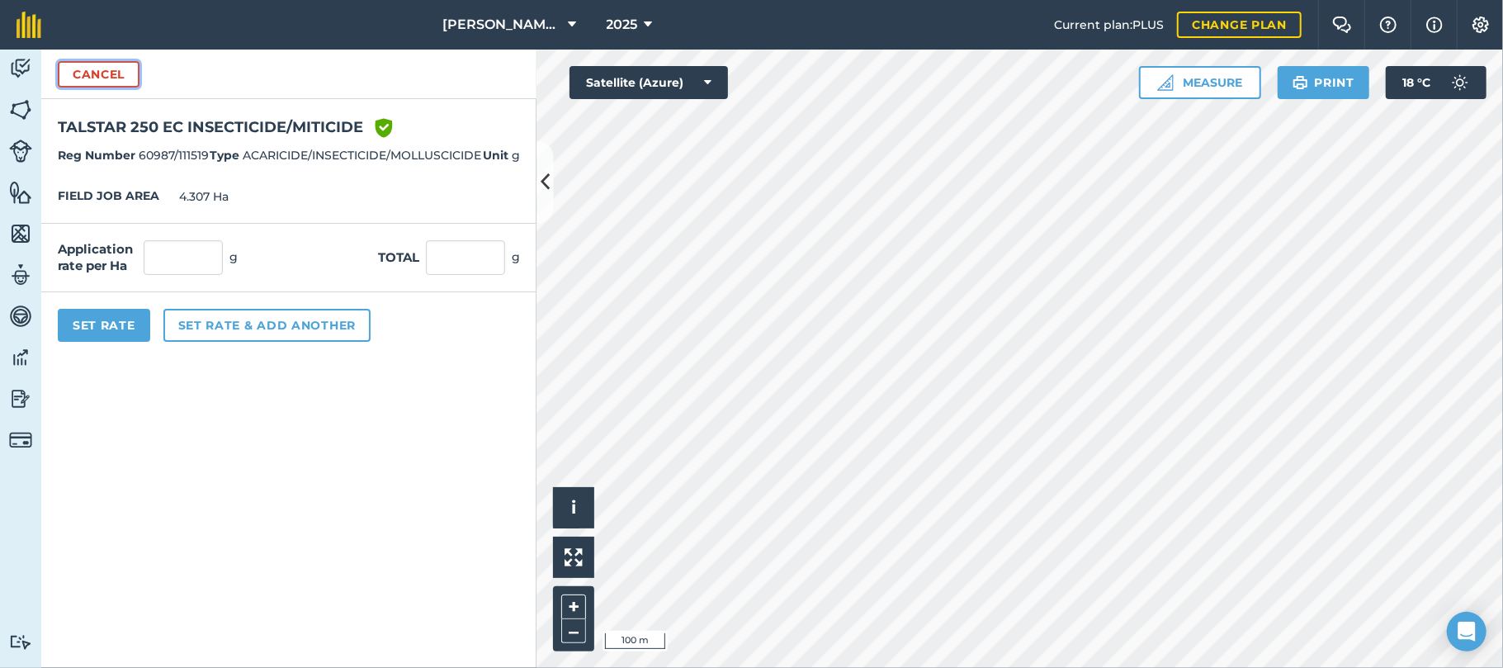
click at [73, 78] on button "Cancel" at bounding box center [99, 74] width 82 height 26
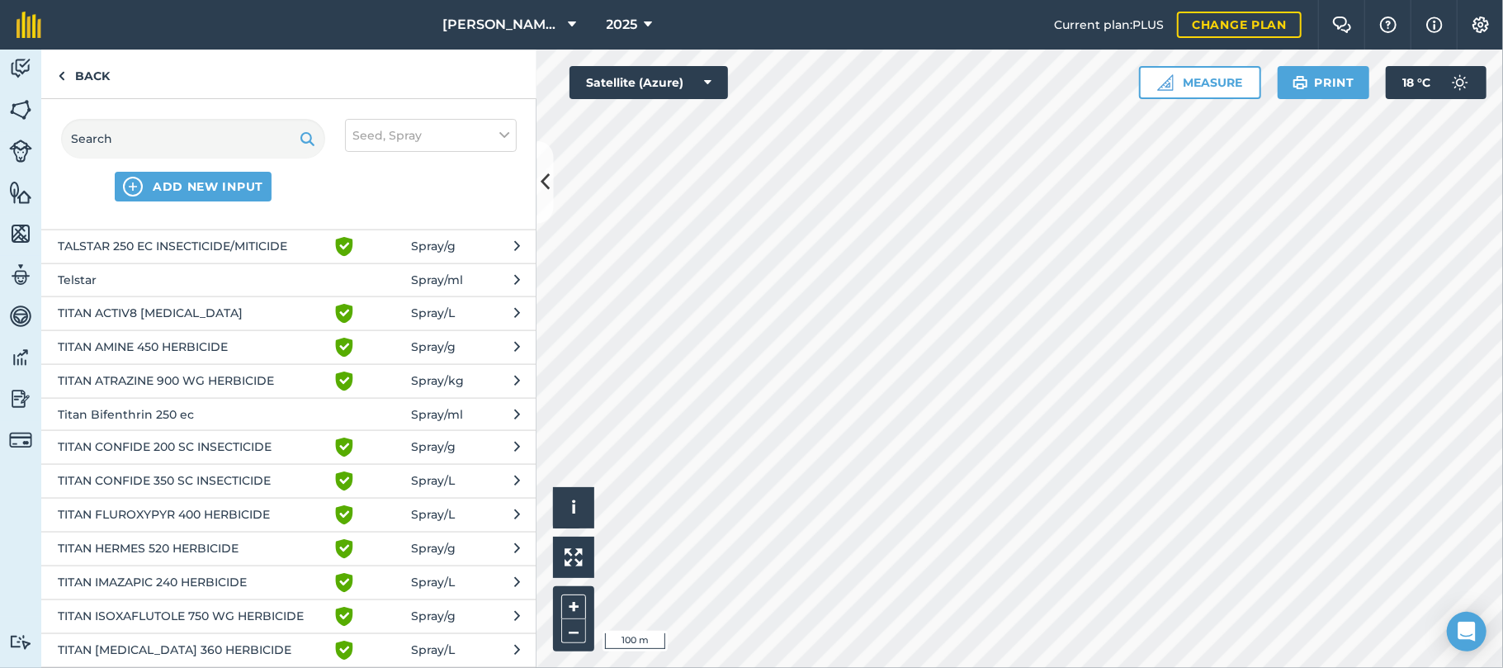
scroll to position [1732, 0]
click at [74, 276] on span "Telstar" at bounding box center [193, 282] width 270 height 18
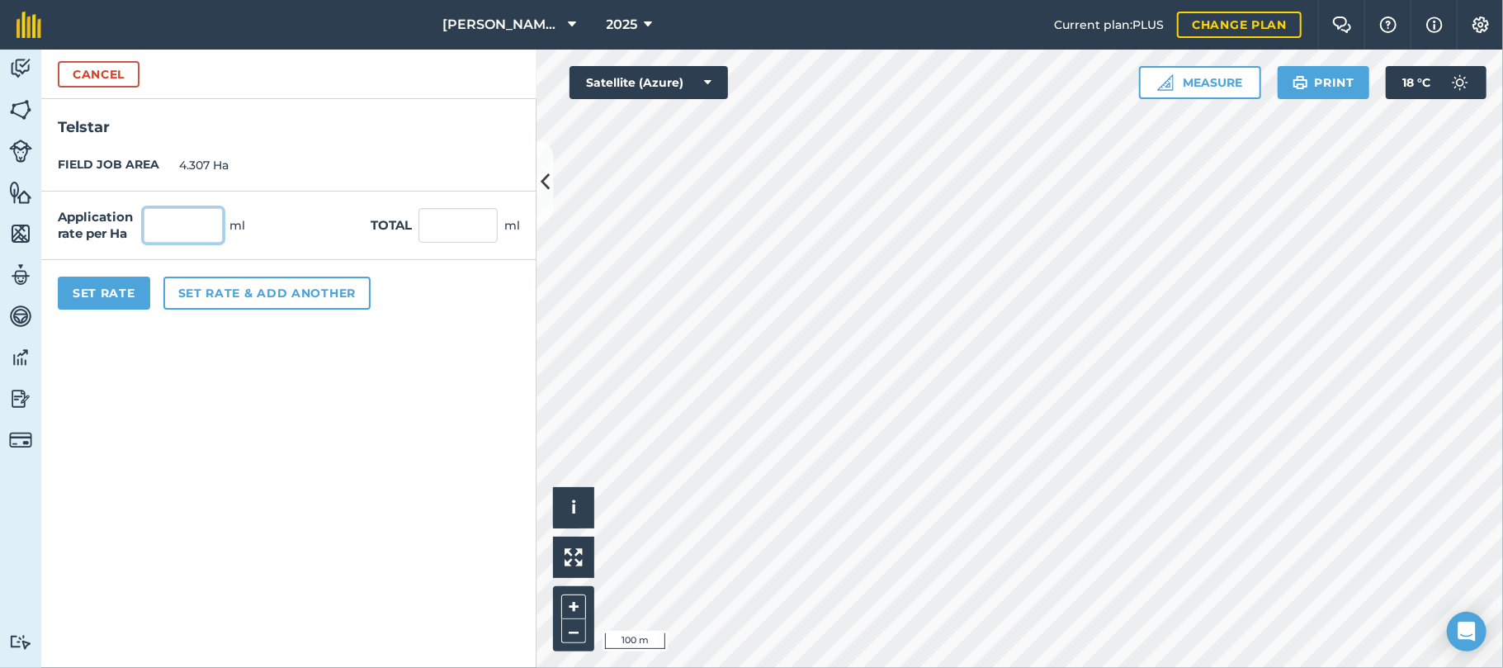
click at [177, 229] on input "text" at bounding box center [183, 225] width 79 height 35
type input "150"
type input "646.05"
click at [116, 297] on button "Set Rate" at bounding box center [104, 293] width 92 height 33
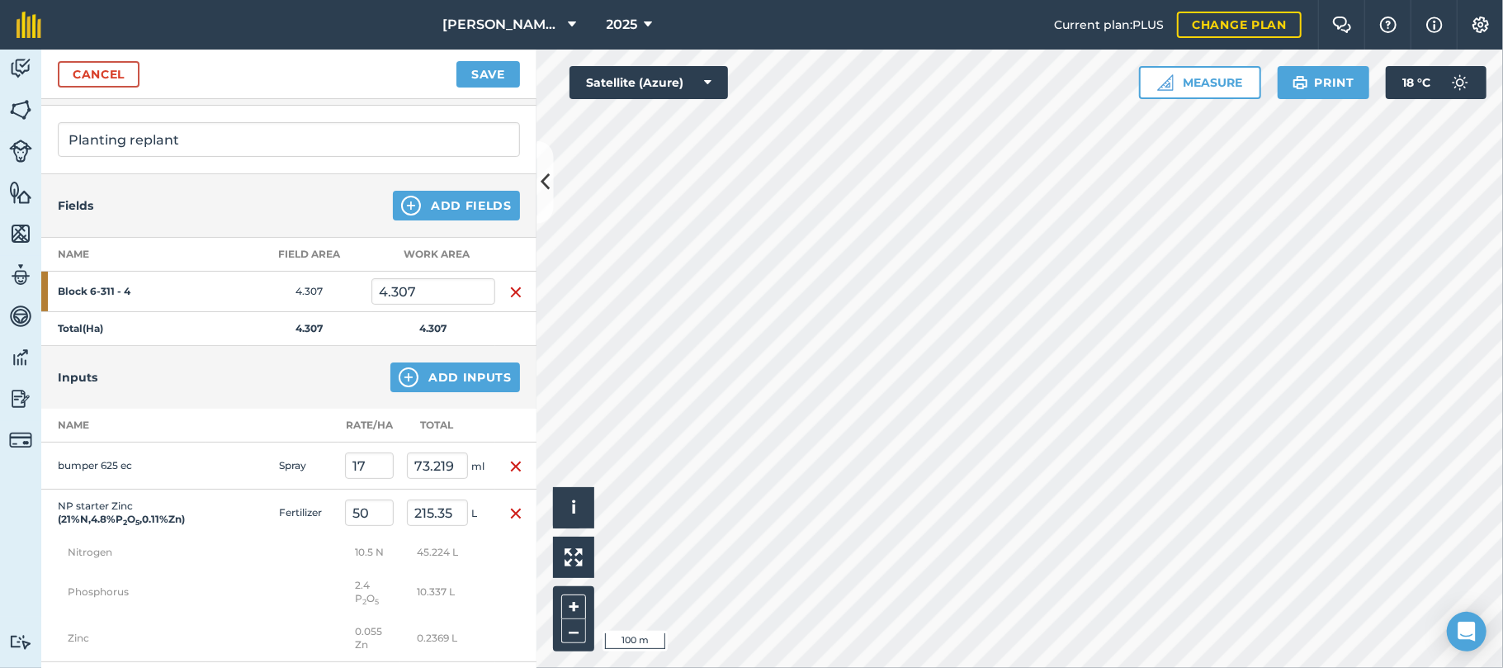
scroll to position [97, 0]
click at [492, 70] on button "Save" at bounding box center [489, 74] width 64 height 26
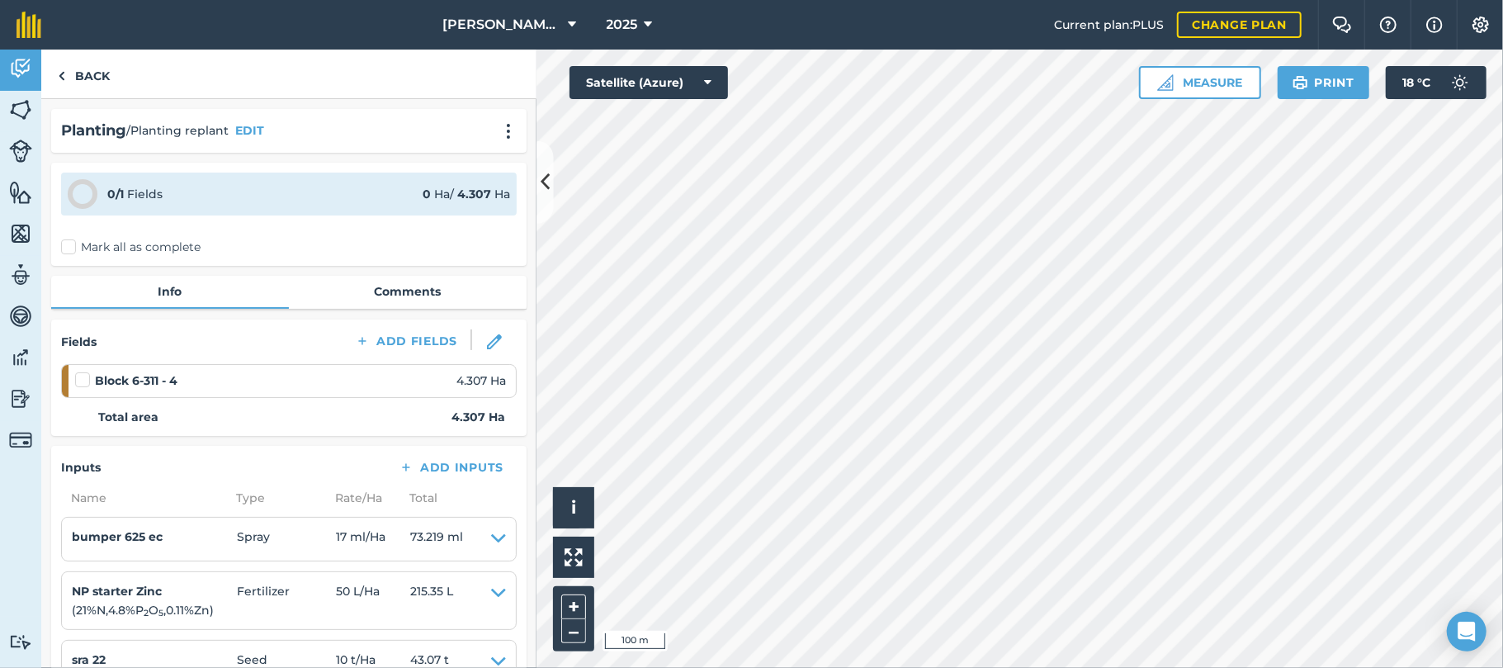
click at [73, 243] on label "Mark all as complete" at bounding box center [131, 247] width 140 height 17
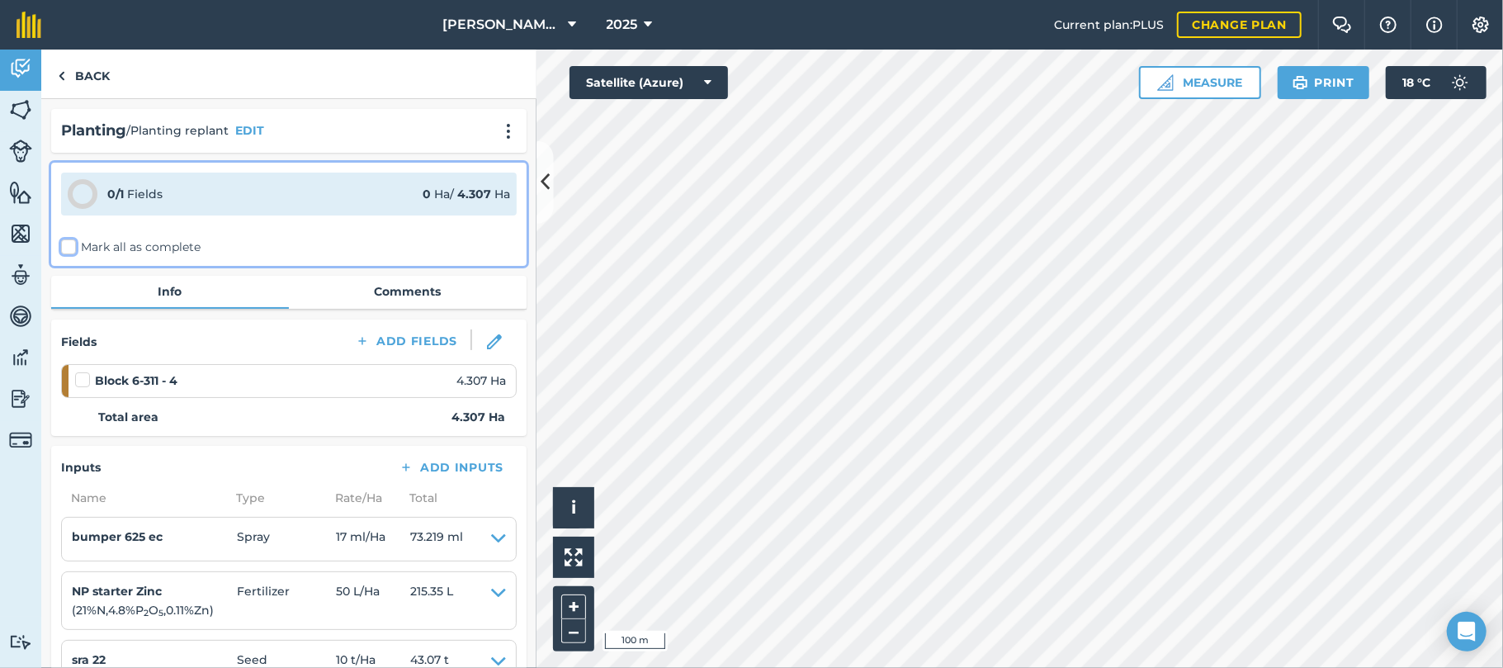
click at [72, 243] on input "Mark all as complete" at bounding box center [66, 244] width 11 height 11
checkbox input "false"
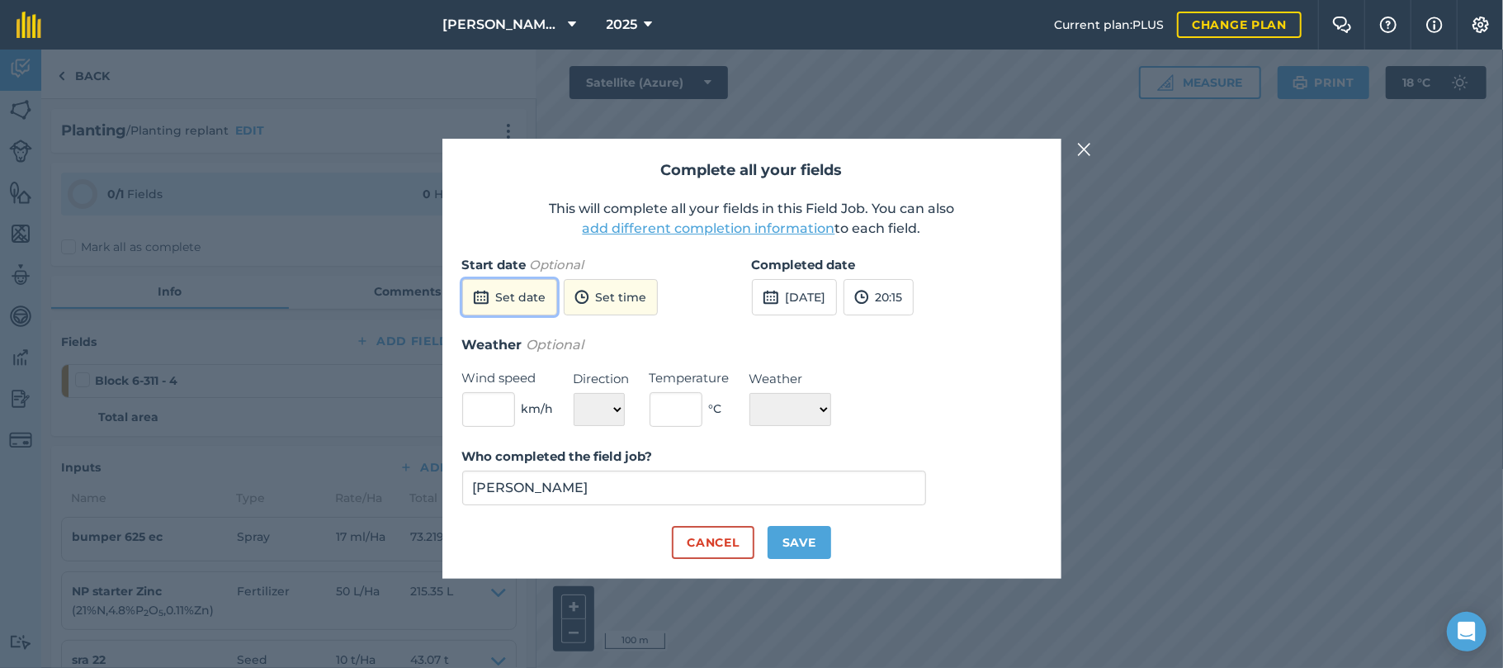
click at [519, 294] on button "Set date" at bounding box center [509, 297] width 95 height 36
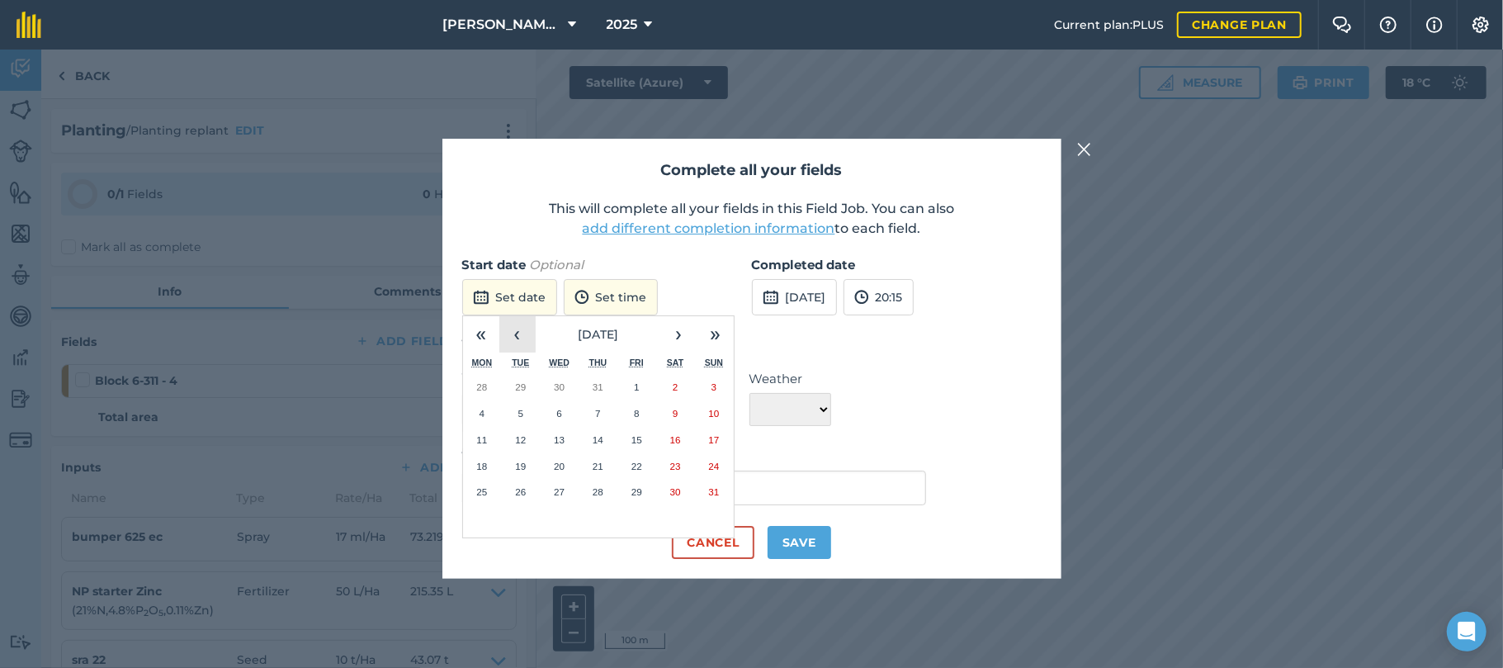
click at [517, 334] on button "‹" at bounding box center [517, 334] width 36 height 36
click at [482, 489] on abbr "28" at bounding box center [481, 491] width 11 height 11
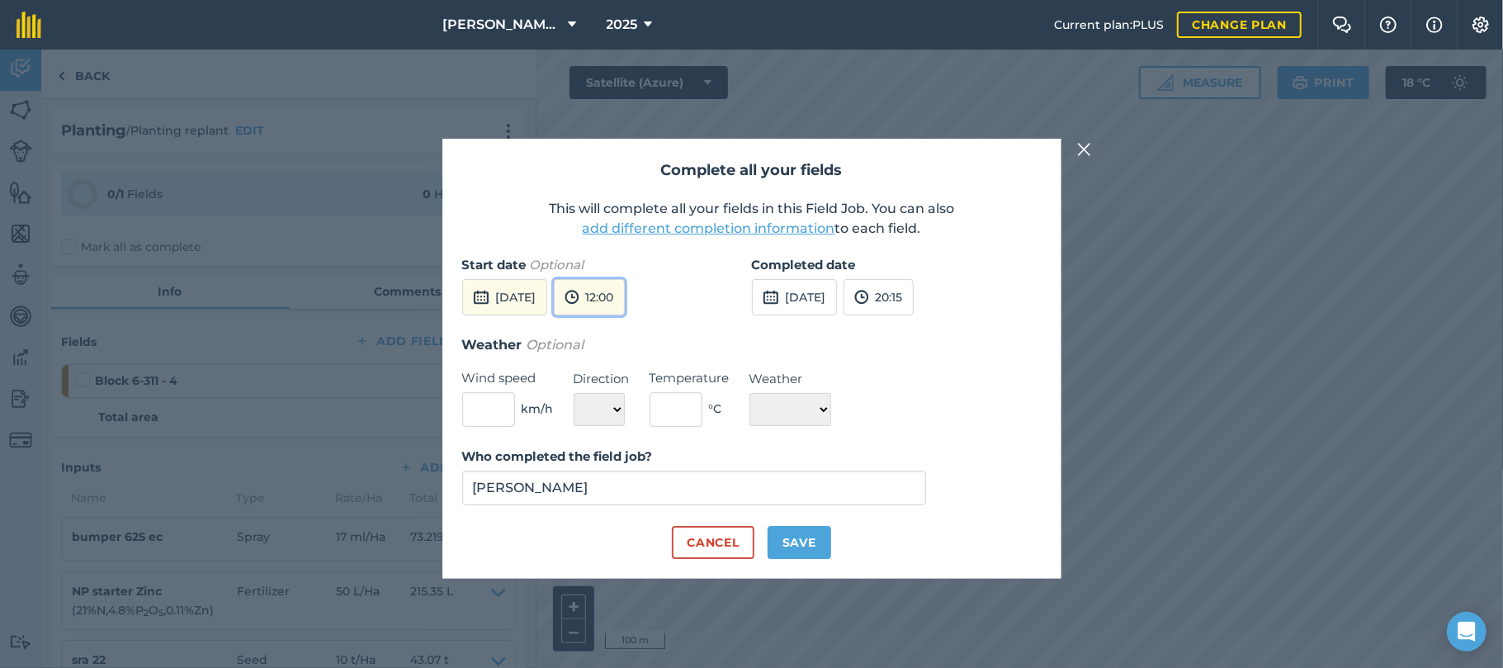
click at [625, 302] on button "12:00" at bounding box center [589, 297] width 71 height 36
click at [632, 328] on button "08:00" at bounding box center [594, 329] width 78 height 26
click at [830, 291] on button "[DATE]" at bounding box center [794, 297] width 85 height 36
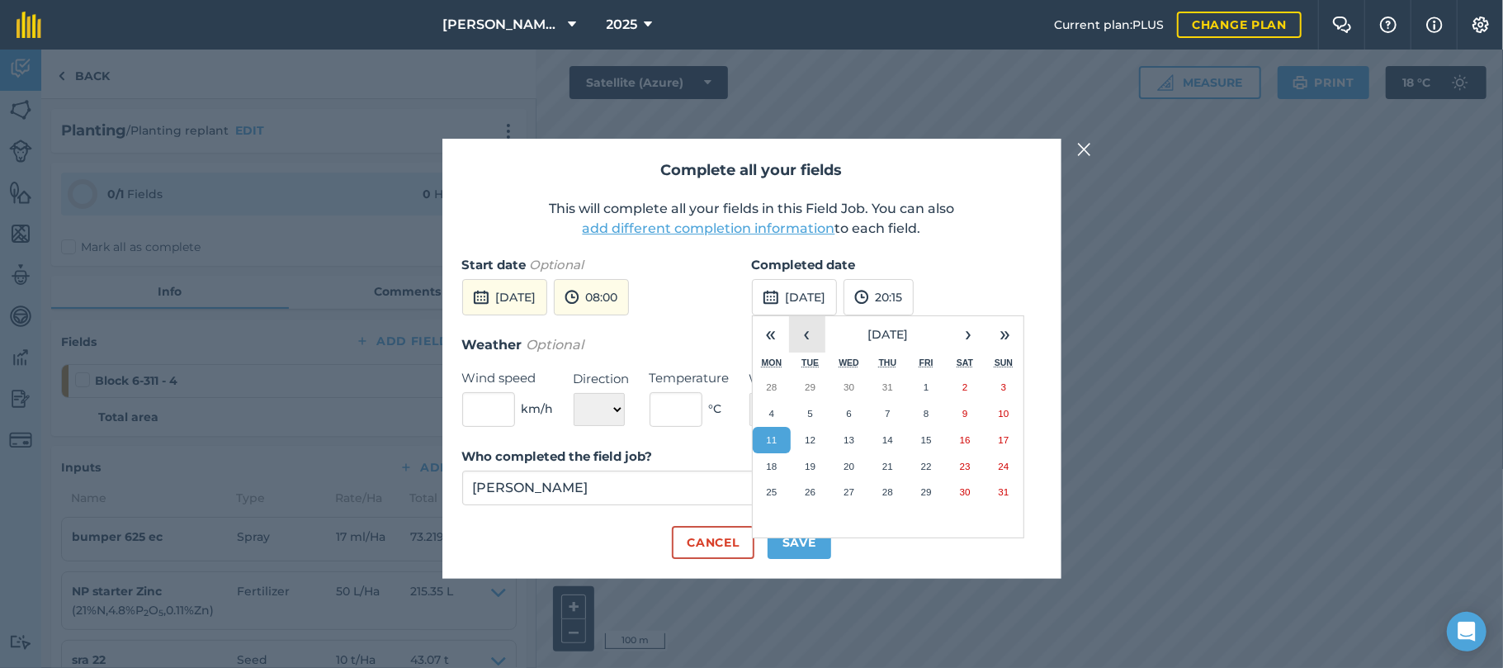
click at [809, 331] on button "‹" at bounding box center [807, 334] width 36 height 36
click at [809, 492] on abbr "29" at bounding box center [810, 491] width 11 height 11
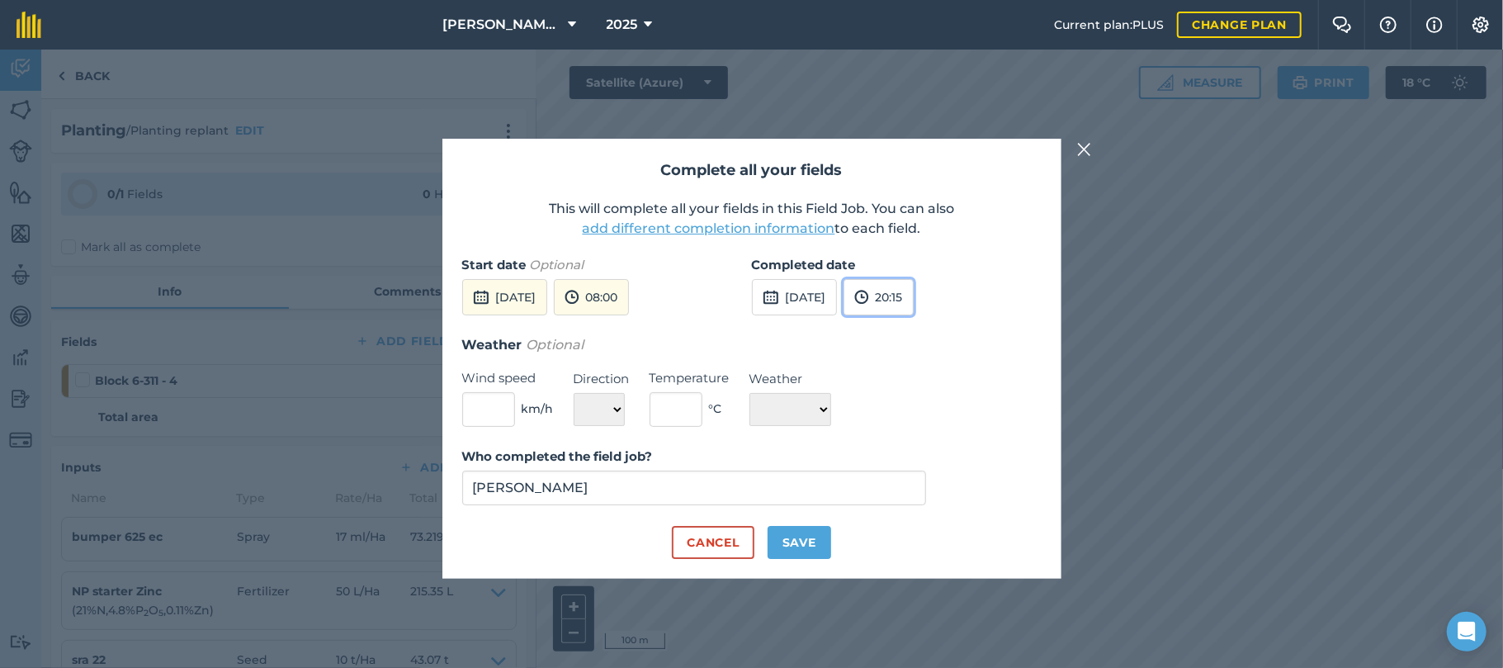
click at [914, 301] on button "20:15" at bounding box center [879, 297] width 70 height 36
click at [912, 327] on button "14:00" at bounding box center [884, 329] width 78 height 26
click at [831, 410] on select "☀️ Sunny 🌧 Rainy ⛅️ Cloudy 🌨 Snow ❄️ Icy" at bounding box center [791, 409] width 82 height 33
select select "Sunny"
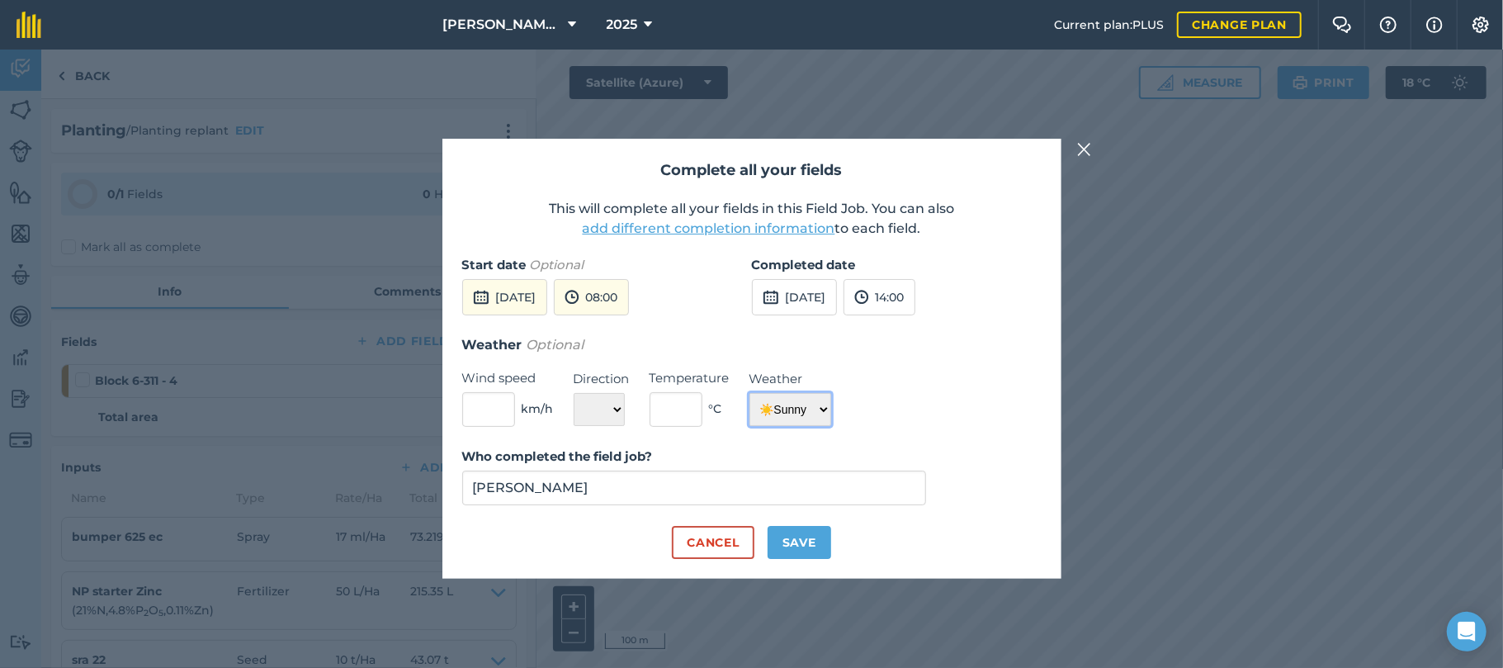
click at [750, 393] on select "☀️ Sunny 🌧 Rainy ⛅️ Cloudy 🌨 Snow ❄️ Icy" at bounding box center [791, 409] width 82 height 33
click at [787, 545] on button "Save" at bounding box center [800, 542] width 64 height 33
checkbox input "true"
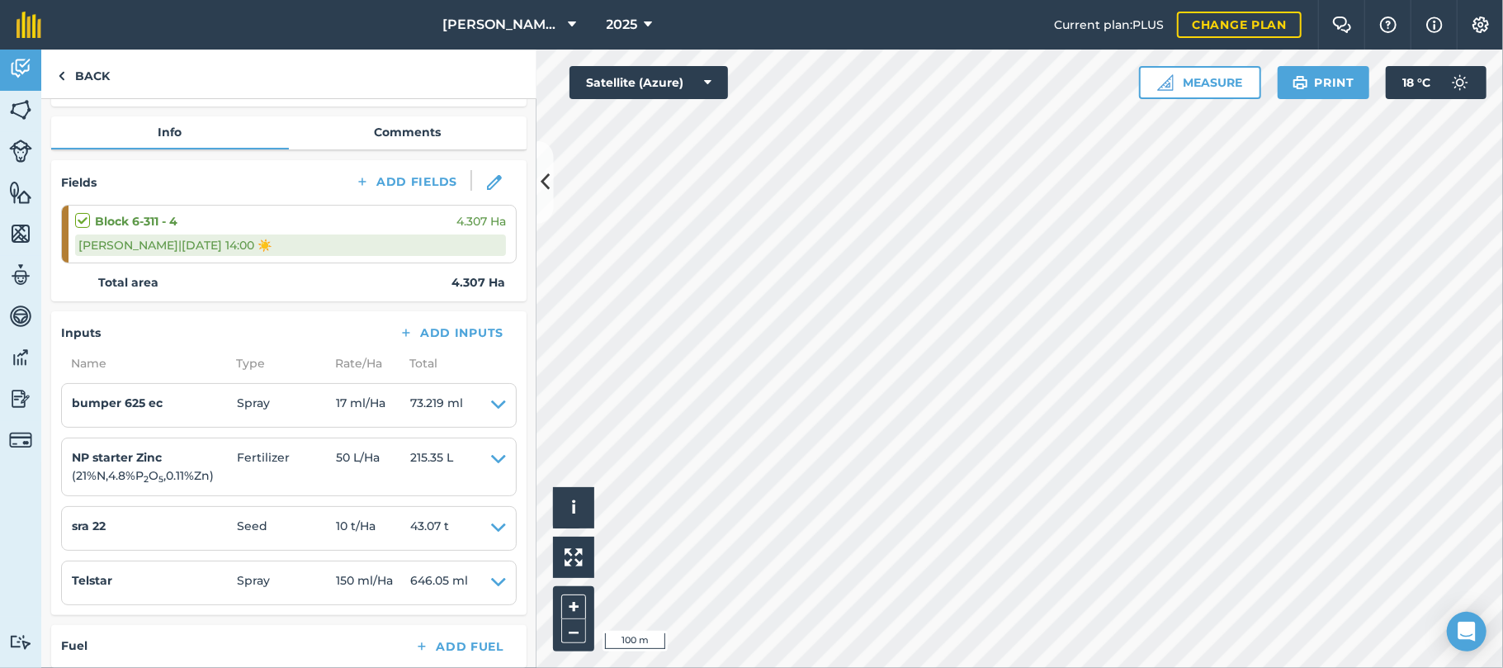
scroll to position [0, 0]
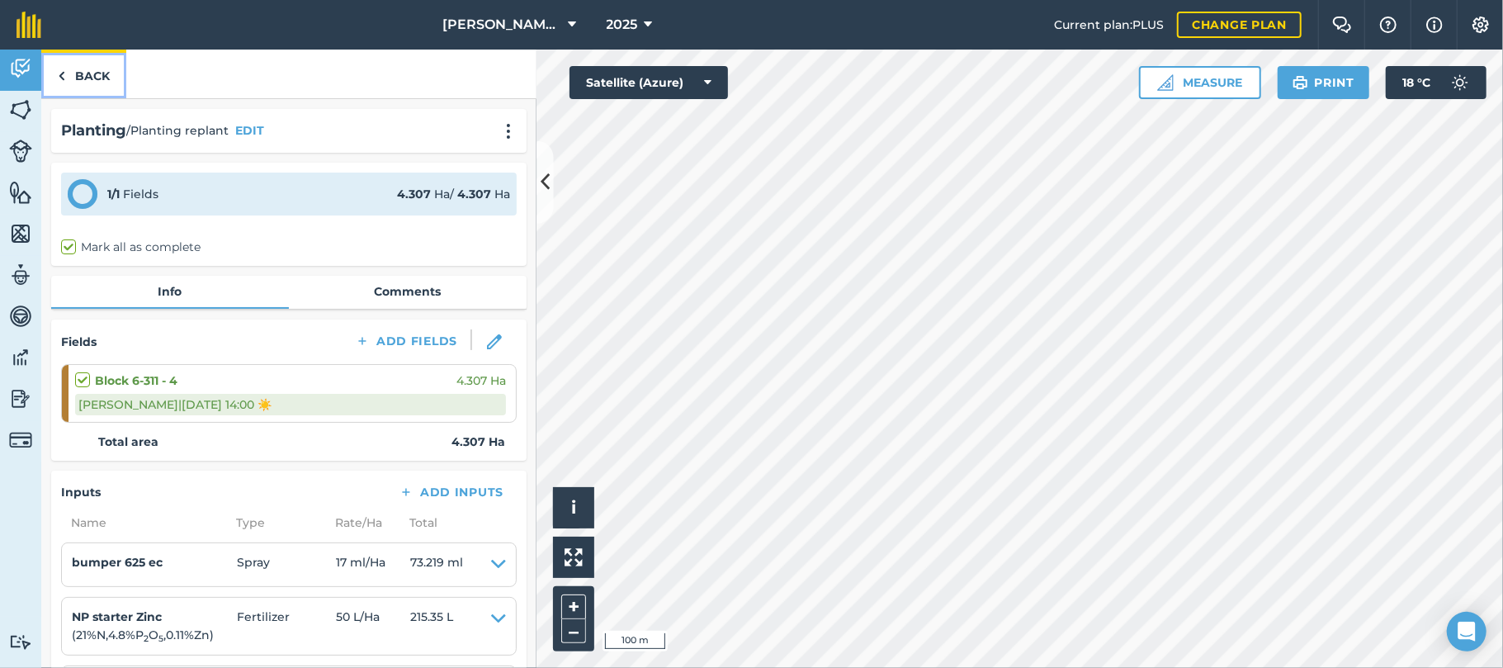
click at [104, 69] on link "Back" at bounding box center [83, 74] width 85 height 49
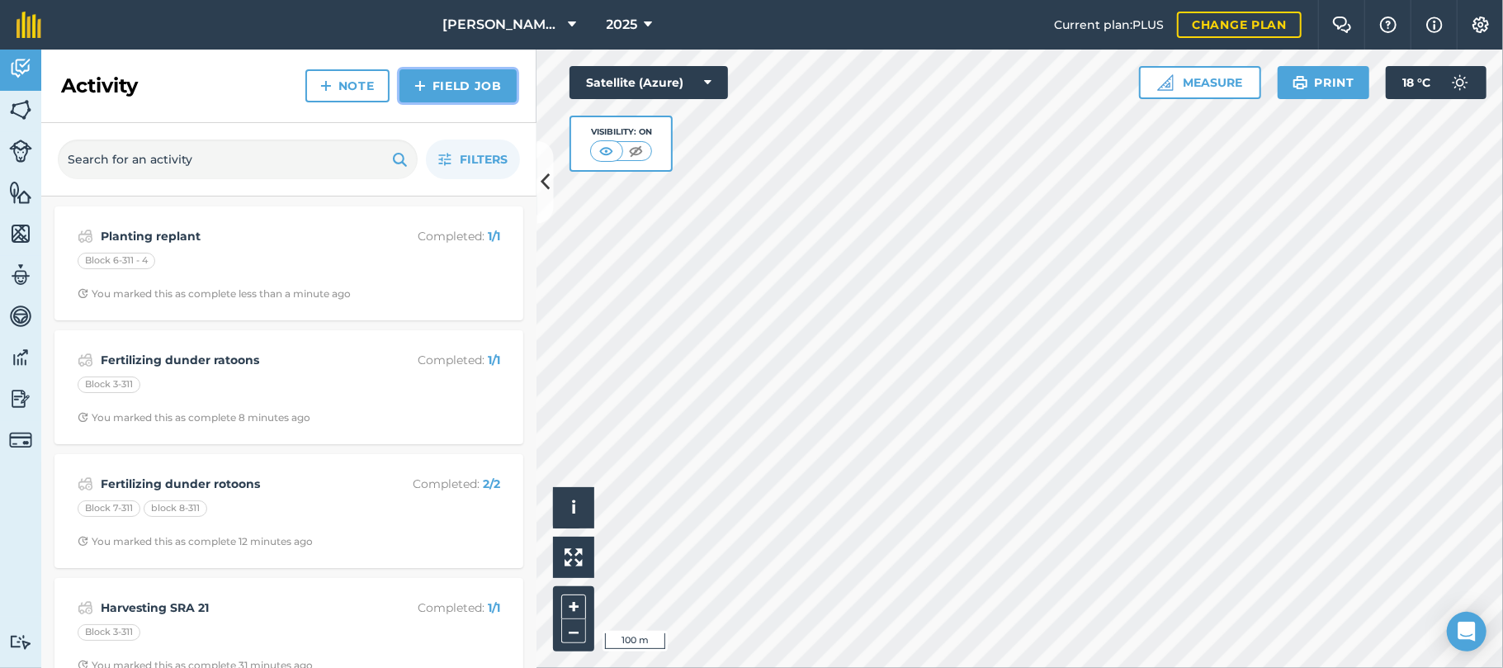
click at [433, 83] on link "Field Job" at bounding box center [458, 85] width 117 height 33
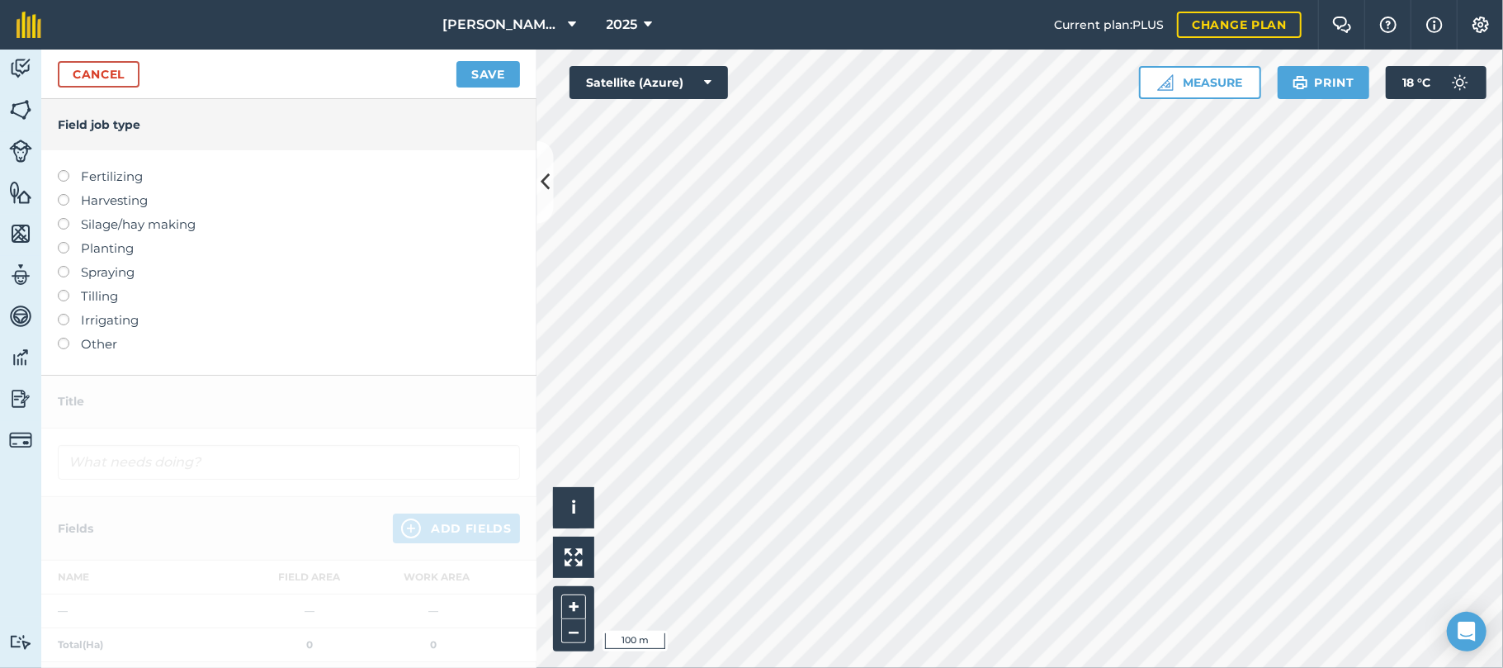
click at [63, 242] on label at bounding box center [69, 242] width 23 height 0
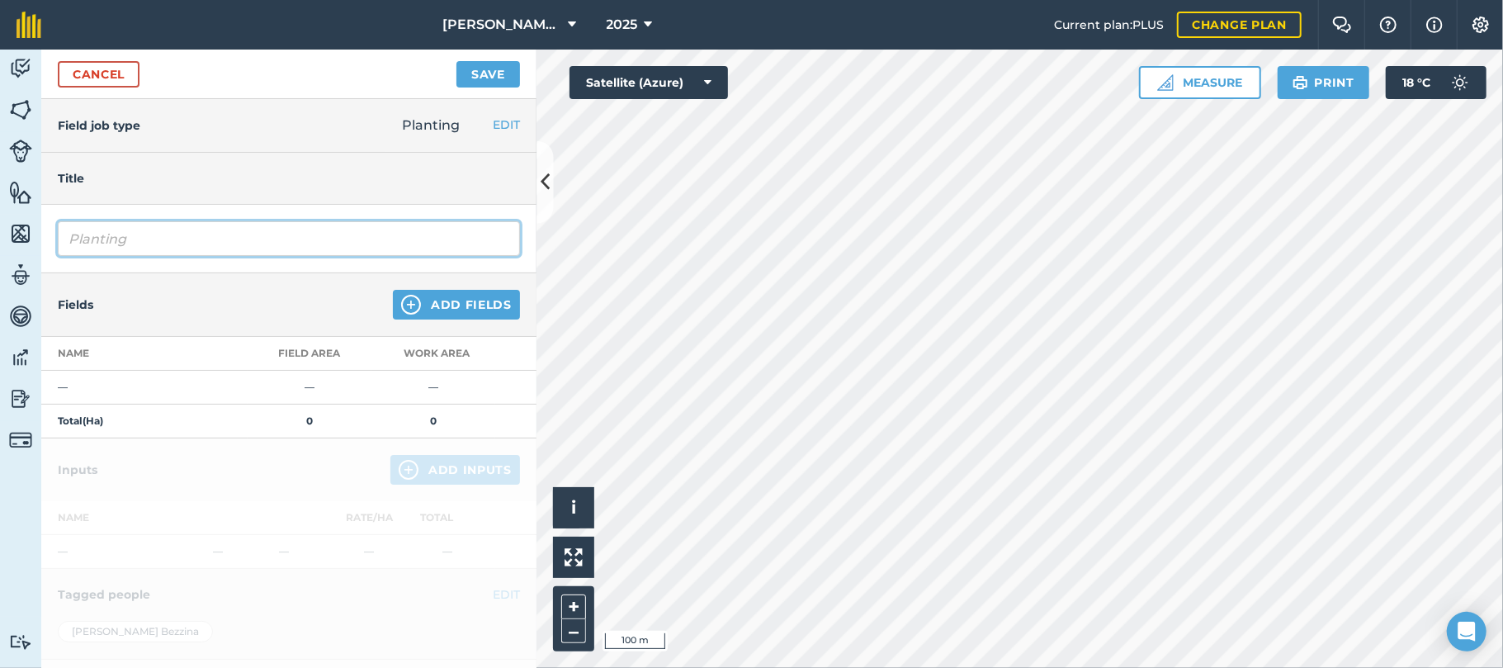
click at [140, 241] on input "Planting" at bounding box center [289, 238] width 462 height 35
type input "Planting fallow sra 9"
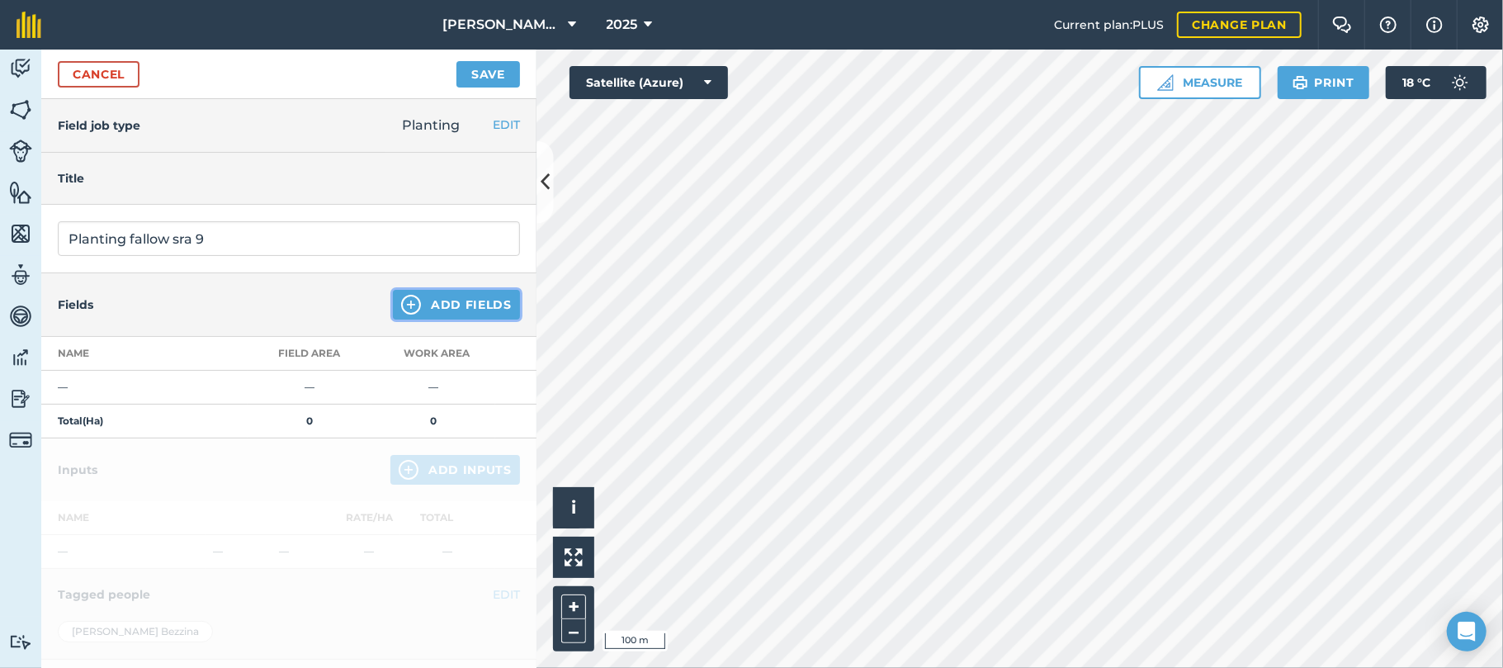
click at [479, 304] on button "Add Fields" at bounding box center [456, 305] width 127 height 30
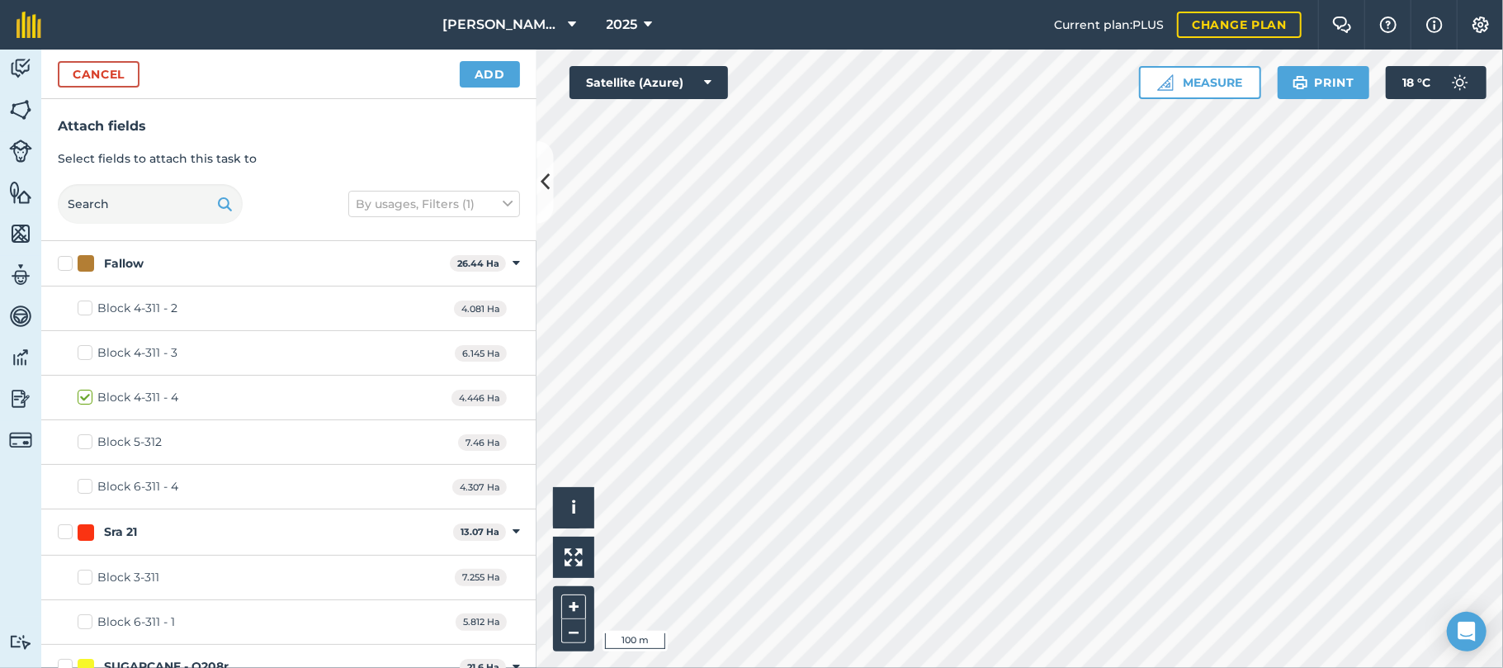
checkbox input "true"
click at [499, 69] on button "Add" at bounding box center [490, 74] width 60 height 26
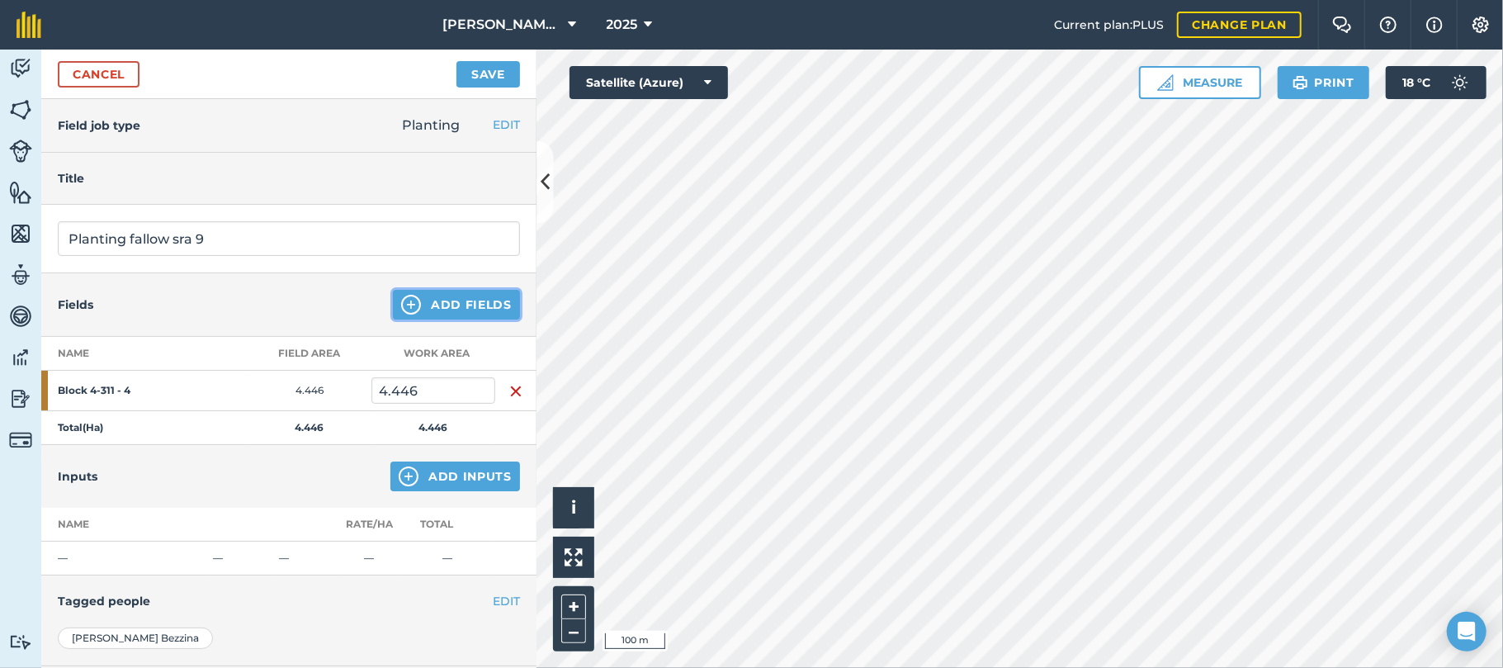
click at [447, 305] on button "Add Fields" at bounding box center [456, 305] width 127 height 30
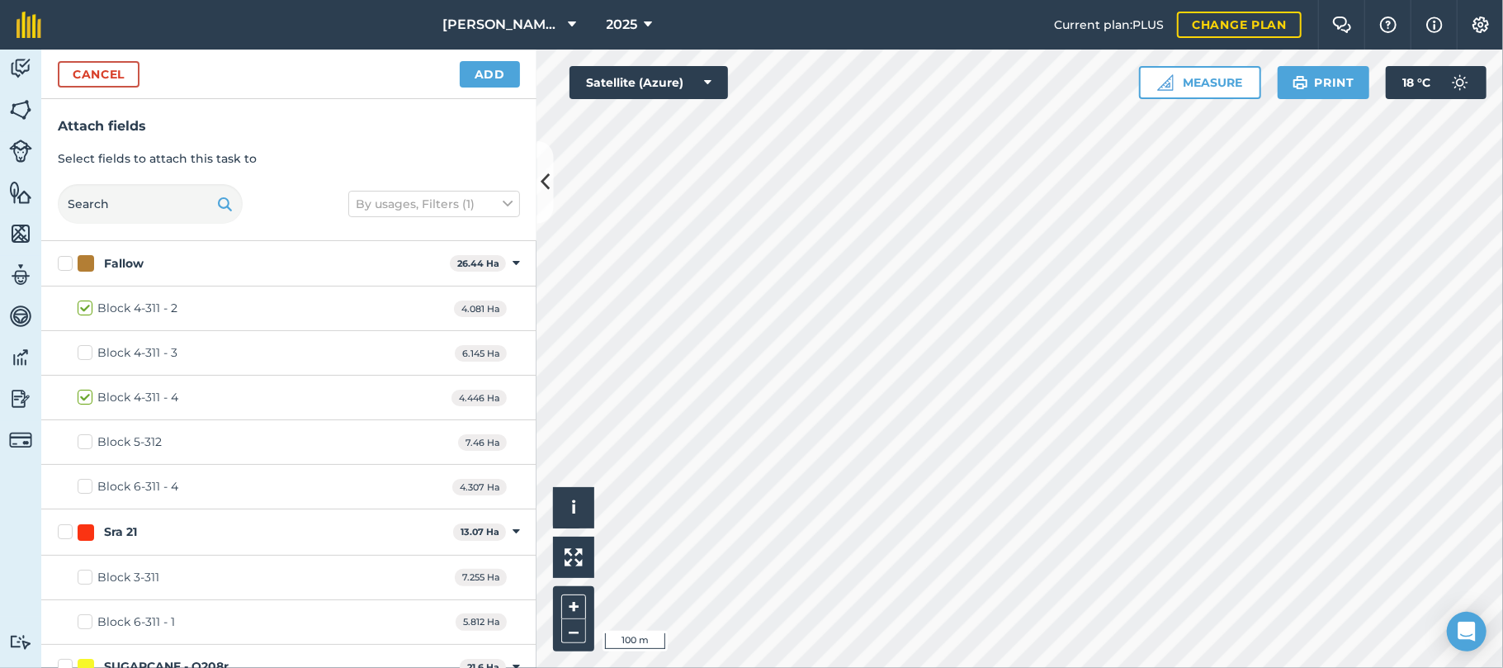
checkbox input "true"
click at [496, 73] on button "Add" at bounding box center [490, 74] width 60 height 26
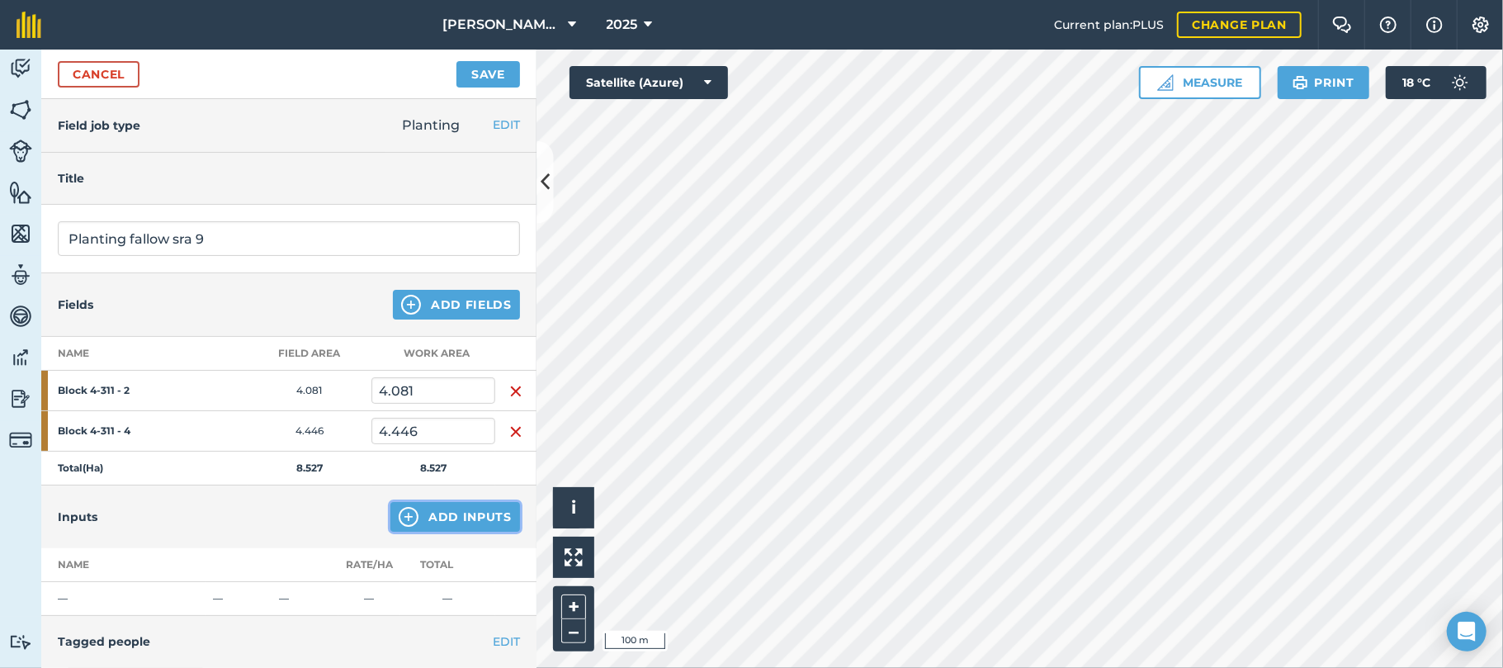
click at [441, 516] on button "Add Inputs" at bounding box center [456, 517] width 130 height 30
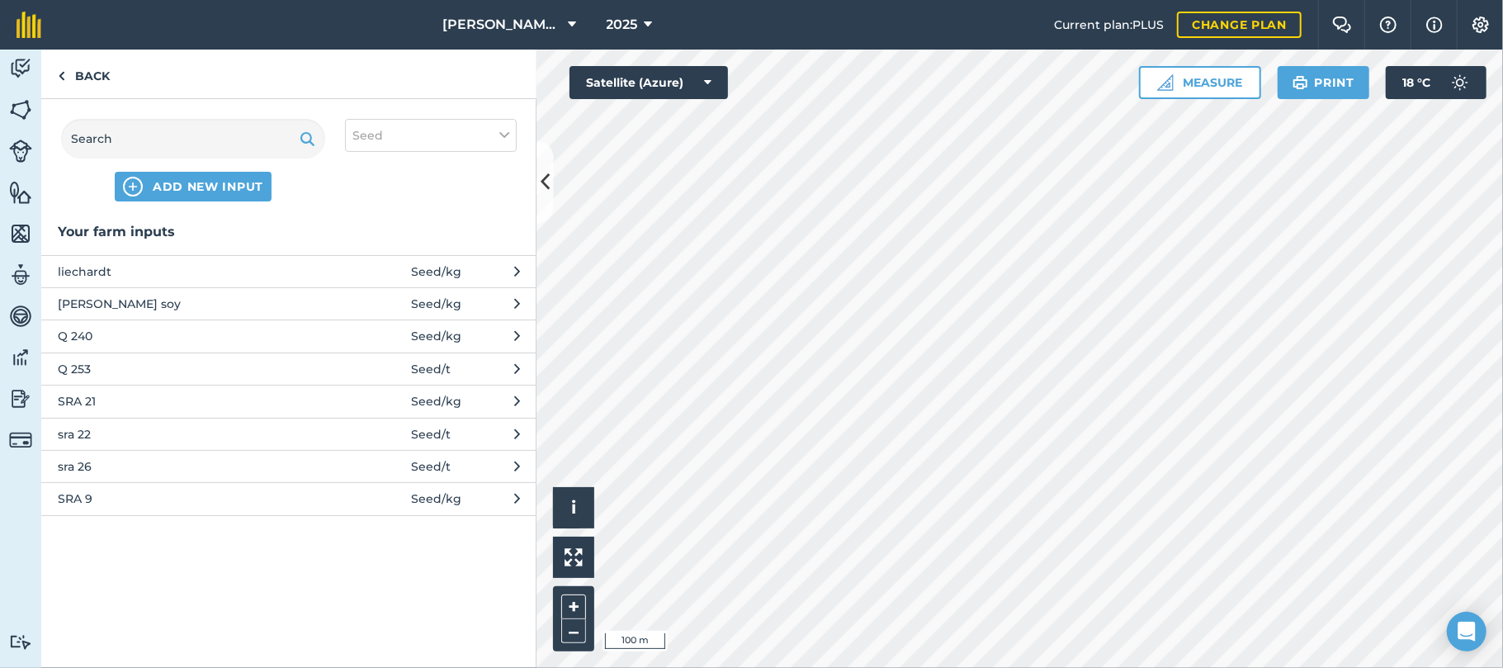
click at [78, 502] on span "SRA 9" at bounding box center [193, 499] width 270 height 18
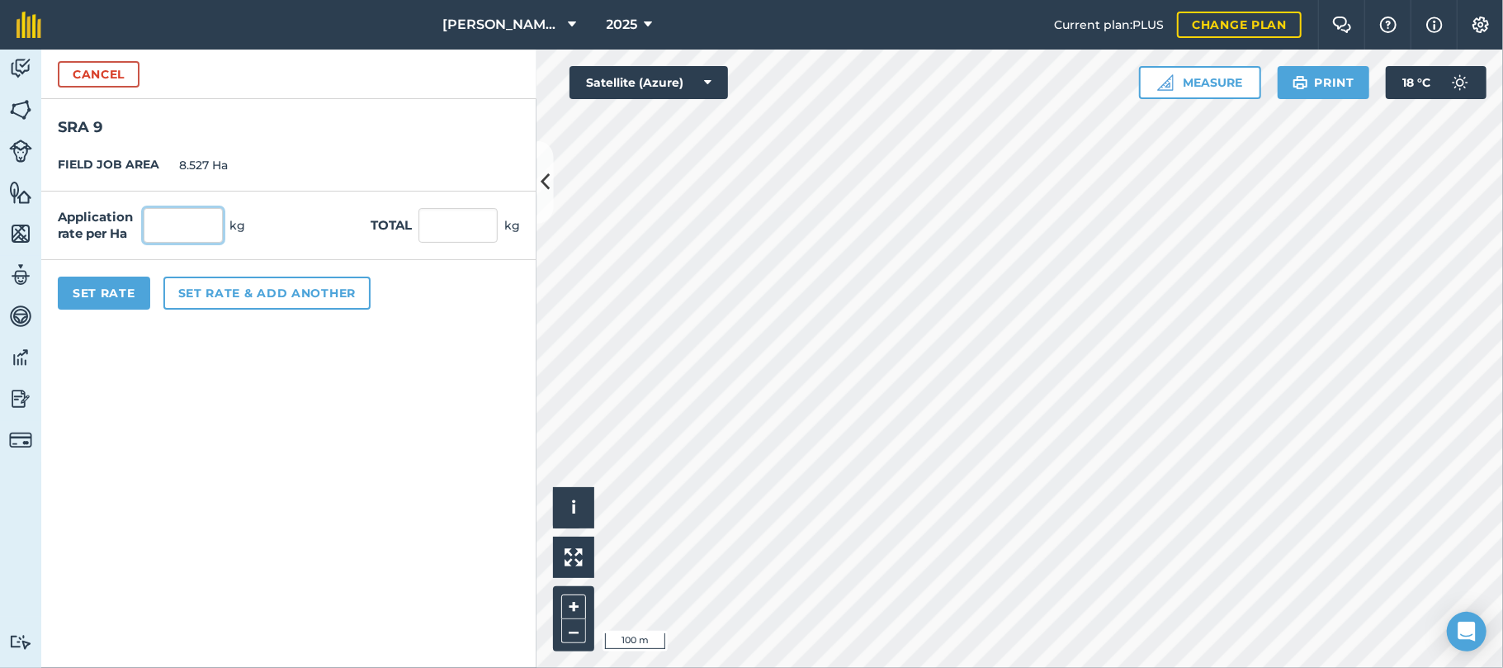
click at [165, 219] on input "text" at bounding box center [183, 225] width 79 height 35
type input "10,000"
type input "85,270"
click at [107, 291] on button "Set Rate" at bounding box center [104, 293] width 92 height 33
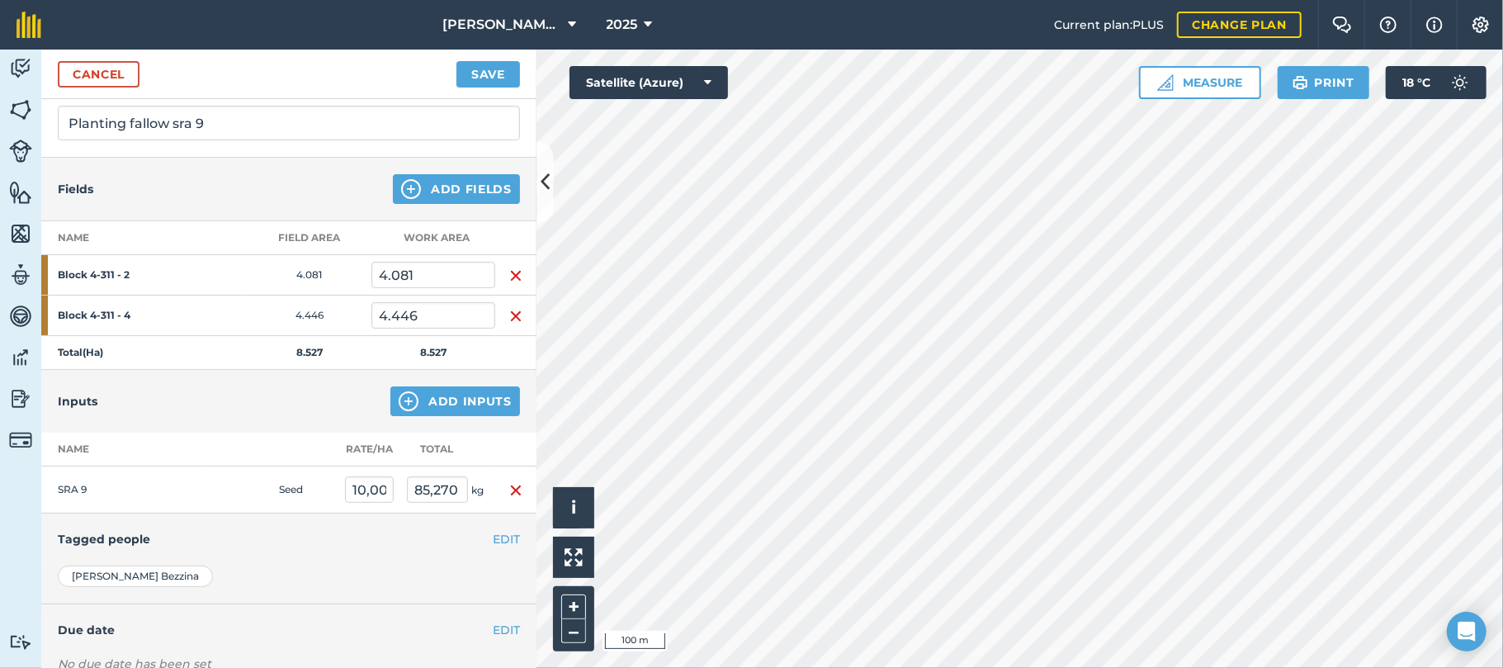
scroll to position [116, 0]
click at [434, 404] on button "Add Inputs" at bounding box center [456, 401] width 130 height 30
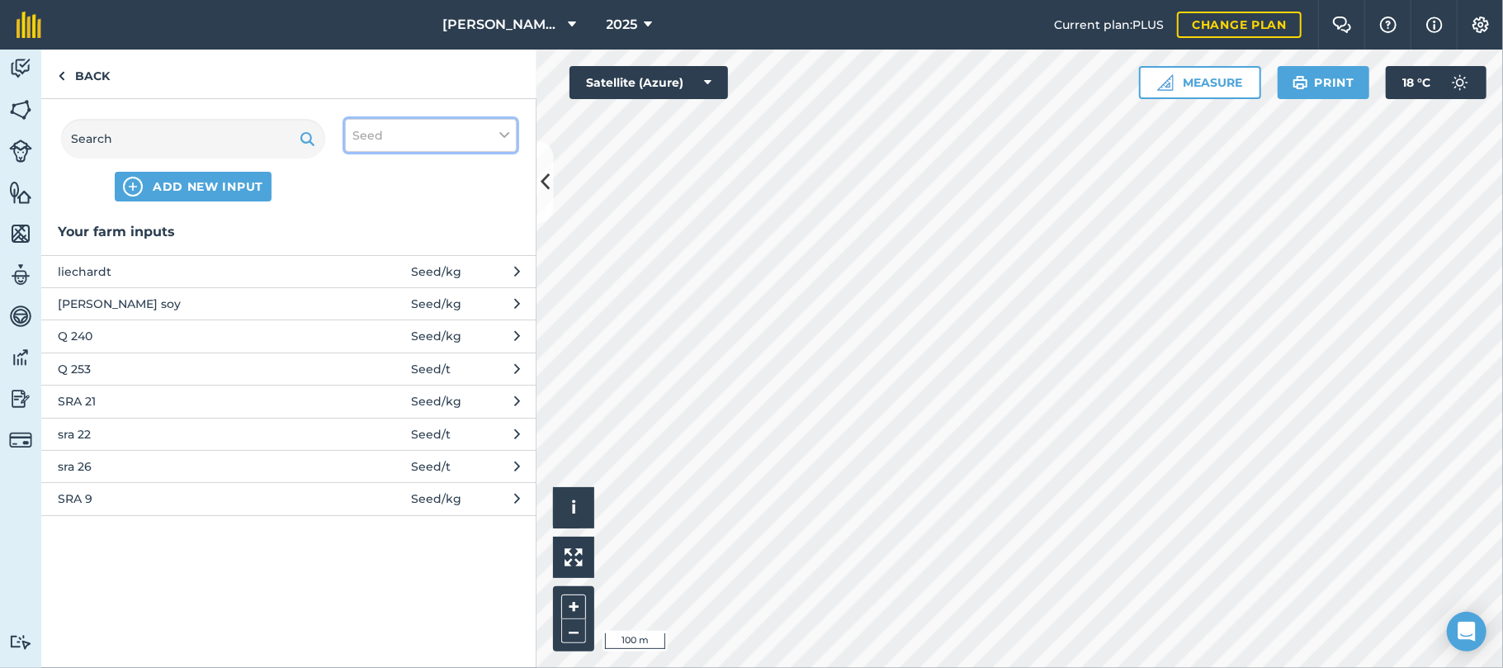
click at [507, 132] on icon at bounding box center [504, 135] width 10 height 18
click at [360, 193] on label "Fertilizer" at bounding box center [431, 199] width 157 height 17
click at [360, 193] on input "Fertilizer" at bounding box center [358, 196] width 11 height 11
checkbox input "true"
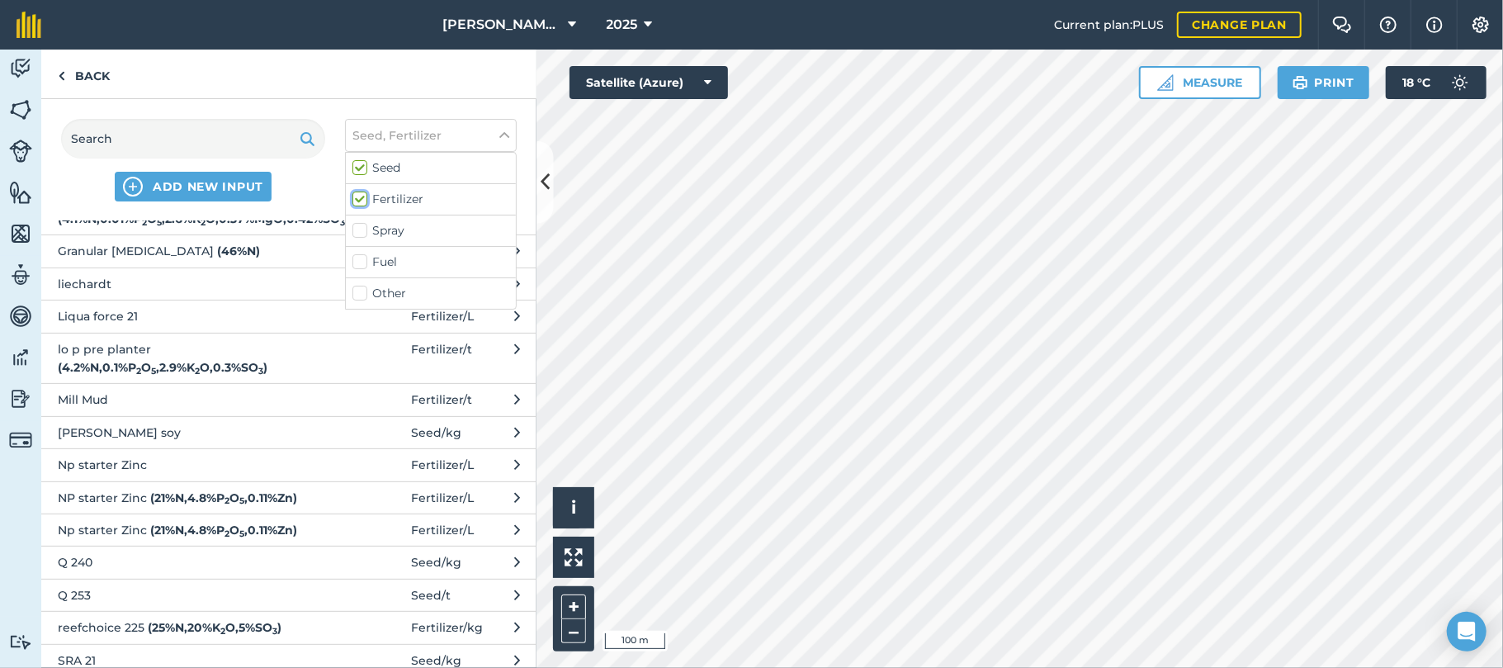
scroll to position [424, 0]
click at [122, 538] on span "Np starter Zinc ( 21 % N , 4.8 % P 2 O 5 , 0.11 % Zn )" at bounding box center [193, 529] width 270 height 18
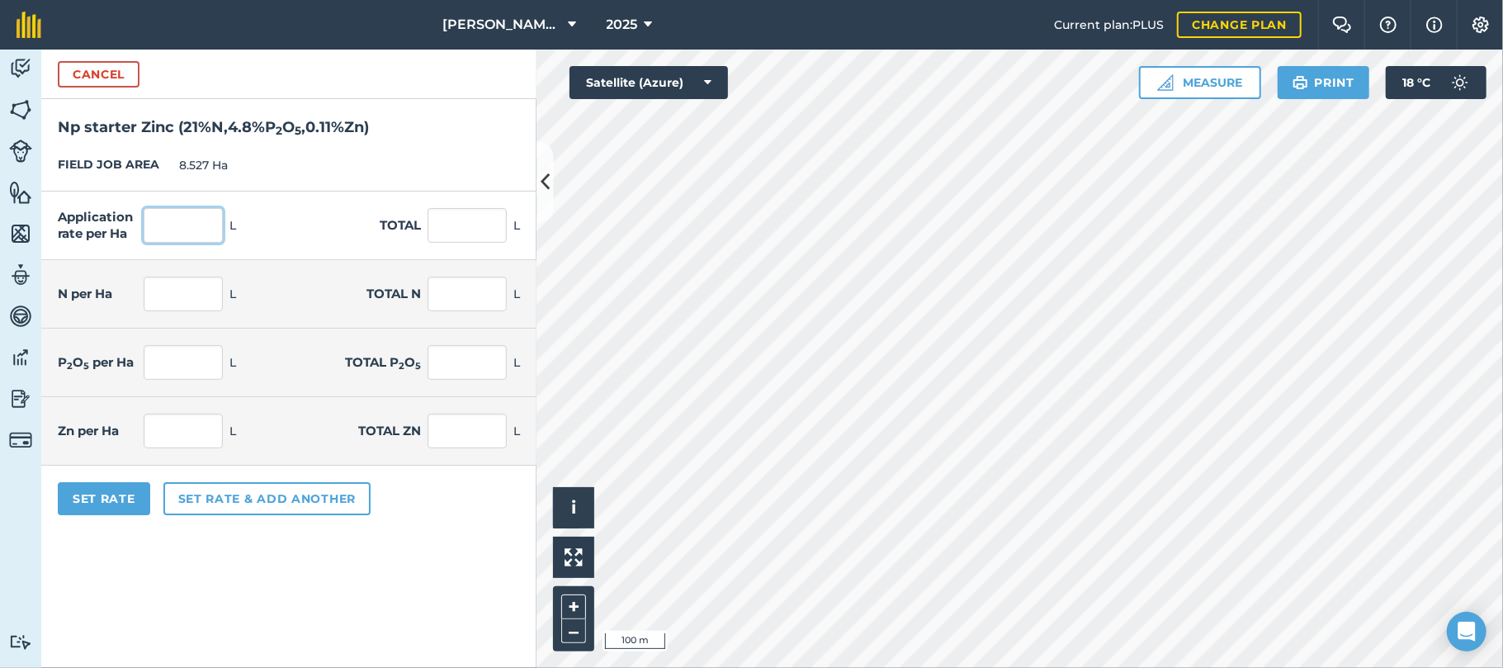
click at [162, 223] on input "text" at bounding box center [183, 225] width 79 height 35
type input "50"
type input "426.35"
type input "10.5"
type input "89.533"
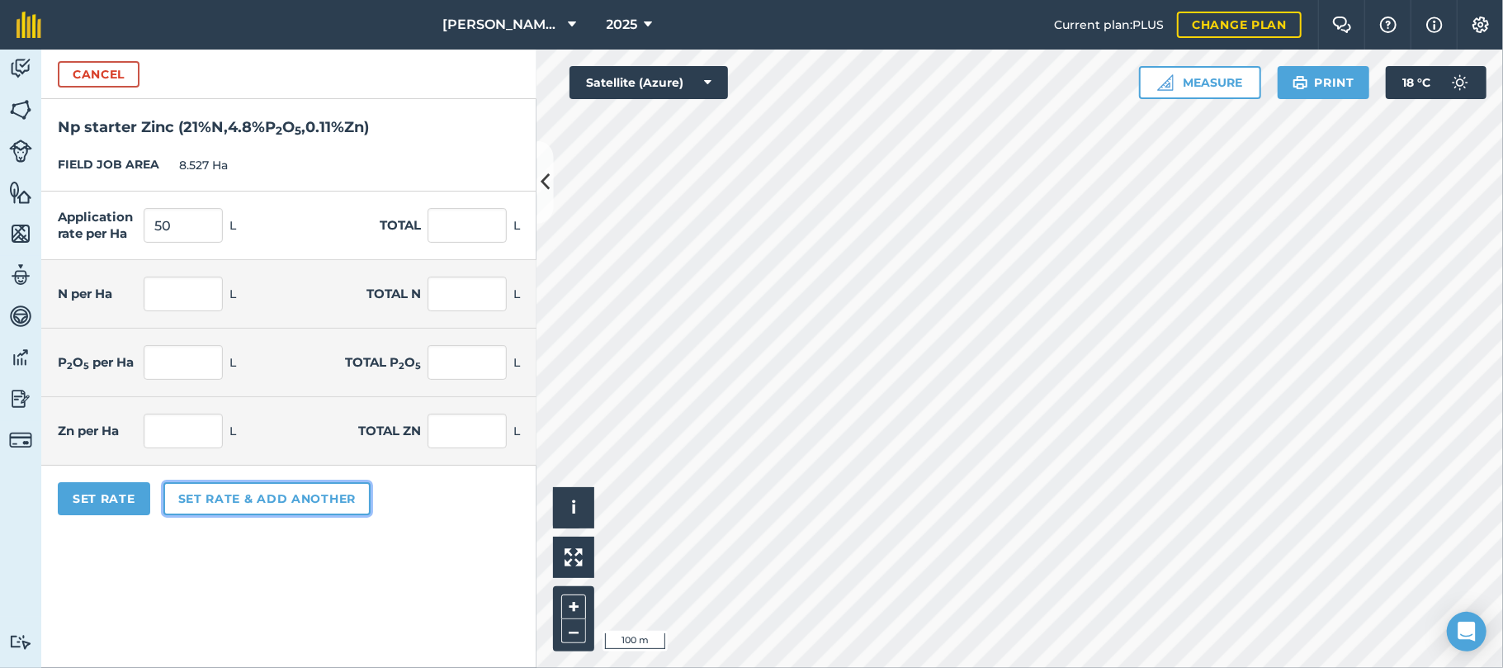
type input "2.4"
type input "20.465"
type input "0.055"
type input "0.469"
click at [212, 499] on button "Set rate & add another" at bounding box center [266, 498] width 207 height 33
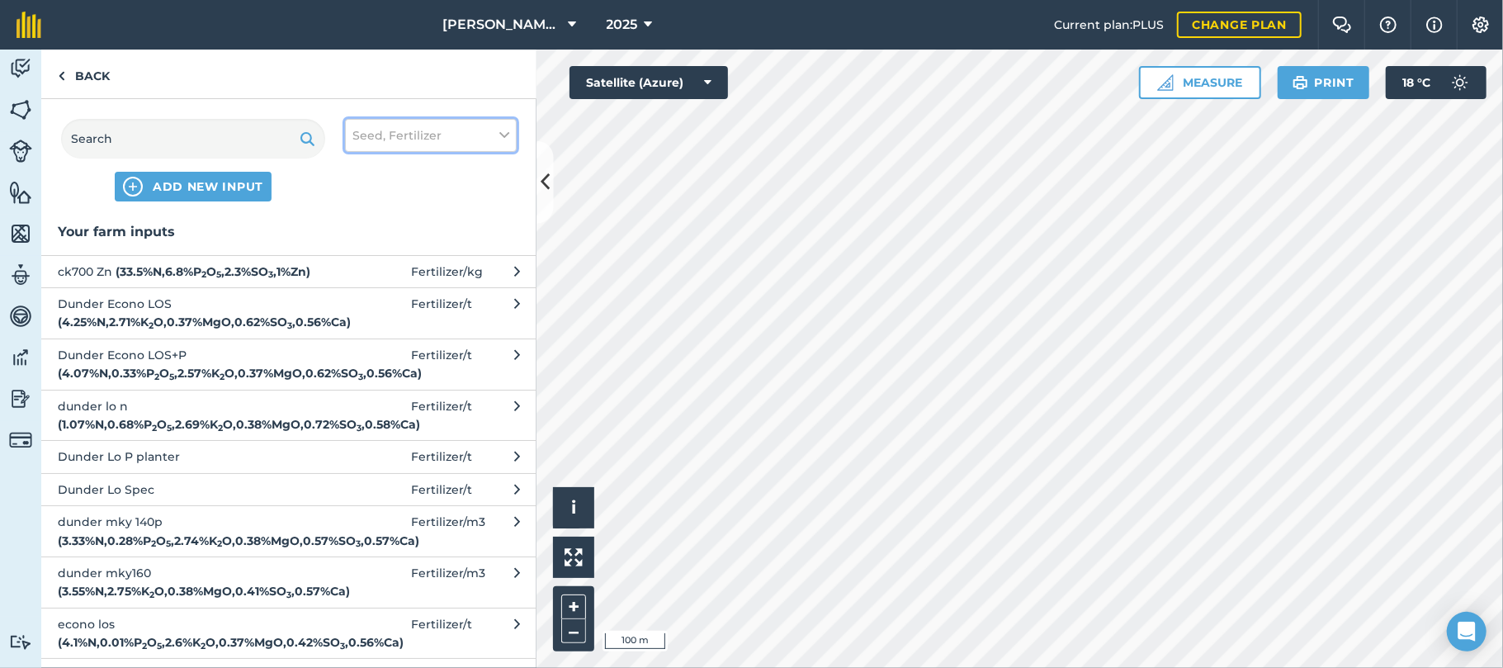
click at [507, 134] on icon at bounding box center [504, 135] width 10 height 18
click at [367, 228] on label "Spray" at bounding box center [431, 230] width 157 height 17
click at [363, 228] on input "Spray" at bounding box center [358, 227] width 11 height 11
checkbox input "true"
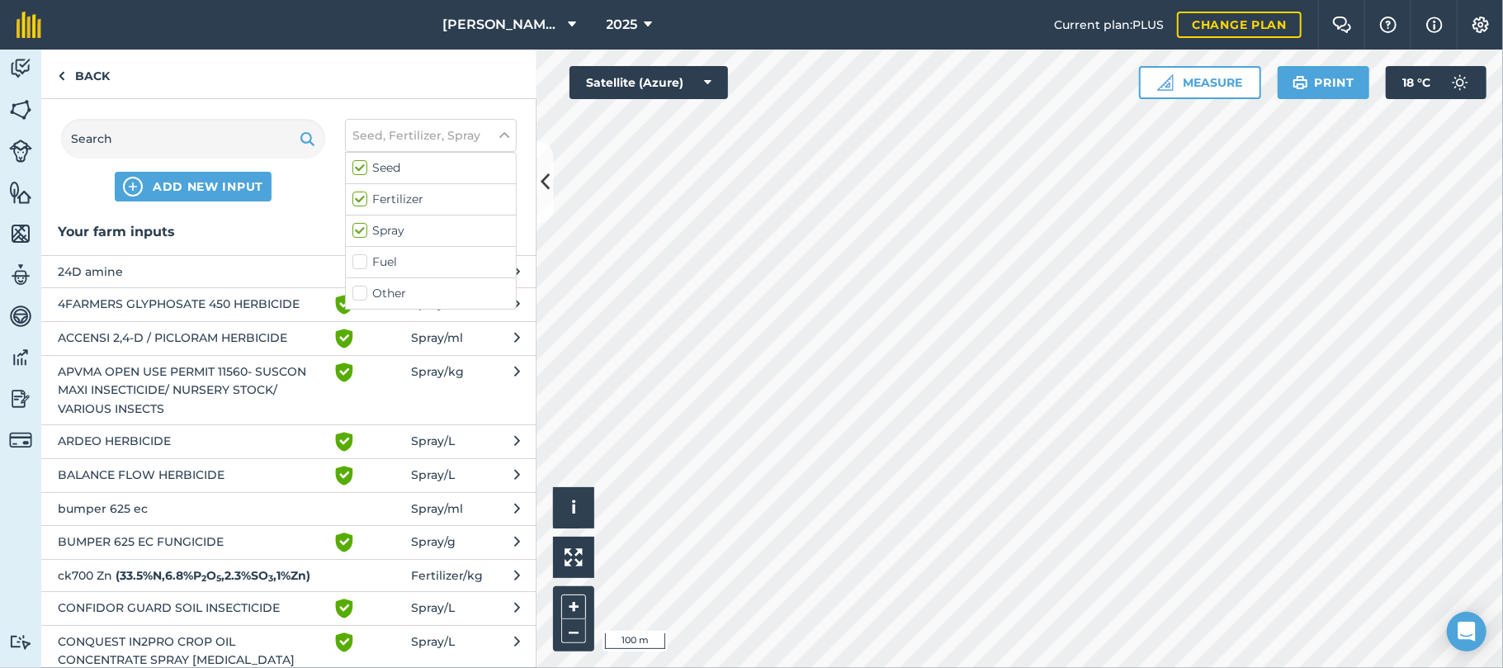
click at [127, 499] on span "bumper 625 ec" at bounding box center [193, 508] width 270 height 18
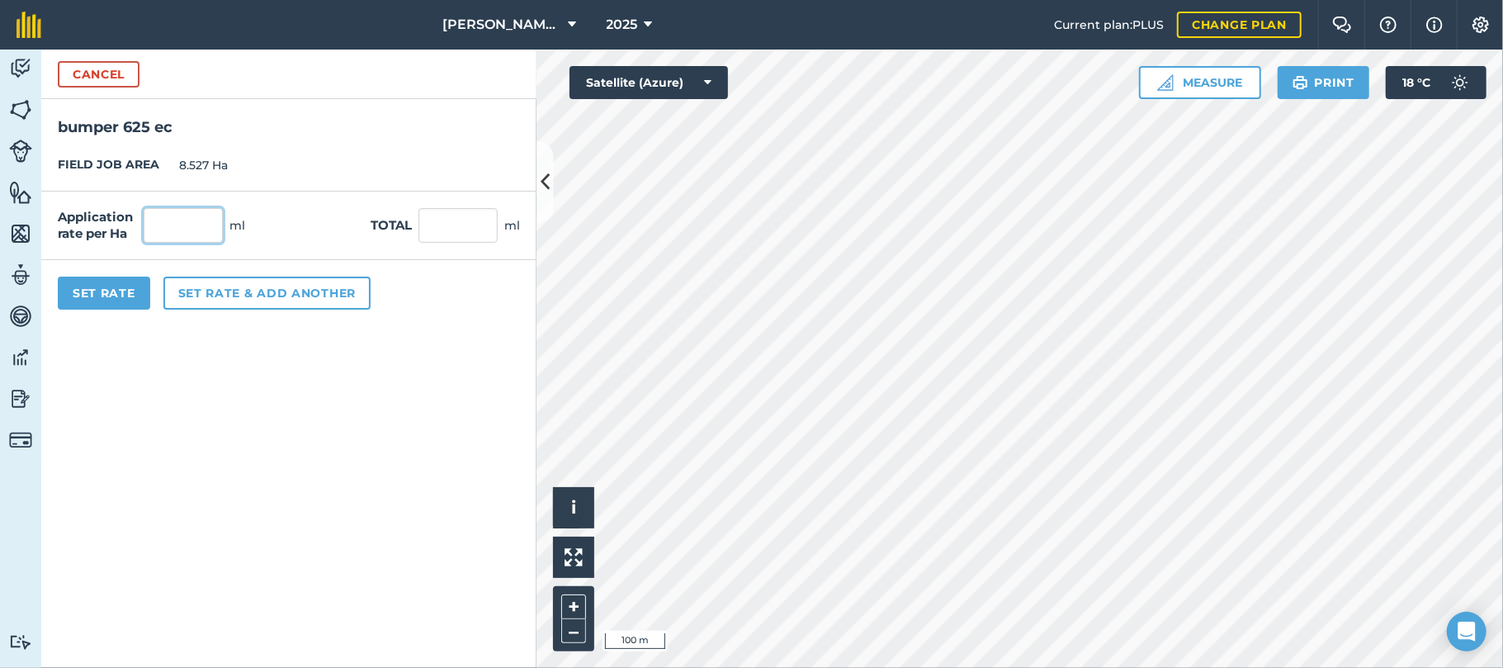
click at [168, 230] on input "text" at bounding box center [183, 225] width 79 height 35
type input "17"
type input "144.959"
click at [220, 298] on button "Set rate & add another" at bounding box center [266, 293] width 207 height 33
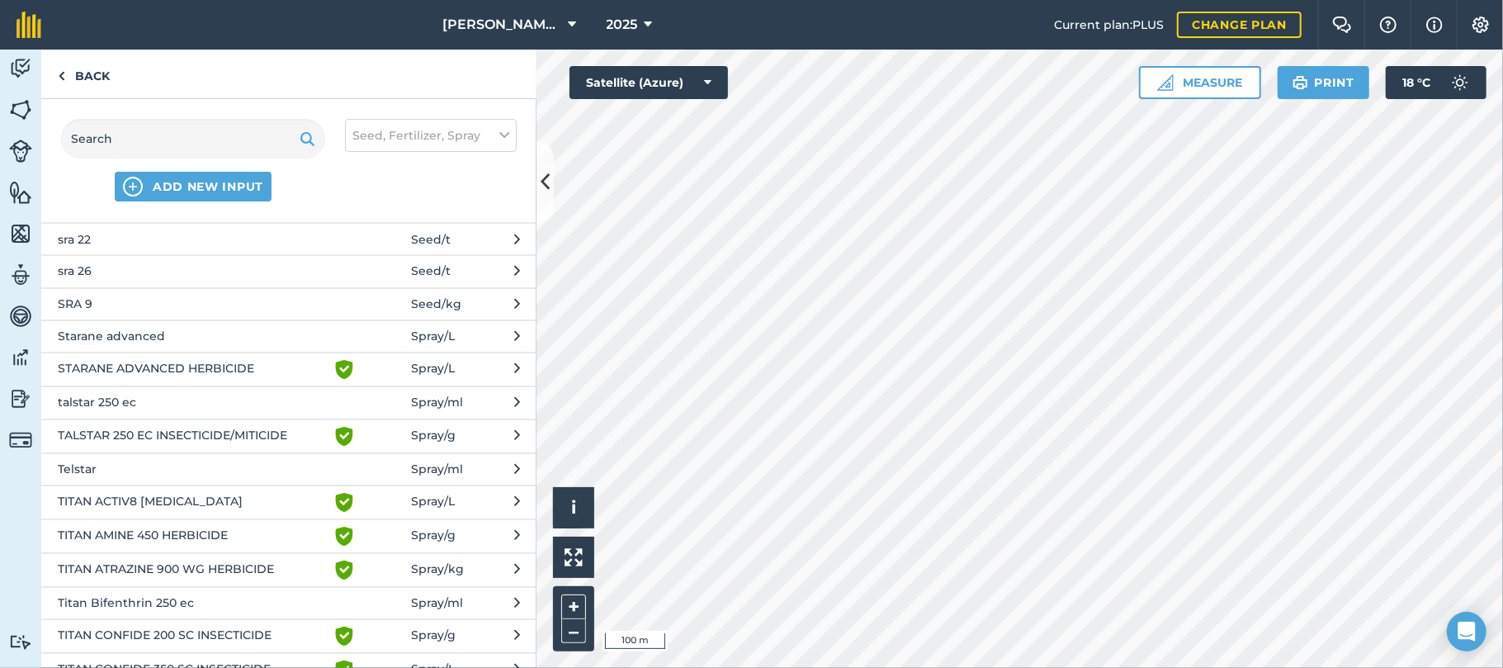
scroll to position [2229, 0]
click at [74, 477] on span "Telstar" at bounding box center [193, 468] width 270 height 18
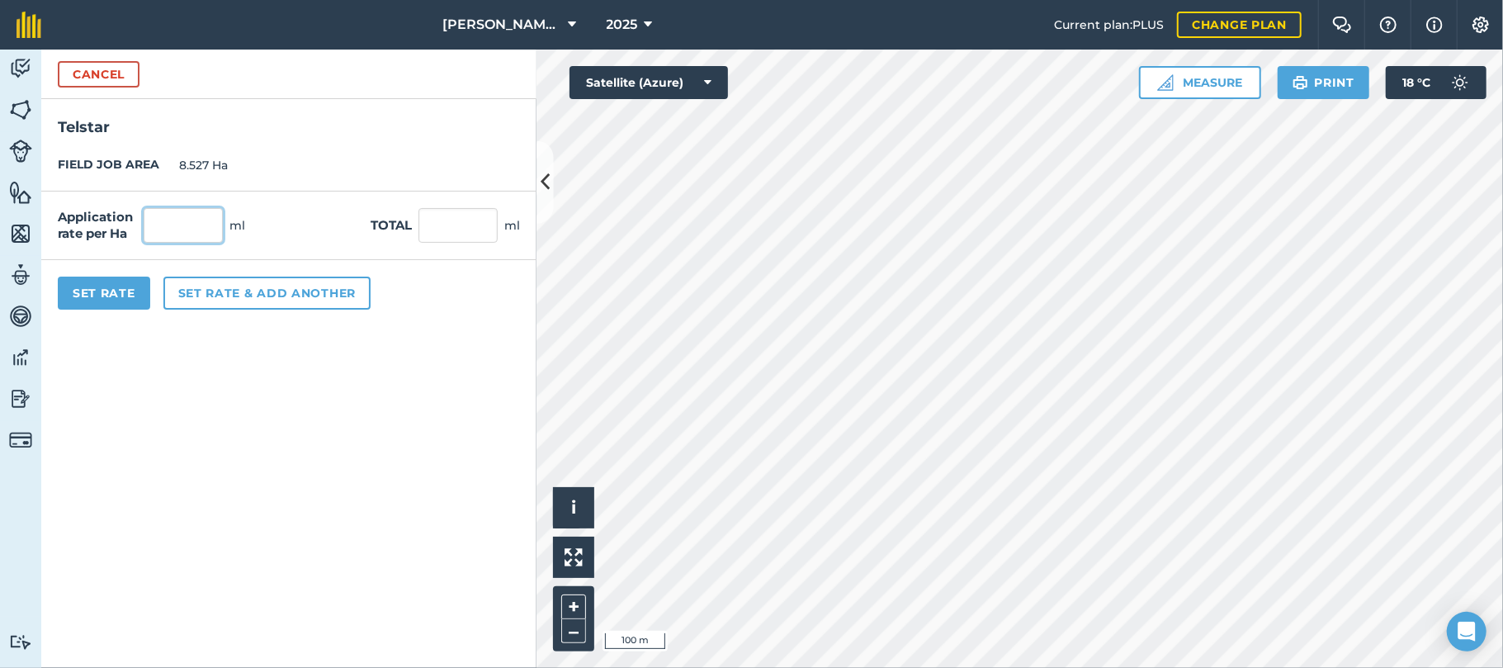
click at [173, 218] on input "text" at bounding box center [183, 225] width 79 height 35
type input "150"
type input "1,279.05"
click at [116, 292] on button "Set Rate" at bounding box center [104, 293] width 92 height 33
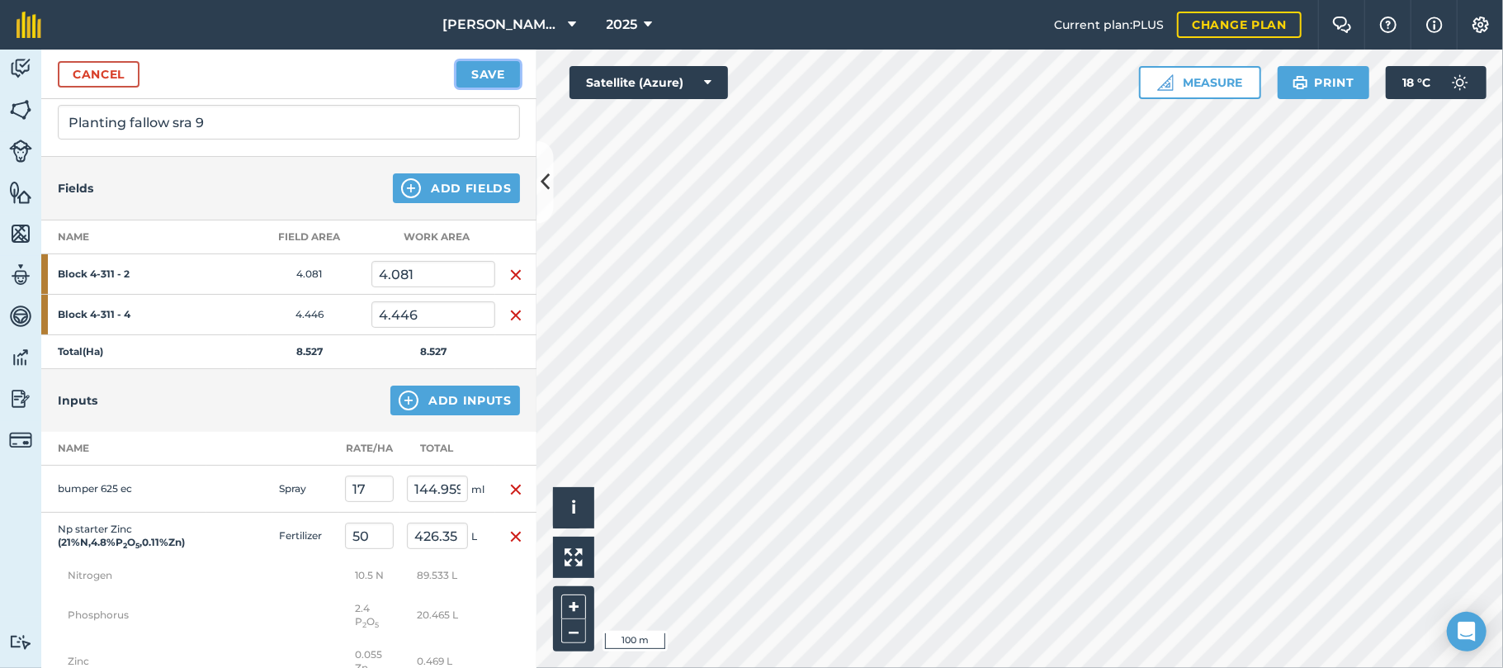
click at [473, 73] on button "Save" at bounding box center [489, 74] width 64 height 26
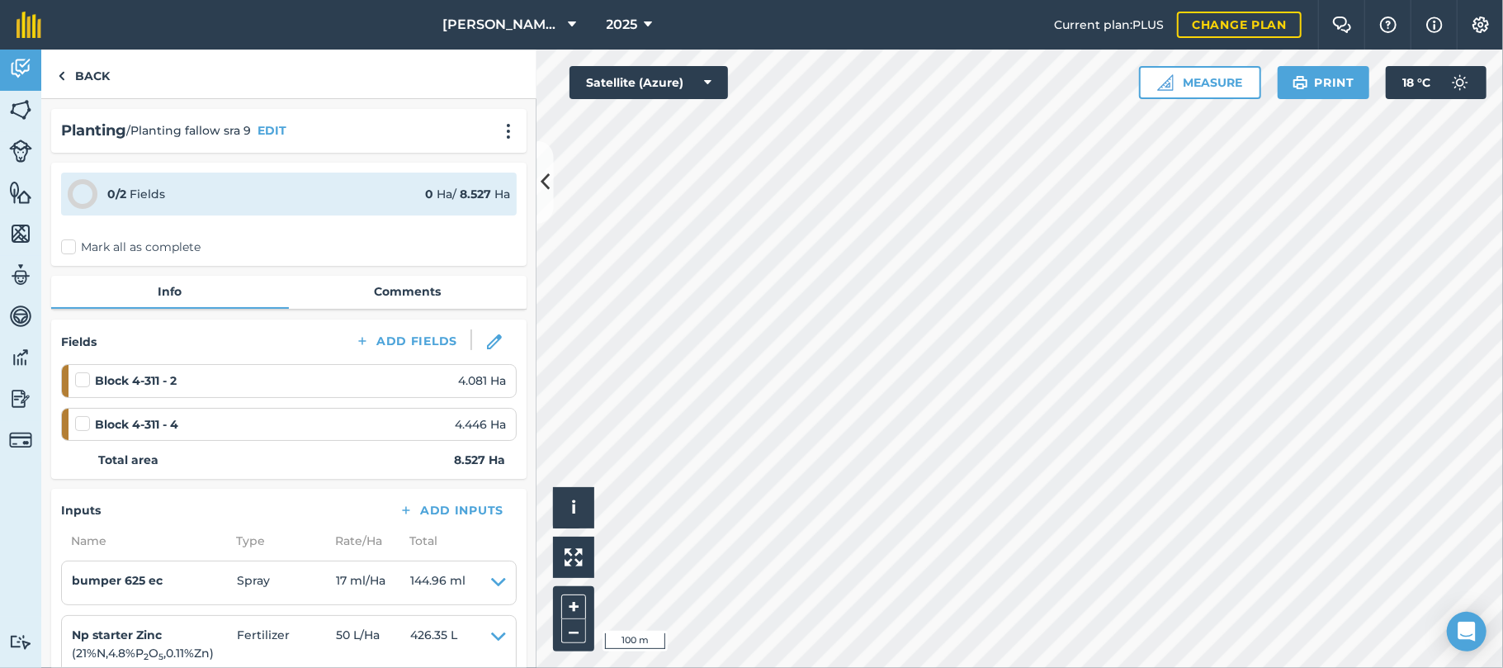
click at [69, 246] on label "Mark all as complete" at bounding box center [131, 247] width 140 height 17
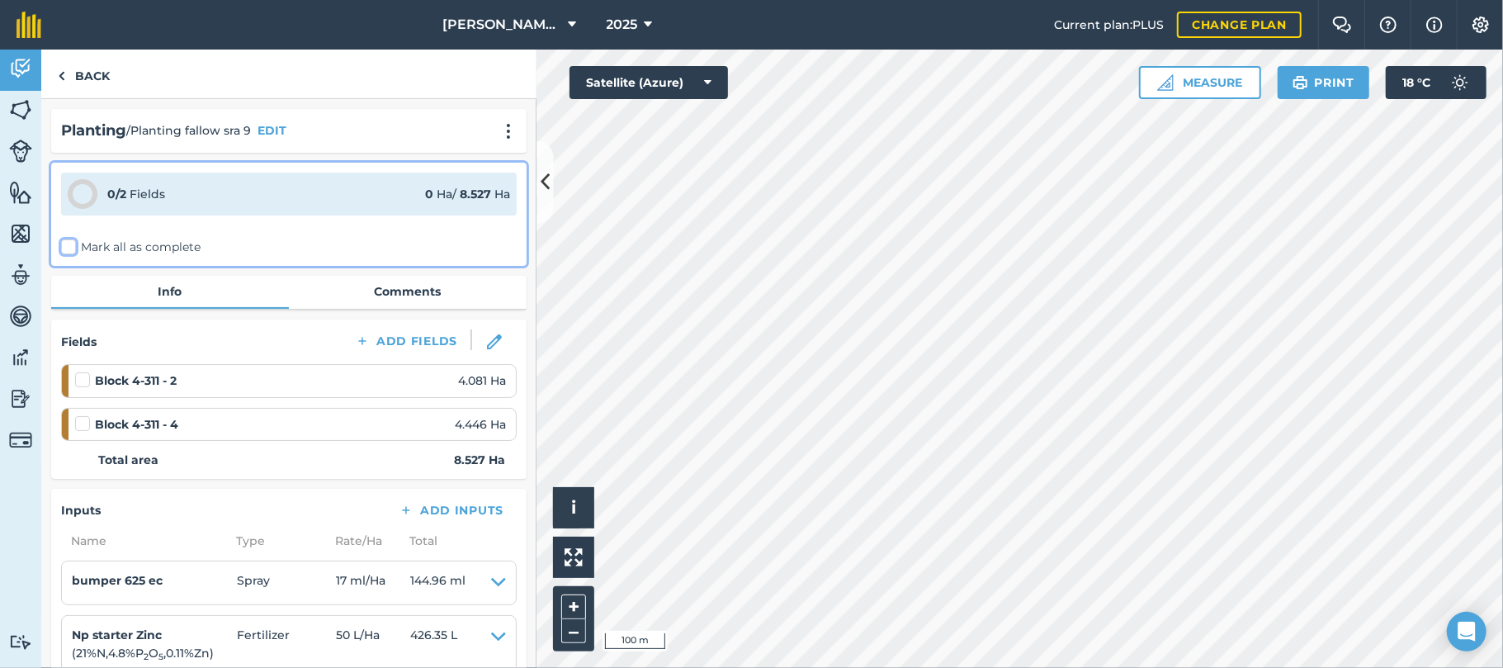
click at [69, 246] on input "Mark all as complete" at bounding box center [66, 244] width 11 height 11
checkbox input "false"
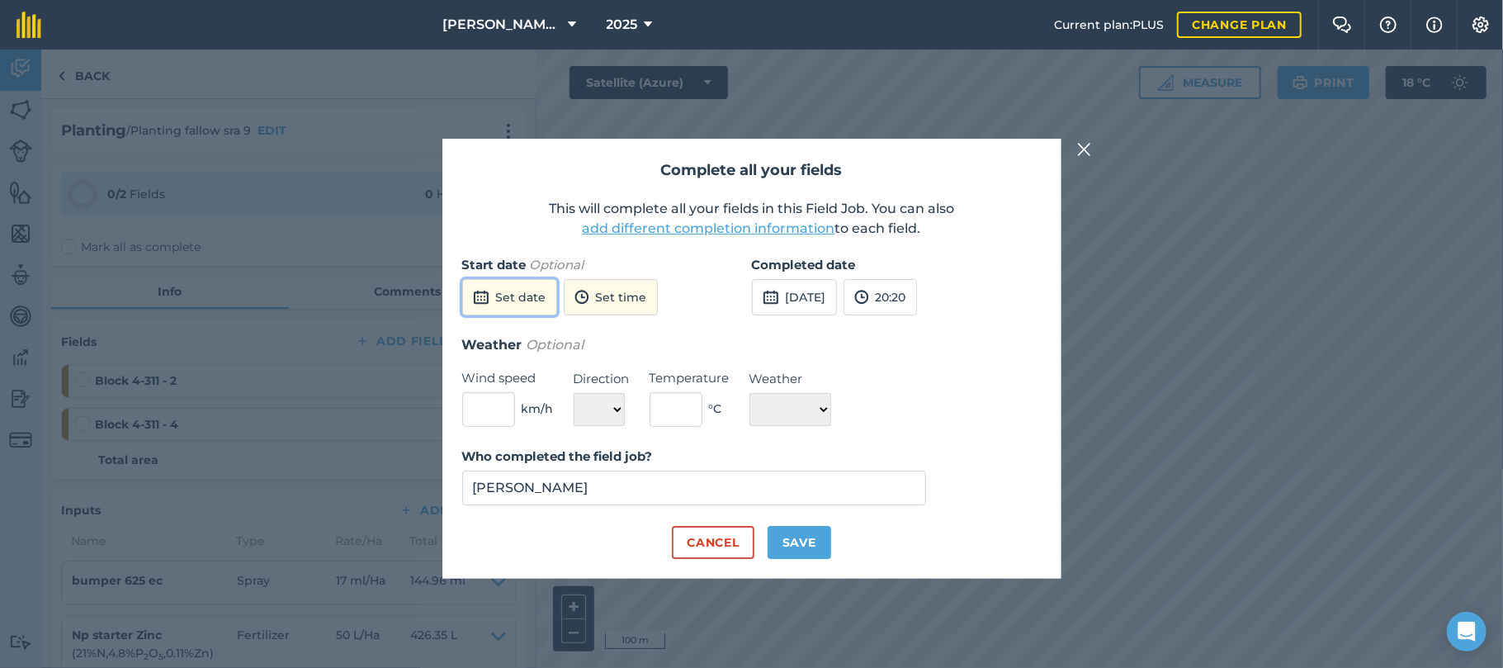
click at [497, 288] on button "Set date" at bounding box center [509, 297] width 95 height 36
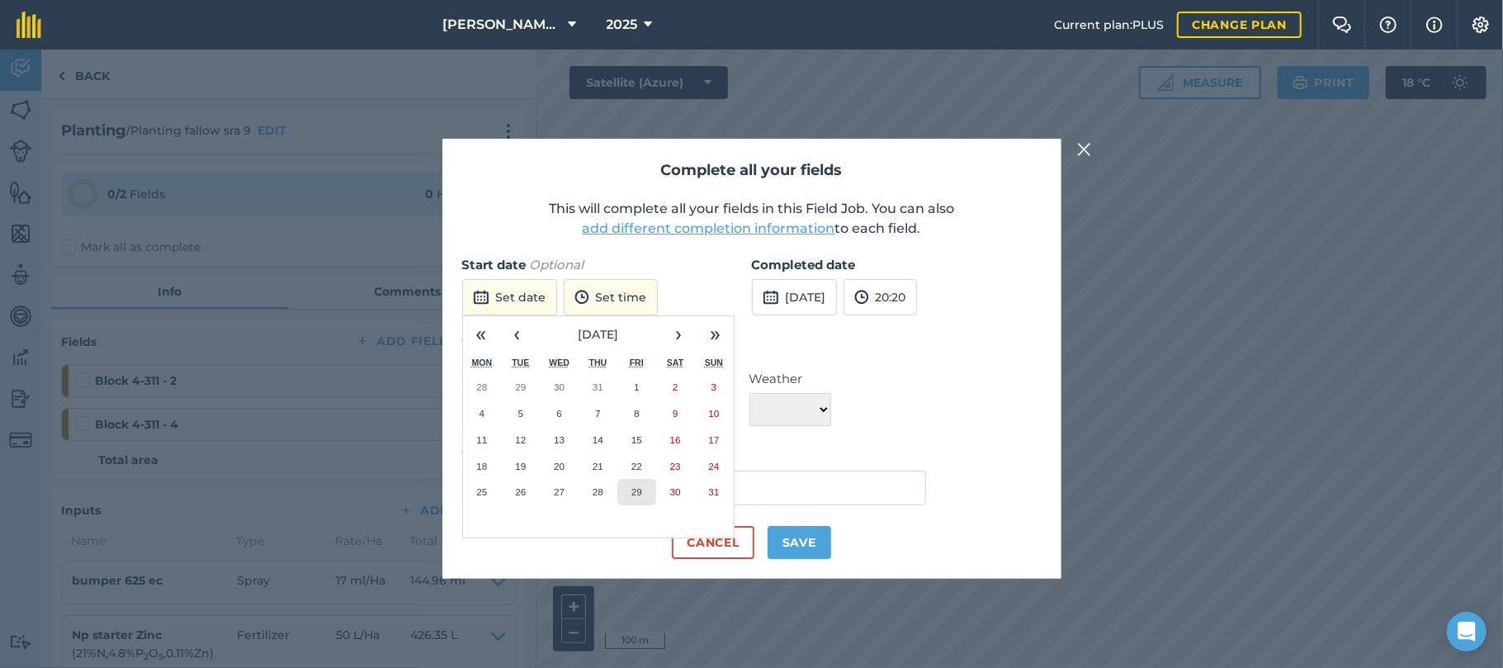
click at [639, 490] on abbr "29" at bounding box center [637, 491] width 11 height 11
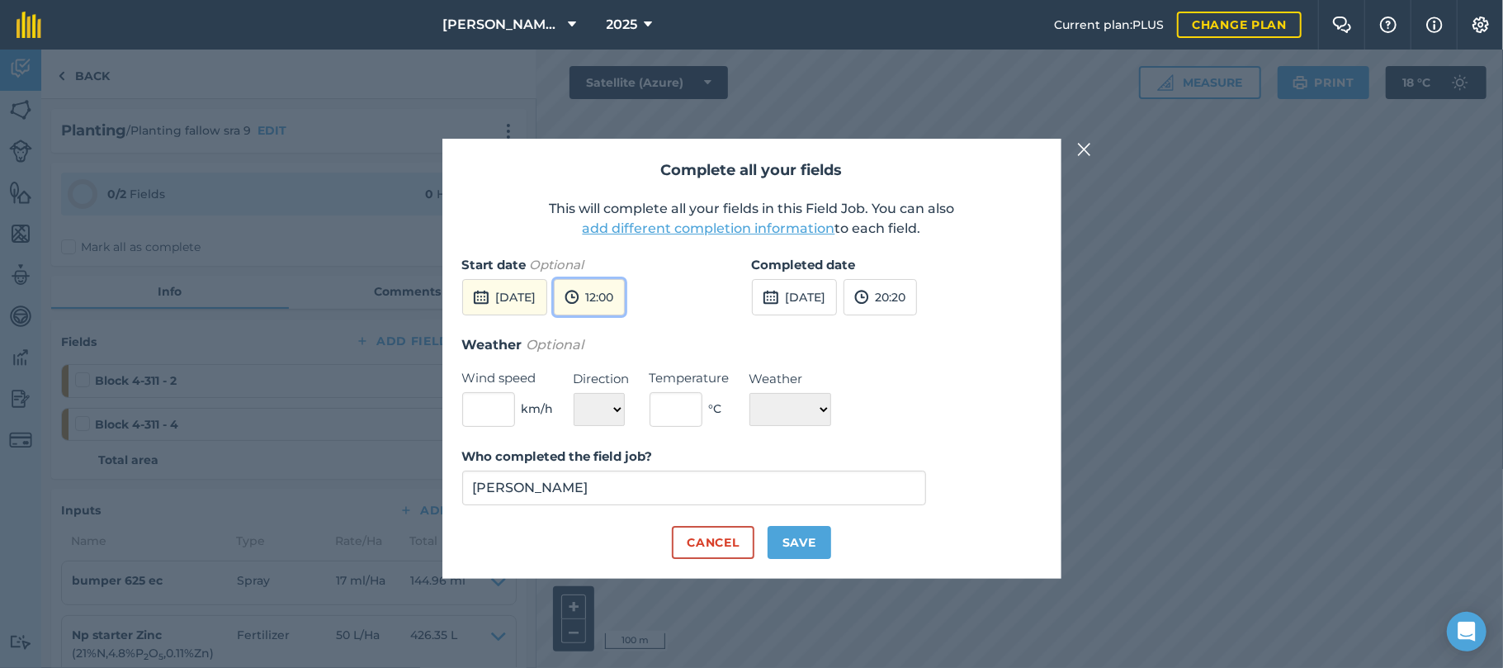
click at [625, 305] on button "12:00" at bounding box center [589, 297] width 71 height 36
click at [629, 476] on button "15:00" at bounding box center [594, 479] width 78 height 26
click at [813, 296] on button "[DATE]" at bounding box center [794, 297] width 85 height 36
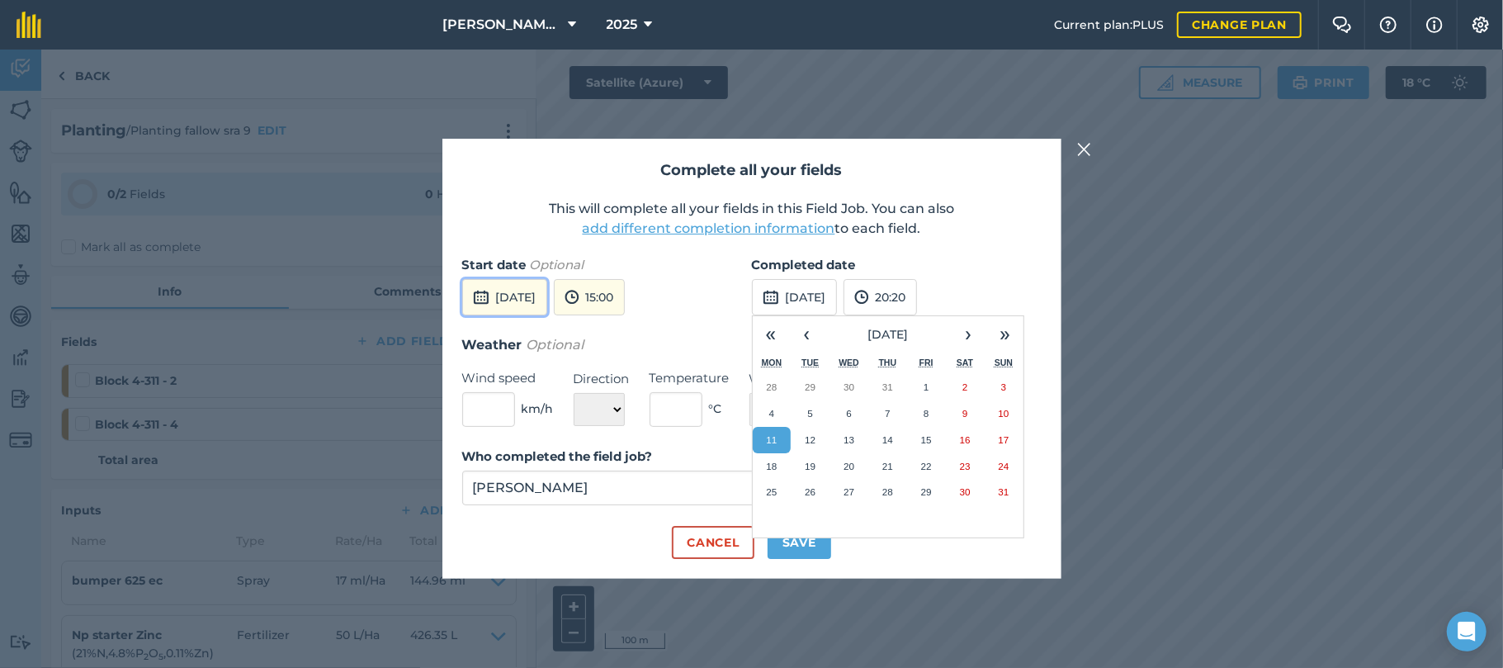
click at [547, 296] on button "[DATE]" at bounding box center [504, 297] width 85 height 36
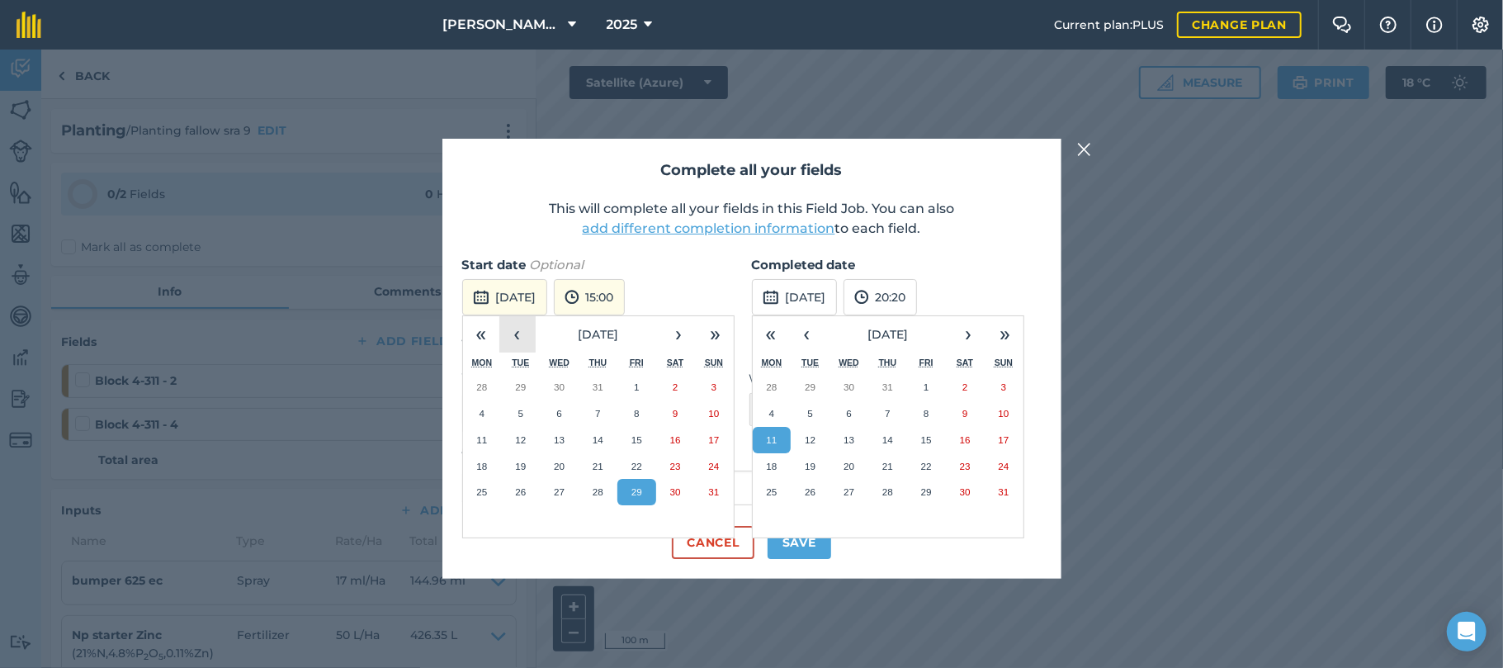
click at [519, 338] on button "‹" at bounding box center [517, 334] width 36 height 36
click at [517, 490] on abbr "29" at bounding box center [520, 491] width 11 height 11
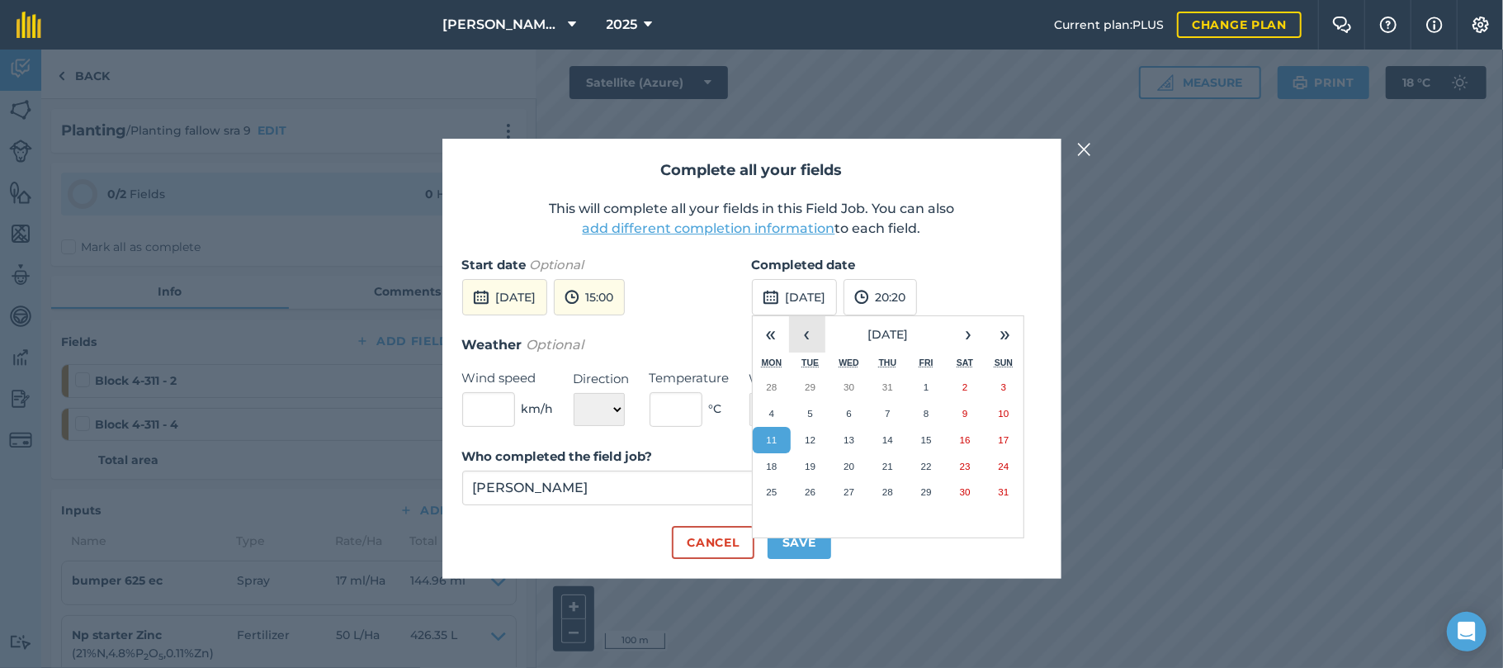
click at [806, 335] on button "‹" at bounding box center [807, 334] width 36 height 36
click at [853, 490] on abbr "30" at bounding box center [849, 491] width 11 height 11
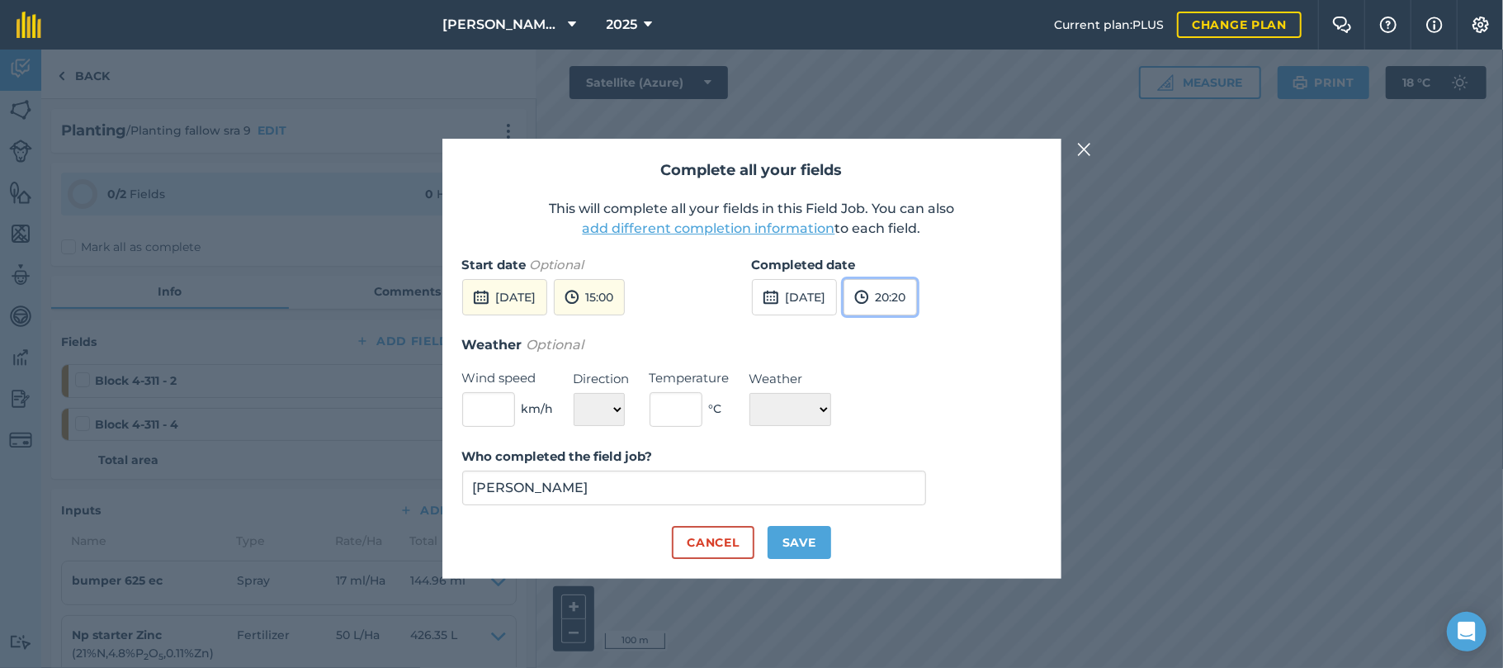
click at [917, 294] on button "20:20" at bounding box center [880, 297] width 73 height 36
click at [915, 353] on button "16:00" at bounding box center [884, 361] width 78 height 26
click at [831, 408] on select "☀️ Sunny 🌧 Rainy ⛅️ Cloudy 🌨 Snow ❄️ Icy" at bounding box center [791, 409] width 82 height 33
select select "Sunny"
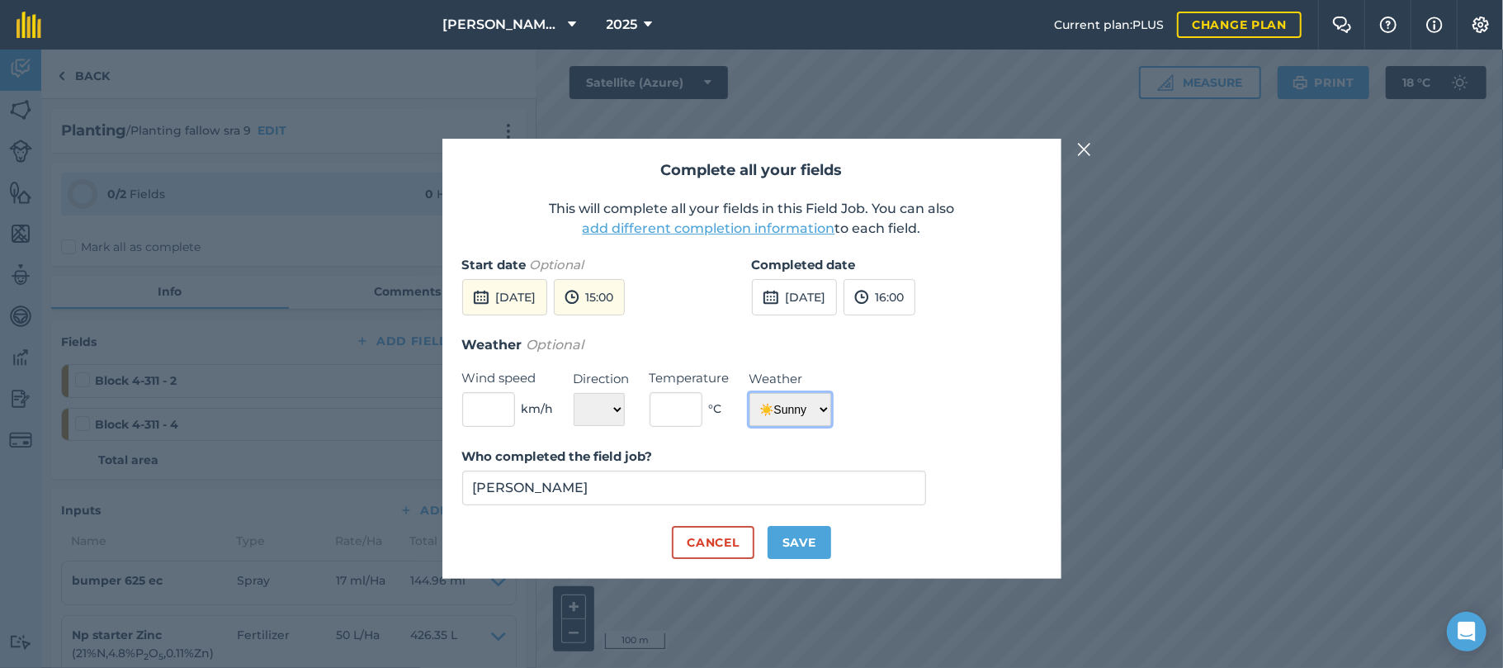
click at [750, 393] on select "☀️ Sunny 🌧 Rainy ⛅️ Cloudy 🌨 Snow ❄️ Icy" at bounding box center [791, 409] width 82 height 33
click at [800, 537] on button "Save" at bounding box center [800, 542] width 64 height 33
checkbox input "true"
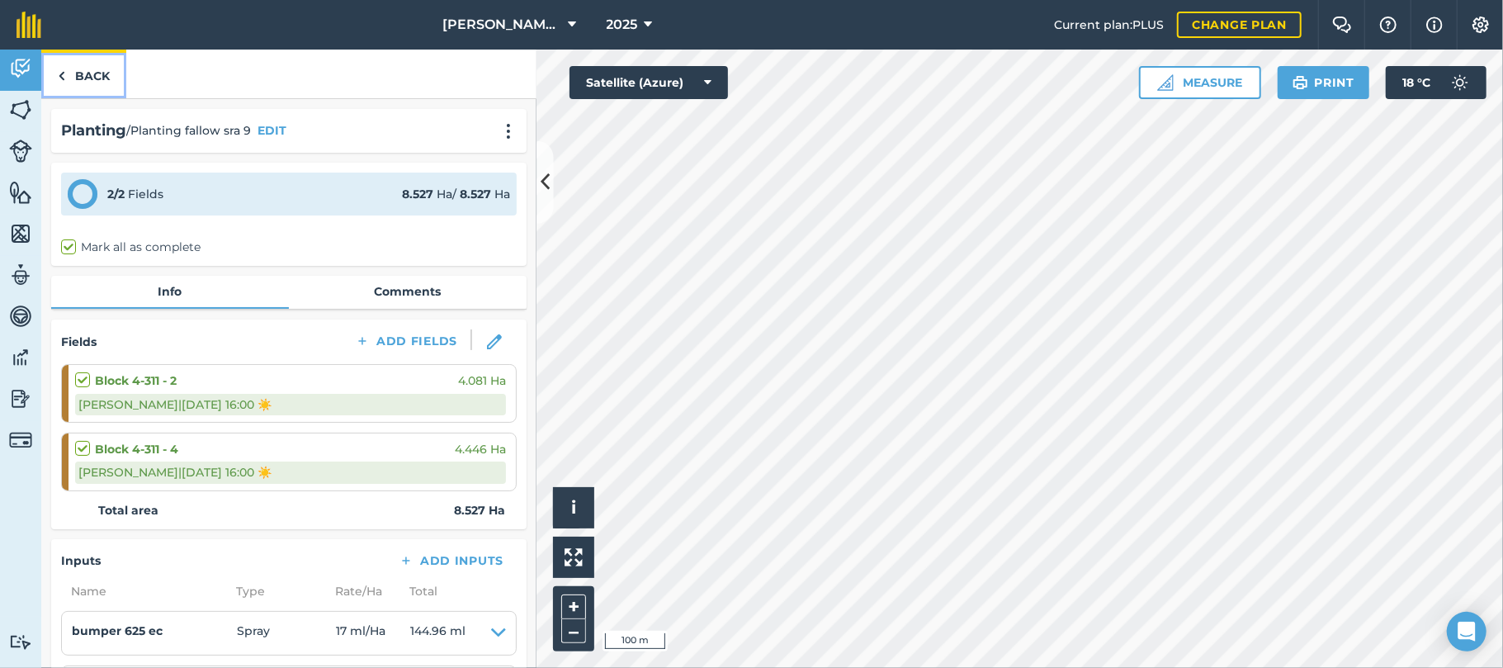
click at [97, 76] on link "Back" at bounding box center [83, 74] width 85 height 49
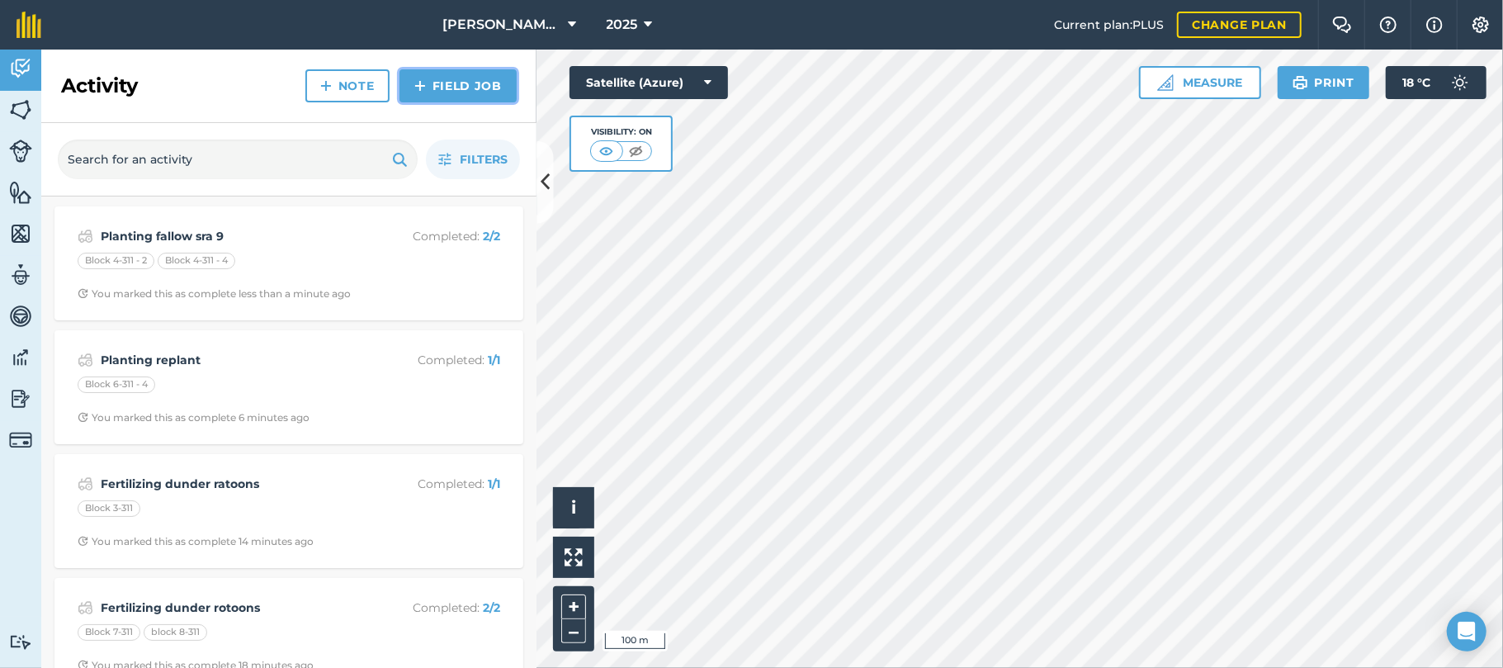
click at [439, 79] on link "Field Job" at bounding box center [458, 85] width 117 height 33
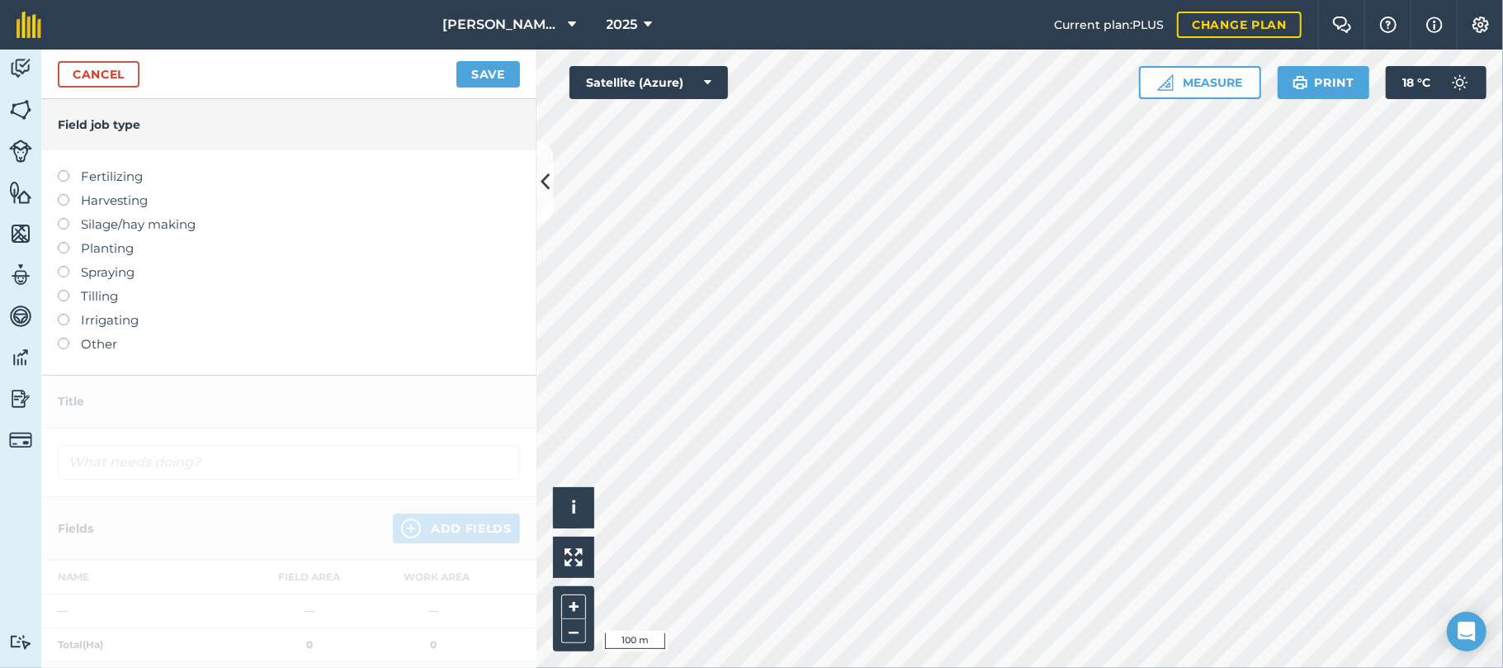
click at [64, 242] on label at bounding box center [69, 242] width 23 height 0
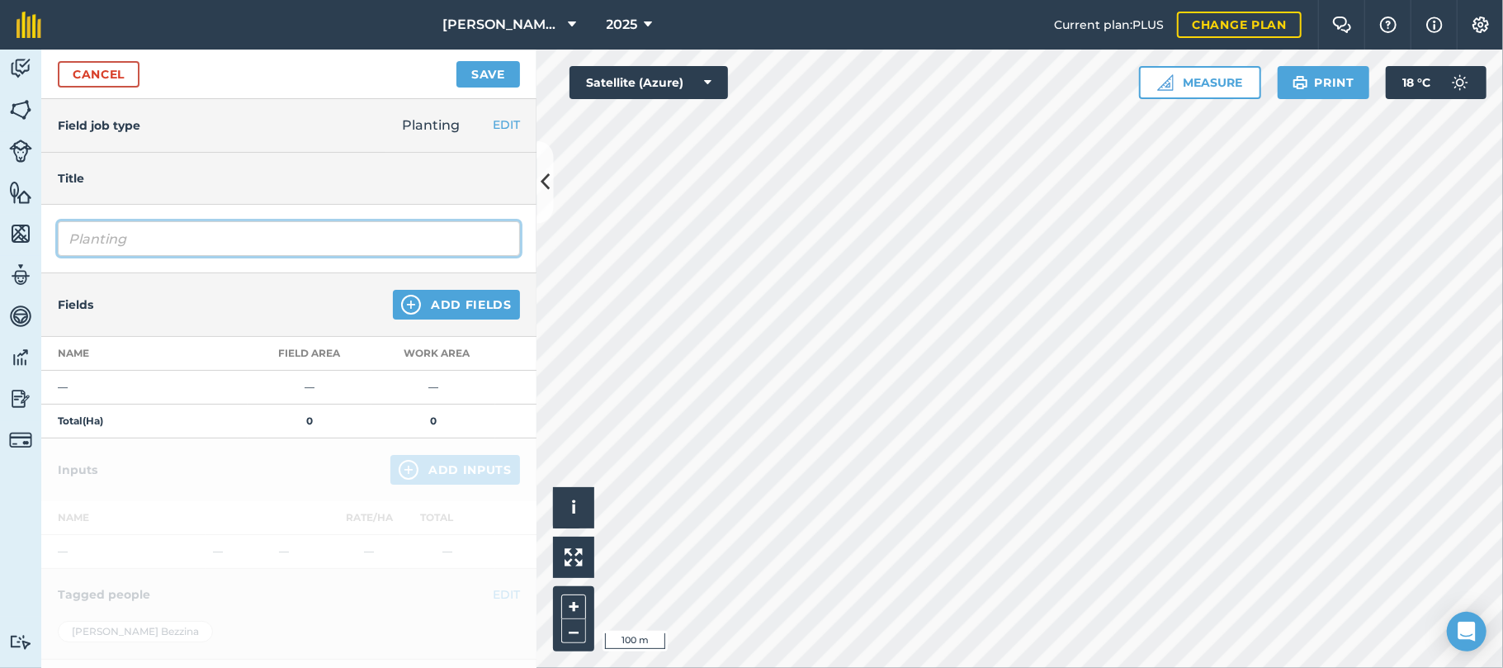
click at [144, 249] on input "Planting" at bounding box center [289, 238] width 462 height 35
type input "Planting fallow sra26"
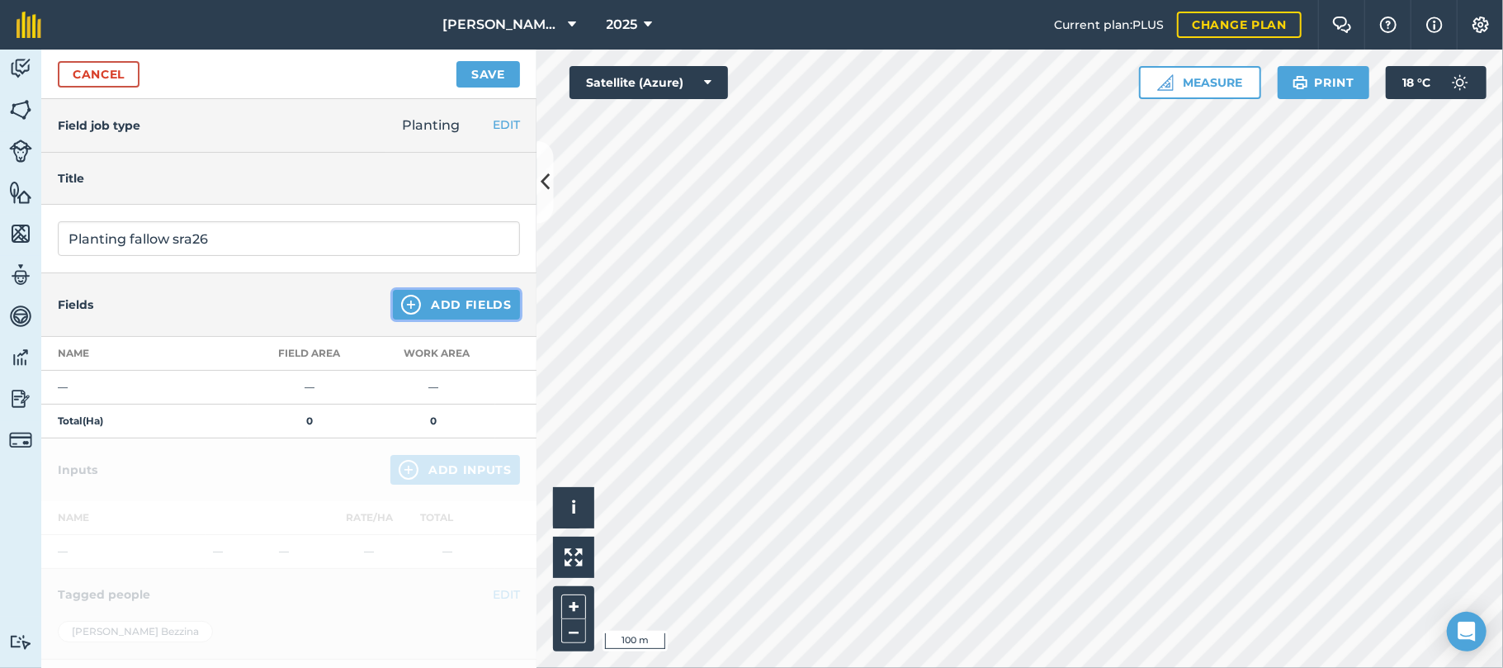
click at [427, 302] on button "Add Fields" at bounding box center [456, 305] width 127 height 30
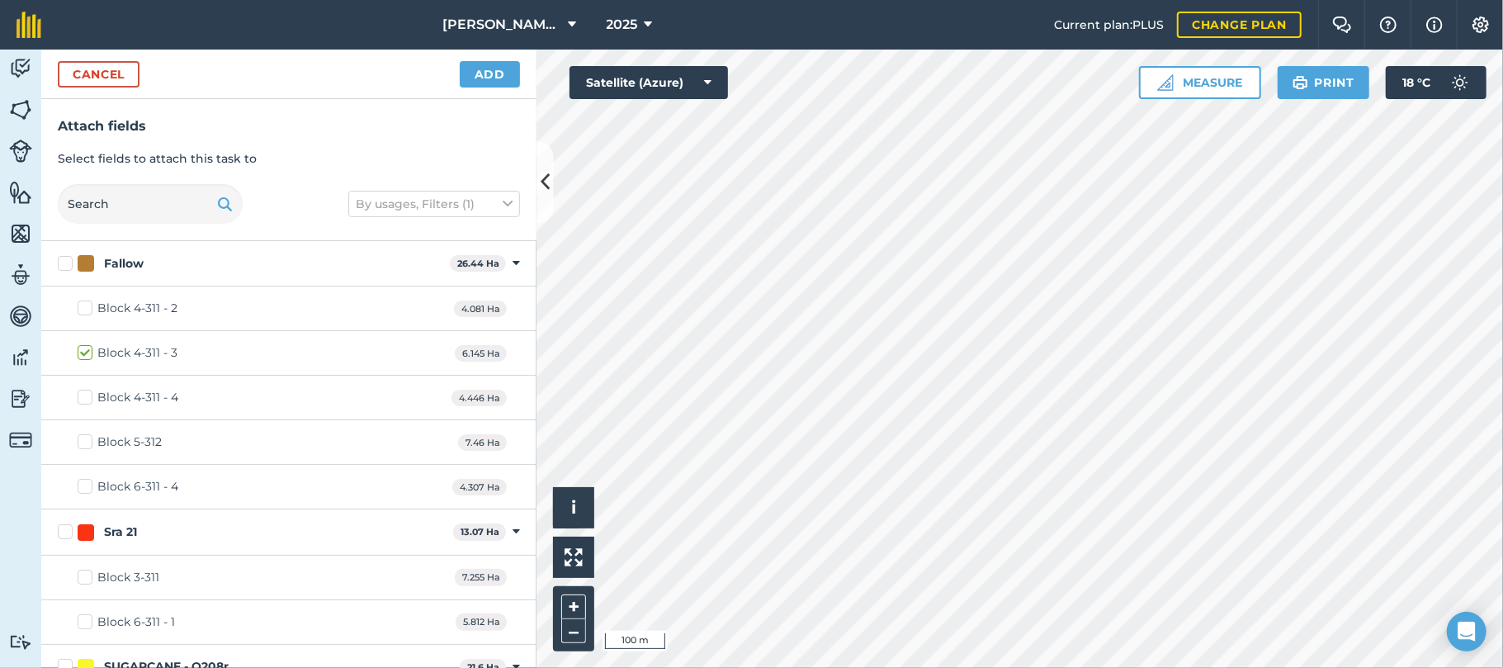
checkbox input "true"
click at [492, 77] on button "Add" at bounding box center [490, 74] width 60 height 26
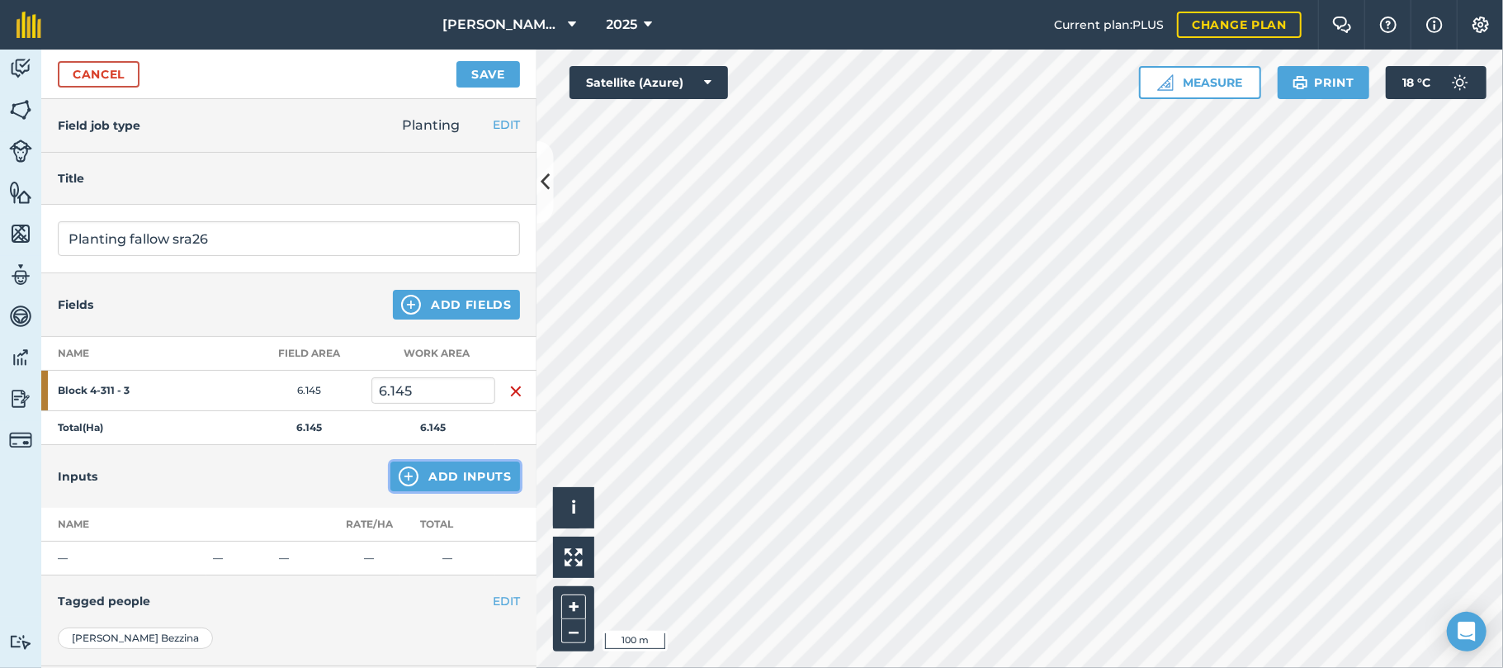
click at [457, 477] on button "Add Inputs" at bounding box center [456, 477] width 130 height 30
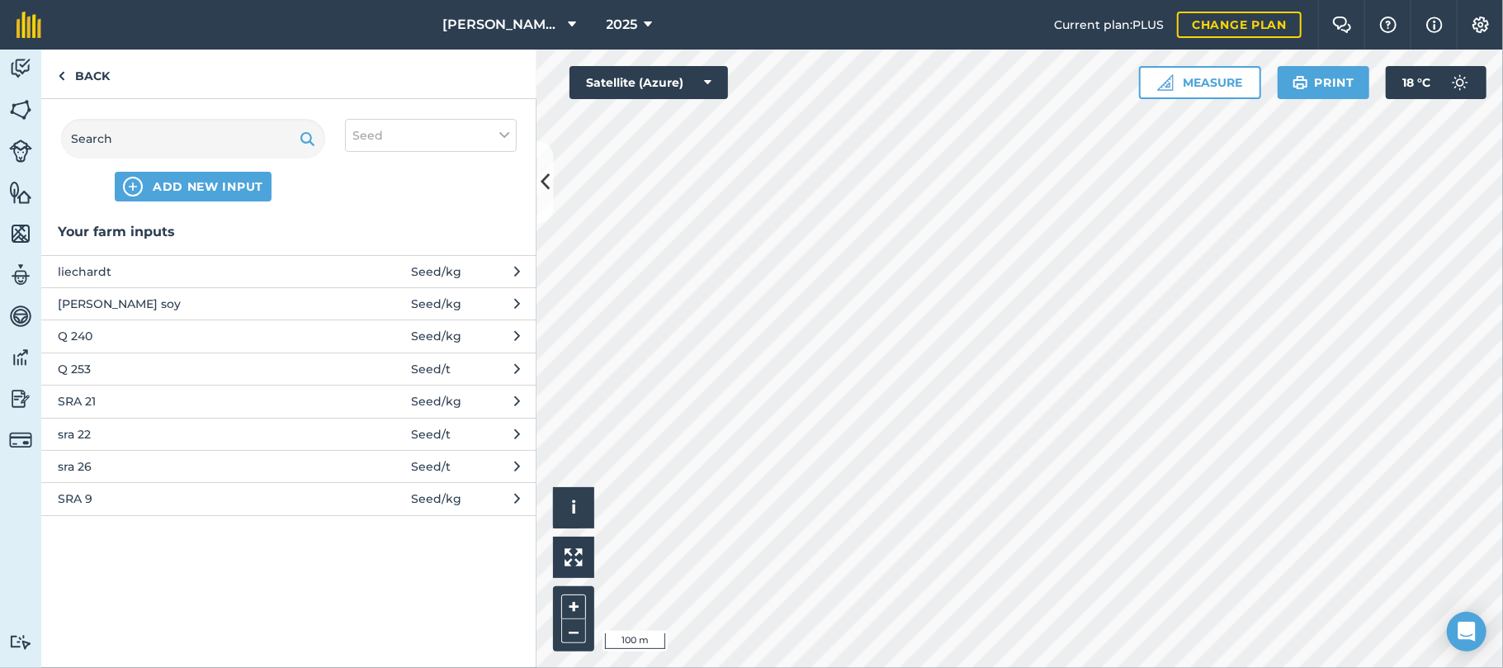
click at [81, 470] on span "sra 26" at bounding box center [193, 466] width 270 height 18
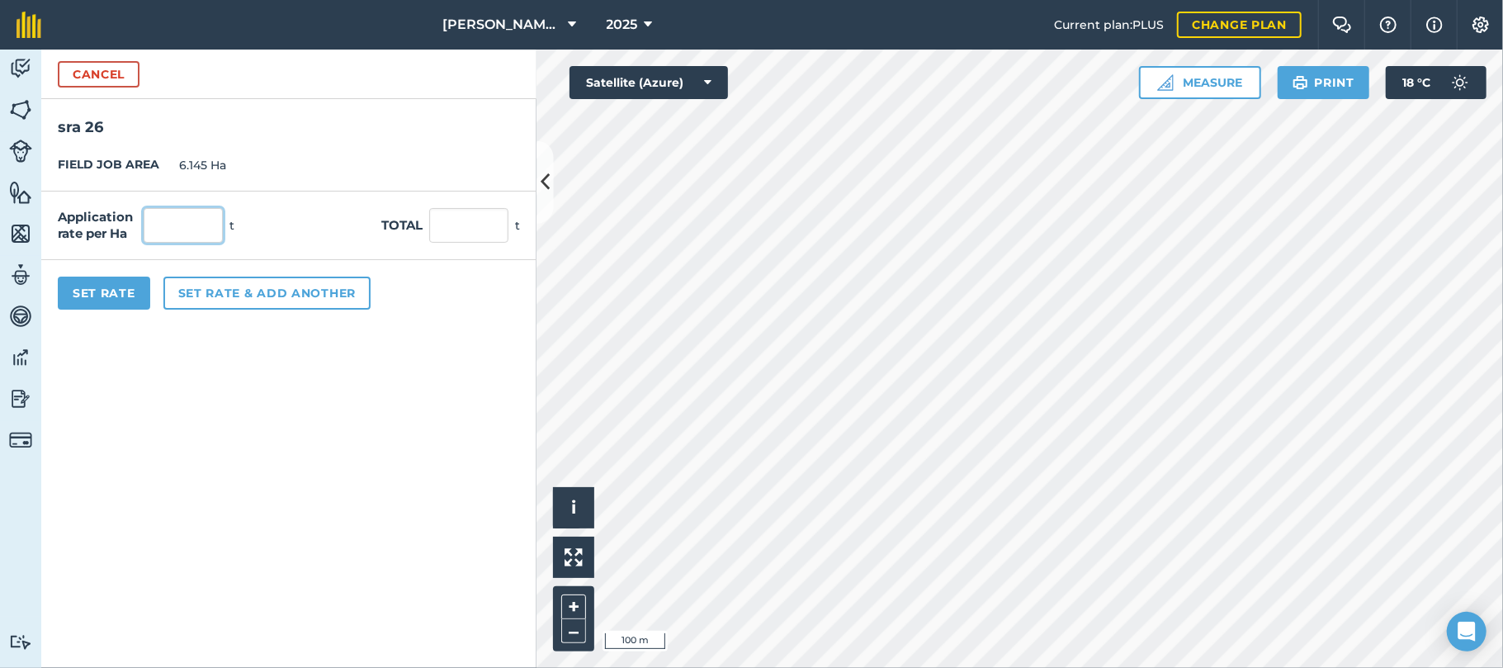
click at [177, 225] on input "text" at bounding box center [183, 225] width 79 height 35
type input "10"
type input "61.45"
click at [114, 282] on button "Set Rate" at bounding box center [104, 293] width 92 height 33
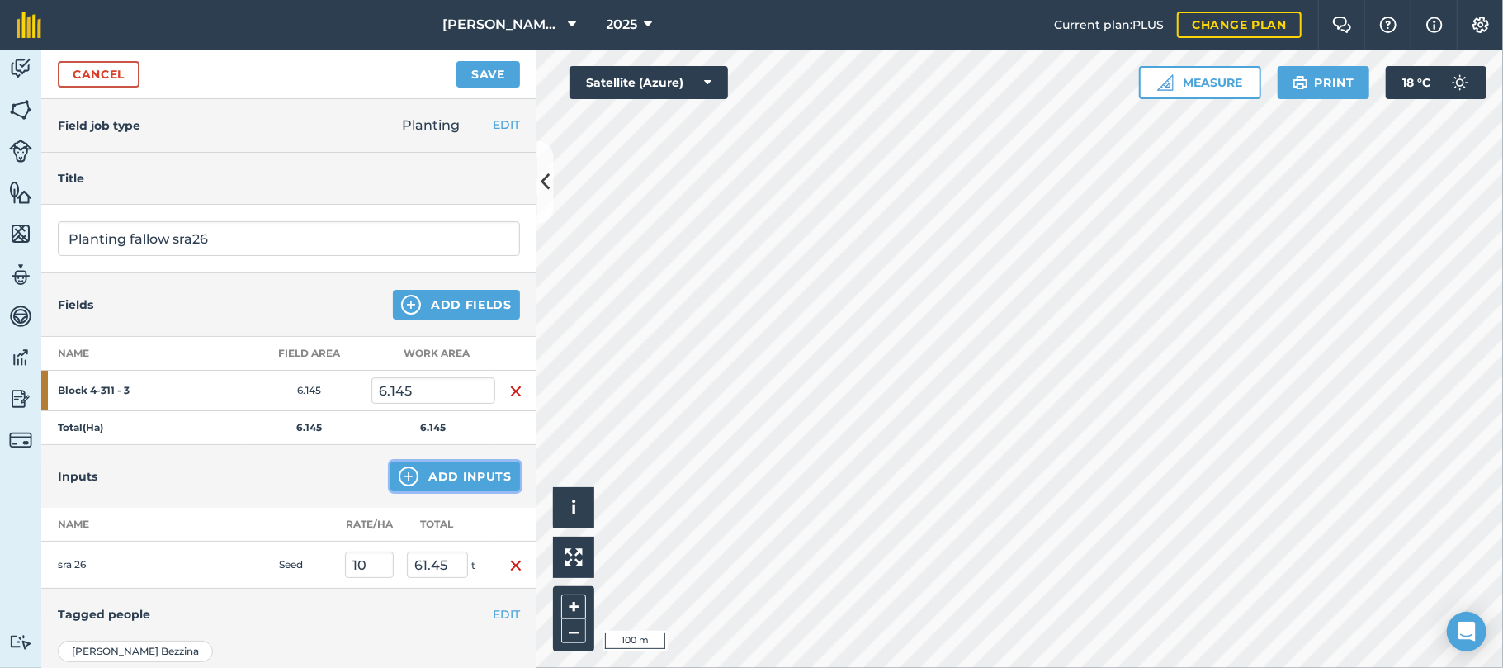
click at [440, 479] on button "Add Inputs" at bounding box center [456, 477] width 130 height 30
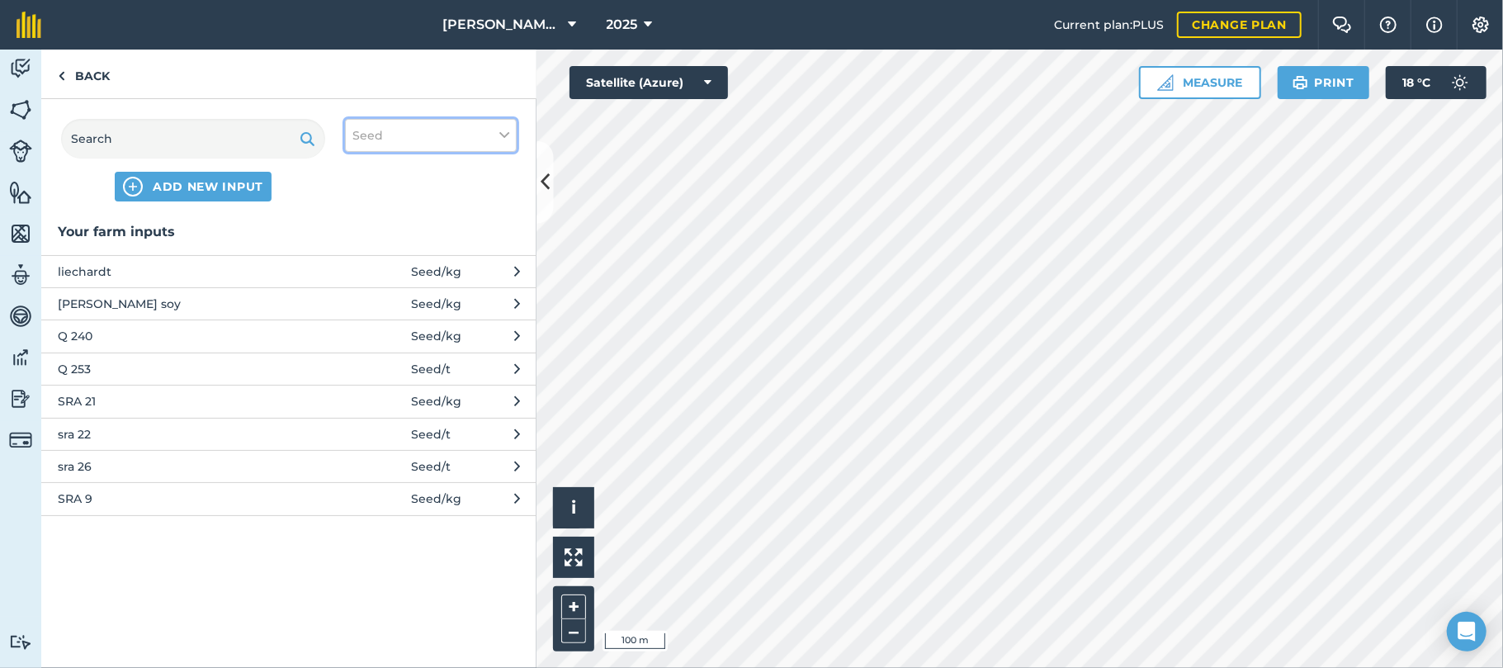
click at [502, 134] on icon at bounding box center [504, 135] width 10 height 18
click at [360, 195] on label "Fertilizer" at bounding box center [431, 199] width 157 height 17
click at [360, 195] on input "Fertilizer" at bounding box center [358, 196] width 11 height 11
checkbox input "true"
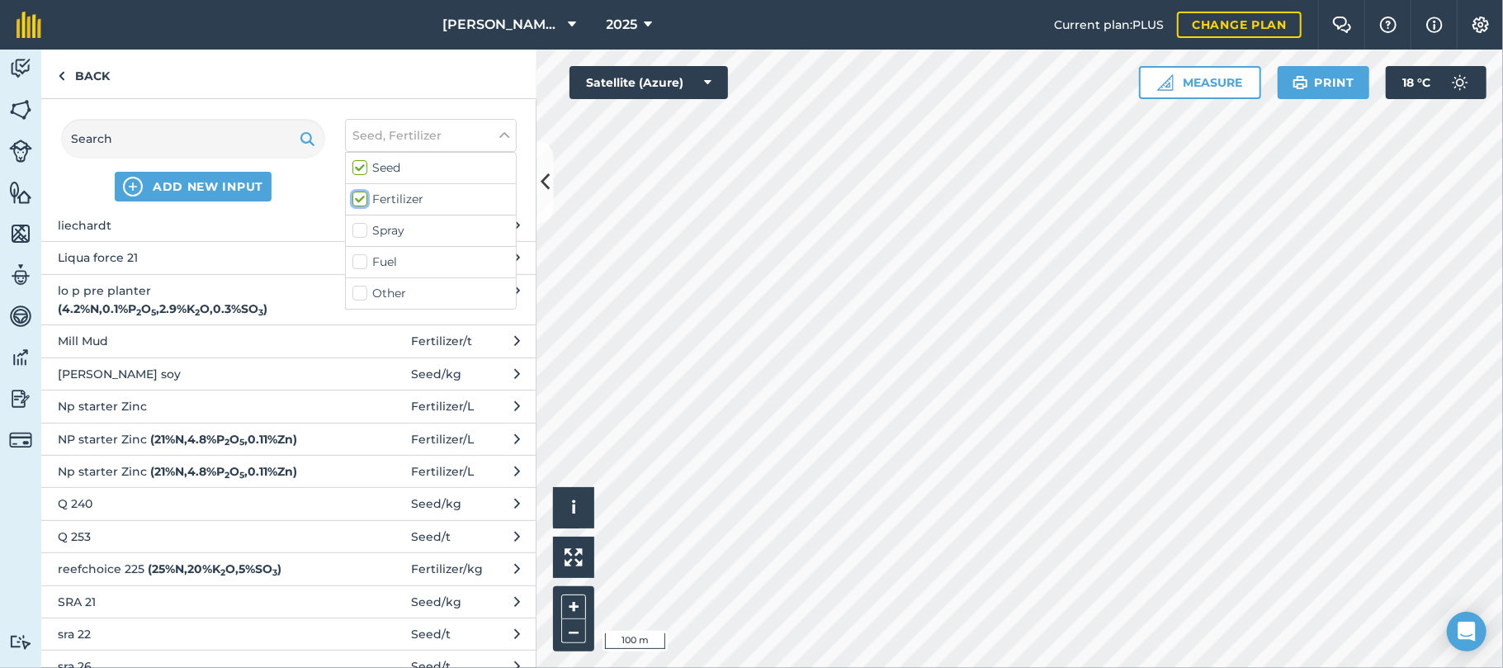
scroll to position [484, 0]
click at [134, 447] on span "NP starter Zinc ( 21 % N , 4.8 % P 2 O 5 , 0.11 % Zn )" at bounding box center [193, 437] width 270 height 18
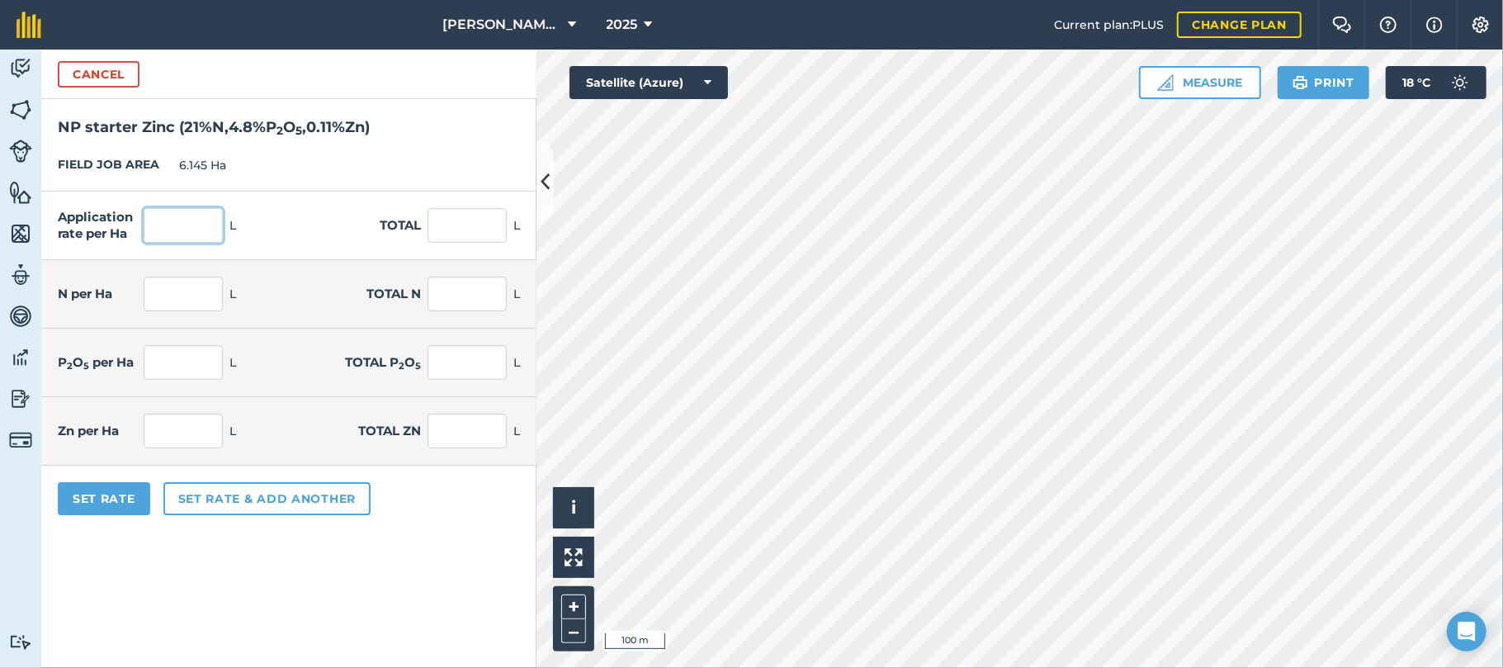
click at [178, 229] on input "text" at bounding box center [183, 225] width 79 height 35
type input "50"
type input "307.25"
type input "10.5"
type input "64.523"
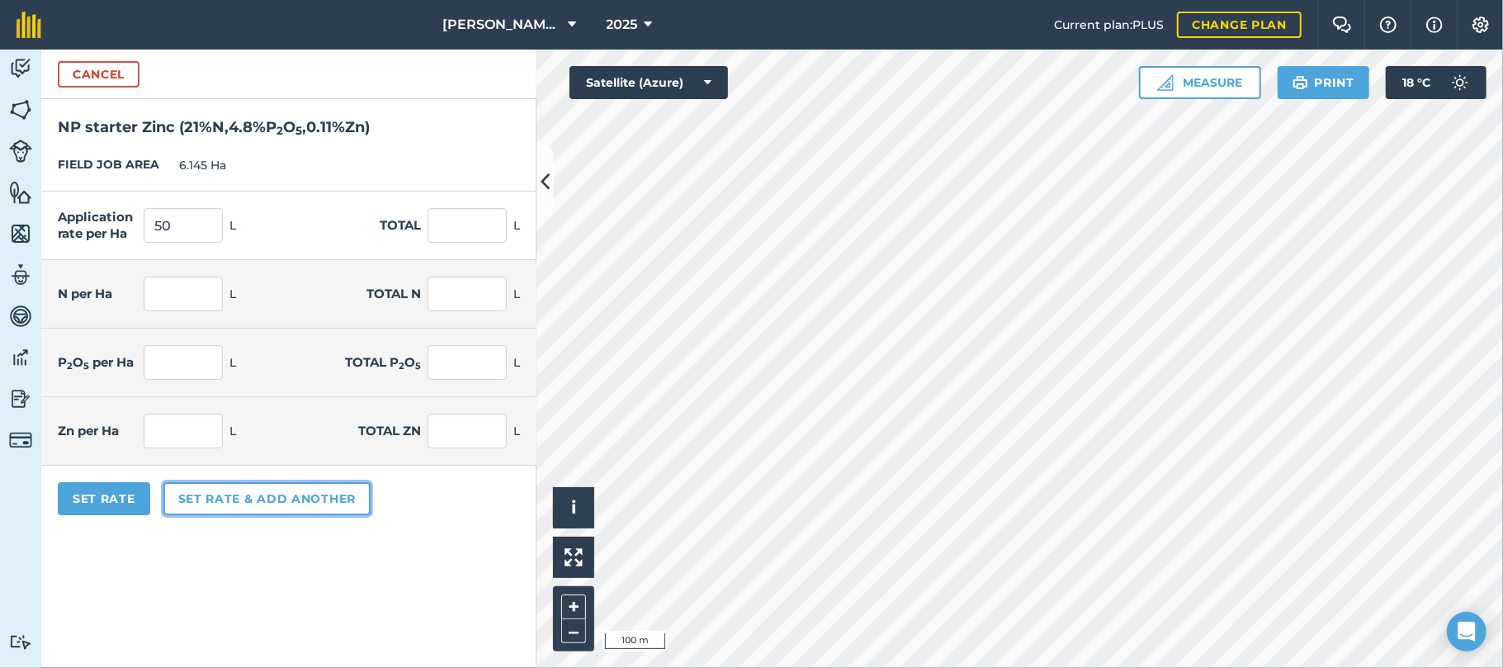
type input "2.4"
type input "14.748"
type input "0.055"
type input "0.338"
click at [210, 495] on button "Set rate & add another" at bounding box center [266, 498] width 207 height 33
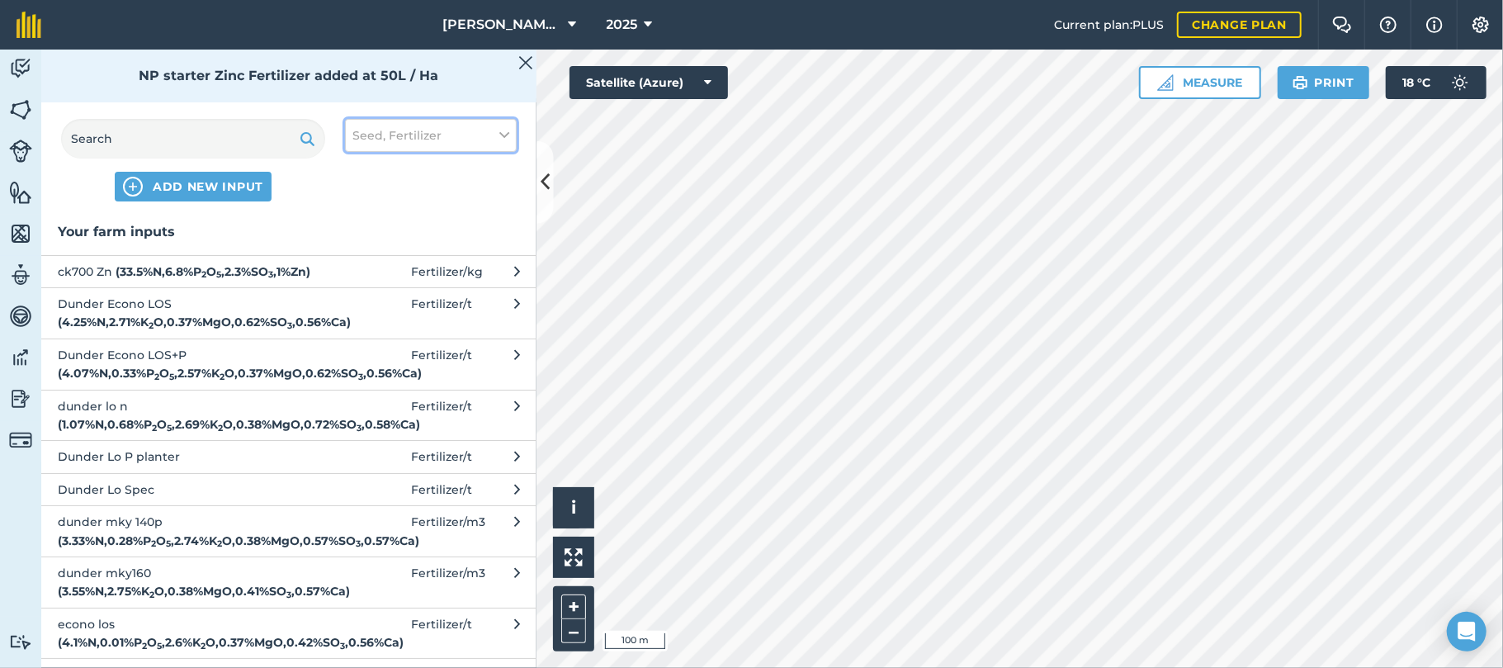
click at [503, 134] on icon at bounding box center [504, 135] width 10 height 18
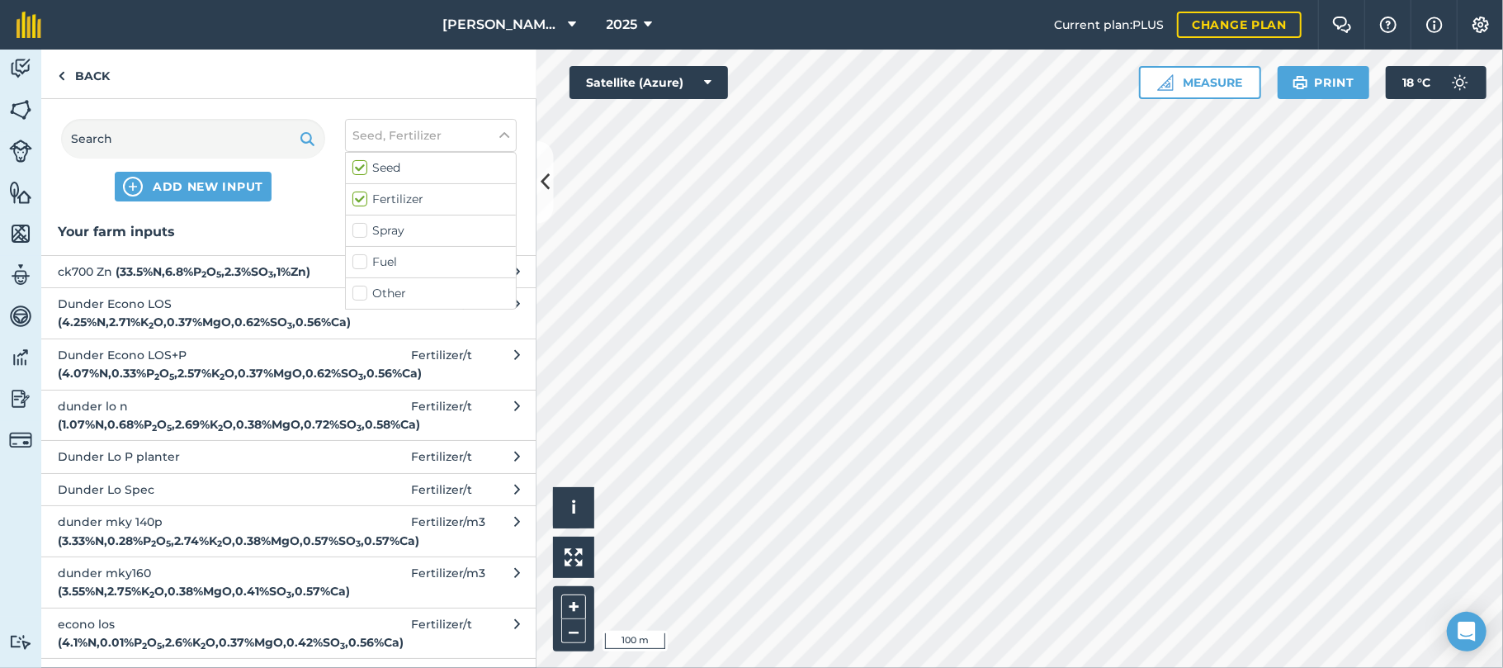
click at [362, 230] on label "Spray" at bounding box center [431, 230] width 157 height 17
click at [362, 230] on input "Spray" at bounding box center [358, 227] width 11 height 11
checkbox input "true"
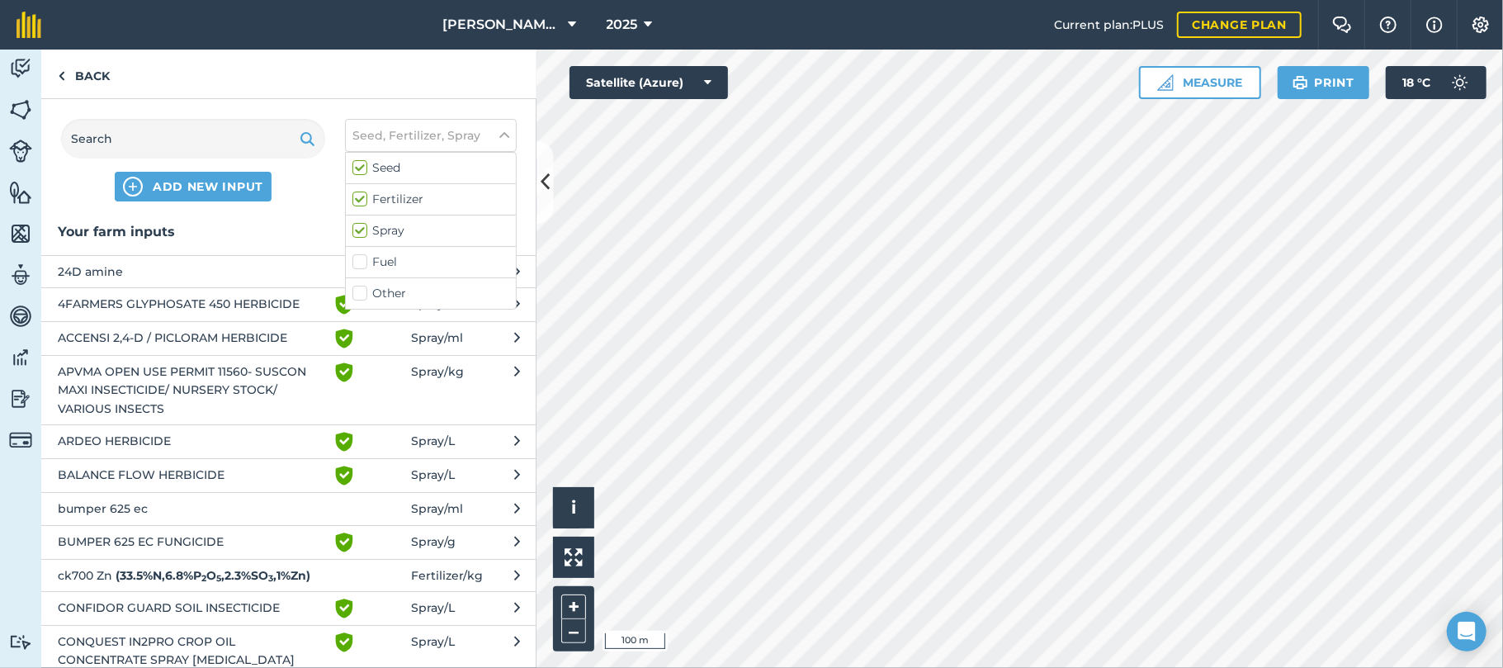
click at [99, 513] on span "bumper 625 ec" at bounding box center [193, 508] width 270 height 18
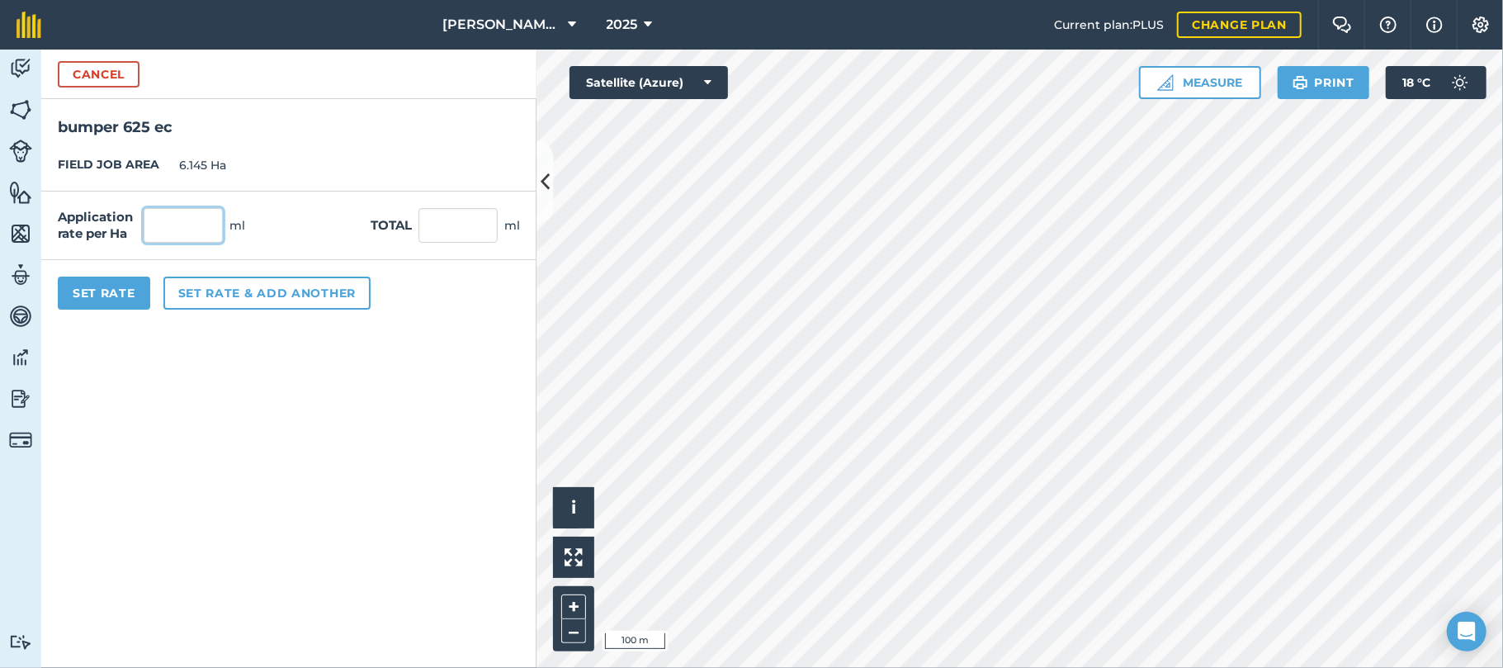
click at [182, 212] on input "text" at bounding box center [183, 225] width 79 height 35
type input "17"
type input "104.465"
click at [199, 297] on button "Set rate & add another" at bounding box center [266, 293] width 207 height 33
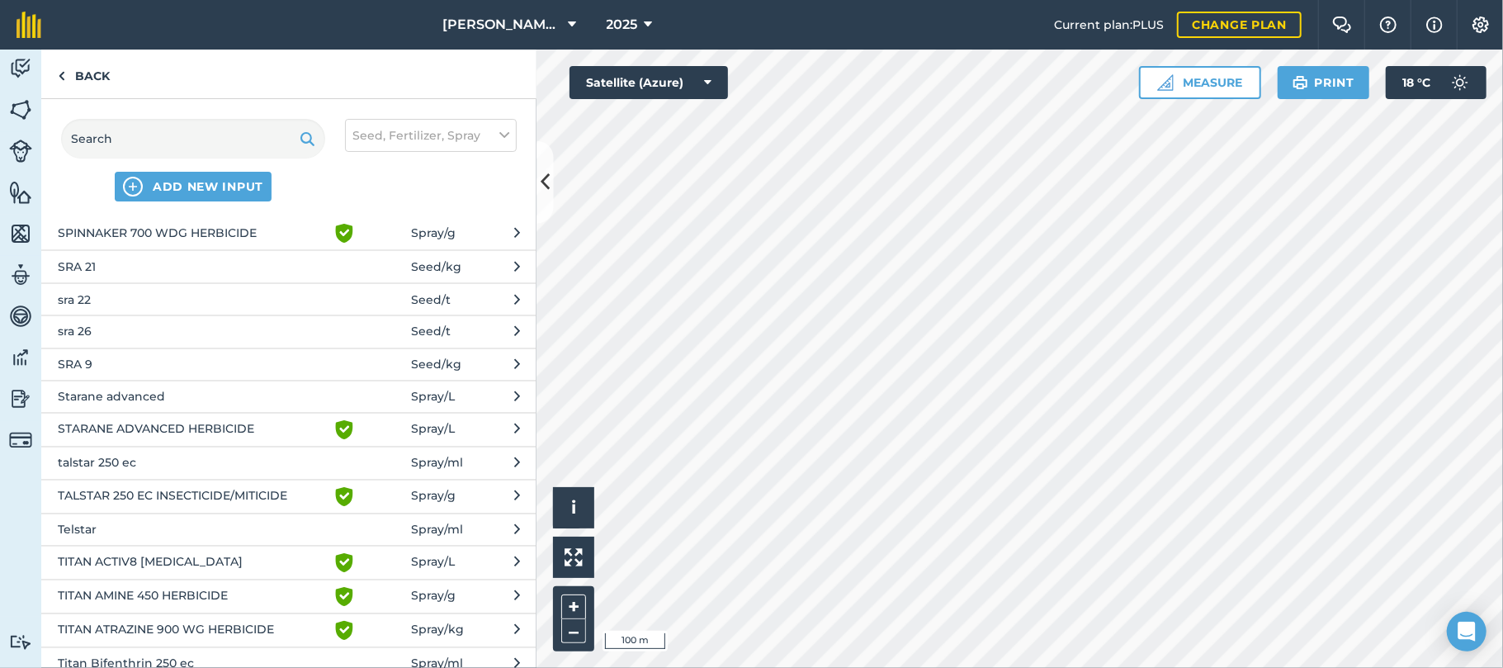
scroll to position [2167, 0]
click at [73, 539] on span "Telstar" at bounding box center [193, 530] width 270 height 18
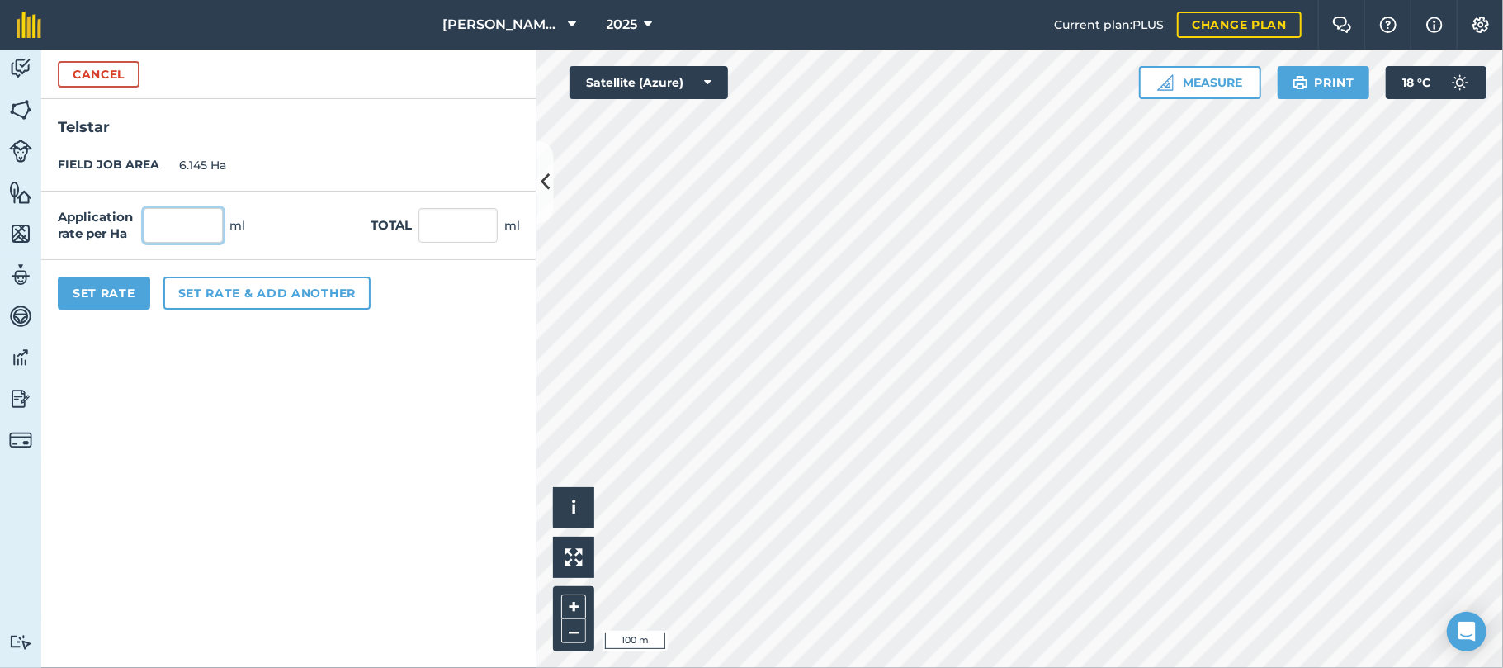
click at [180, 223] on input "text" at bounding box center [183, 225] width 79 height 35
type input "150"
type input "921.75"
click at [123, 291] on button "Set Rate" at bounding box center [104, 293] width 92 height 33
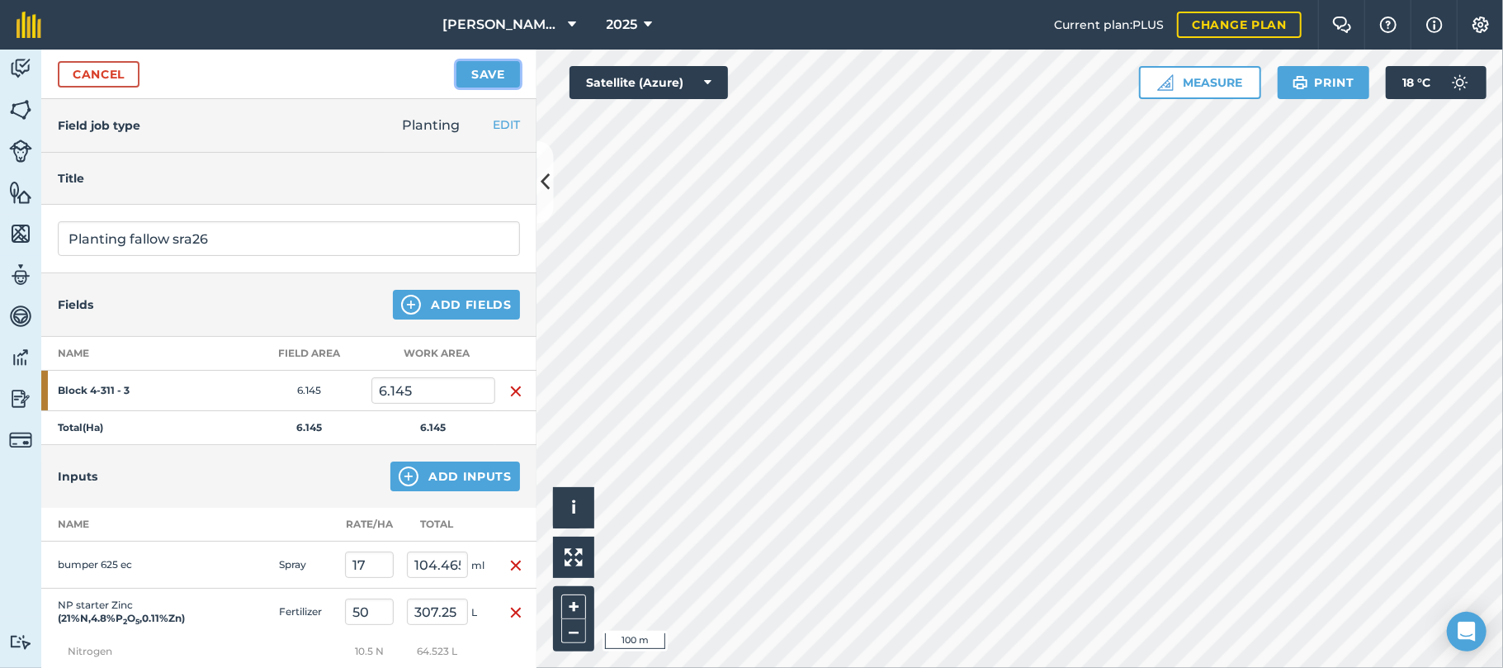
click at [494, 73] on button "Save" at bounding box center [489, 74] width 64 height 26
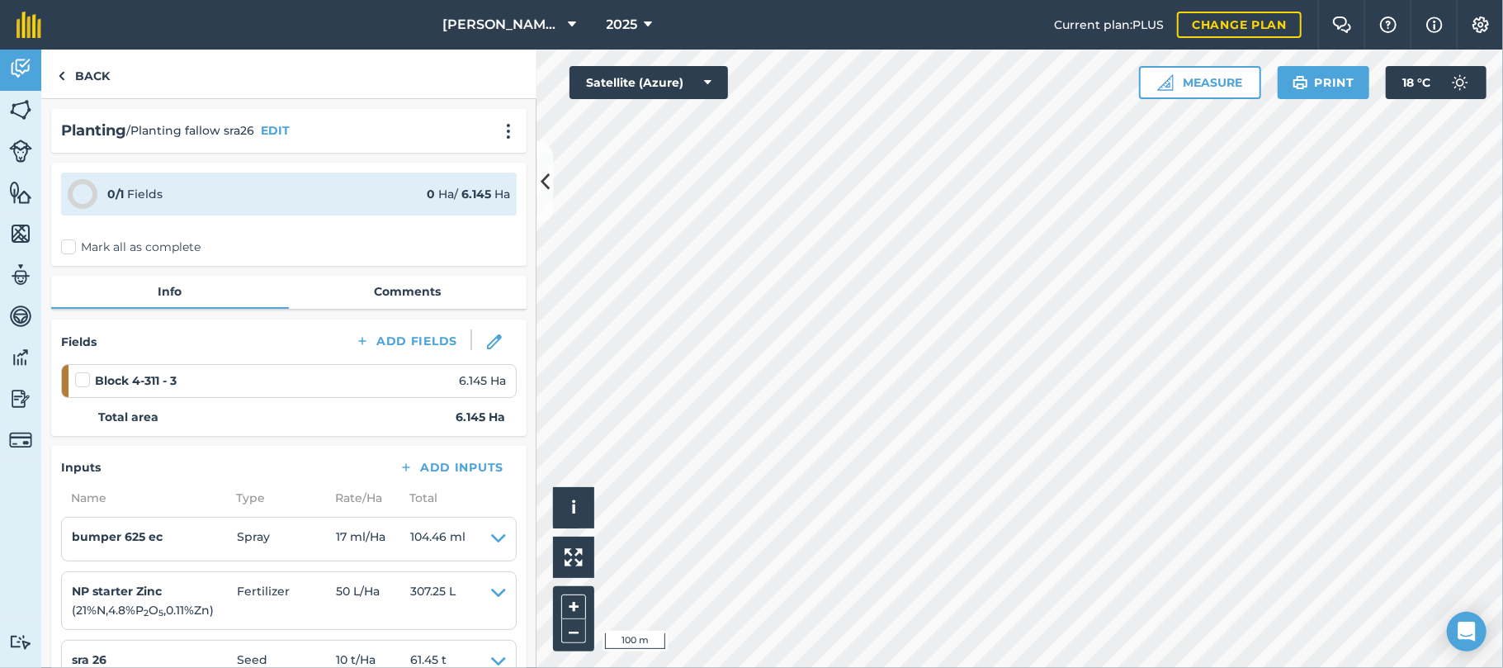
click at [70, 245] on label "Mark all as complete" at bounding box center [131, 247] width 140 height 17
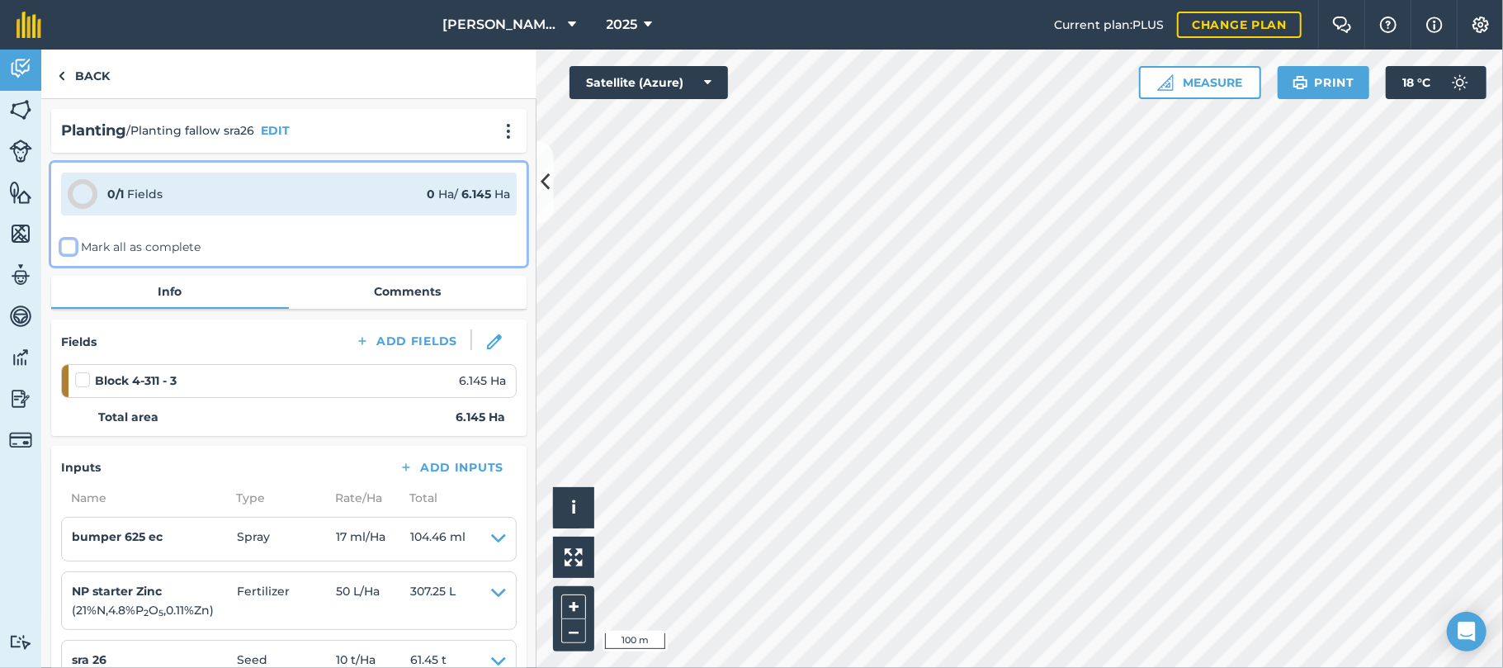
click at [70, 245] on input "Mark all as complete" at bounding box center [66, 244] width 11 height 11
checkbox input "false"
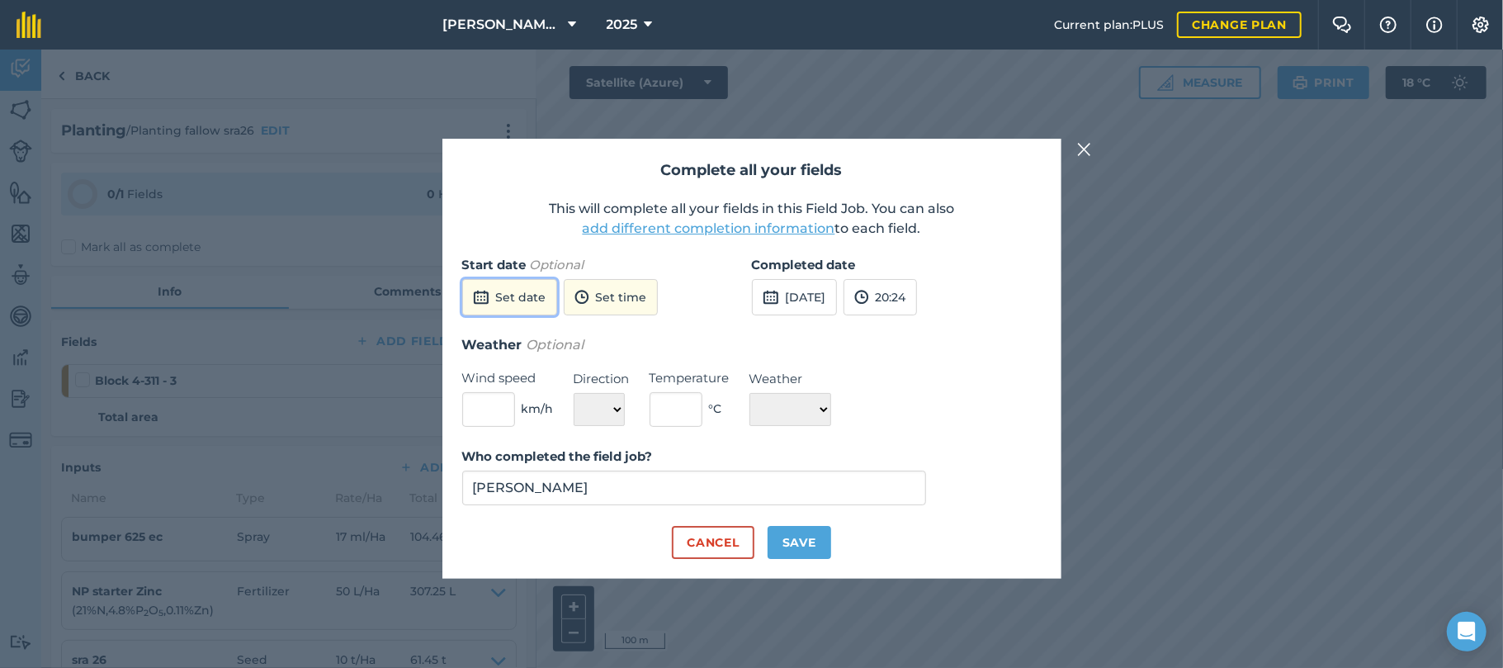
click at [518, 305] on button "Set date" at bounding box center [509, 297] width 95 height 36
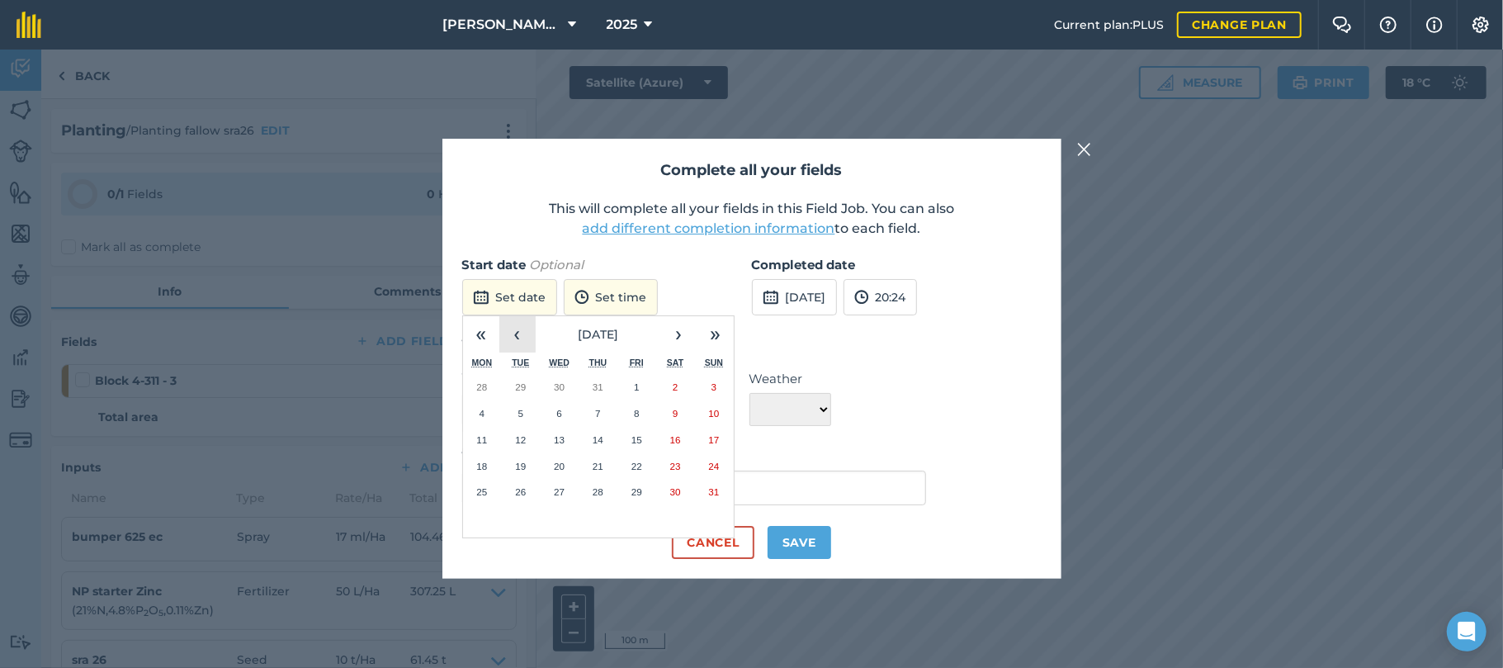
click at [525, 324] on button "‹" at bounding box center [517, 334] width 36 height 36
click at [560, 485] on button "30" at bounding box center [559, 492] width 39 height 26
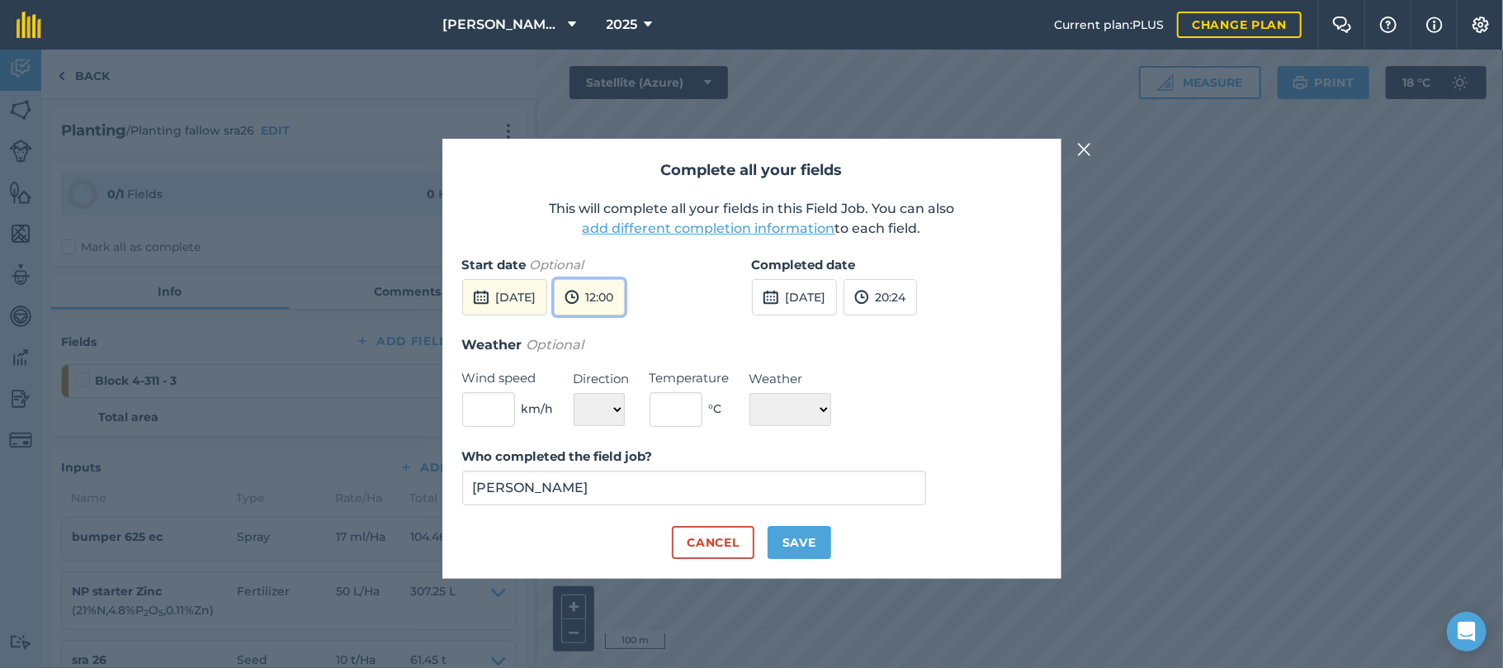
click at [625, 296] on button "12:00" at bounding box center [589, 297] width 71 height 36
click at [627, 440] on button "16:00" at bounding box center [594, 444] width 78 height 26
click at [804, 294] on button "[DATE]" at bounding box center [794, 297] width 85 height 36
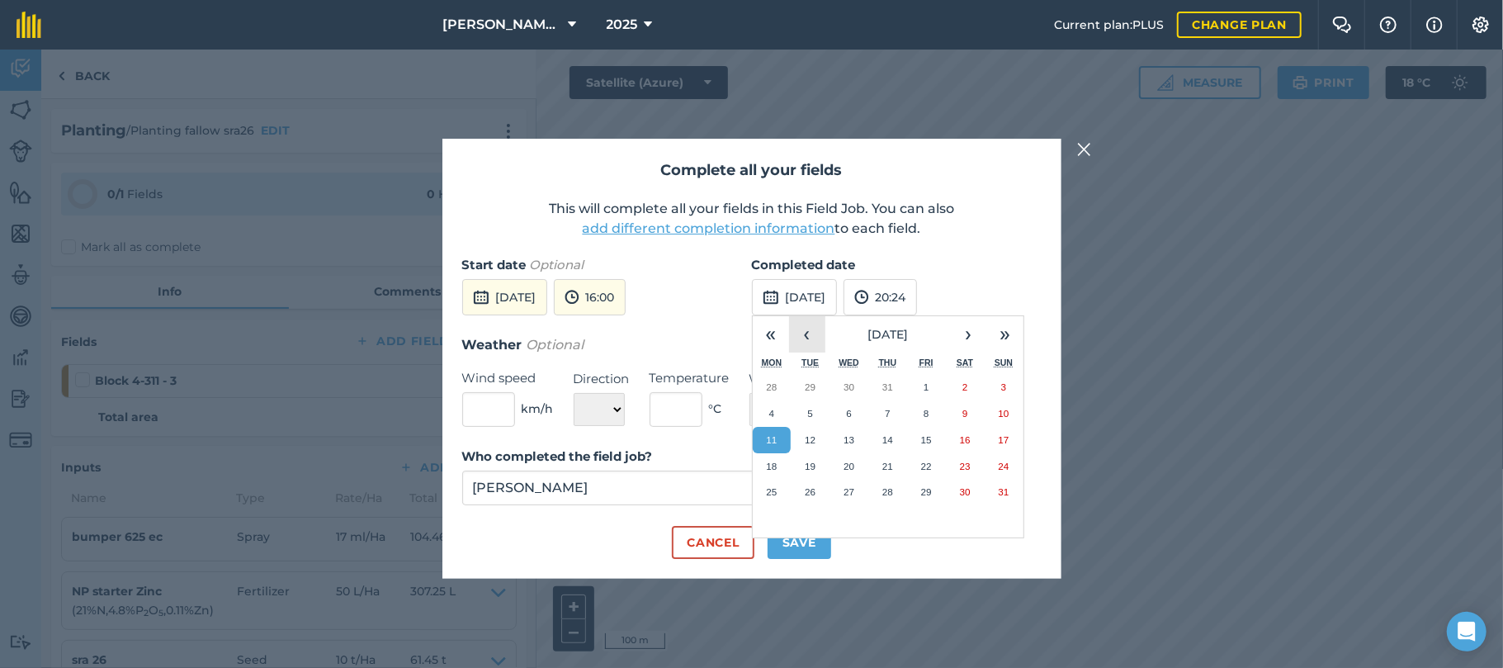
click at [811, 334] on button "‹" at bounding box center [807, 334] width 36 height 36
click at [883, 493] on abbr "31" at bounding box center [888, 491] width 11 height 11
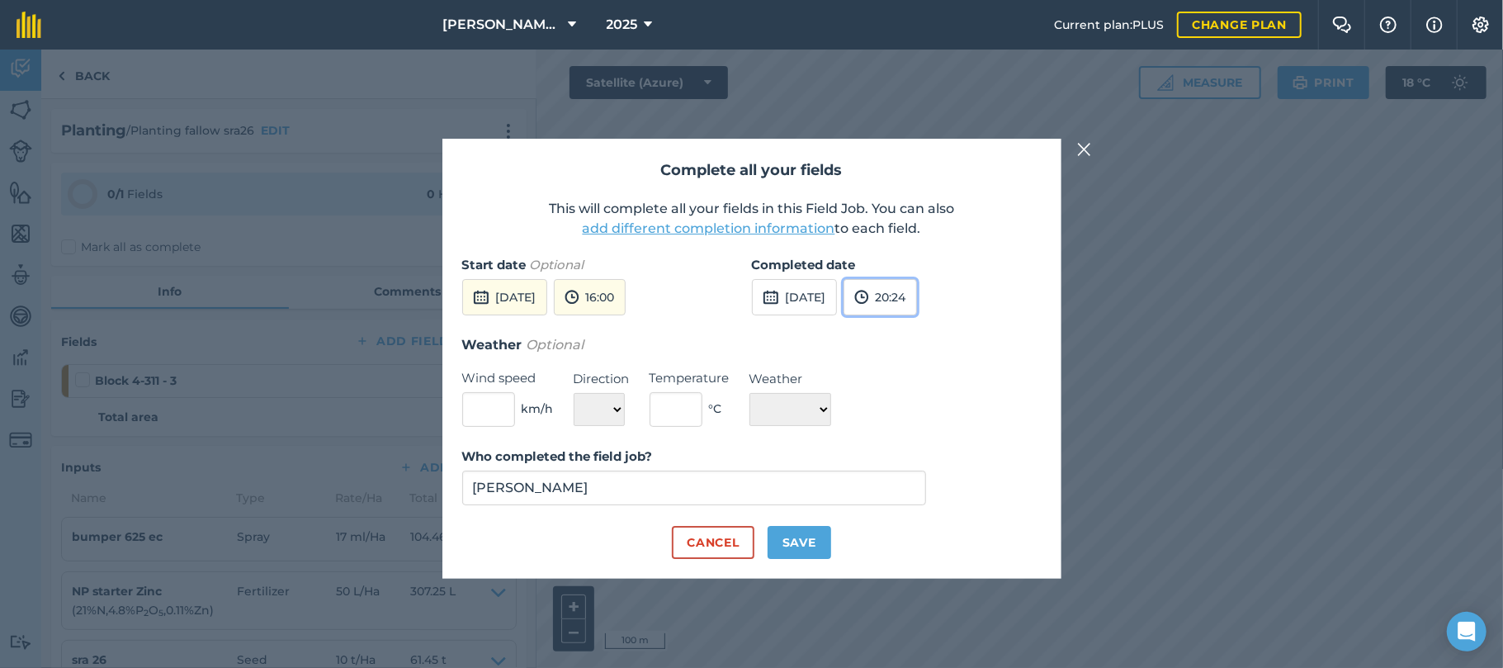
click at [917, 294] on button "20:24" at bounding box center [880, 297] width 73 height 36
click at [905, 394] on button "20:00" at bounding box center [884, 382] width 78 height 26
click at [918, 297] on button "20:00" at bounding box center [881, 297] width 74 height 36
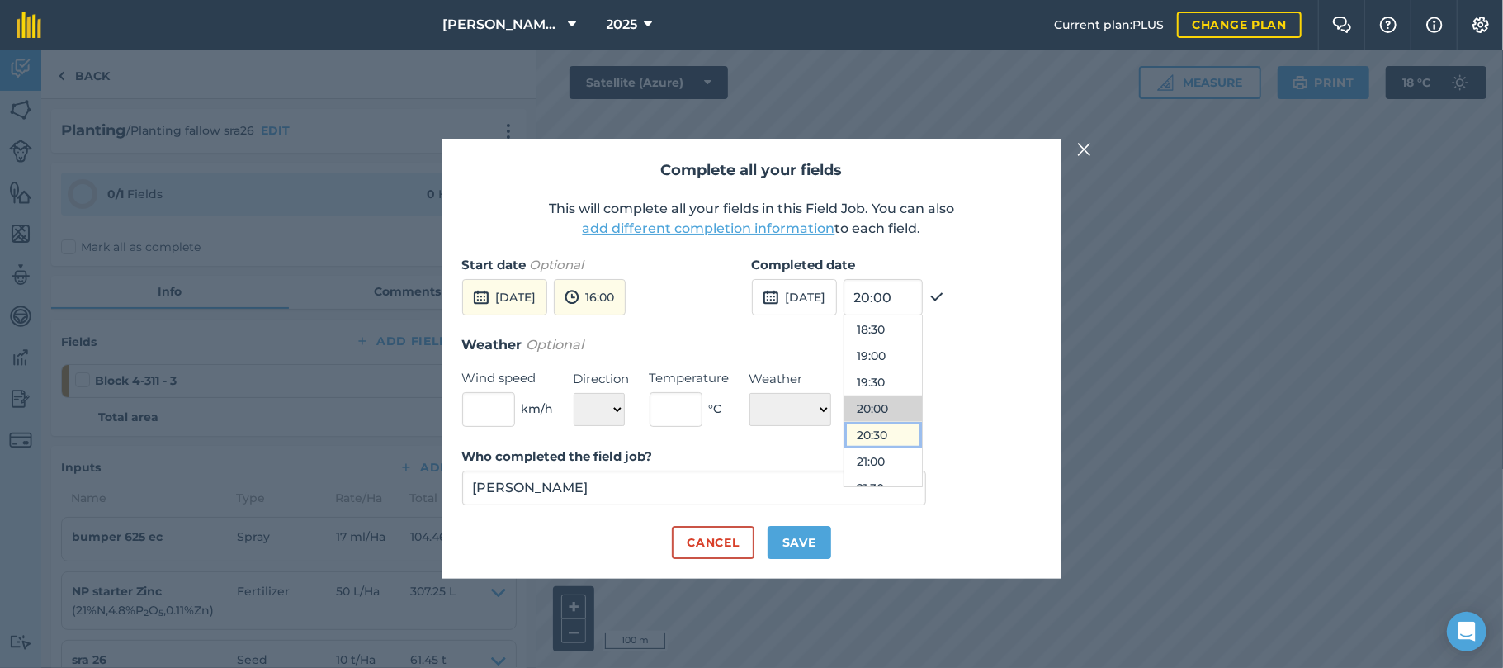
click at [911, 431] on button "20:30" at bounding box center [884, 435] width 78 height 26
click at [829, 413] on select "☀️ Sunny 🌧 Rainy ⛅️ Cloudy 🌨 Snow ❄️ Icy" at bounding box center [791, 409] width 82 height 33
select select "Cloudy"
click at [750, 393] on select "☀️ Sunny 🌧 Rainy ⛅️ Cloudy 🌨 Snow ❄️ Icy" at bounding box center [791, 409] width 82 height 33
click at [803, 542] on button "Save" at bounding box center [800, 542] width 64 height 33
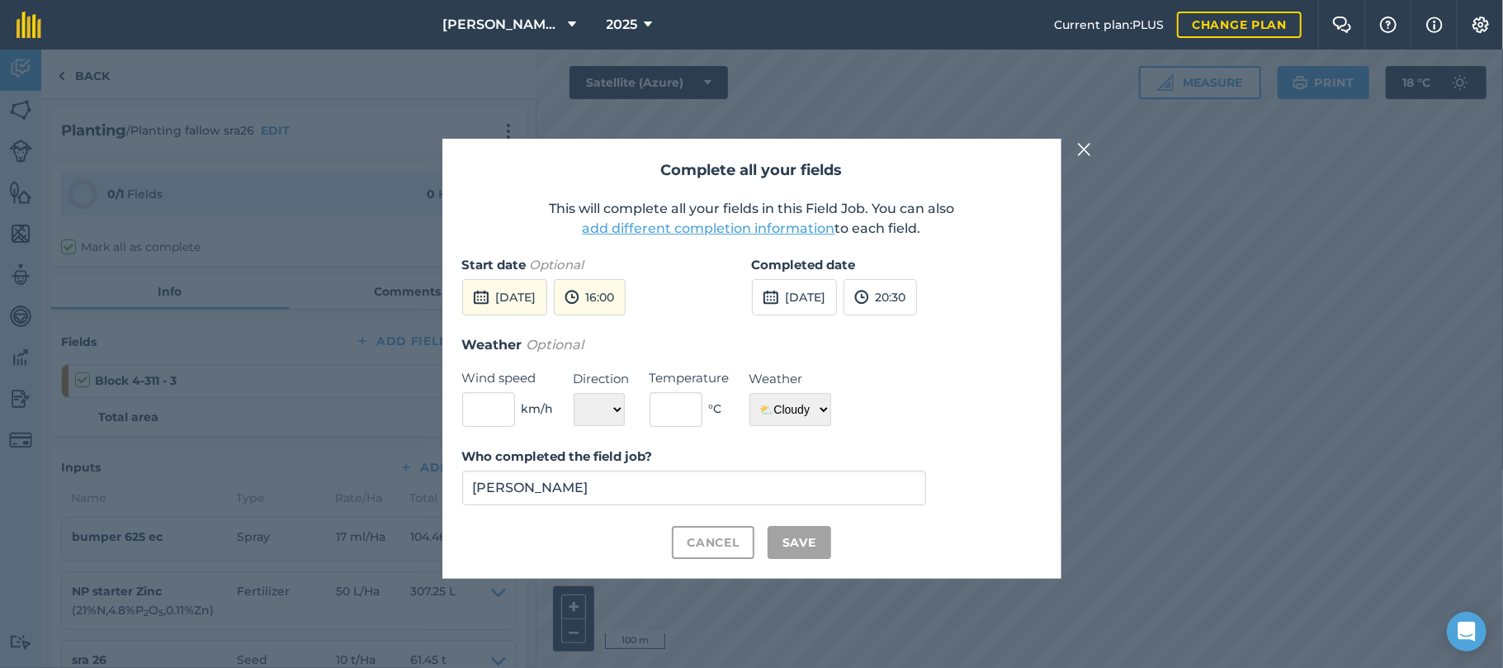
checkbox input "true"
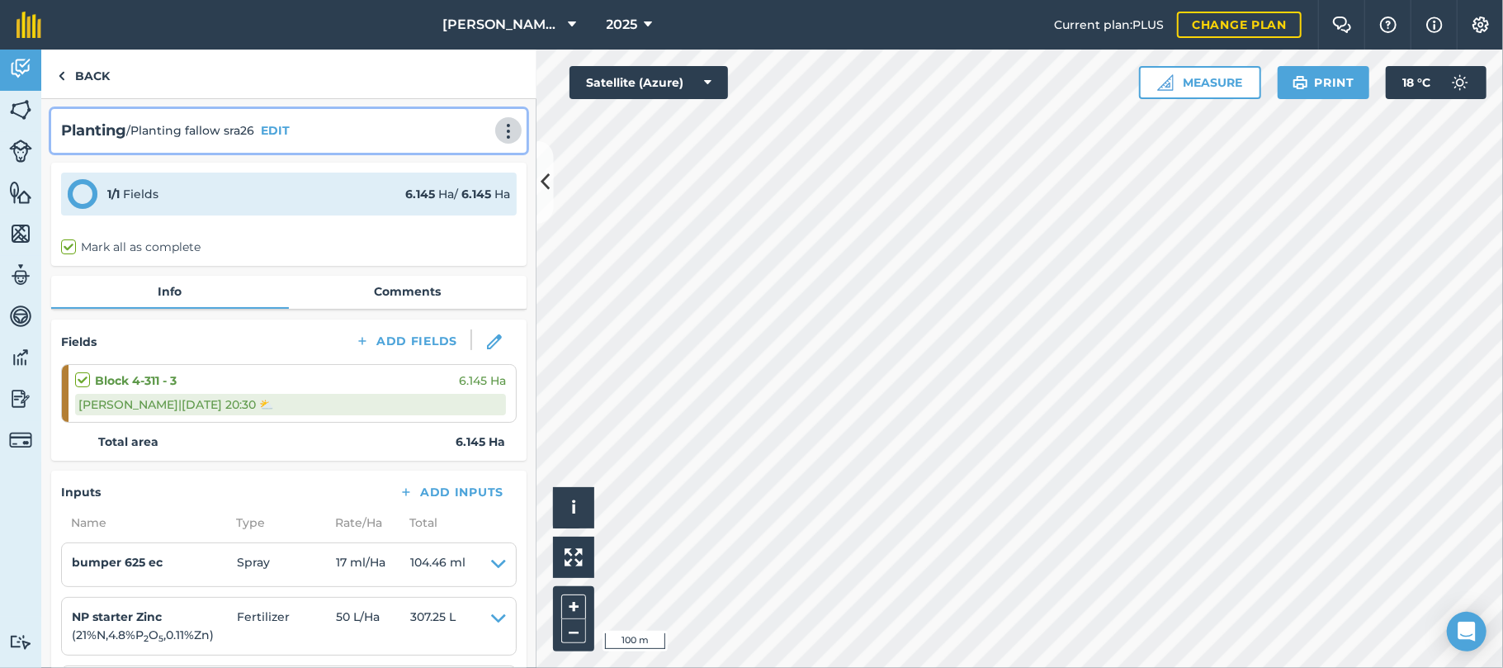
click at [499, 130] on img at bounding box center [509, 131] width 20 height 17
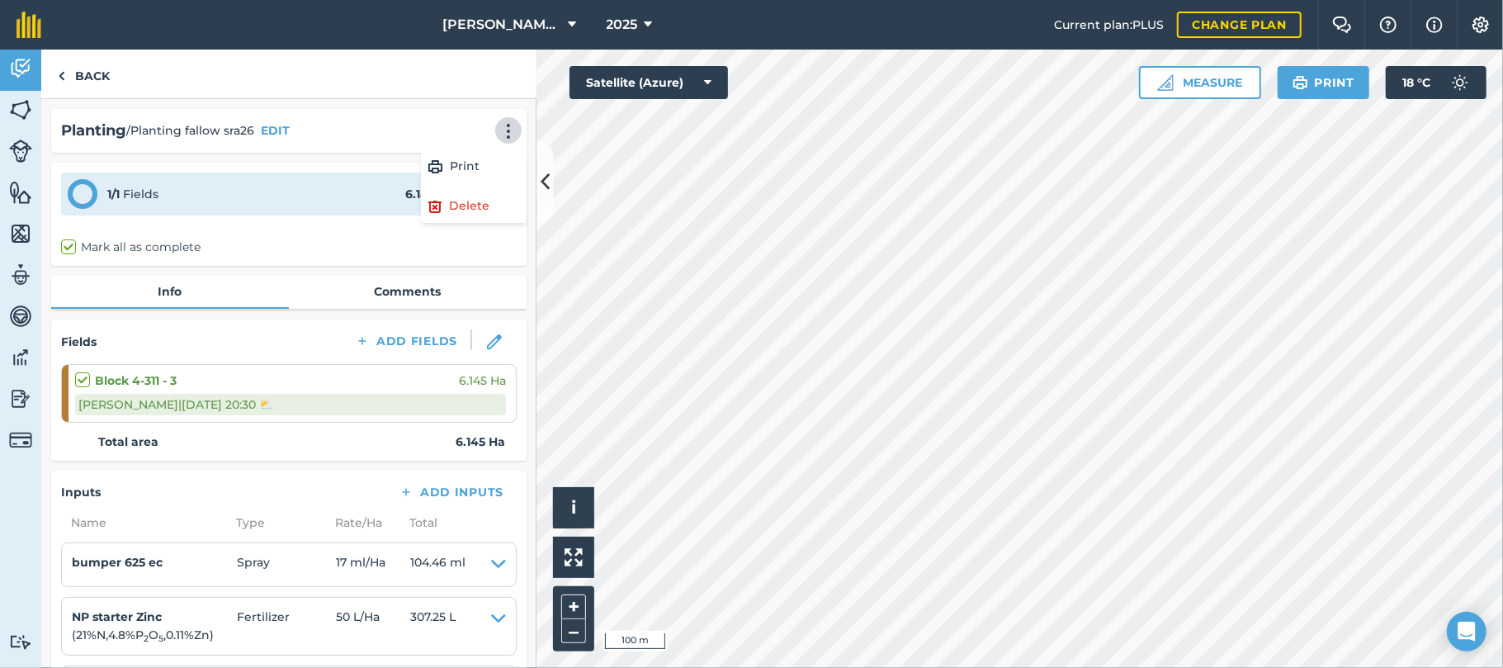
click at [331, 241] on div "Mark all as complete" at bounding box center [289, 247] width 456 height 17
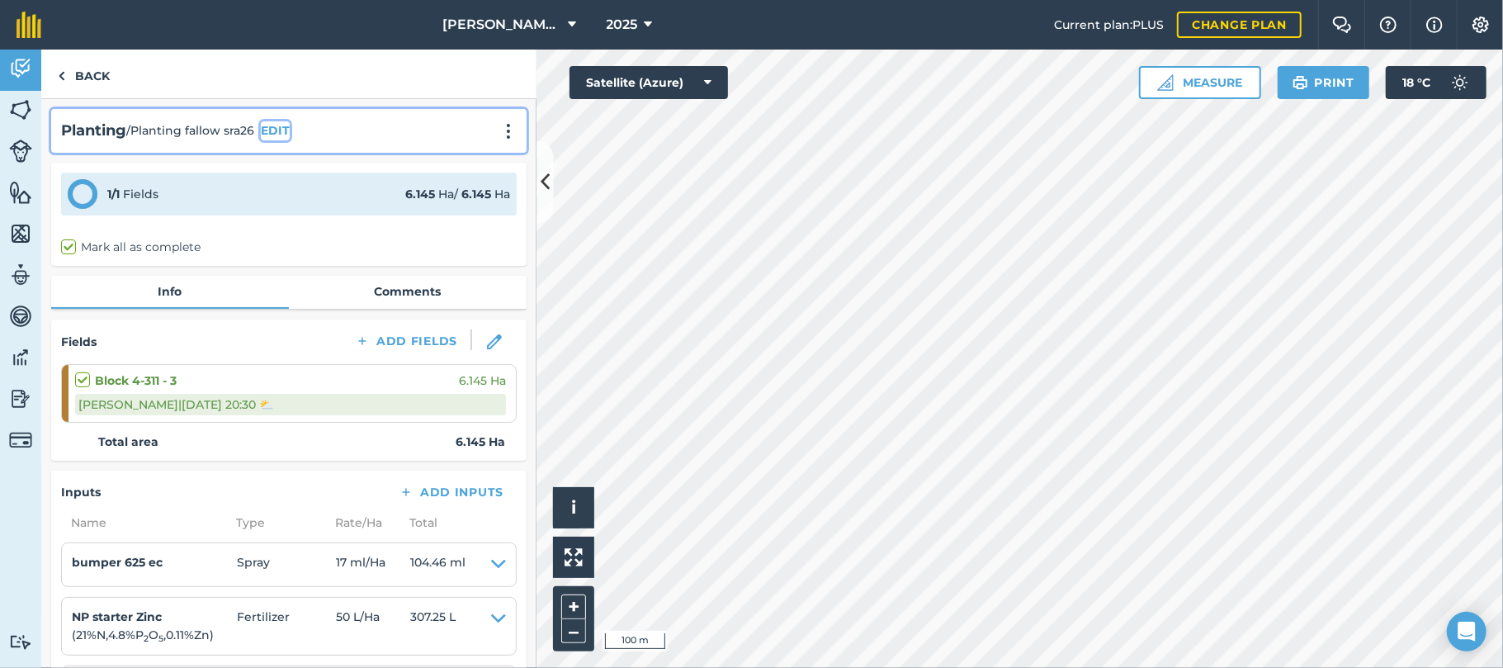
click at [276, 127] on button "EDIT" at bounding box center [275, 130] width 29 height 18
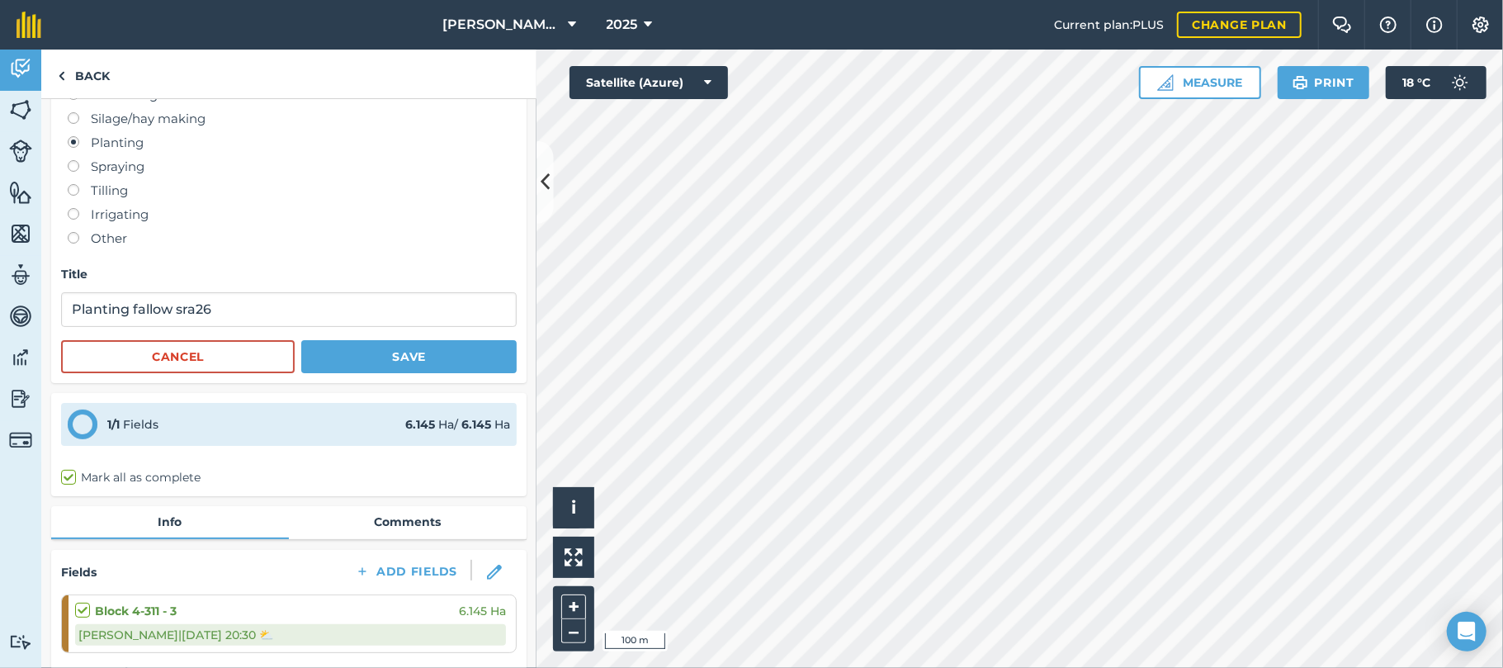
scroll to position [88, 0]
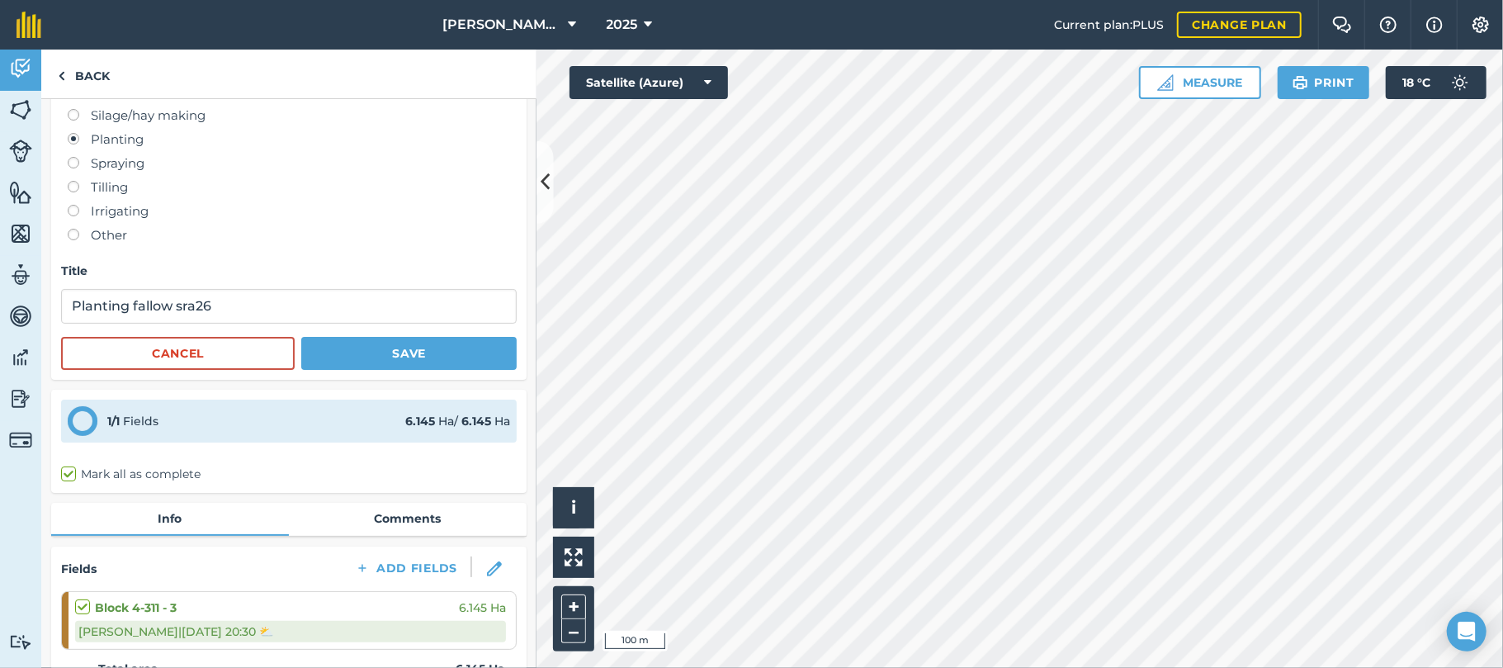
click at [64, 474] on label "Mark all as complete" at bounding box center [131, 474] width 140 height 17
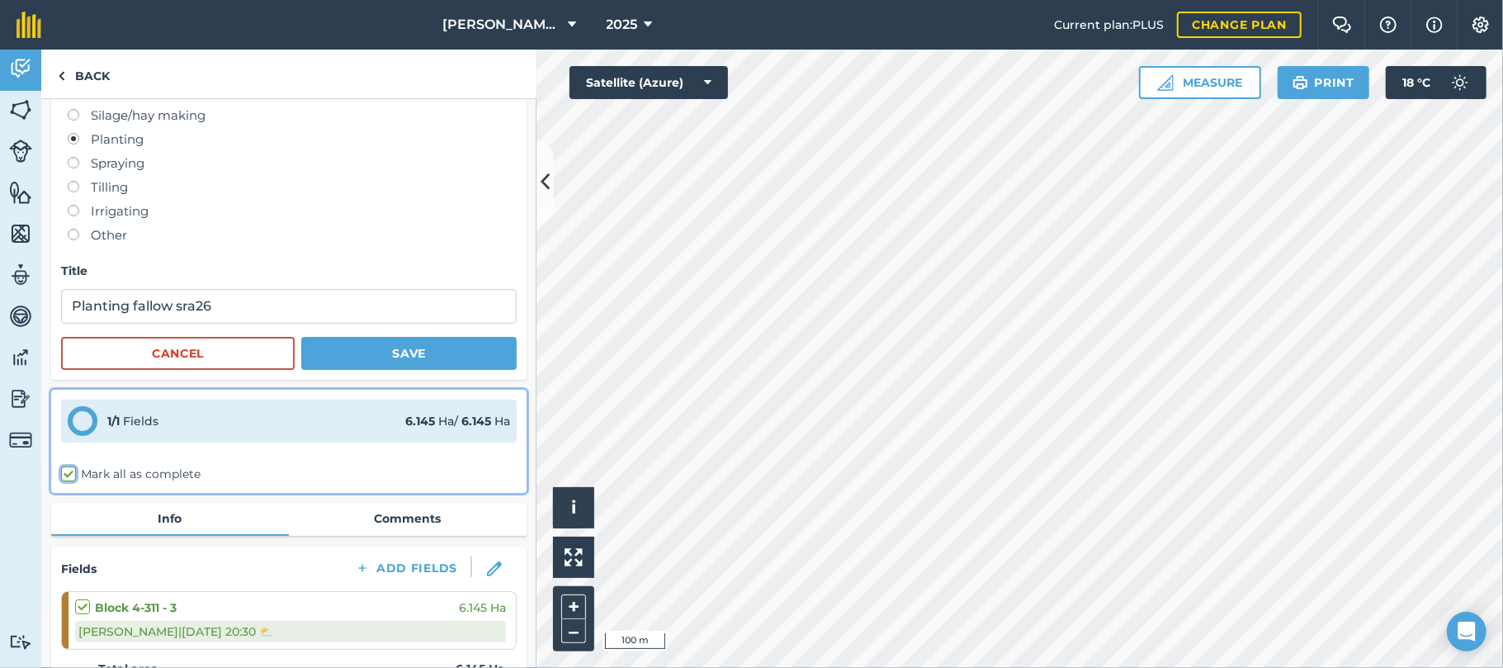
click at [64, 553] on input "Mark all as complete" at bounding box center [66, 558] width 11 height 11
checkbox input "true"
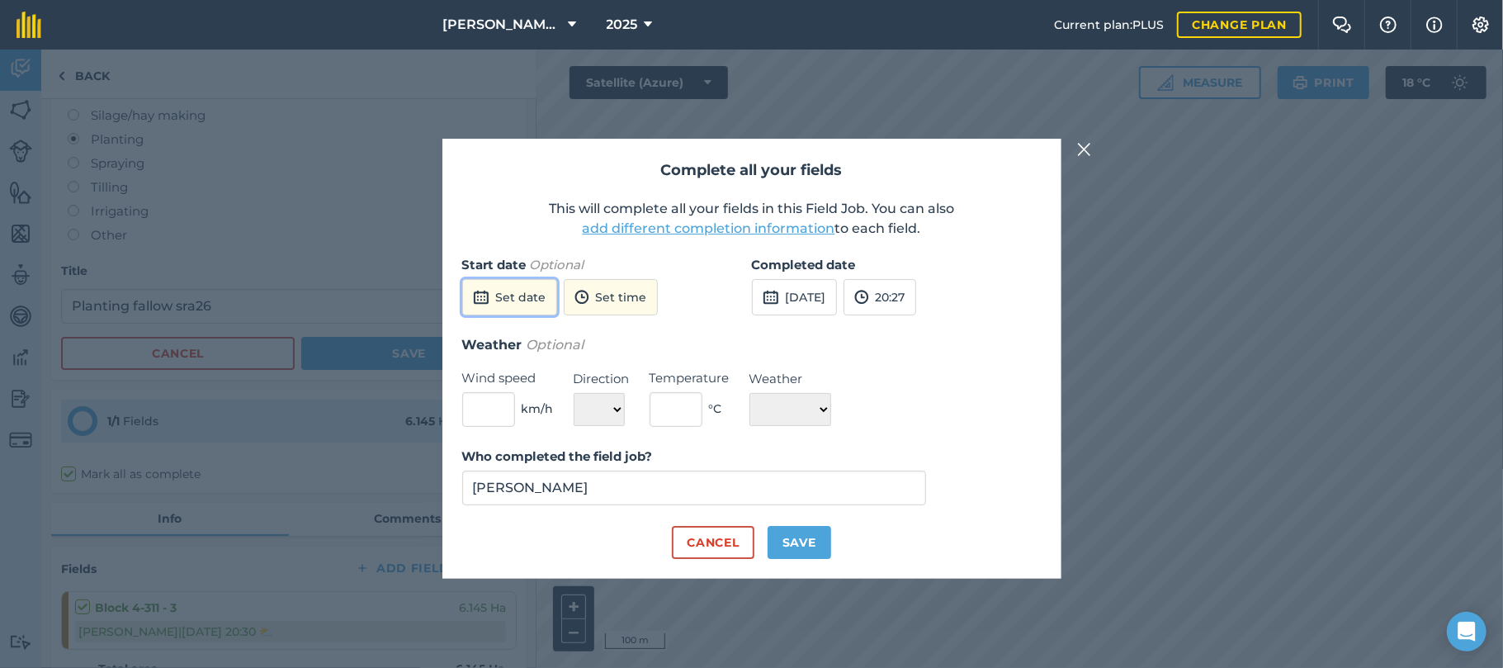
click at [530, 298] on button "Set date" at bounding box center [509, 297] width 95 height 36
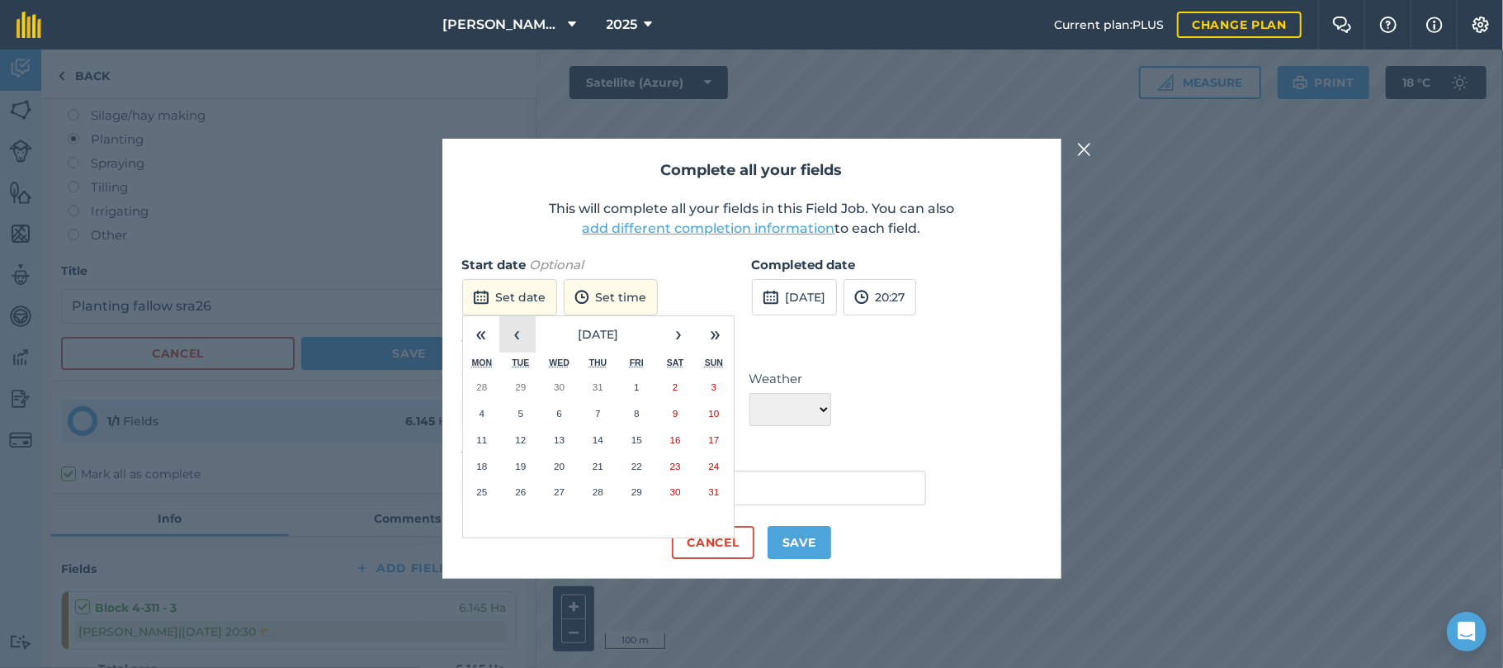
click at [527, 334] on button "‹" at bounding box center [517, 334] width 36 height 36
click at [679, 330] on button "›" at bounding box center [679, 334] width 36 height 36
click at [674, 387] on abbr "2" at bounding box center [675, 386] width 5 height 11
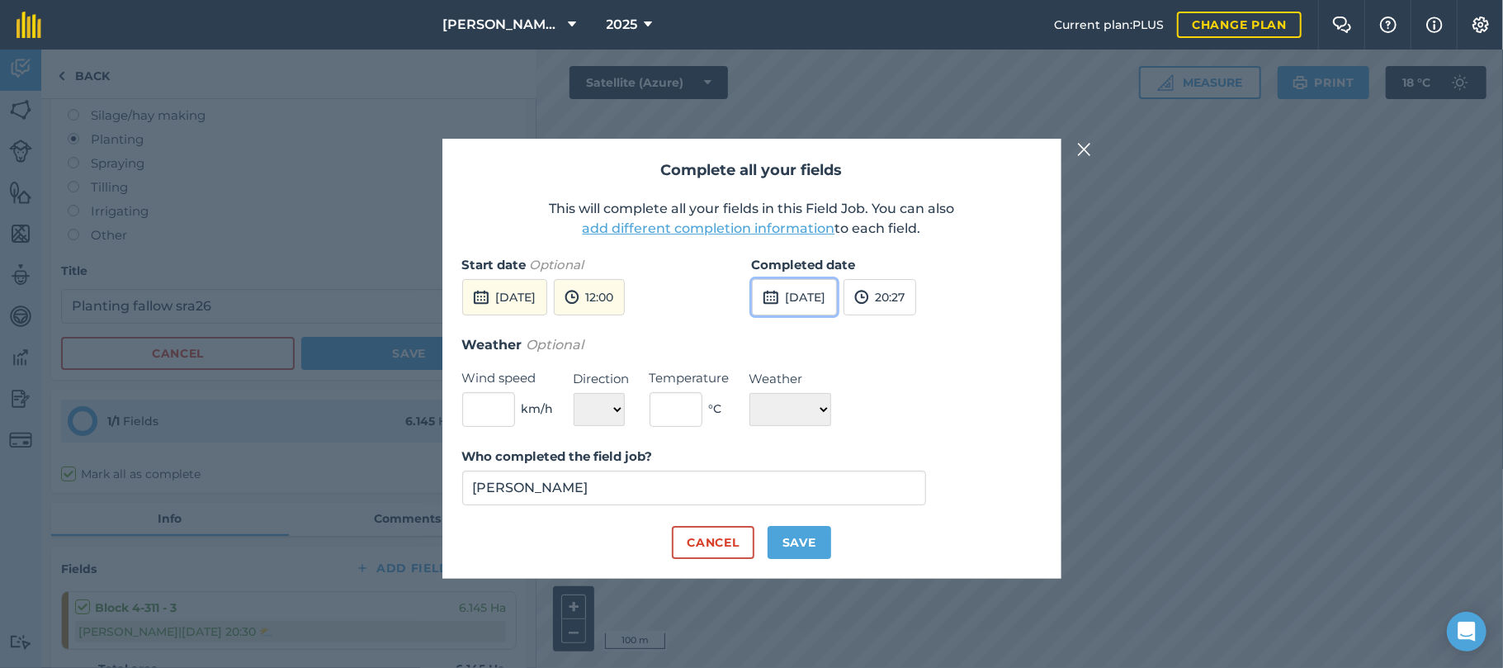
click at [823, 291] on button "[DATE]" at bounding box center [794, 297] width 85 height 36
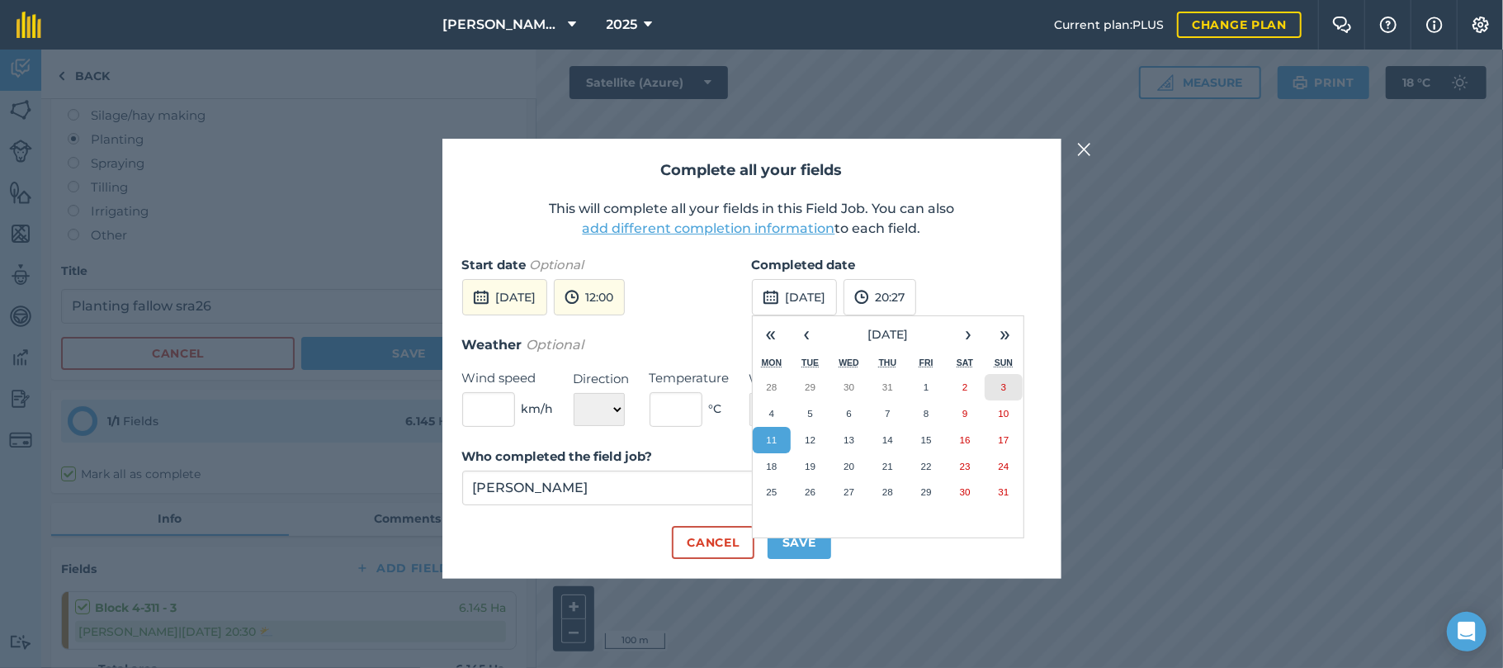
click at [1007, 381] on button "3" at bounding box center [1004, 387] width 39 height 26
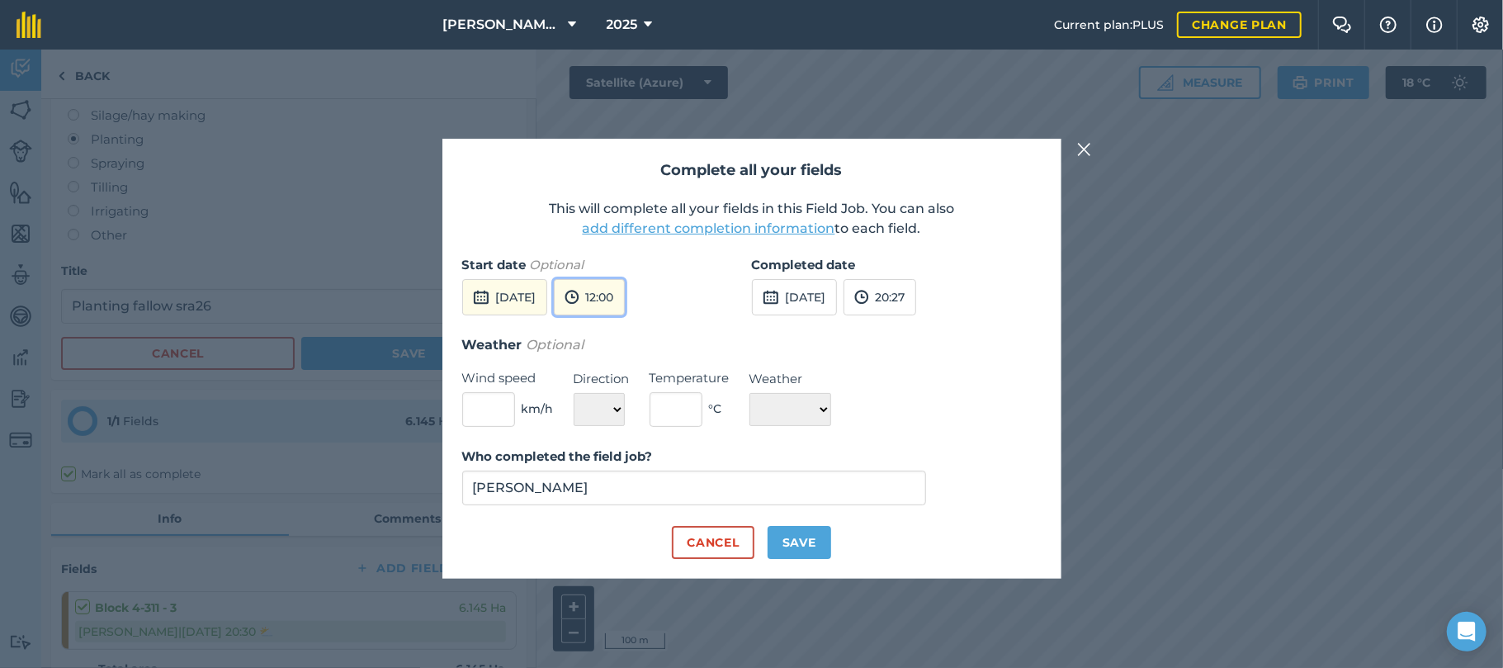
click at [625, 292] on button "12:00" at bounding box center [589, 297] width 71 height 36
click at [624, 348] on button "07:30" at bounding box center [594, 347] width 78 height 26
click at [916, 302] on button "20:27" at bounding box center [880, 297] width 73 height 36
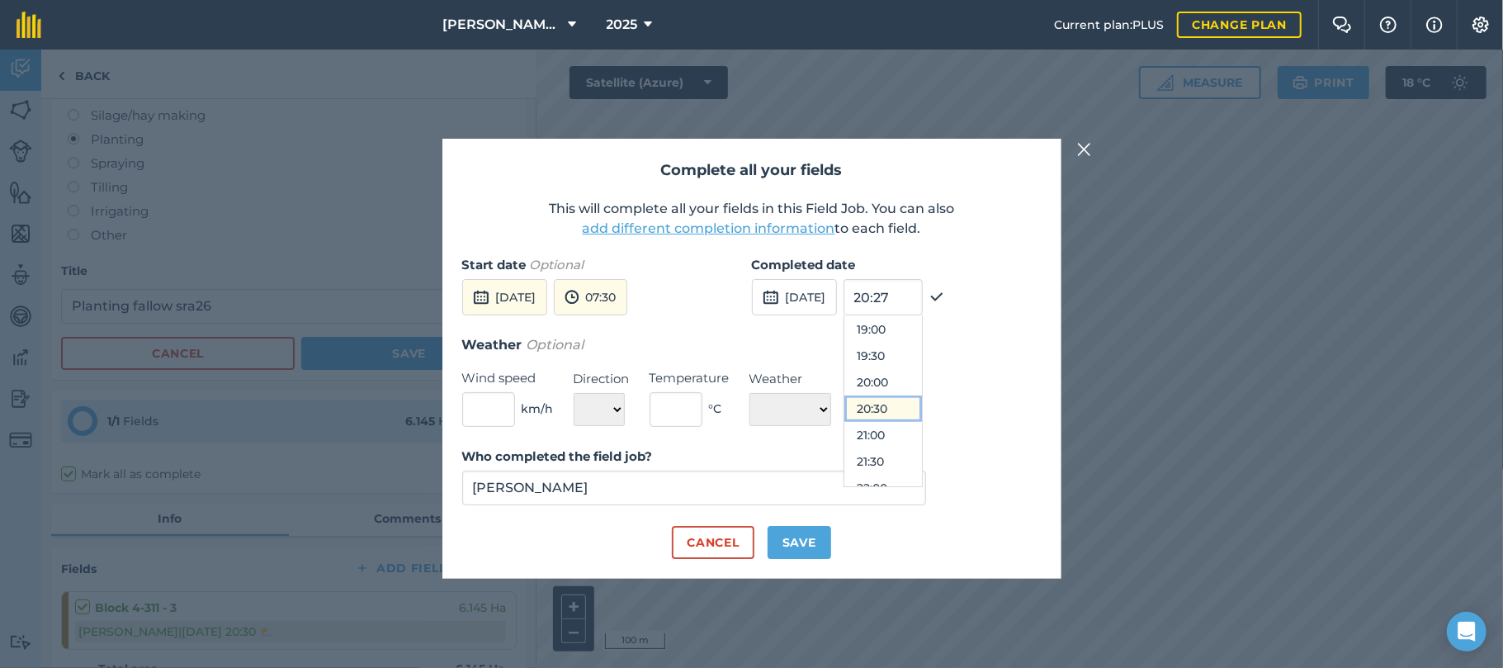
click at [919, 406] on button "20:30" at bounding box center [884, 408] width 78 height 26
click at [831, 408] on select "☀️ Sunny 🌧 Rainy ⛅️ Cloudy 🌨 Snow ❄️ Icy" at bounding box center [791, 409] width 82 height 33
select select "Sunny"
click at [750, 393] on select "☀️ Sunny 🌧 Rainy ⛅️ Cloudy 🌨 Snow ❄️ Icy" at bounding box center [791, 409] width 82 height 33
click at [801, 539] on button "Save" at bounding box center [800, 542] width 64 height 33
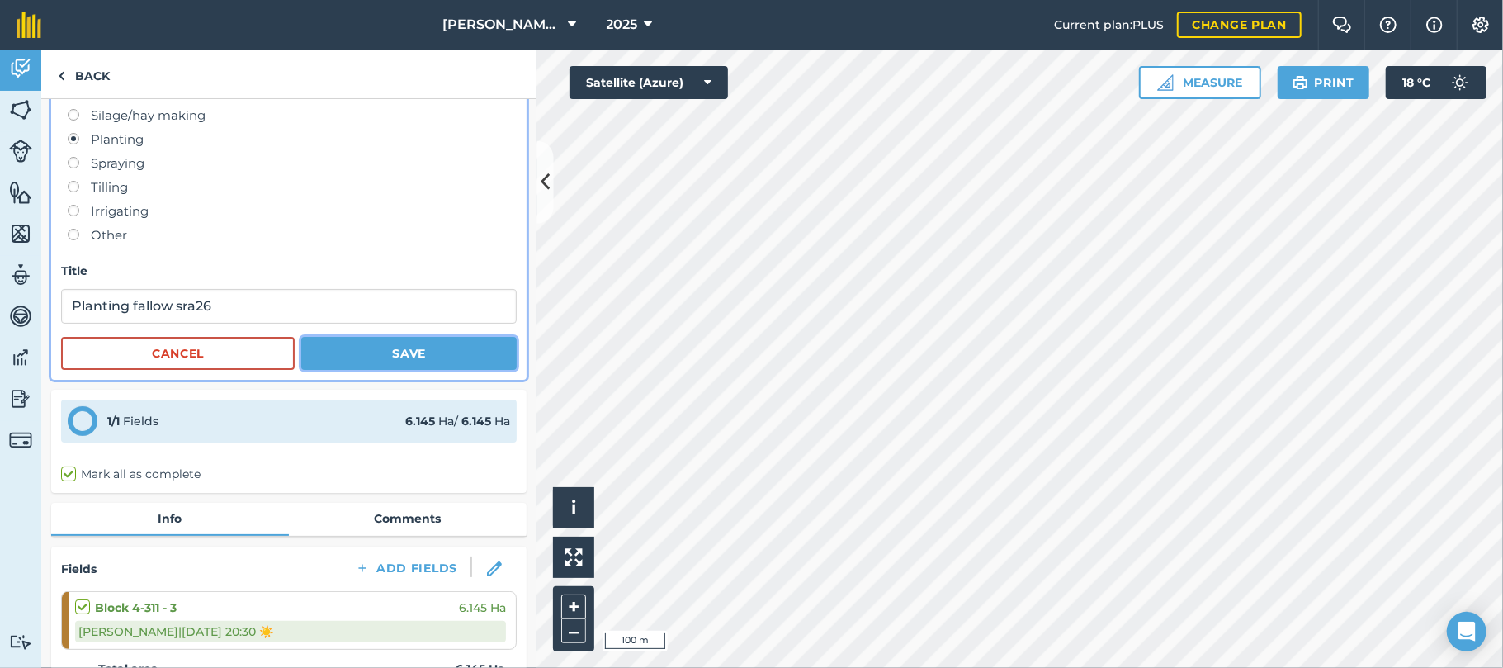
click at [417, 352] on button "Save" at bounding box center [408, 353] width 215 height 33
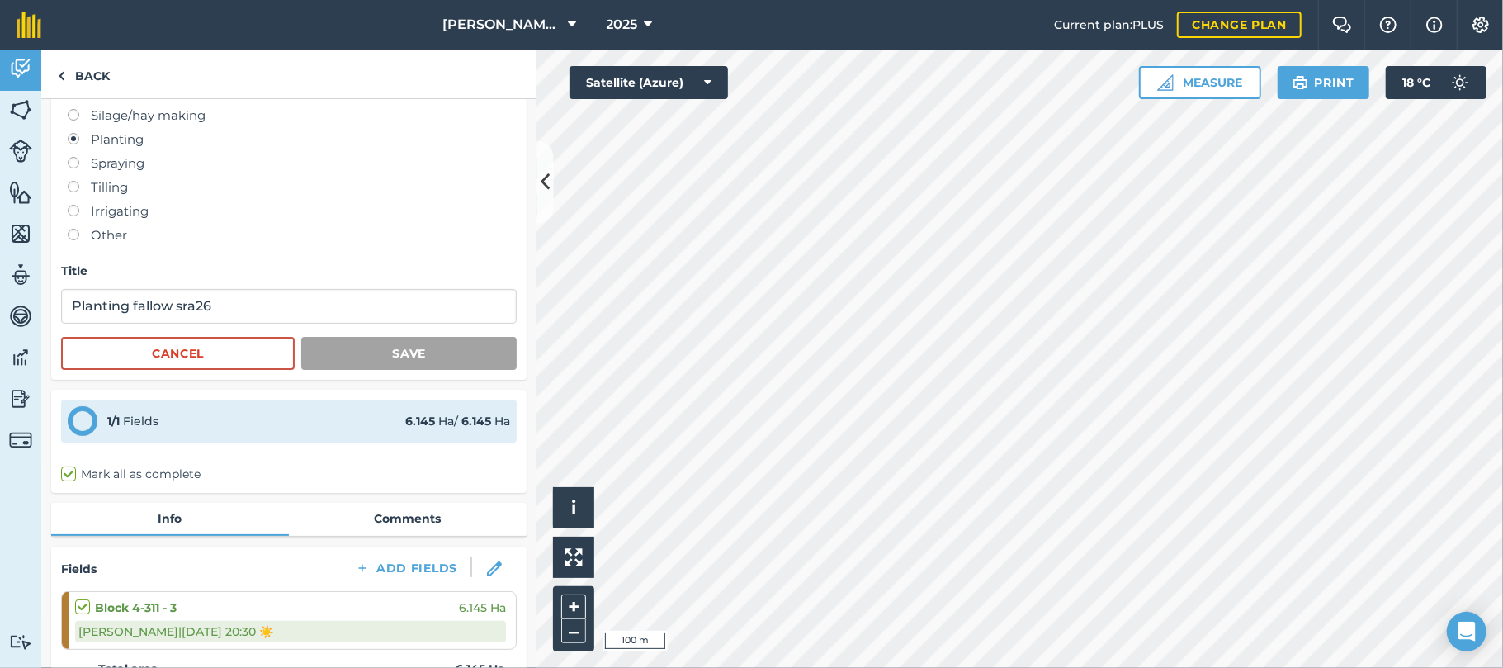
scroll to position [0, 0]
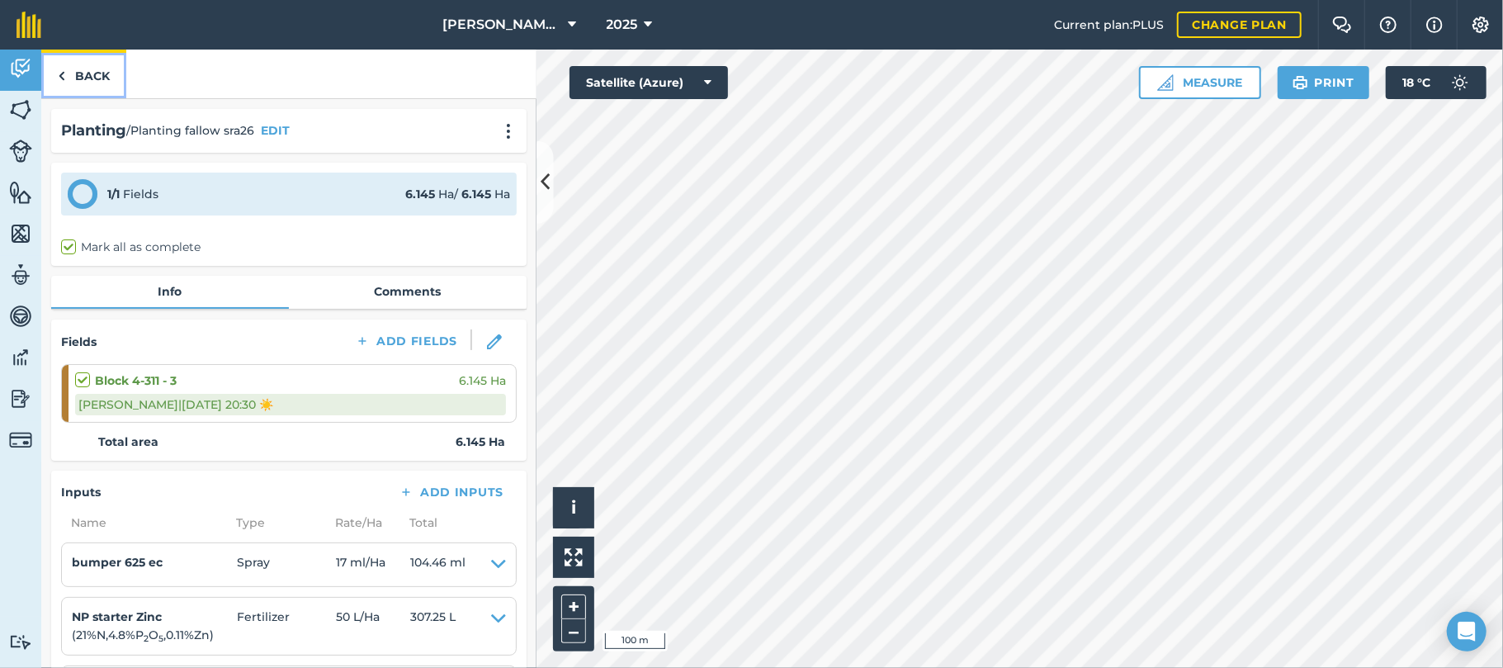
click at [90, 73] on link "Back" at bounding box center [83, 74] width 85 height 49
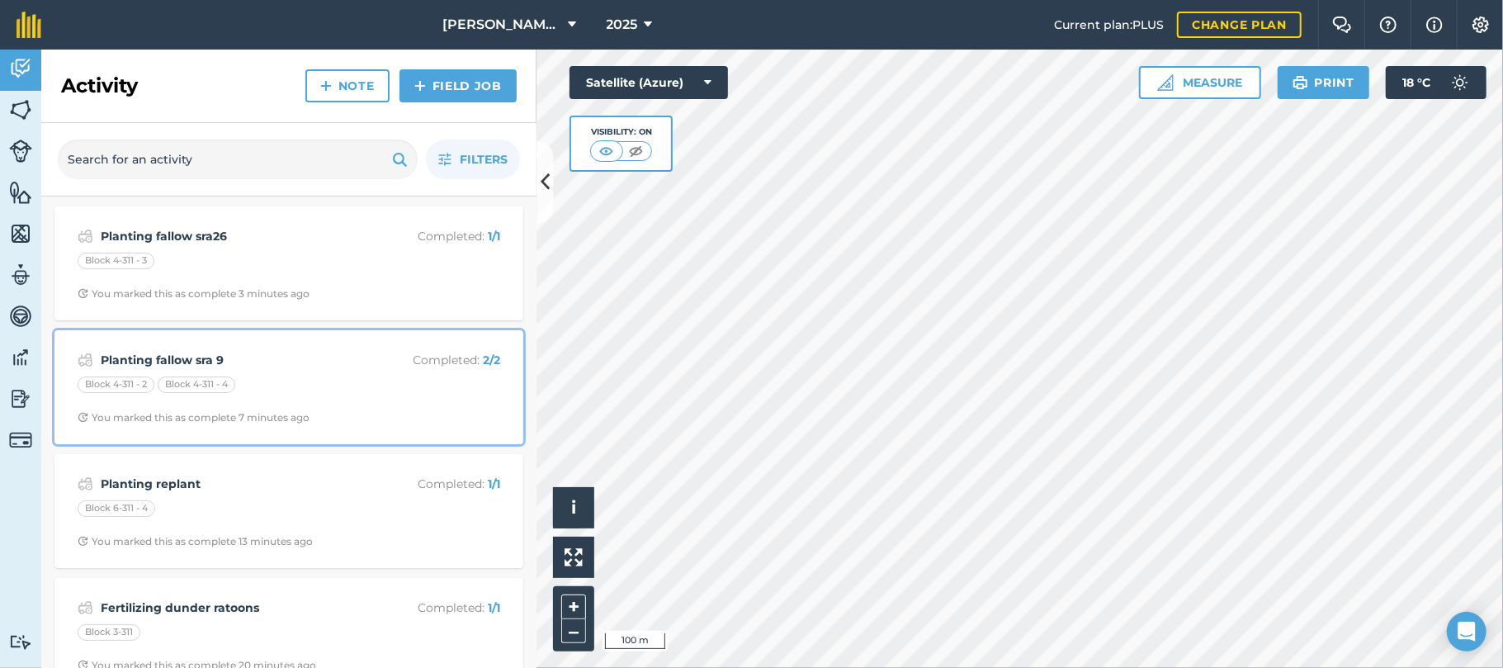
click at [188, 361] on strong "Planting fallow sra 9" at bounding box center [232, 360] width 262 height 18
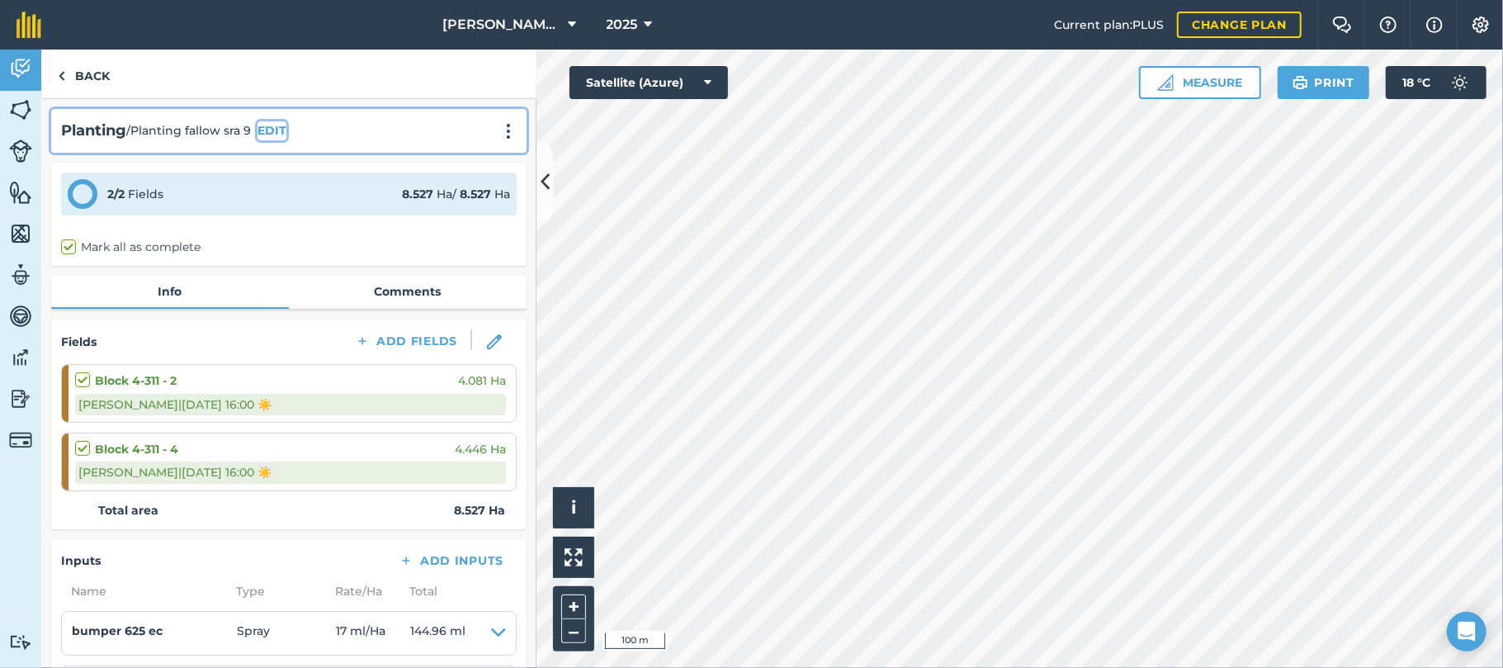
click at [271, 129] on button "EDIT" at bounding box center [272, 130] width 29 height 18
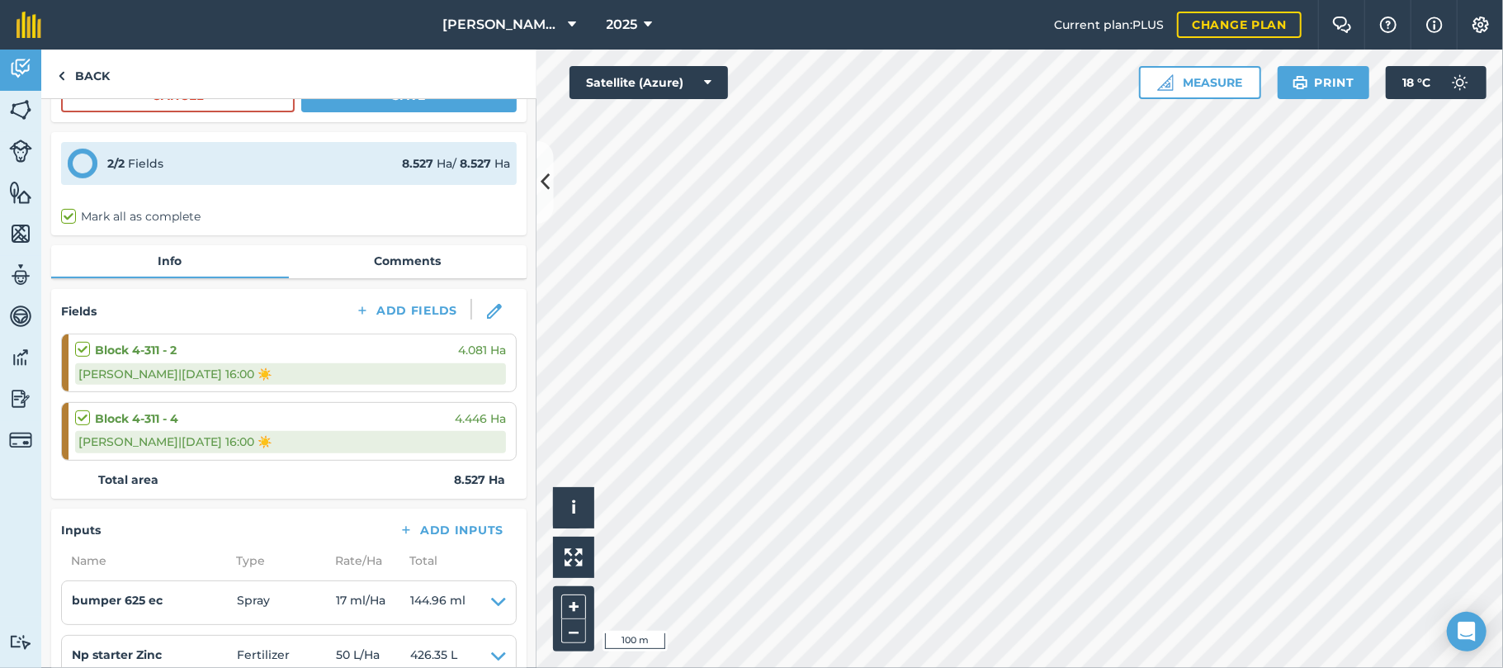
scroll to position [340, 0]
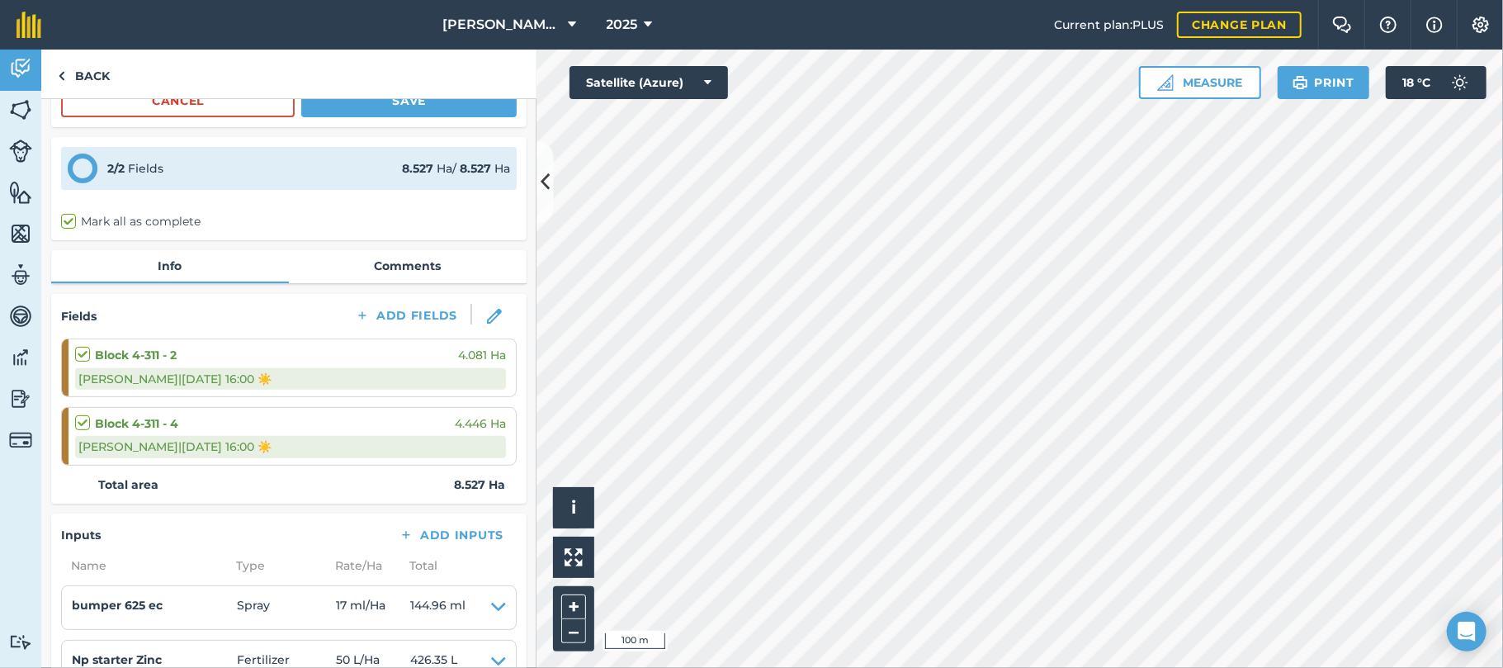
click at [67, 219] on label "Mark all as complete" at bounding box center [131, 221] width 140 height 17
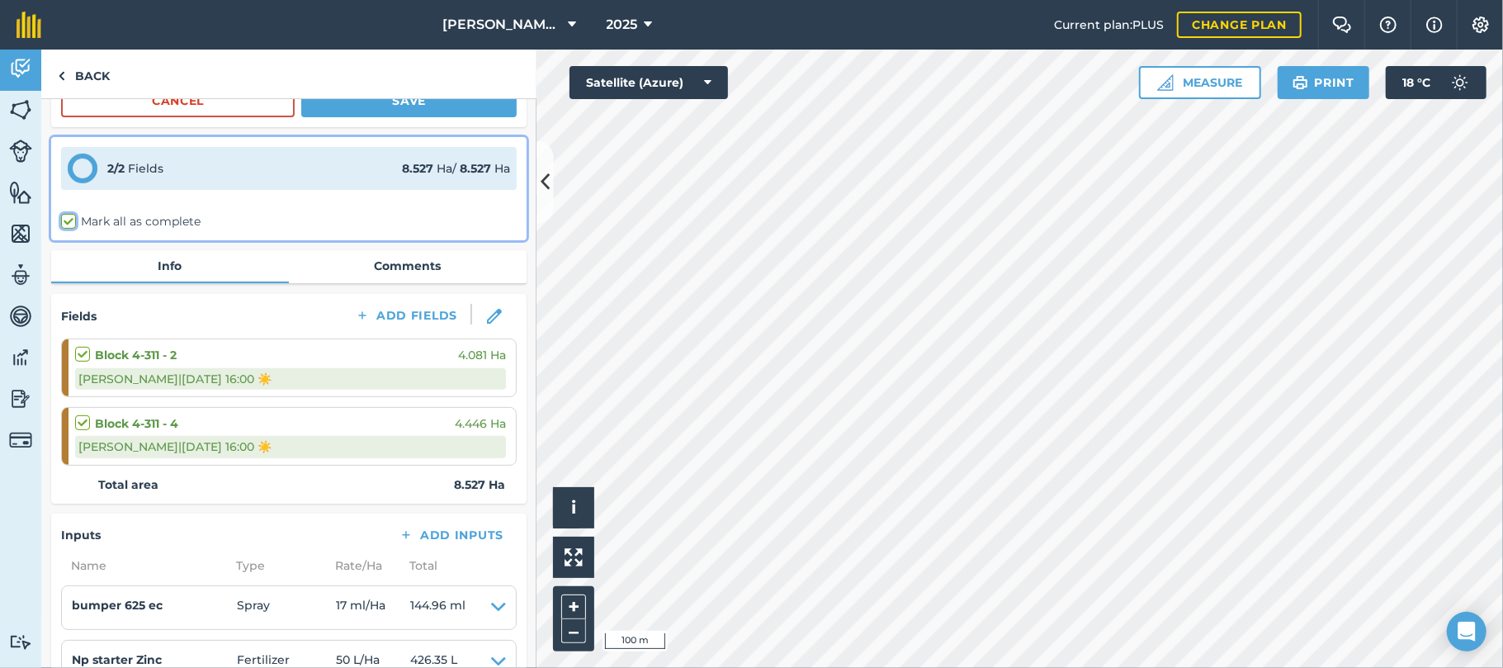
click at [67, 553] on input "Mark all as complete" at bounding box center [66, 558] width 11 height 11
checkbox input "true"
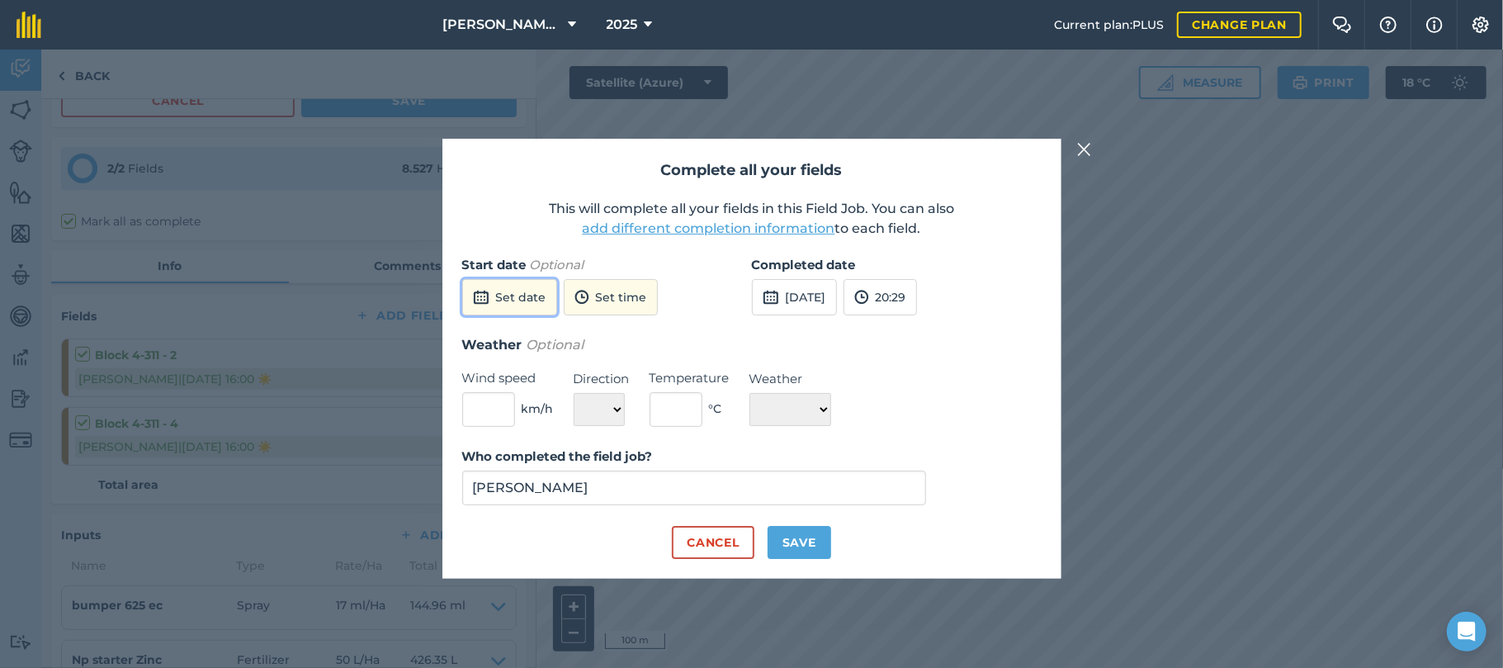
click at [532, 302] on button "Set date" at bounding box center [509, 297] width 95 height 36
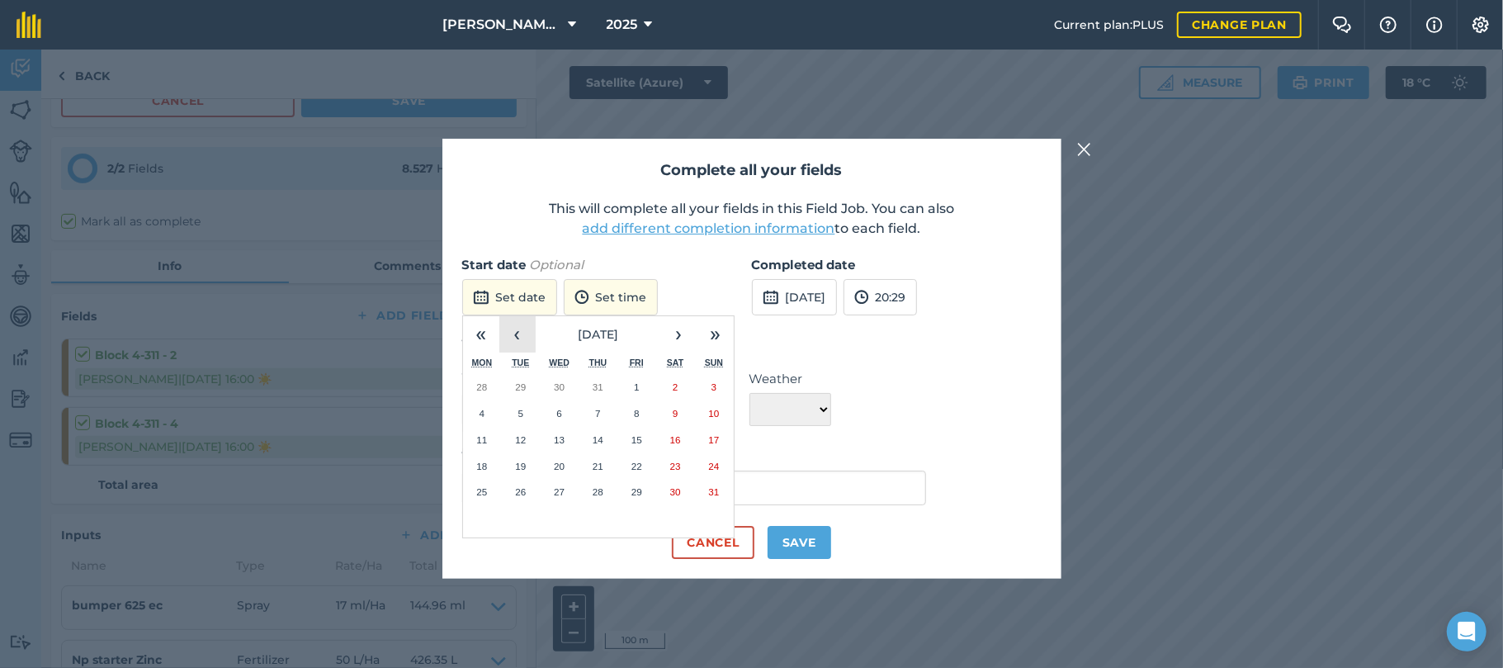
click at [515, 332] on button "‹" at bounding box center [517, 334] width 36 height 36
click at [523, 490] on abbr "29" at bounding box center [520, 491] width 11 height 11
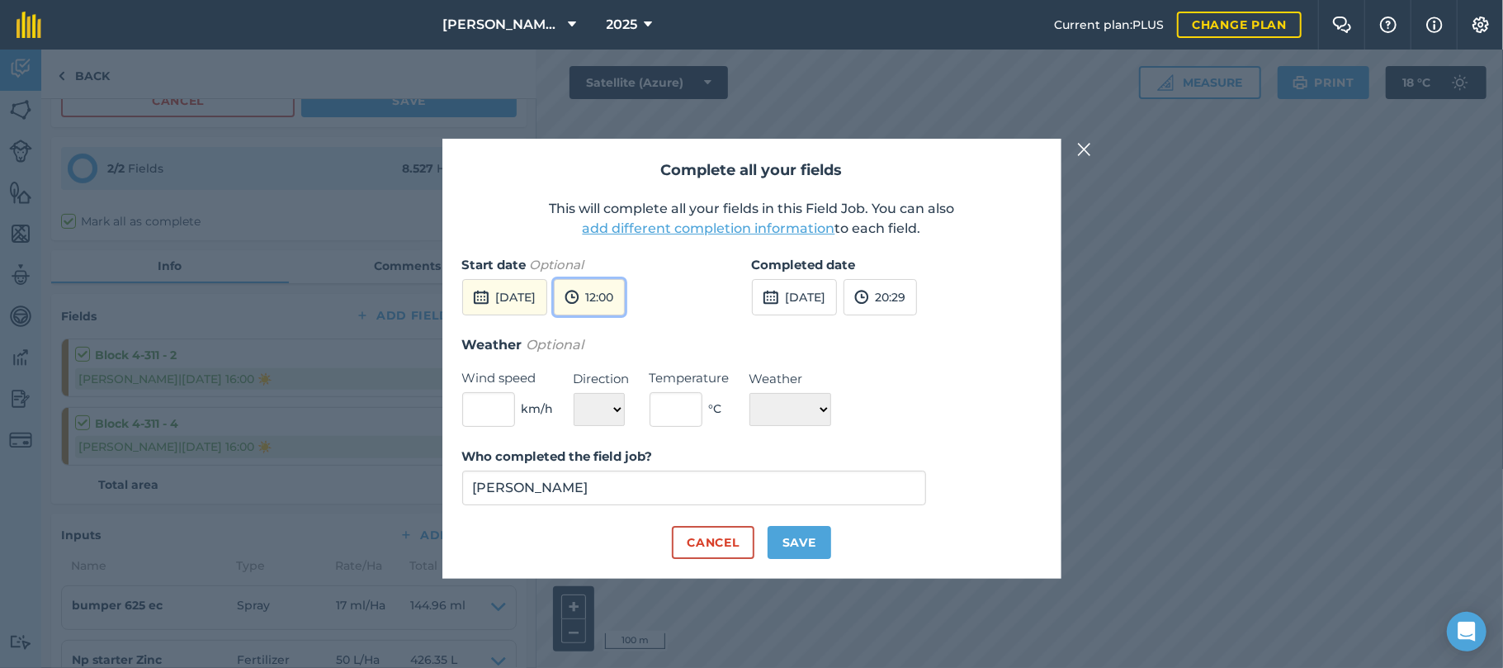
click at [625, 287] on button "12:00" at bounding box center [589, 297] width 71 height 36
click at [622, 470] on button "15:00" at bounding box center [594, 479] width 78 height 26
click at [837, 291] on button "[DATE]" at bounding box center [794, 297] width 85 height 36
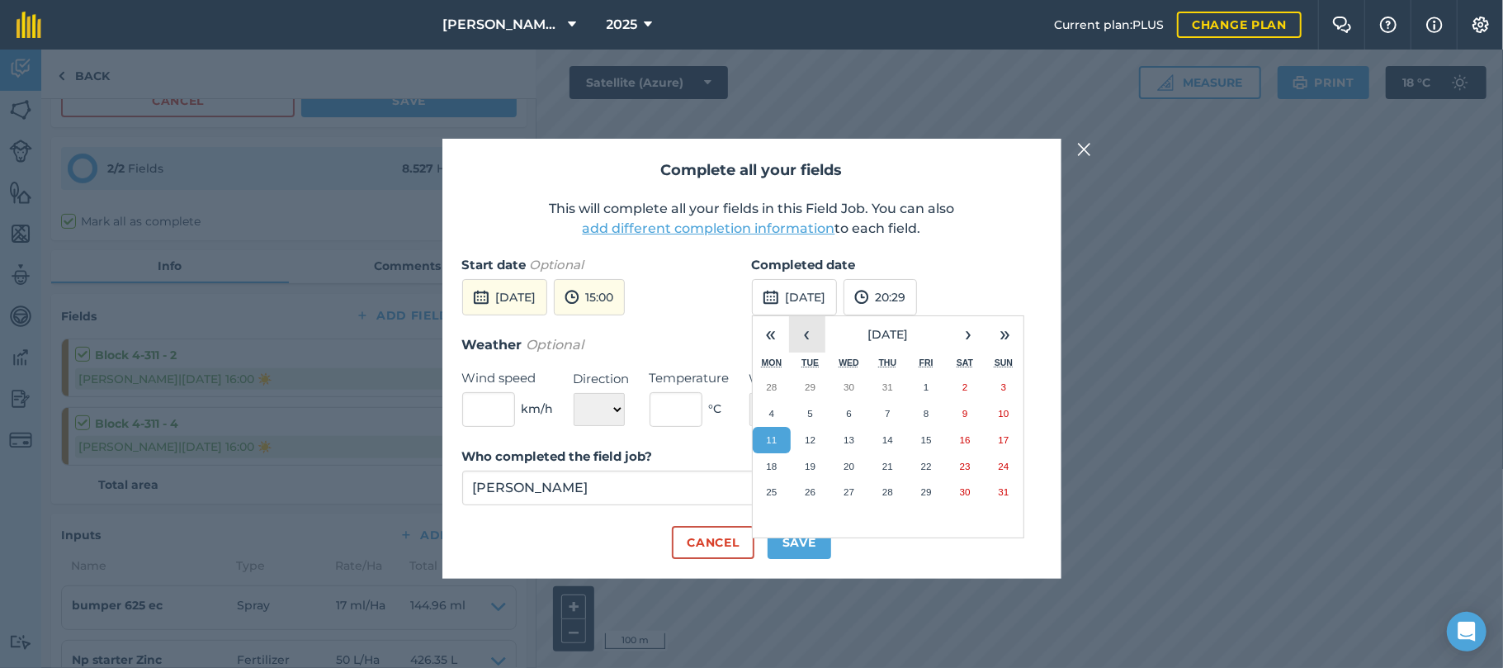
click at [812, 329] on button "‹" at bounding box center [807, 334] width 36 height 36
click at [889, 485] on button "31" at bounding box center [888, 492] width 39 height 26
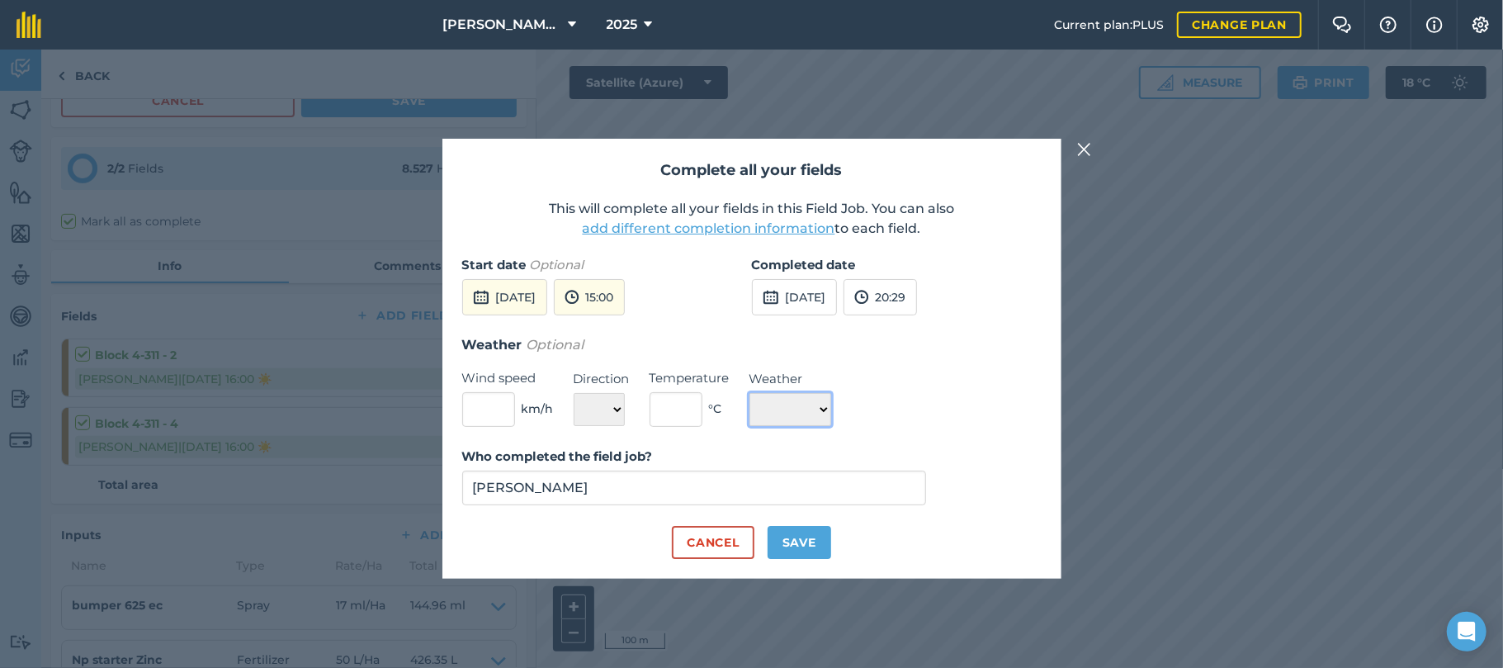
click at [831, 408] on select "☀️ Sunny 🌧 Rainy ⛅️ Cloudy 🌨 Snow ❄️ Icy" at bounding box center [791, 409] width 82 height 33
select select "Cloudy"
click at [750, 393] on select "☀️ Sunny 🌧 Rainy ⛅️ Cloudy 🌨 Snow ❄️ Icy" at bounding box center [791, 409] width 82 height 33
click at [793, 545] on button "Save" at bounding box center [800, 542] width 64 height 33
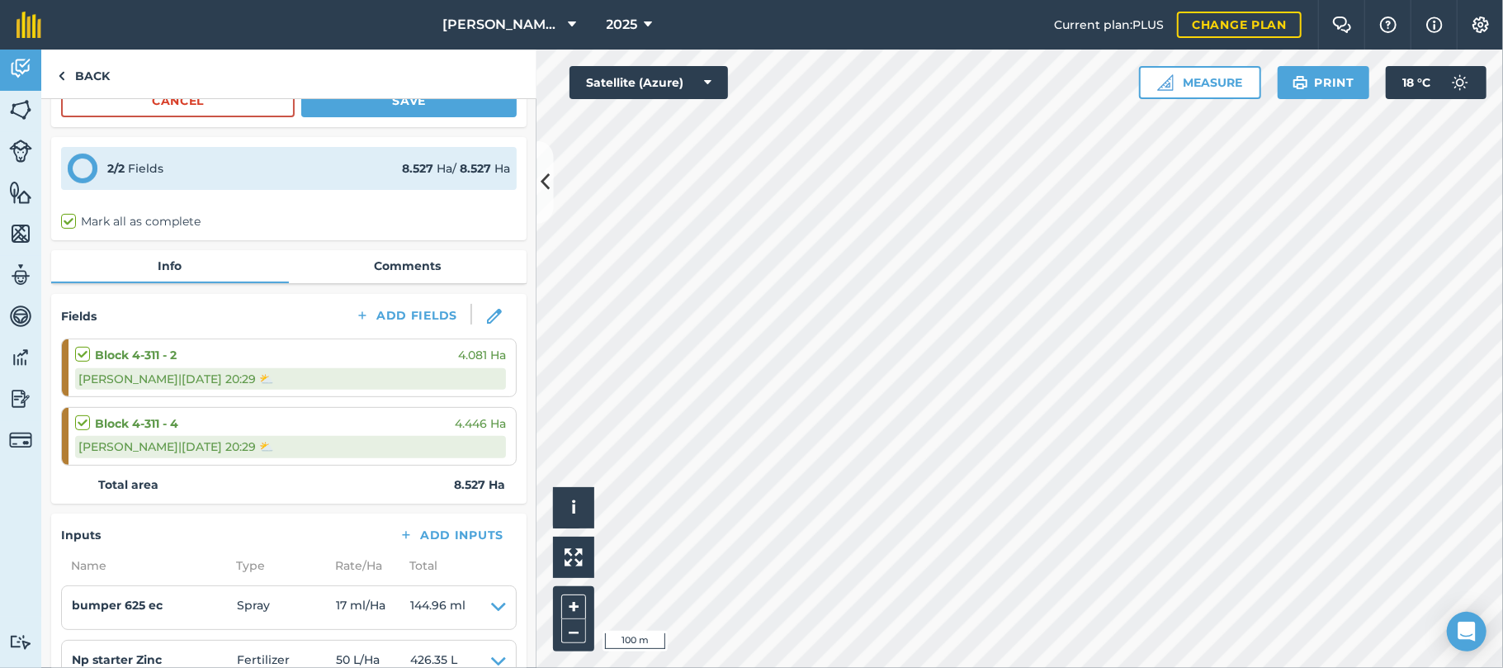
scroll to position [200, 0]
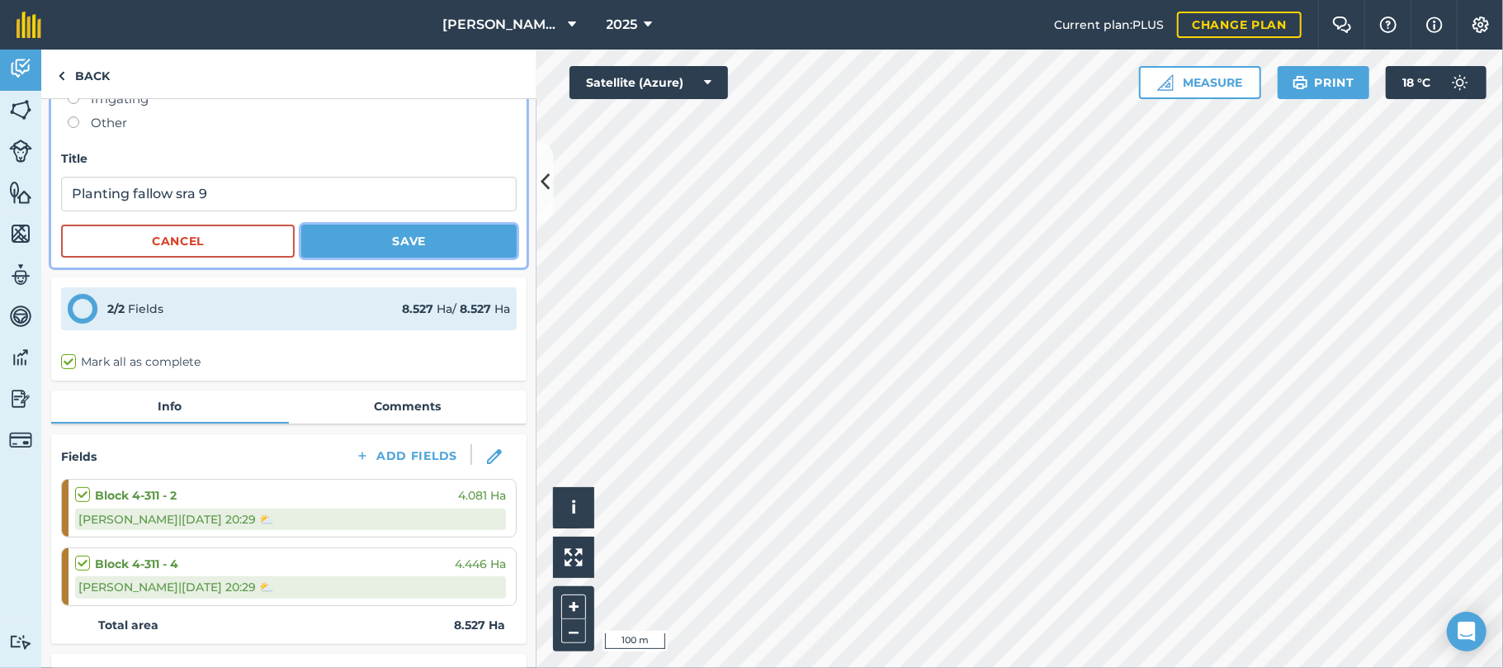
click at [397, 243] on button "Save" at bounding box center [408, 241] width 215 height 33
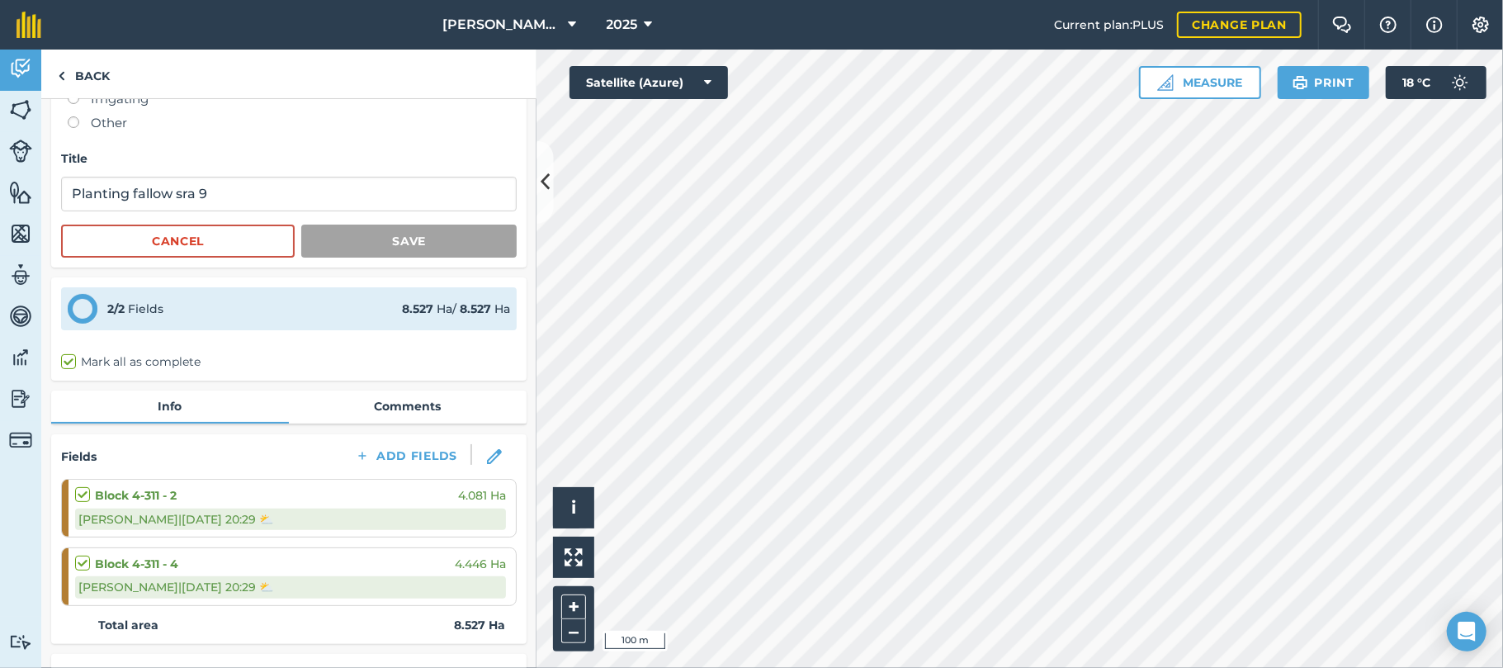
scroll to position [0, 0]
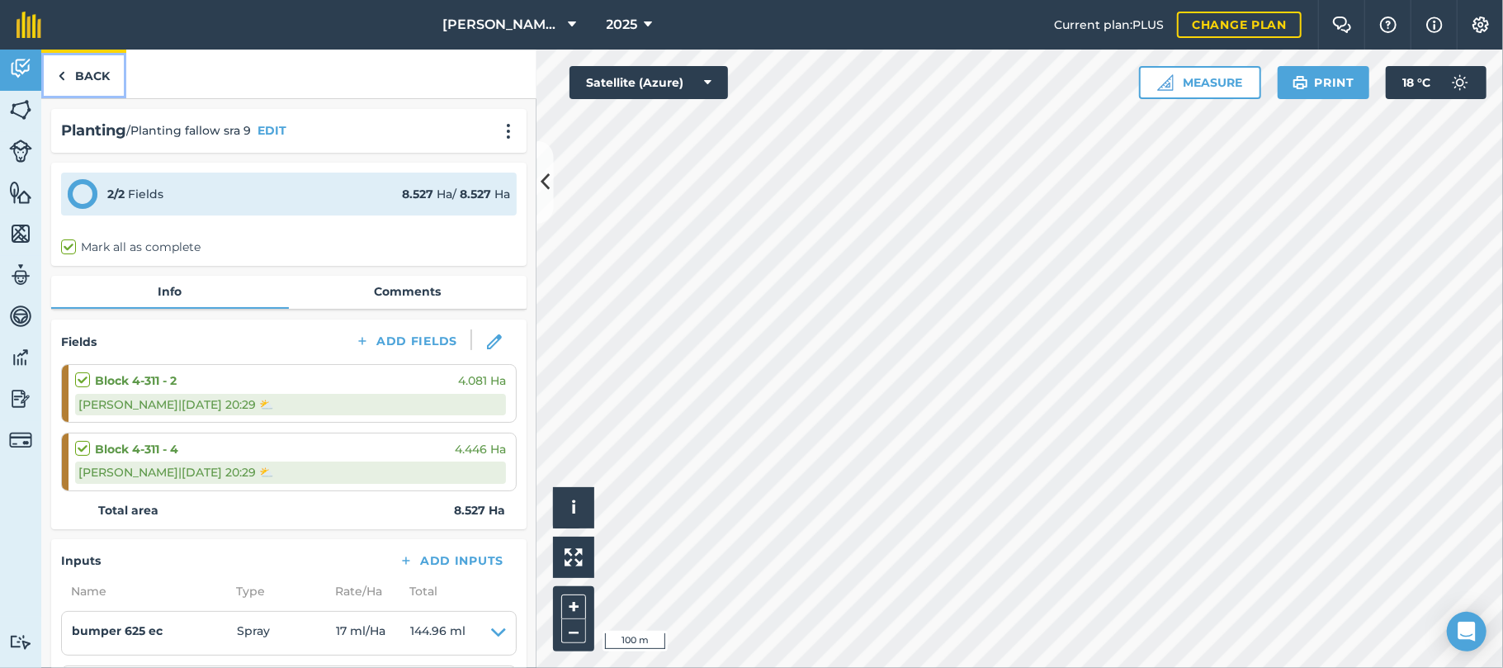
click at [100, 76] on link "Back" at bounding box center [83, 74] width 85 height 49
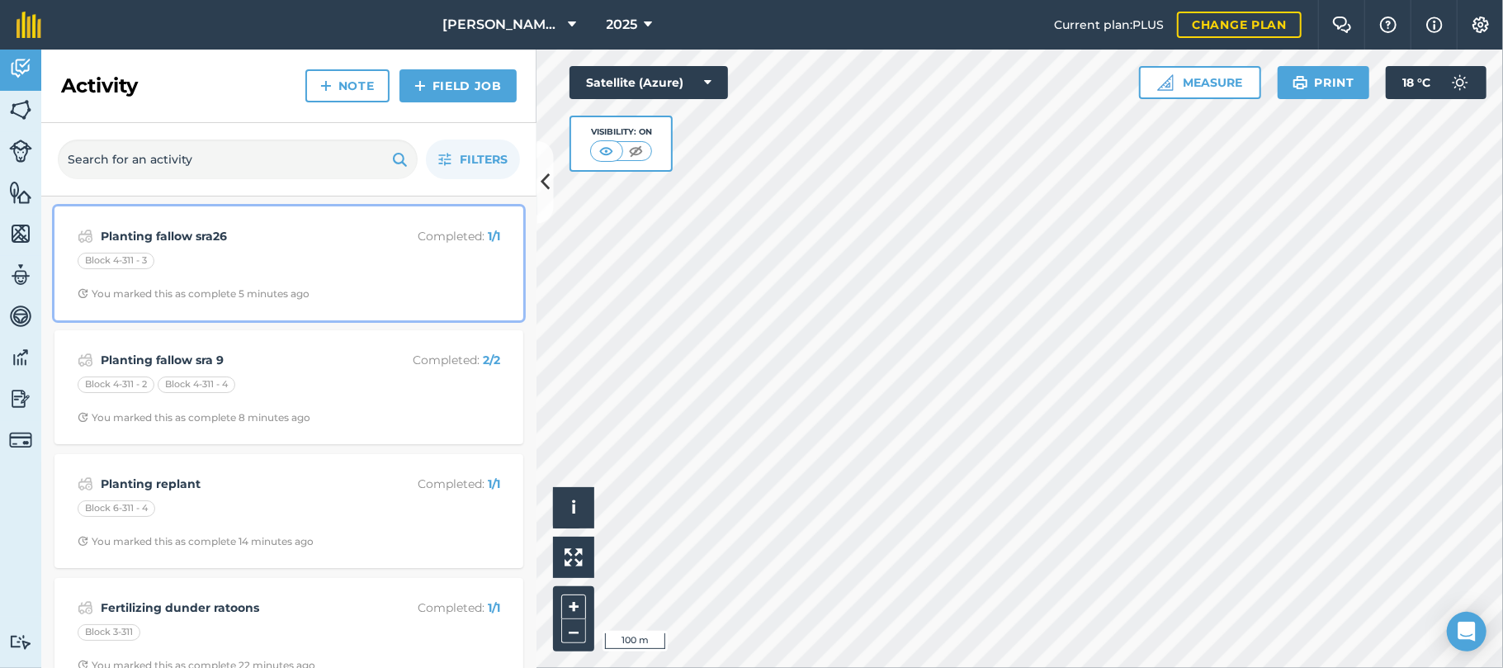
click at [180, 267] on div "Block 4-311 - 3" at bounding box center [289, 263] width 423 height 21
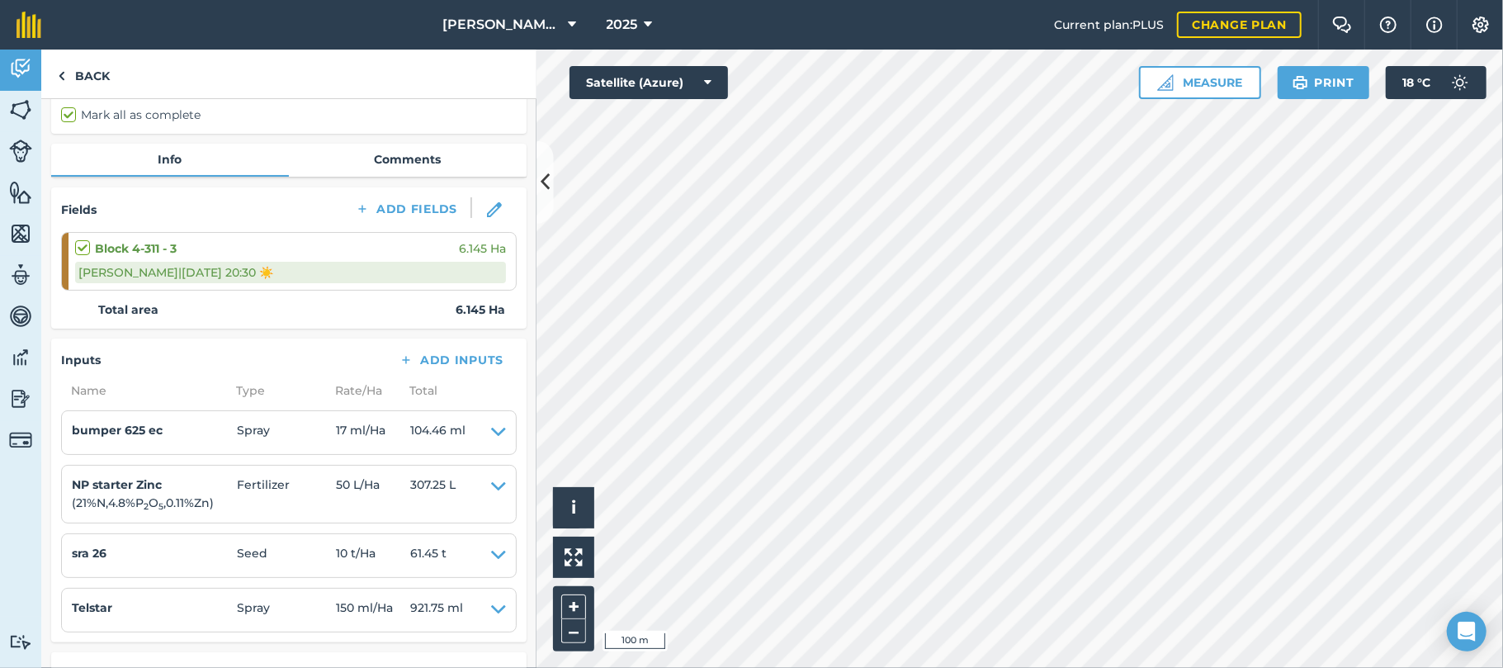
scroll to position [130, 0]
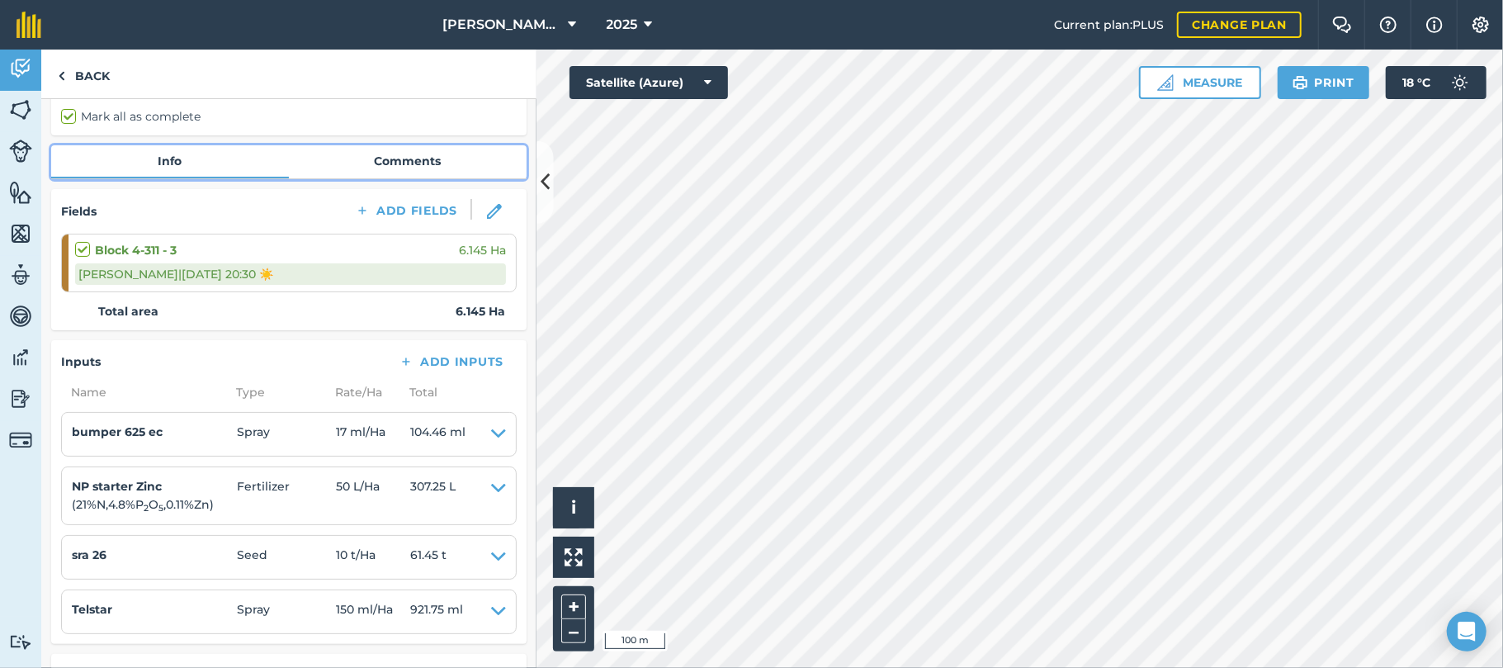
click at [400, 159] on link "Comments" at bounding box center [408, 160] width 238 height 31
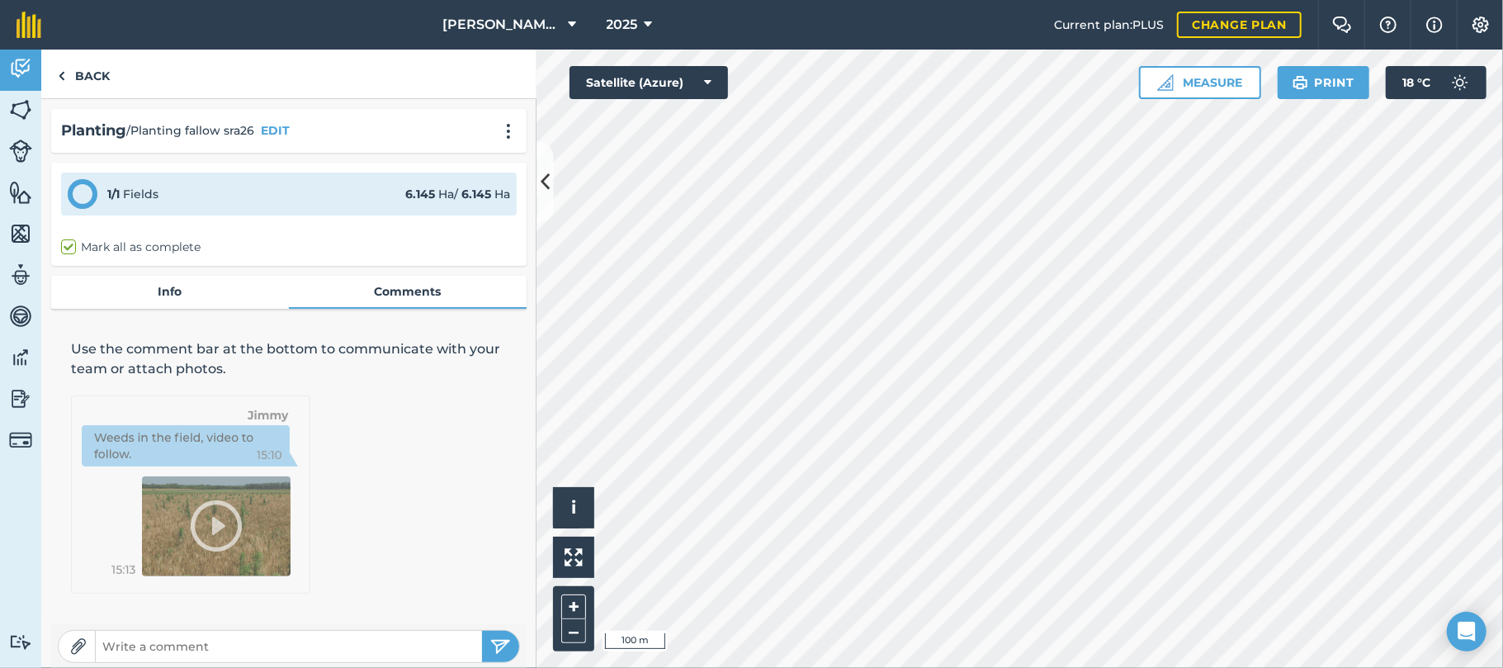
click at [249, 646] on input "text" at bounding box center [289, 646] width 386 height 23
click at [249, 646] on input "sra 9 , from bl 1-1 311 , 6 rows on west side of [GEOGRAPHIC_DATA] and 8.2 on e…" at bounding box center [289, 646] width 386 height 23
click at [461, 644] on input "sra 9 , from bl 1-1 311 , 6 rows on west side of [GEOGRAPHIC_DATA] and 8.2 on e…" at bounding box center [289, 646] width 386 height 23
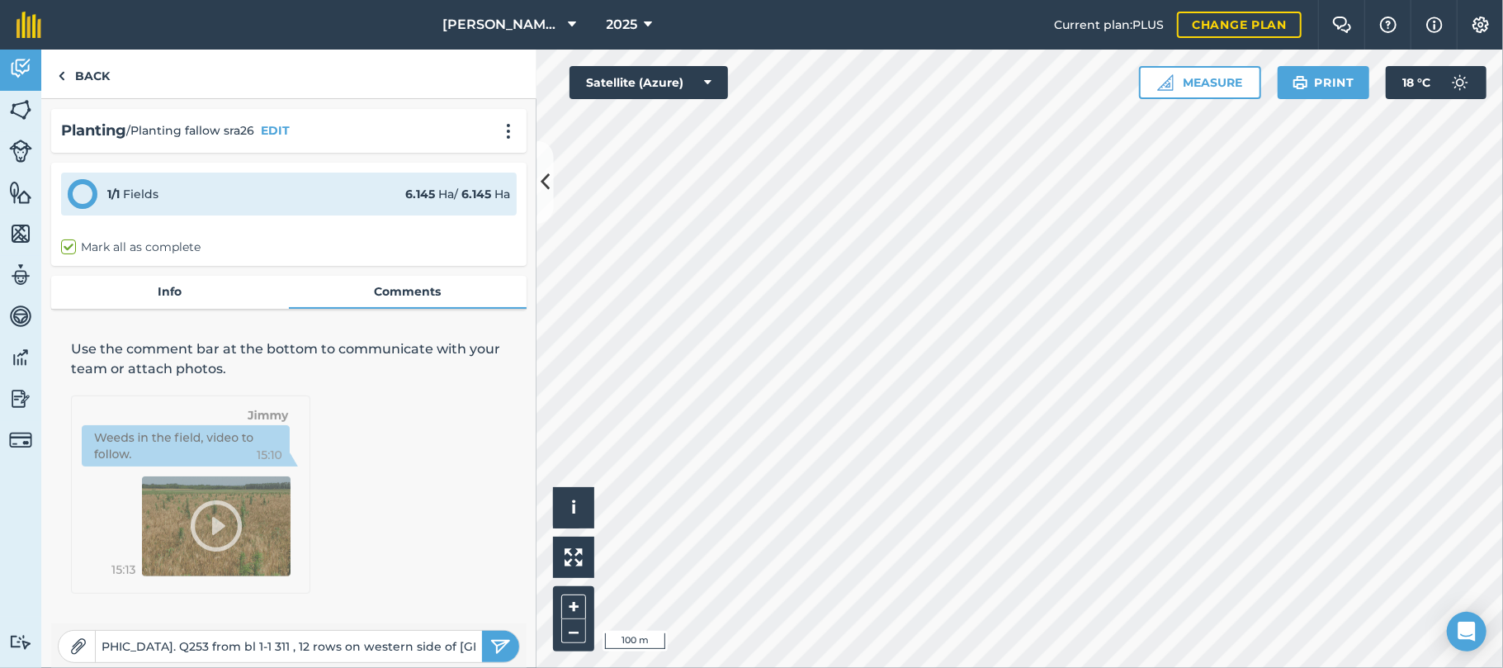
type input "sra 9 , from bl 1-1 311 , 6 rows on west side of [GEOGRAPHIC_DATA] and 8.2 on e…"
click at [492, 644] on img "submit" at bounding box center [500, 647] width 21 height 20
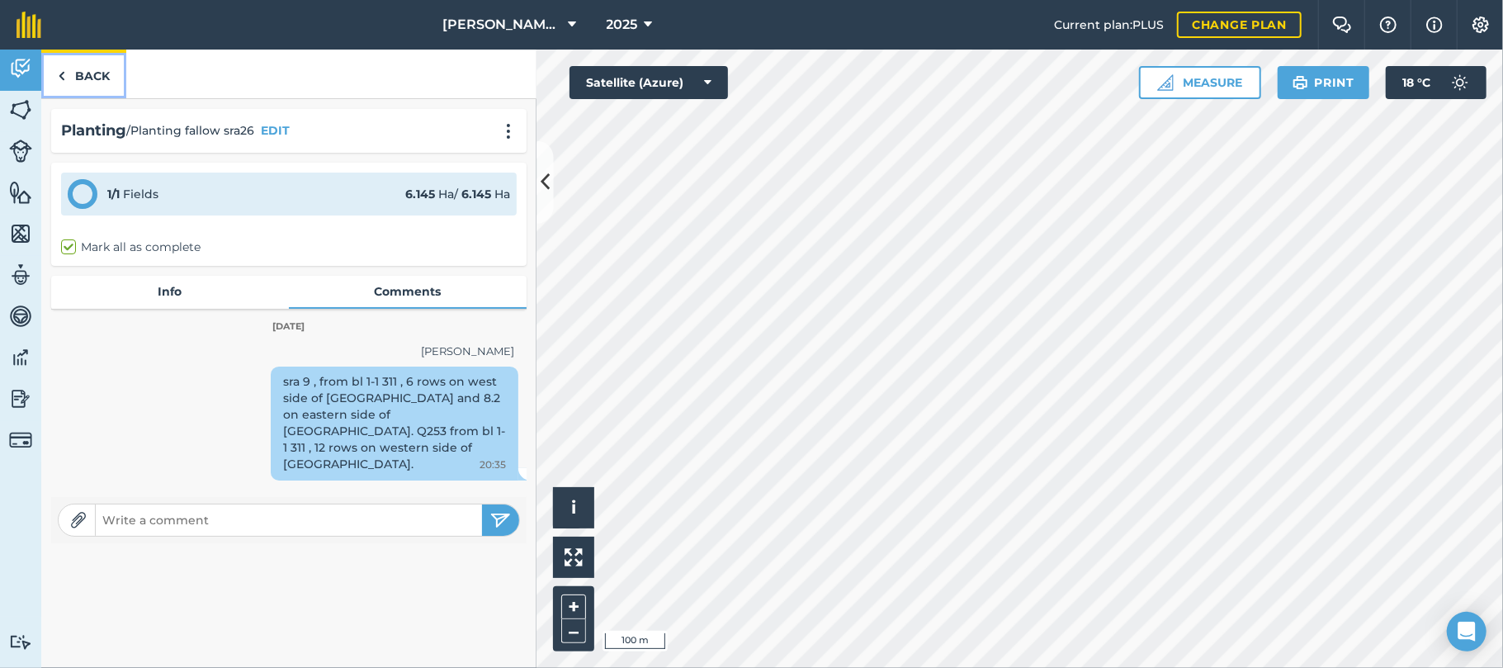
click at [96, 79] on link "Back" at bounding box center [83, 74] width 85 height 49
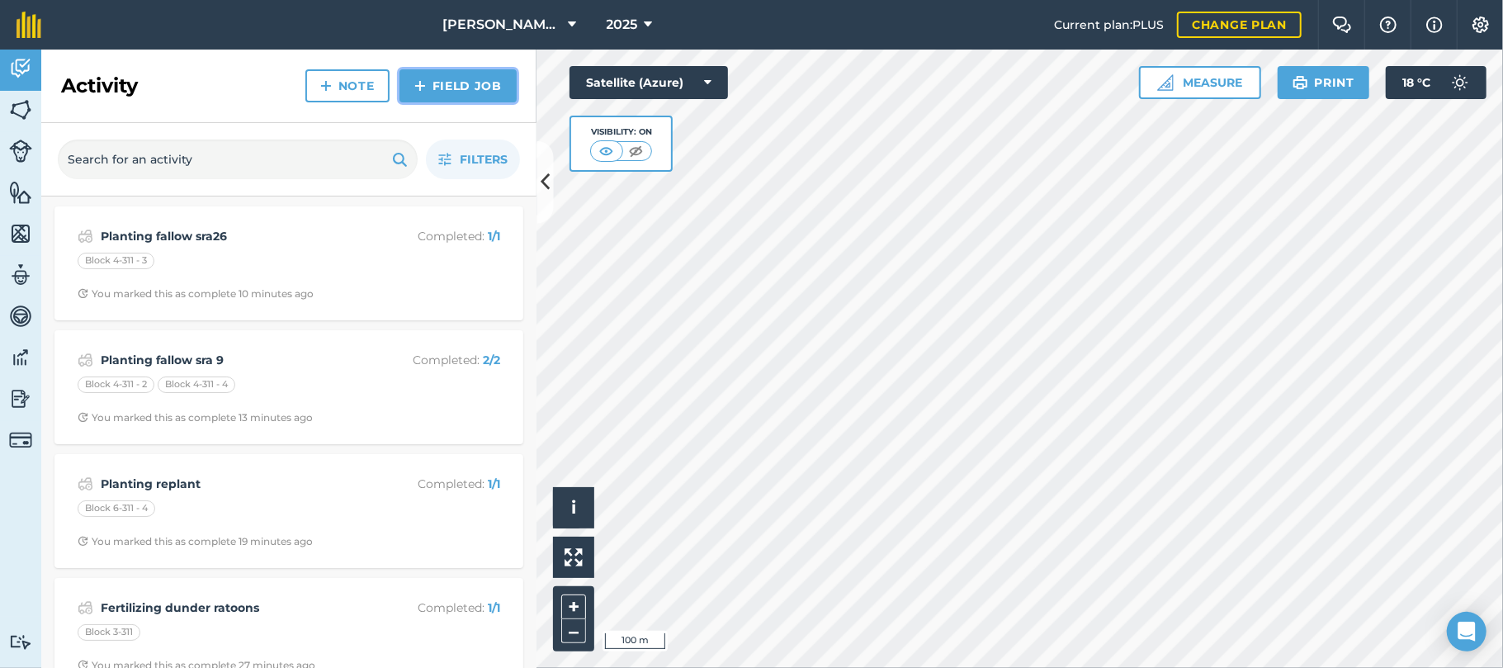
click at [447, 77] on link "Field Job" at bounding box center [458, 85] width 117 height 33
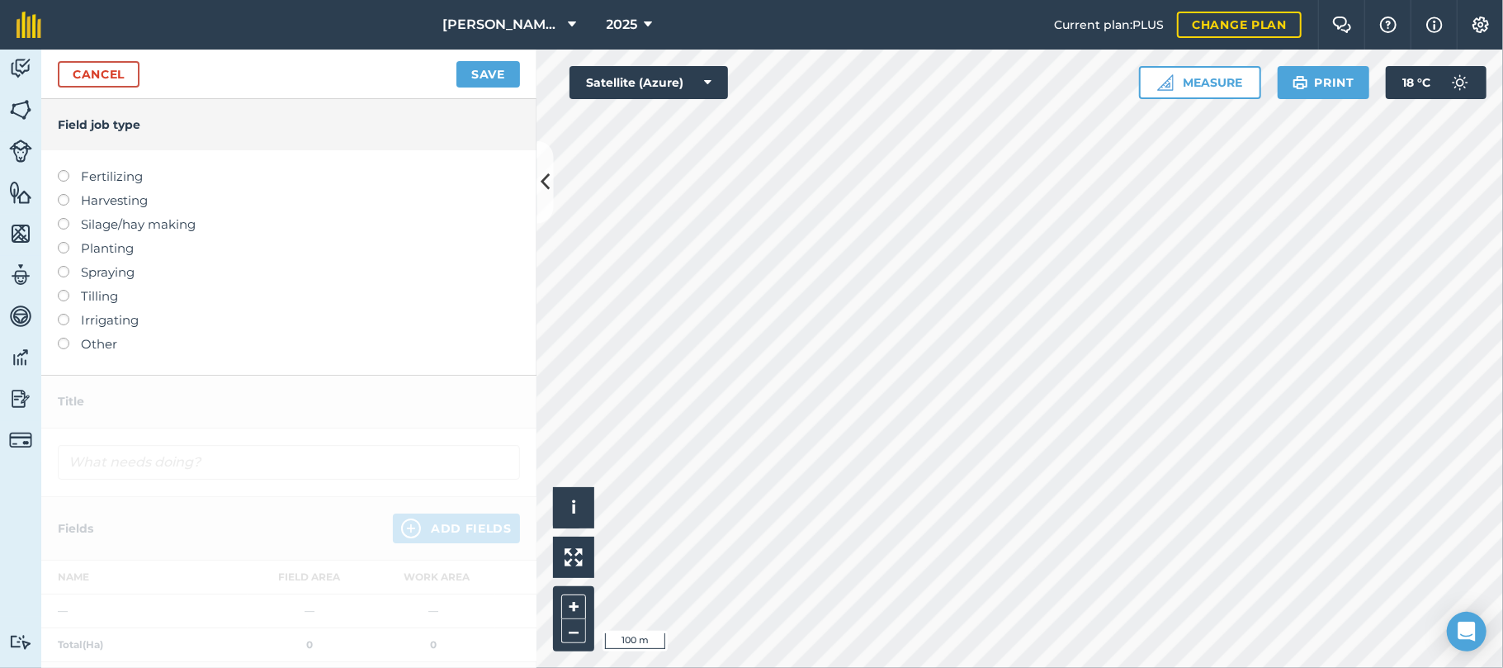
click at [64, 242] on label at bounding box center [69, 242] width 23 height 0
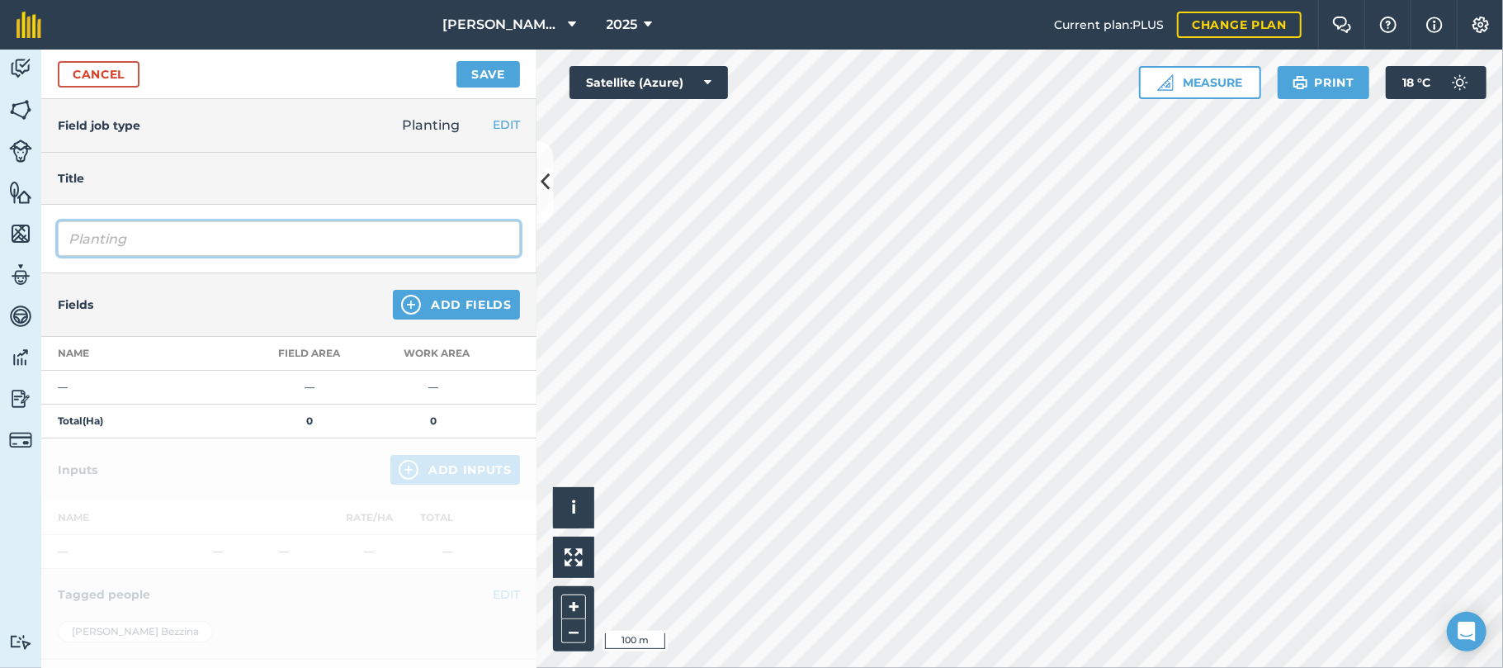
click at [140, 238] on input "Planting" at bounding box center [289, 238] width 462 height 35
type input "Planting fallow q253"
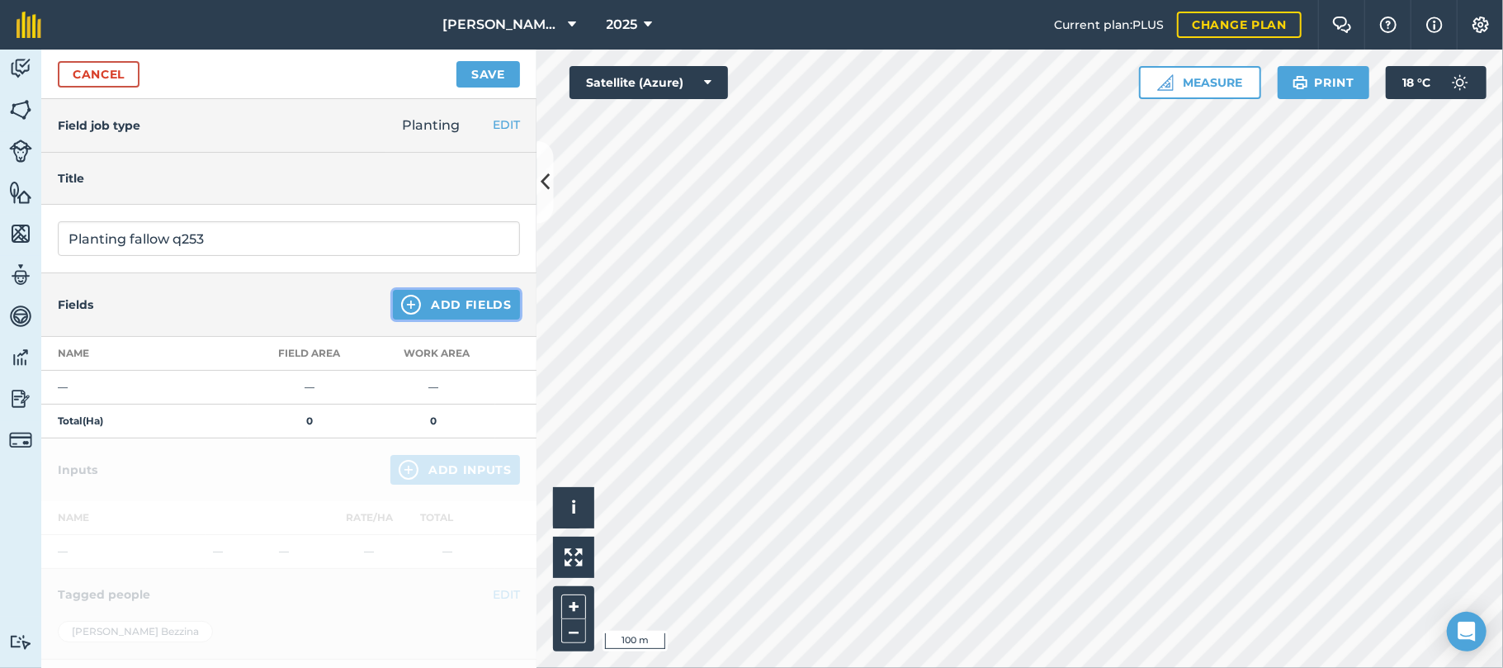
click at [424, 299] on button "Add Fields" at bounding box center [456, 305] width 127 height 30
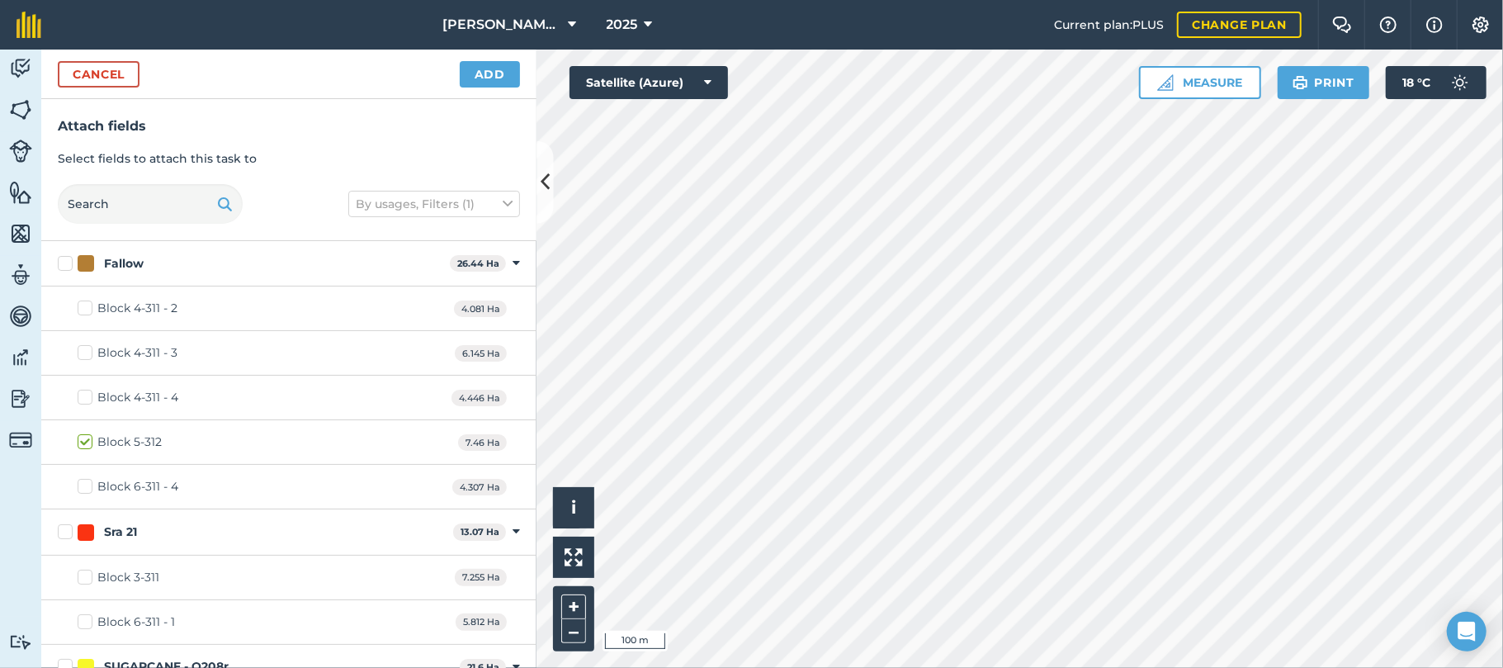
checkbox input "true"
click at [499, 70] on button "Add" at bounding box center [490, 74] width 60 height 26
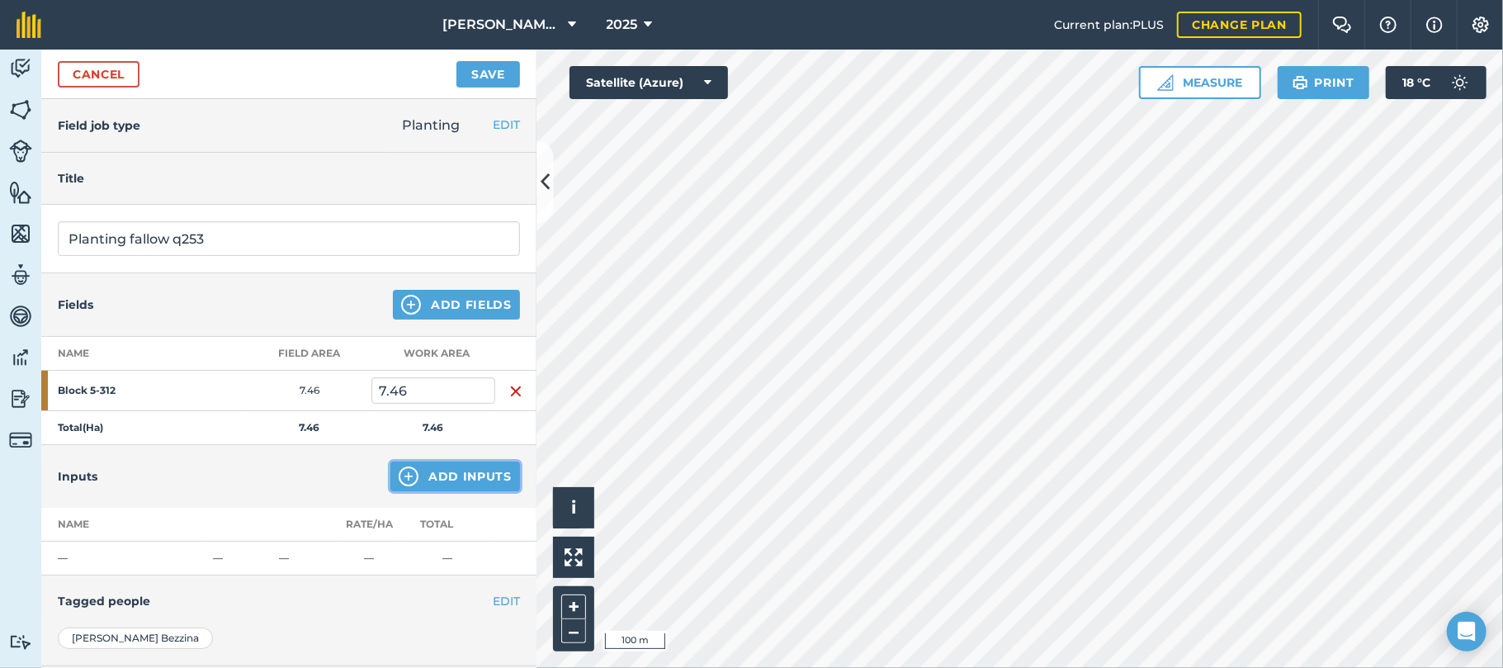
click at [439, 477] on button "Add Inputs" at bounding box center [456, 477] width 130 height 30
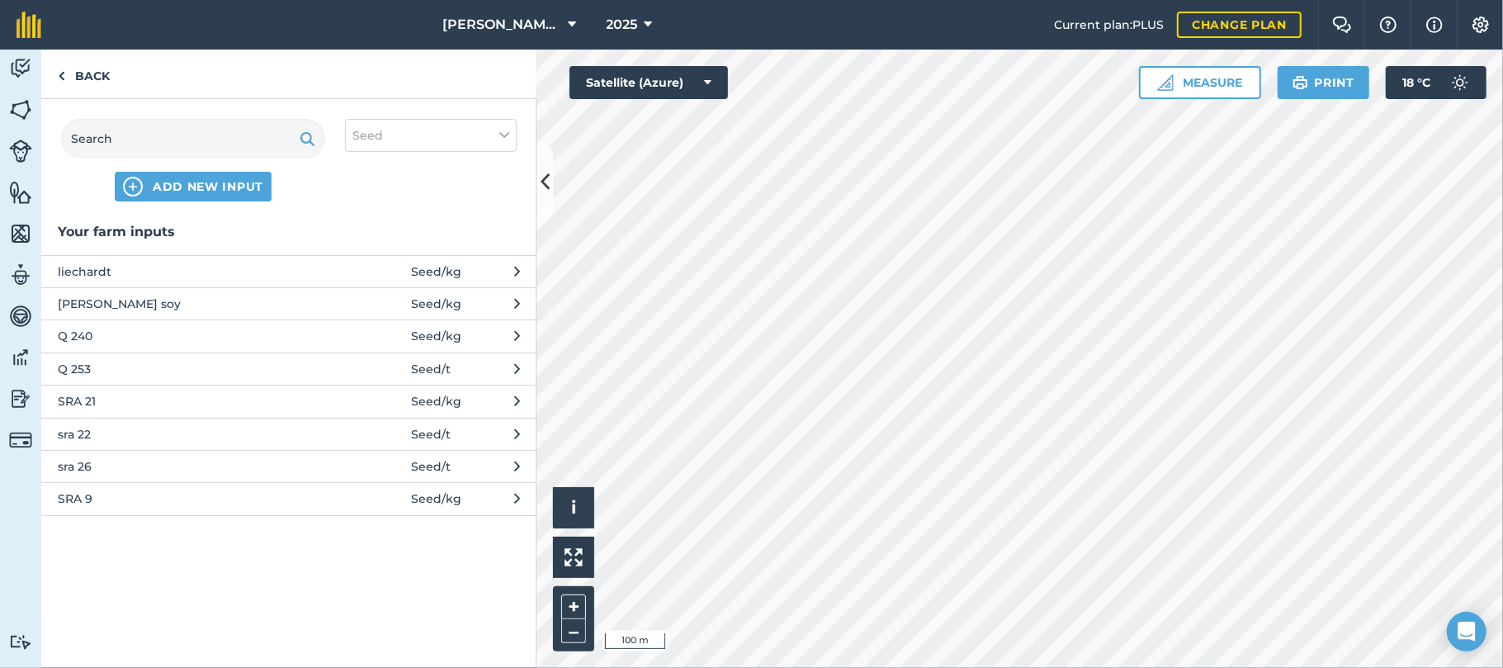
click at [83, 362] on span "Q 253" at bounding box center [193, 369] width 270 height 18
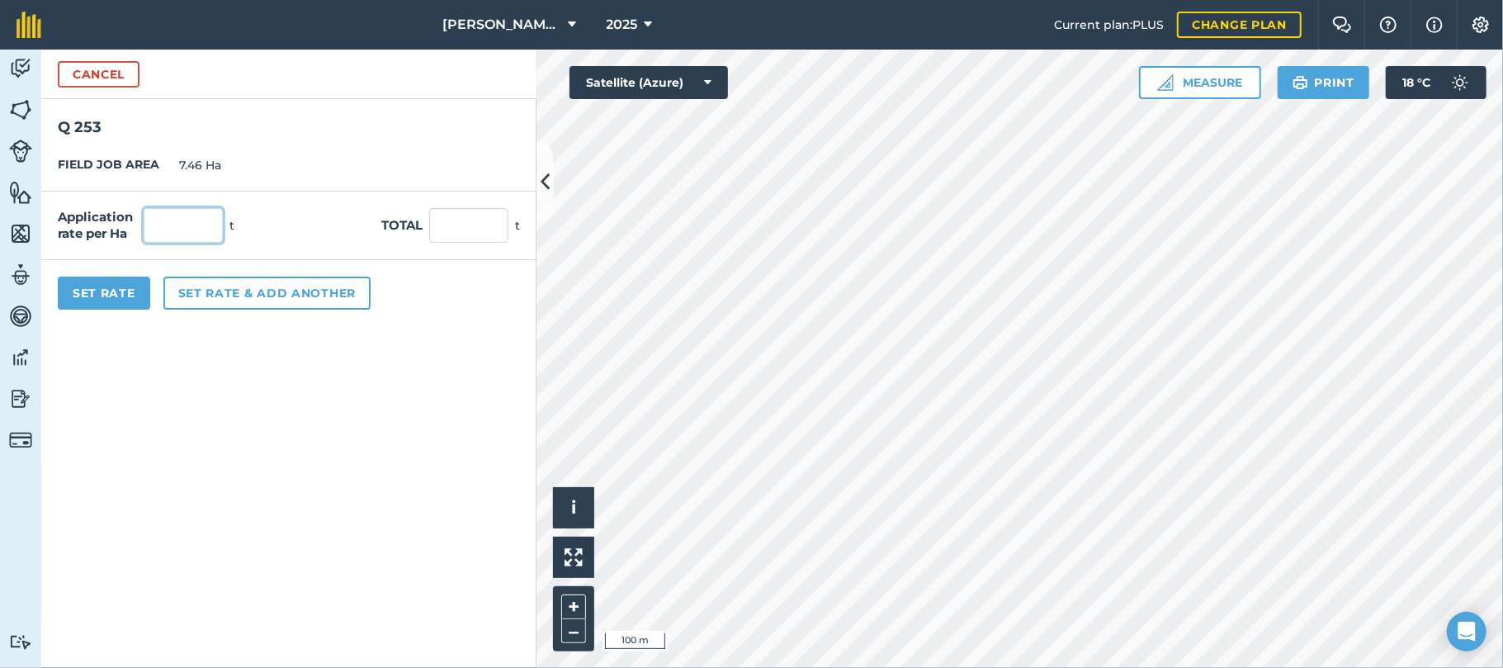
click at [165, 230] on input "text" at bounding box center [183, 225] width 79 height 35
type input "10"
type input "74.6"
click at [213, 287] on button "Set rate & add another" at bounding box center [266, 293] width 207 height 33
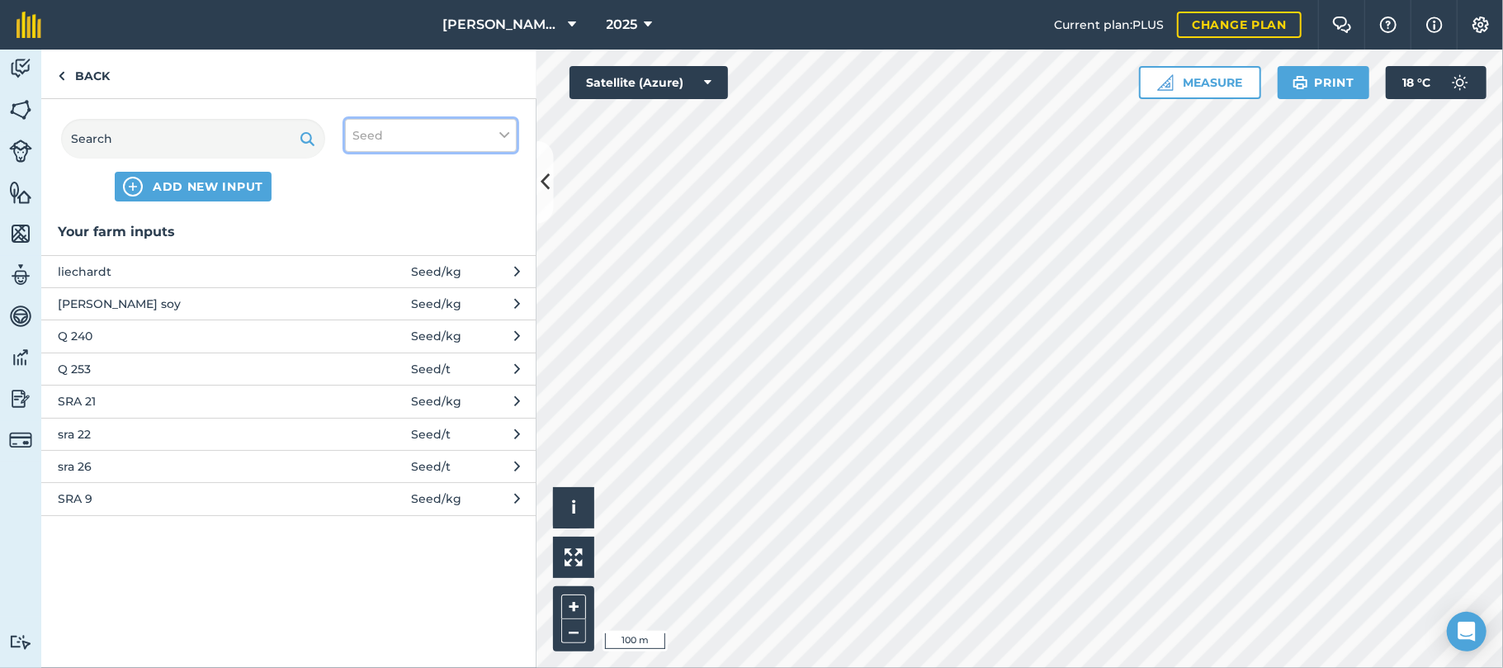
click at [509, 133] on button "Seed" at bounding box center [431, 135] width 172 height 33
click at [358, 198] on label "Fertilizer" at bounding box center [431, 199] width 157 height 17
click at [358, 198] on input "Fertilizer" at bounding box center [358, 196] width 11 height 11
checkbox input "true"
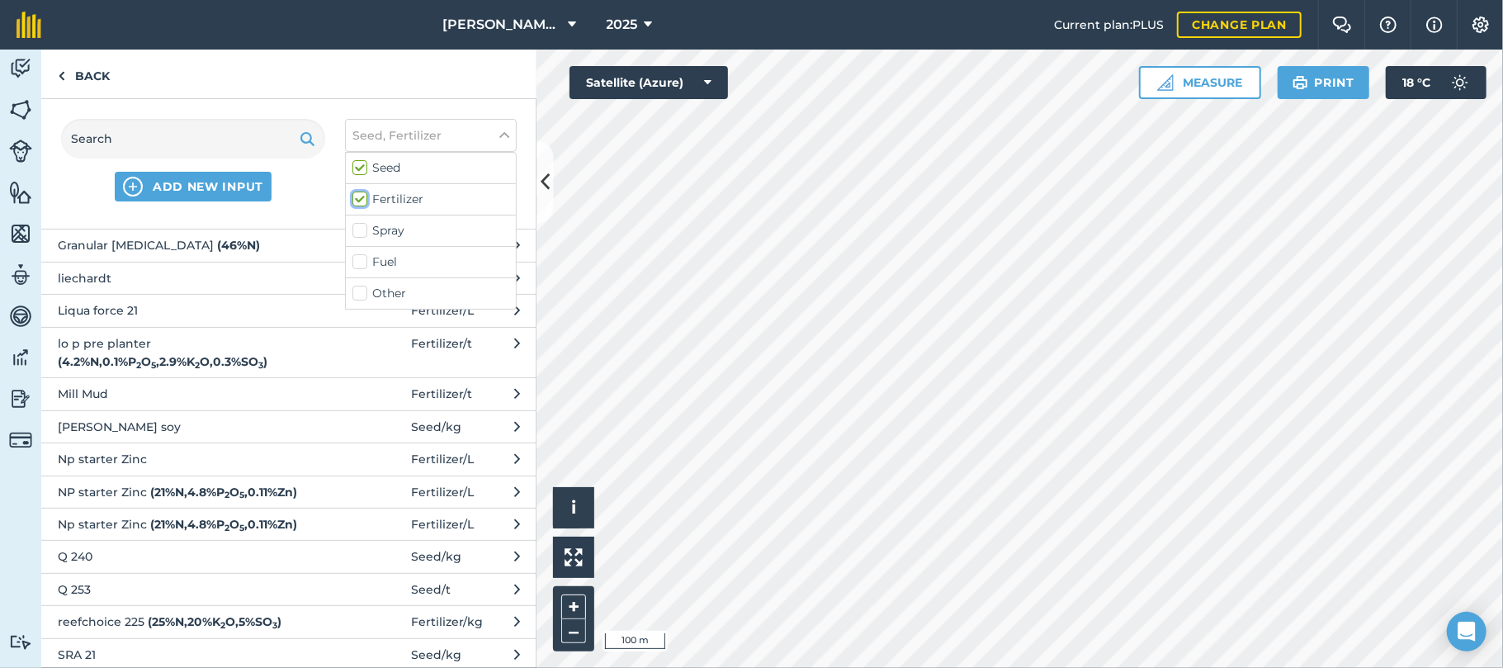
scroll to position [431, 0]
click at [107, 499] on span "NP starter Zinc ( 21 % N , 4.8 % P 2 O 5 , 0.11 % Zn )" at bounding box center [193, 490] width 270 height 18
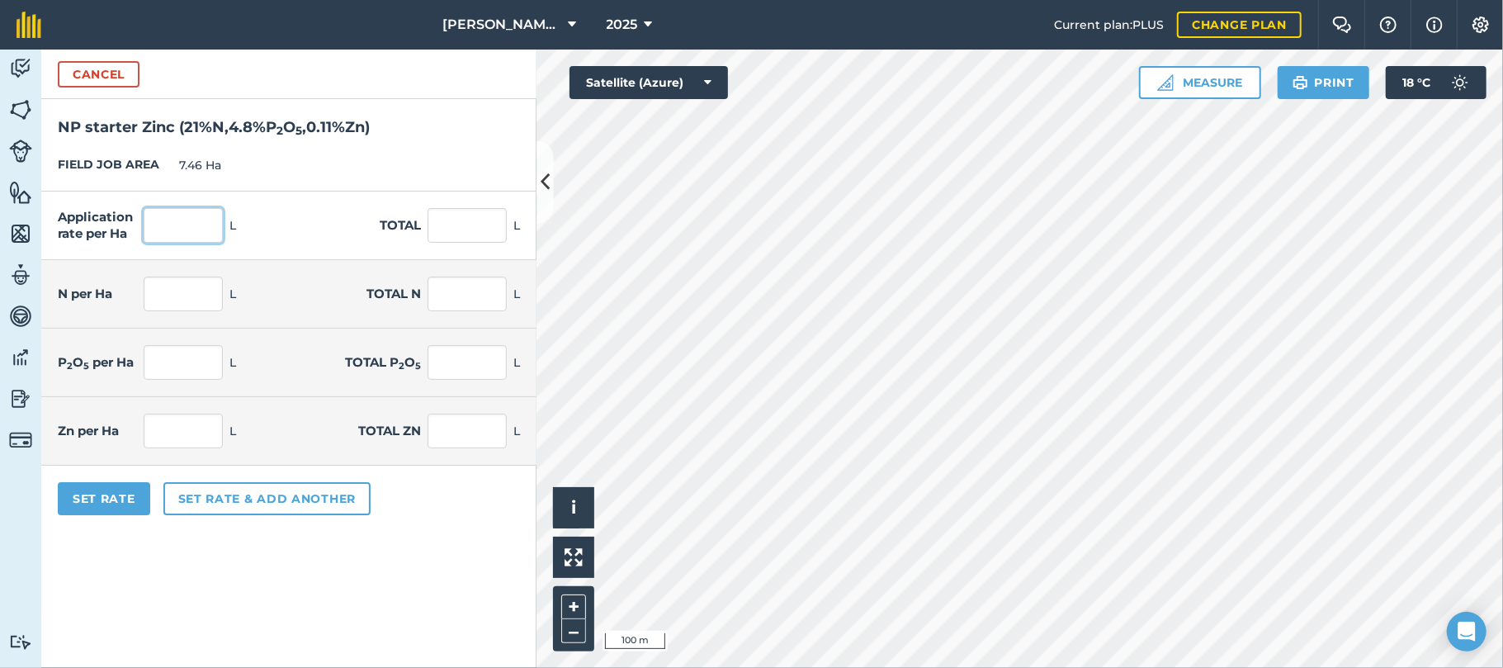
click at [195, 230] on input "text" at bounding box center [183, 225] width 79 height 35
type input "50"
type input "373"
type input "10.5"
type input "78.33"
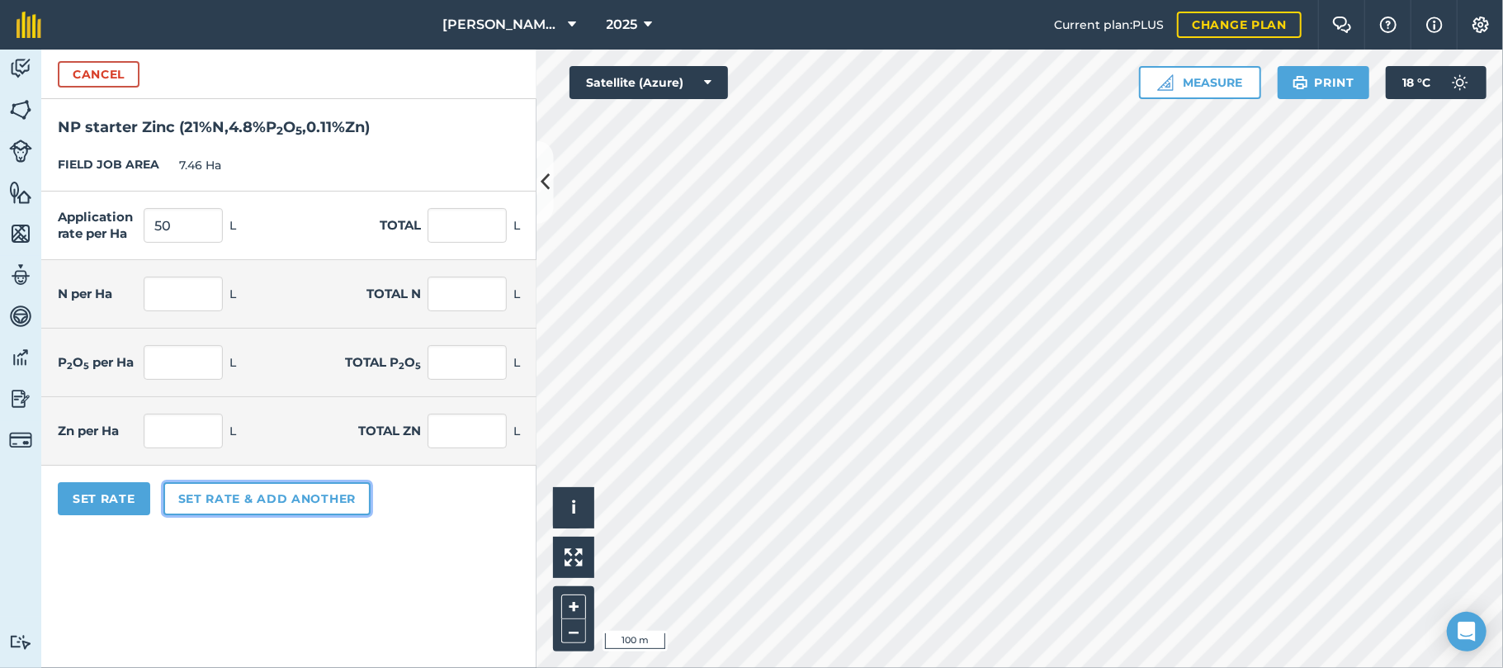
type input "2.4"
type input "17.904"
type input "0.055"
type input "0.41"
click at [215, 494] on button "Set rate & add another" at bounding box center [266, 498] width 207 height 33
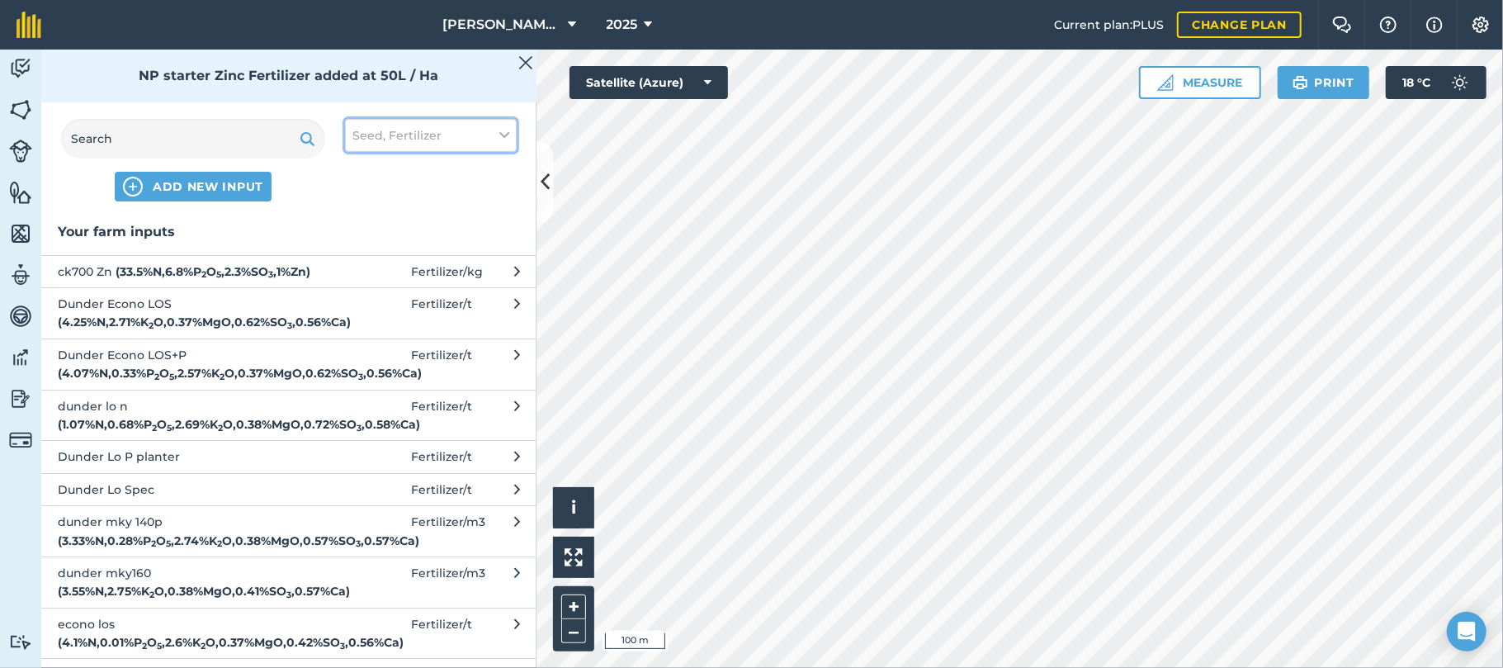
click at [505, 134] on icon at bounding box center [504, 135] width 10 height 18
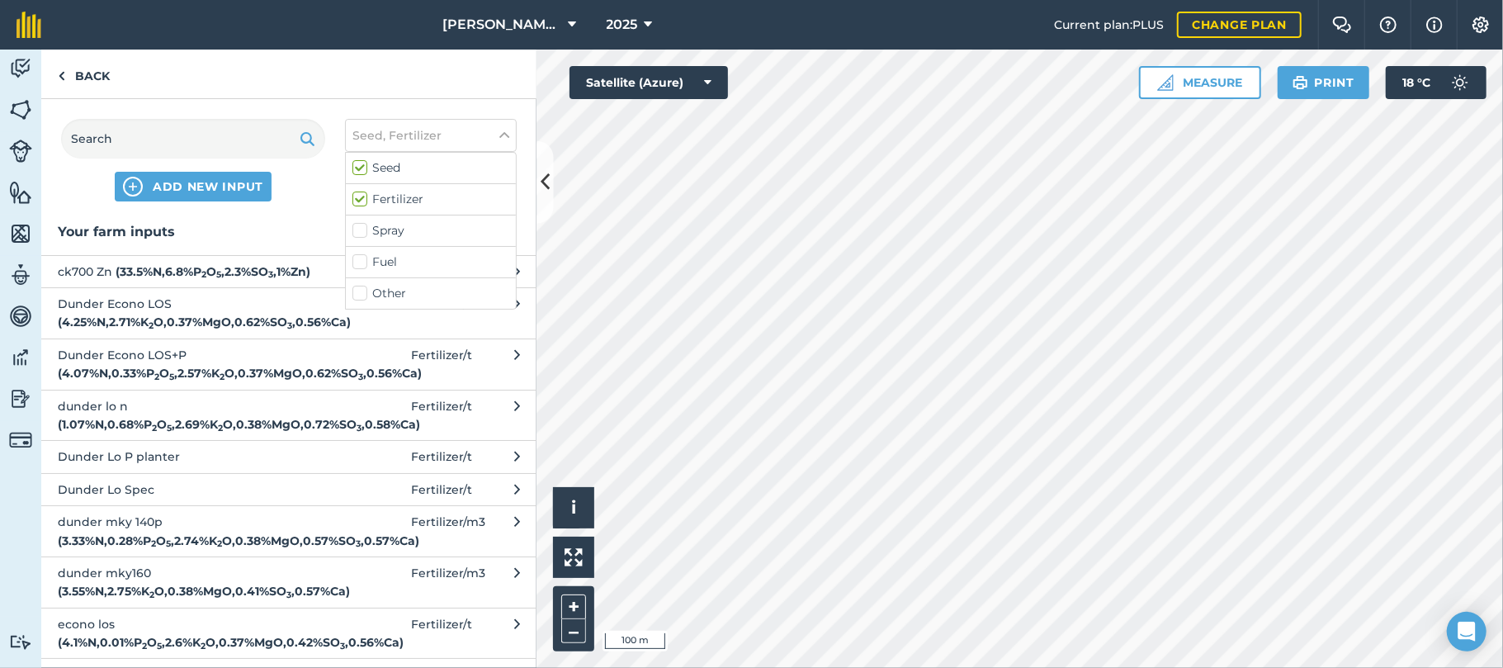
click at [362, 232] on label "Spray" at bounding box center [431, 230] width 157 height 17
click at [362, 232] on input "Spray" at bounding box center [358, 227] width 11 height 11
checkbox input "true"
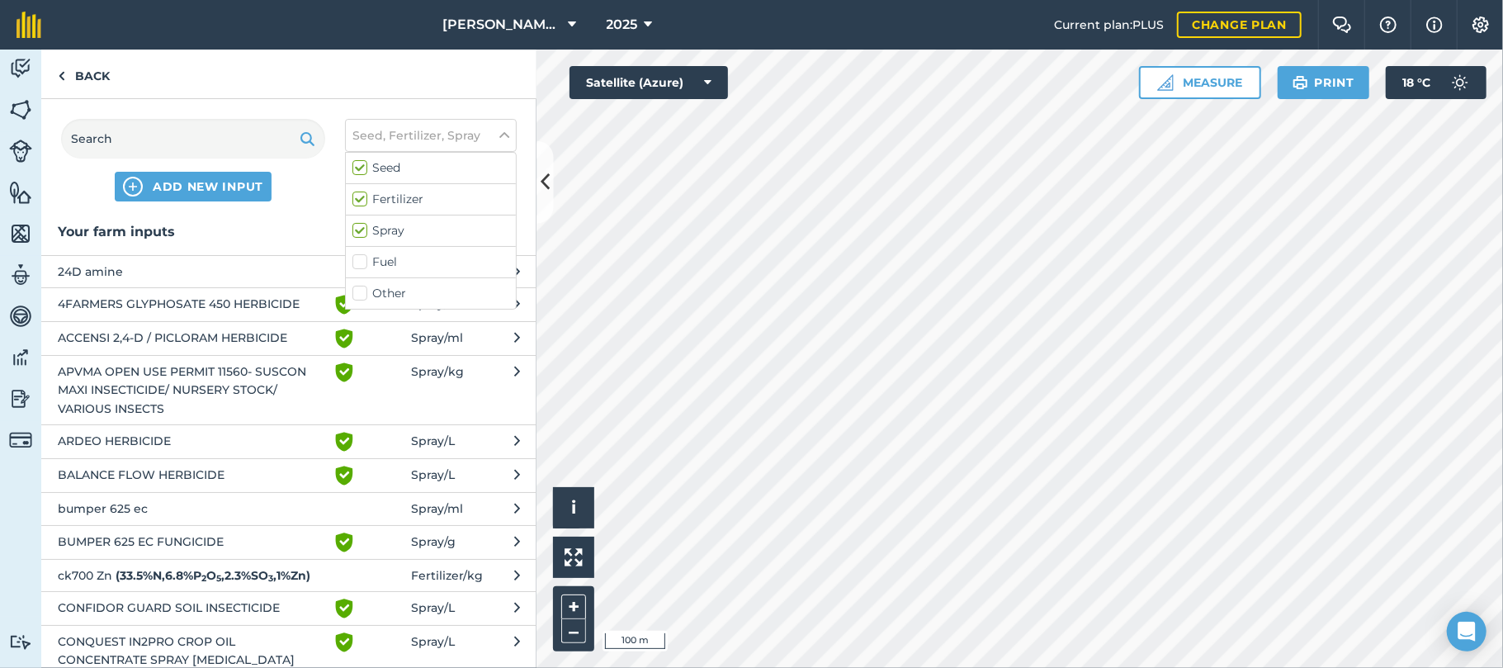
click at [103, 505] on span "bumper 625 ec" at bounding box center [193, 508] width 270 height 18
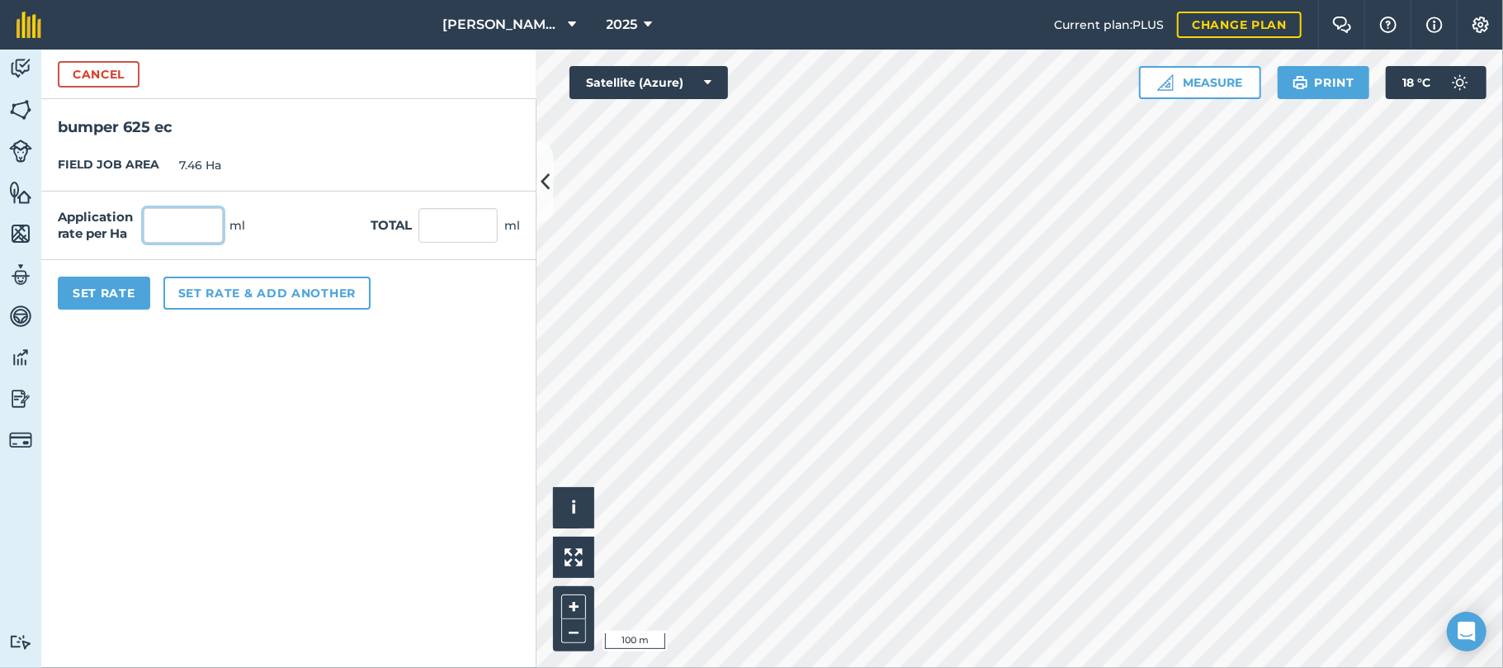
click at [173, 211] on input "text" at bounding box center [183, 225] width 79 height 35
type input "17"
type input "126.82"
click at [221, 286] on button "Set rate & add another" at bounding box center [266, 293] width 207 height 33
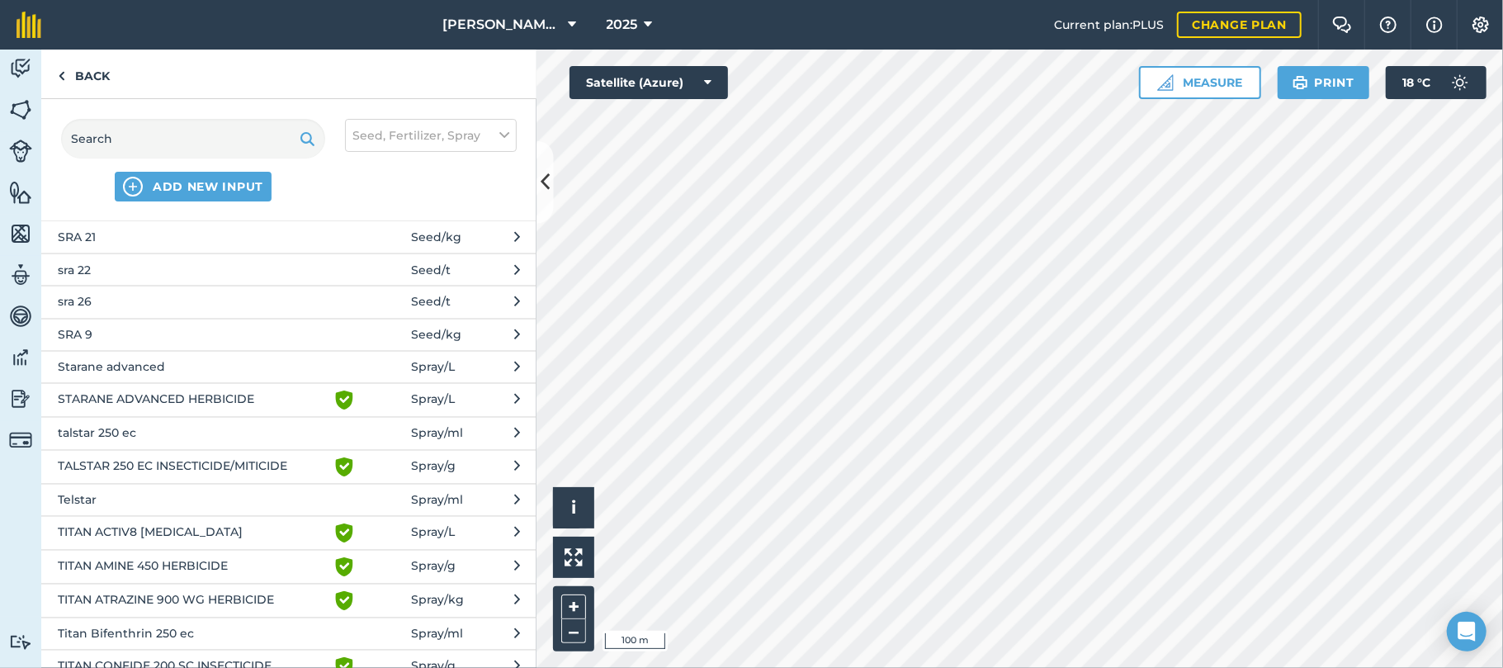
scroll to position [2199, 0]
click at [77, 440] on span "talstar 250 ec" at bounding box center [193, 431] width 270 height 18
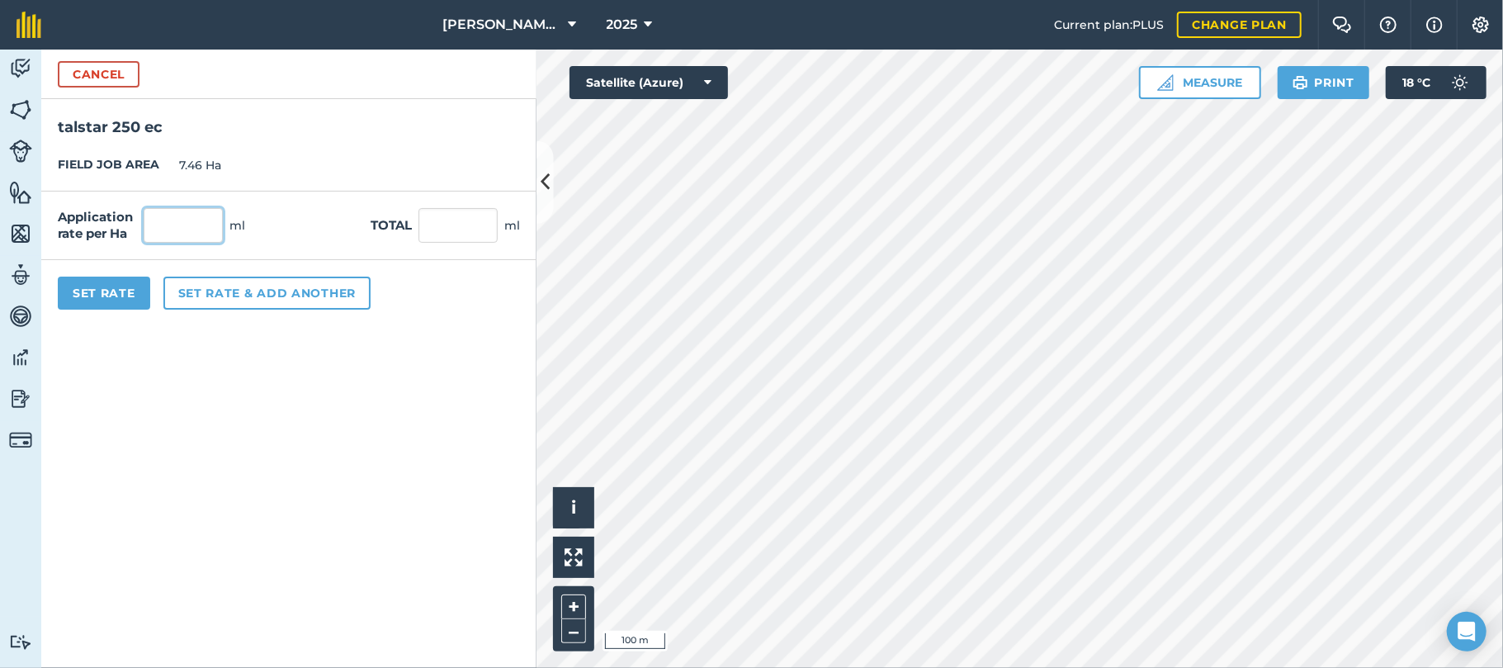
click at [185, 216] on input "text" at bounding box center [183, 225] width 79 height 35
type input "150"
type input "1,119"
click at [114, 297] on button "Set Rate" at bounding box center [104, 293] width 92 height 33
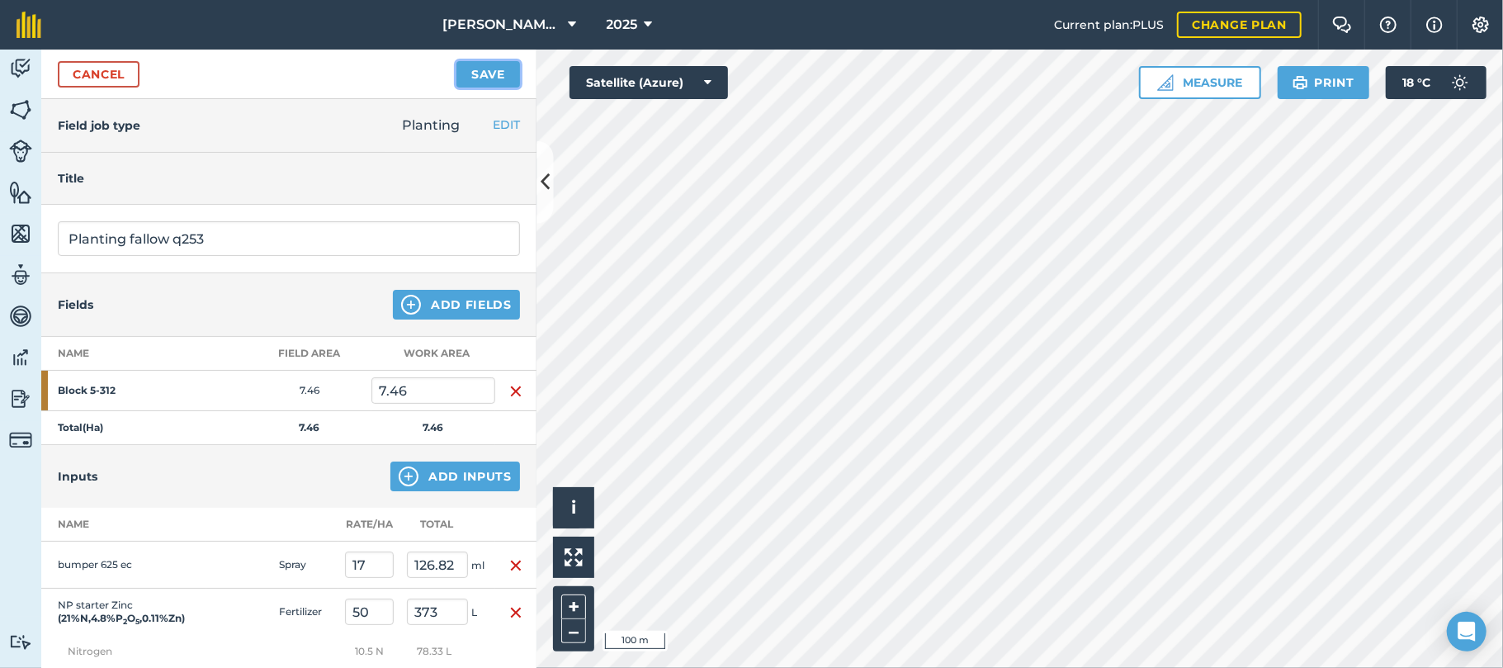
click at [503, 77] on button "Save" at bounding box center [489, 74] width 64 height 26
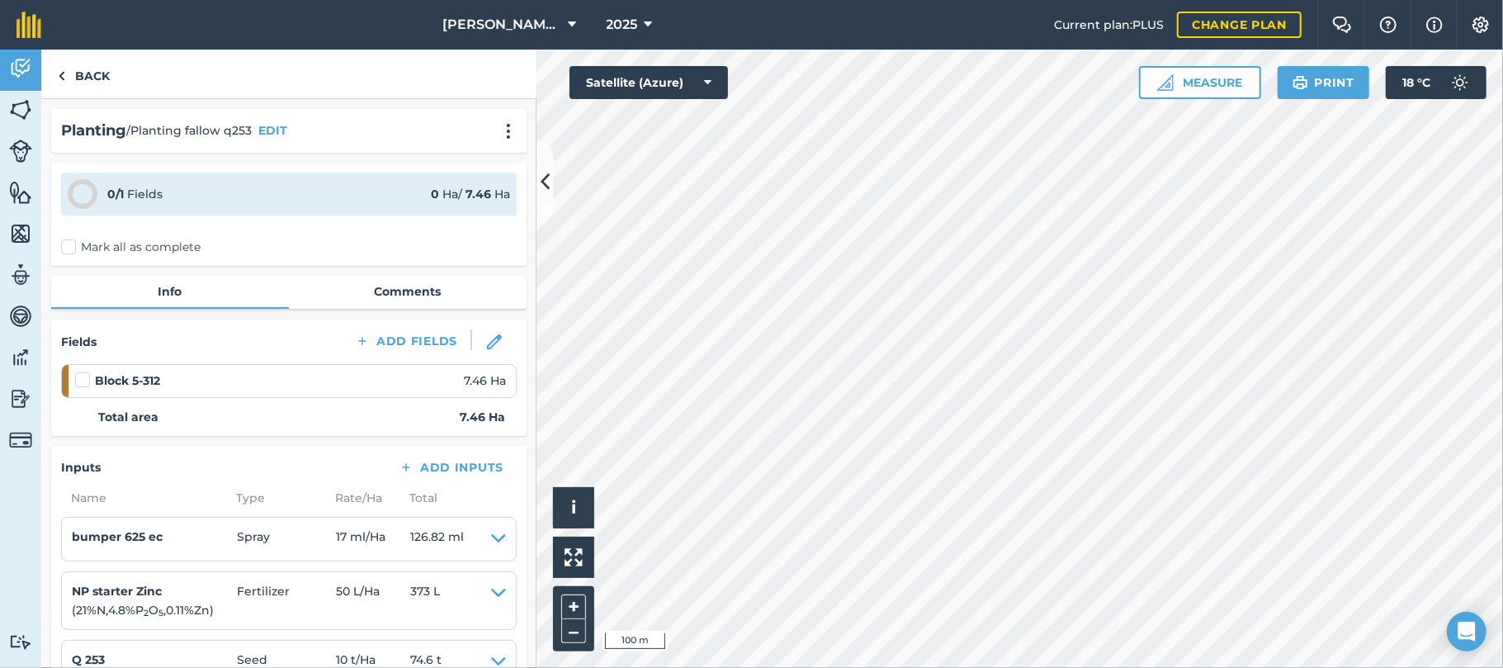
click at [73, 246] on label "Mark all as complete" at bounding box center [131, 247] width 140 height 17
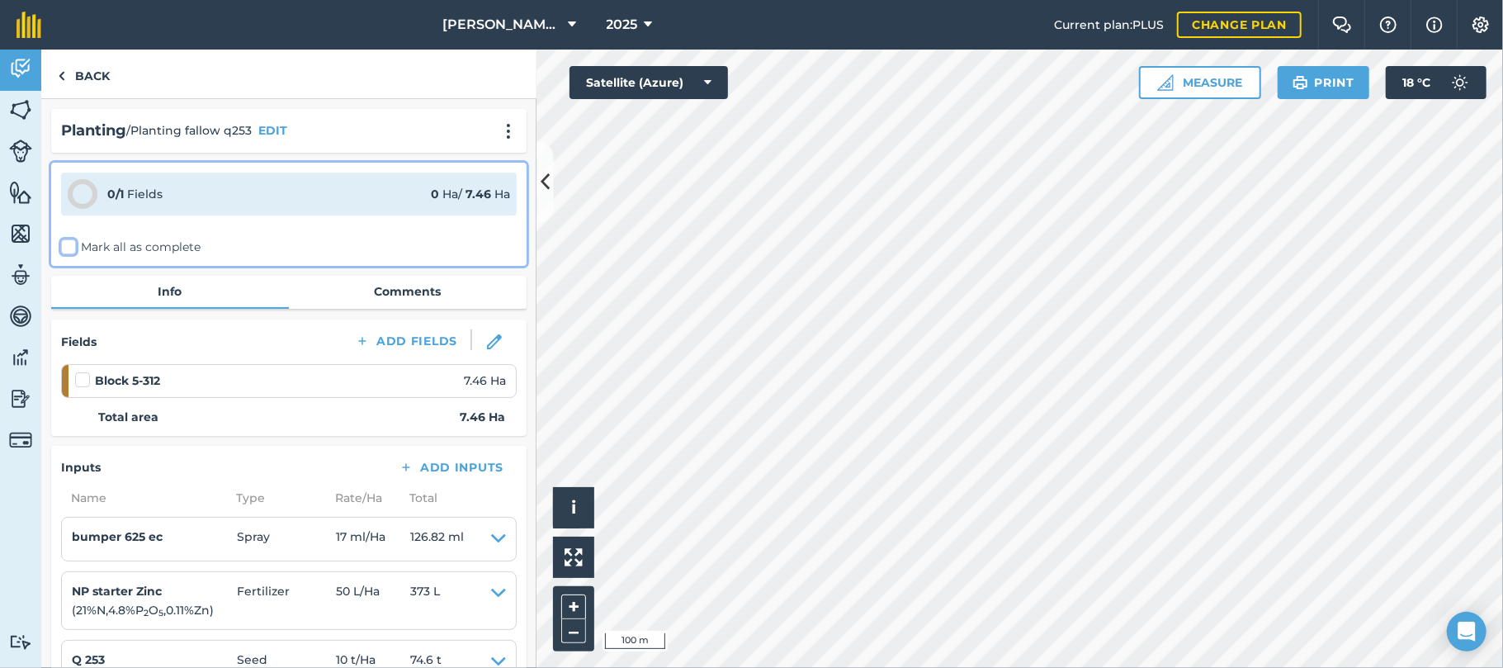
click at [72, 246] on input "Mark all as complete" at bounding box center [66, 244] width 11 height 11
checkbox input "false"
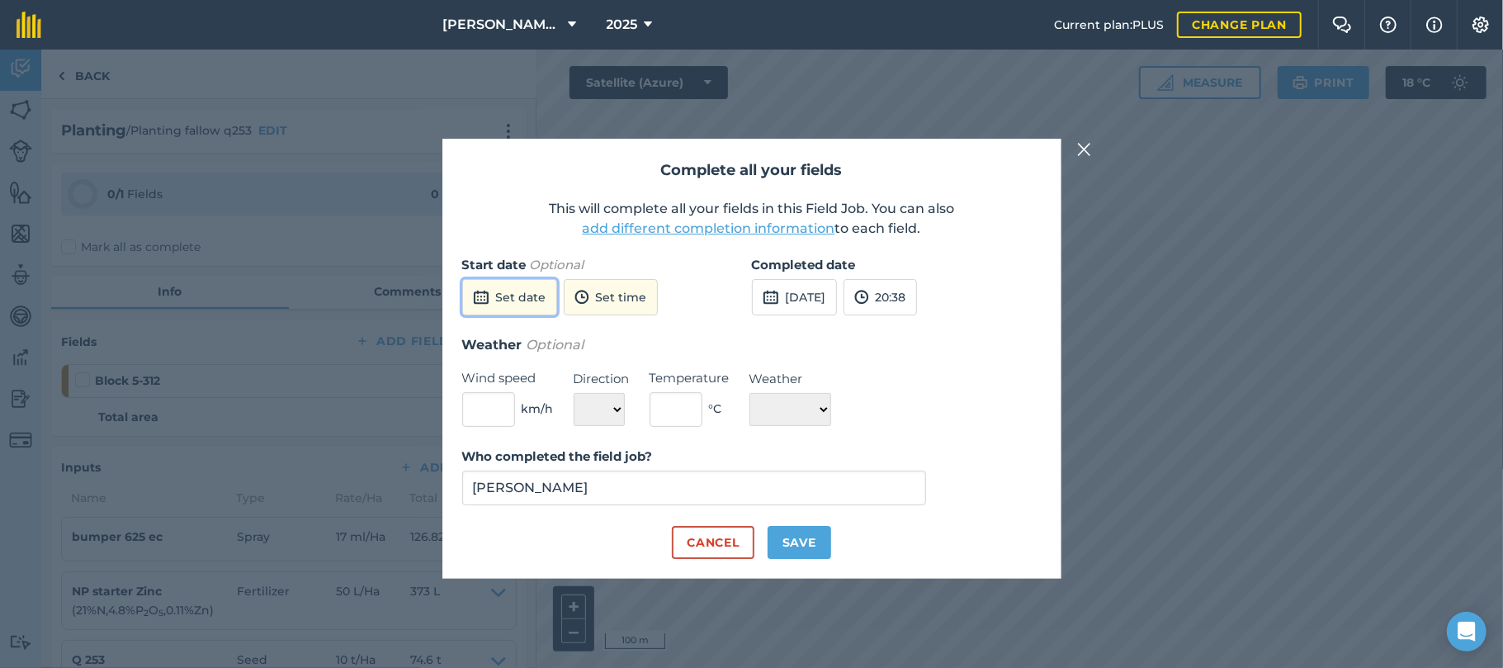
click at [539, 305] on button "Set date" at bounding box center [509, 297] width 95 height 36
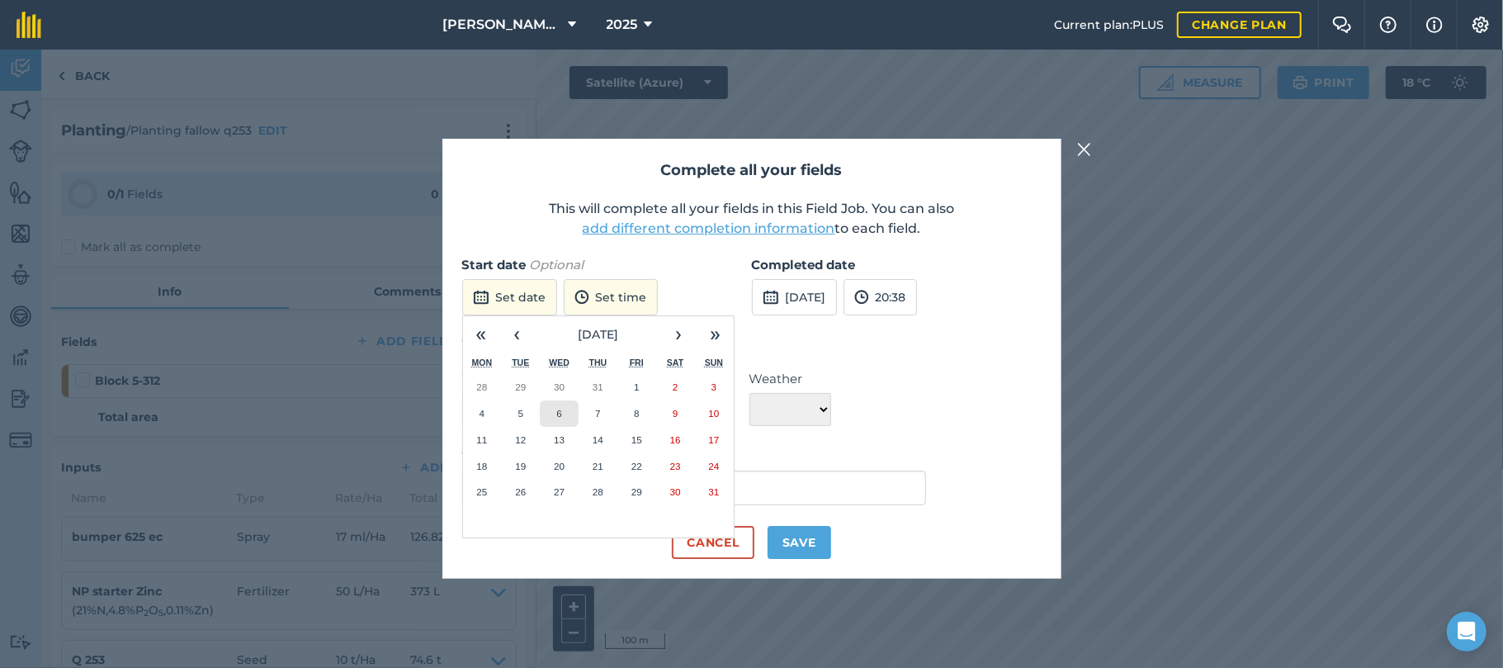
click at [560, 411] on abbr "6" at bounding box center [558, 413] width 5 height 11
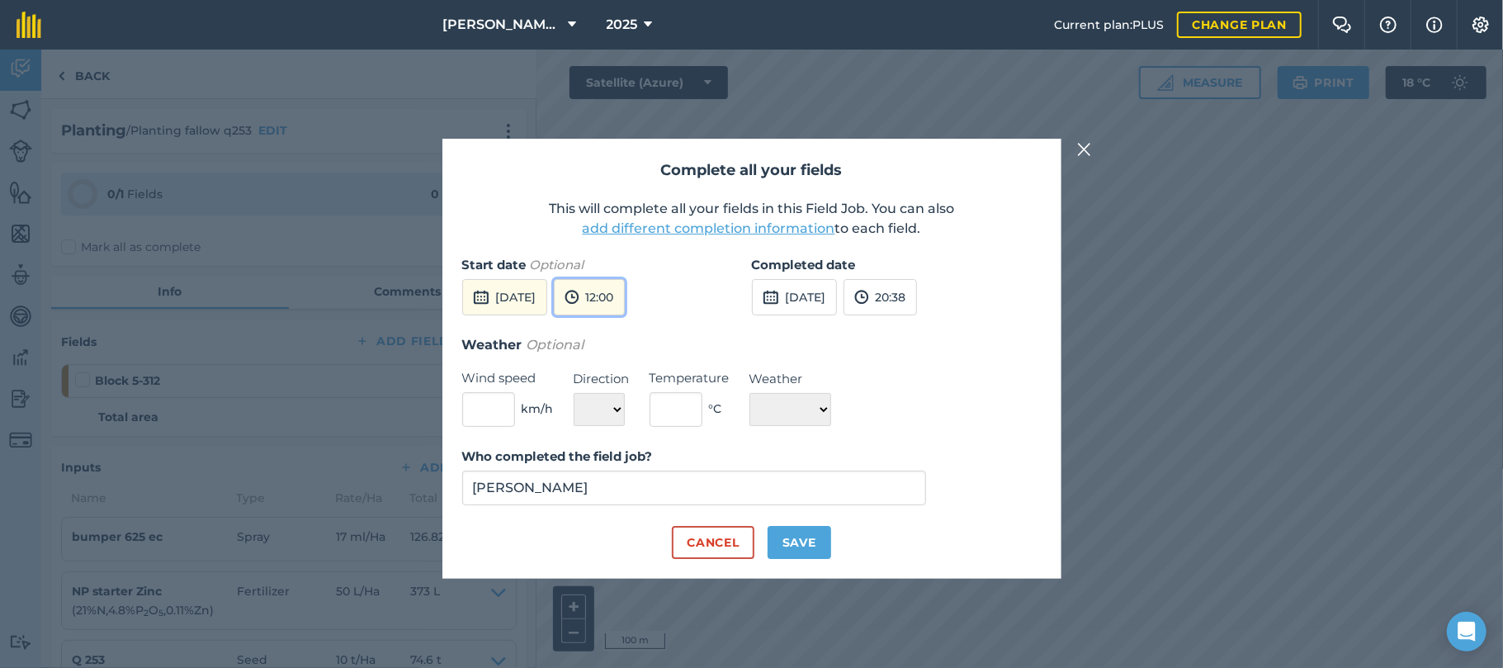
click at [625, 305] on button "12:00" at bounding box center [589, 297] width 71 height 36
click at [627, 321] on button "09:30" at bounding box center [594, 321] width 78 height 26
click at [796, 299] on button "[DATE]" at bounding box center [794, 297] width 85 height 36
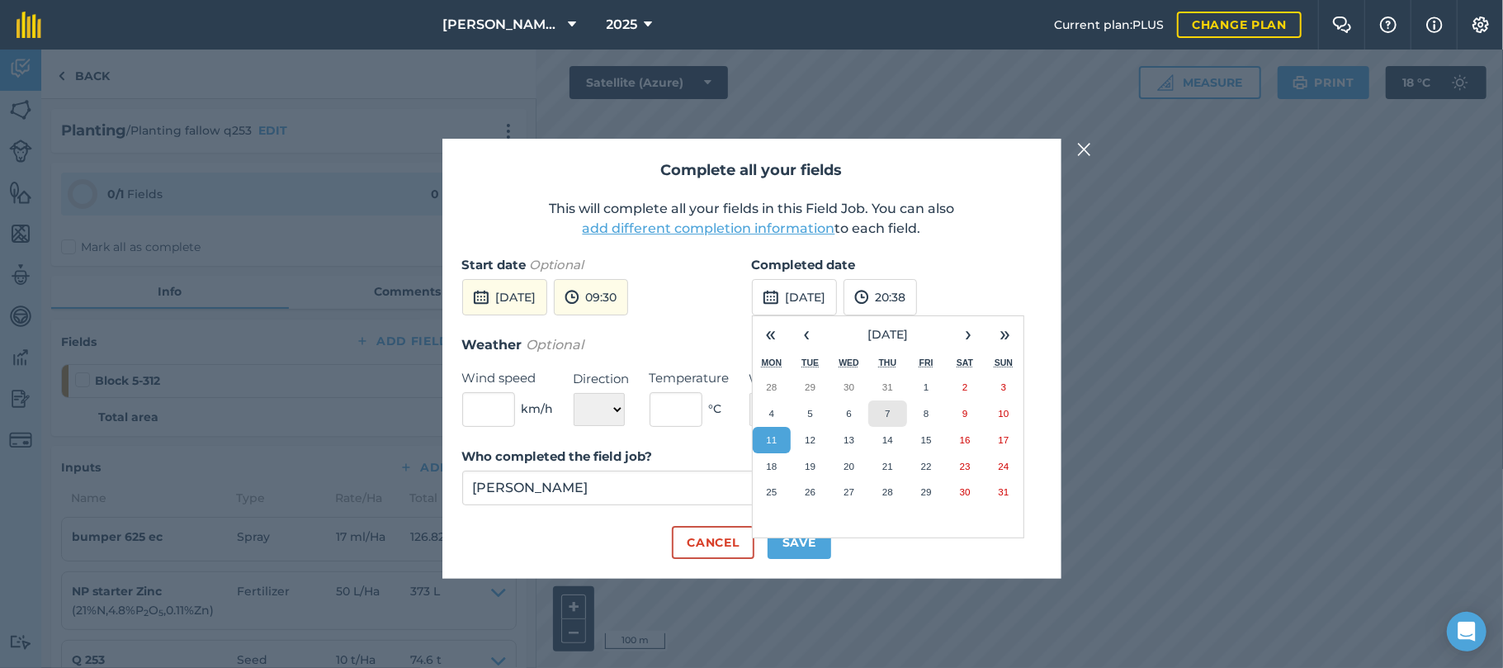
click at [887, 414] on abbr "7" at bounding box center [887, 413] width 5 height 11
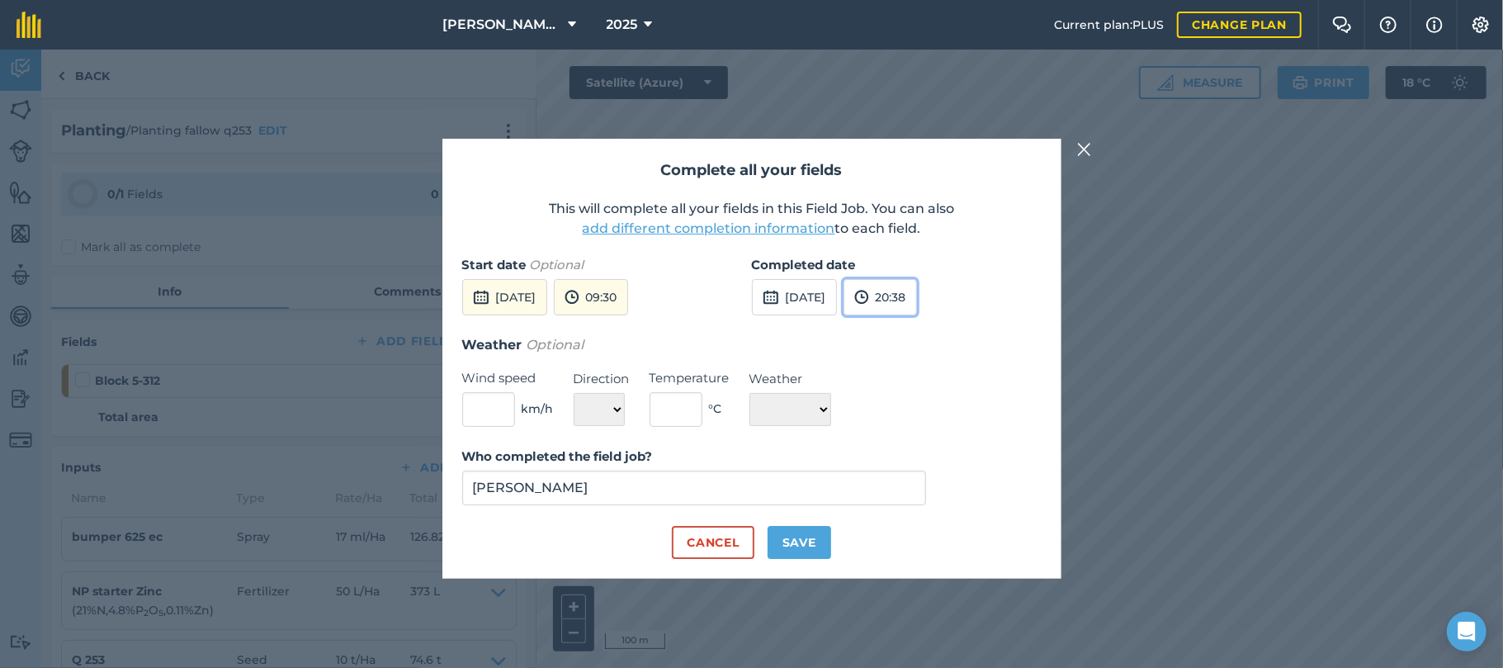
click at [917, 301] on button "20:38" at bounding box center [880, 297] width 73 height 36
click at [916, 385] on button "20:30" at bounding box center [884, 382] width 78 height 26
click at [831, 406] on select "☀️ Sunny 🌧 Rainy ⛅️ Cloudy 🌨 Snow ❄️ Icy" at bounding box center [791, 409] width 82 height 33
select select "Cloudy"
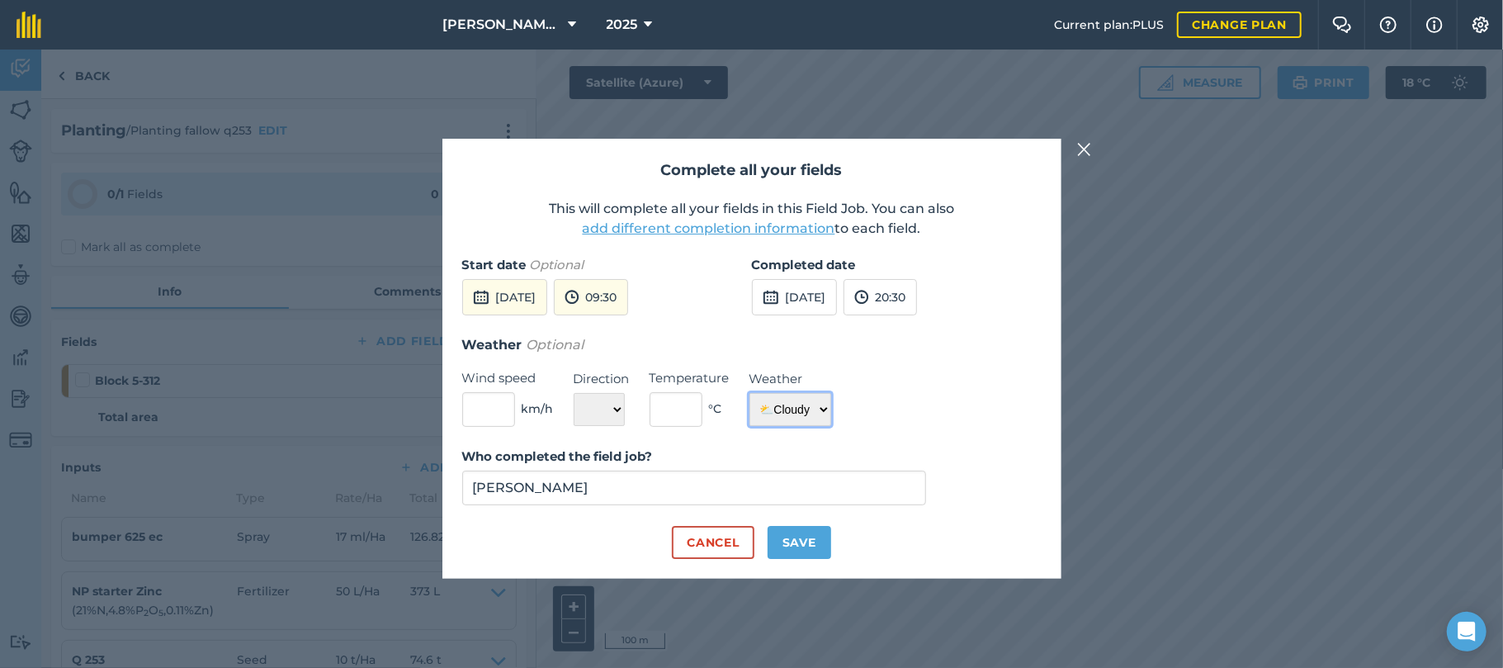
click at [750, 393] on select "☀️ Sunny 🌧 Rainy ⛅️ Cloudy 🌨 Snow ❄️ Icy" at bounding box center [791, 409] width 82 height 33
click at [802, 545] on button "Save" at bounding box center [800, 542] width 64 height 33
checkbox input "true"
